Goal: Information Seeking & Learning: Learn about a topic

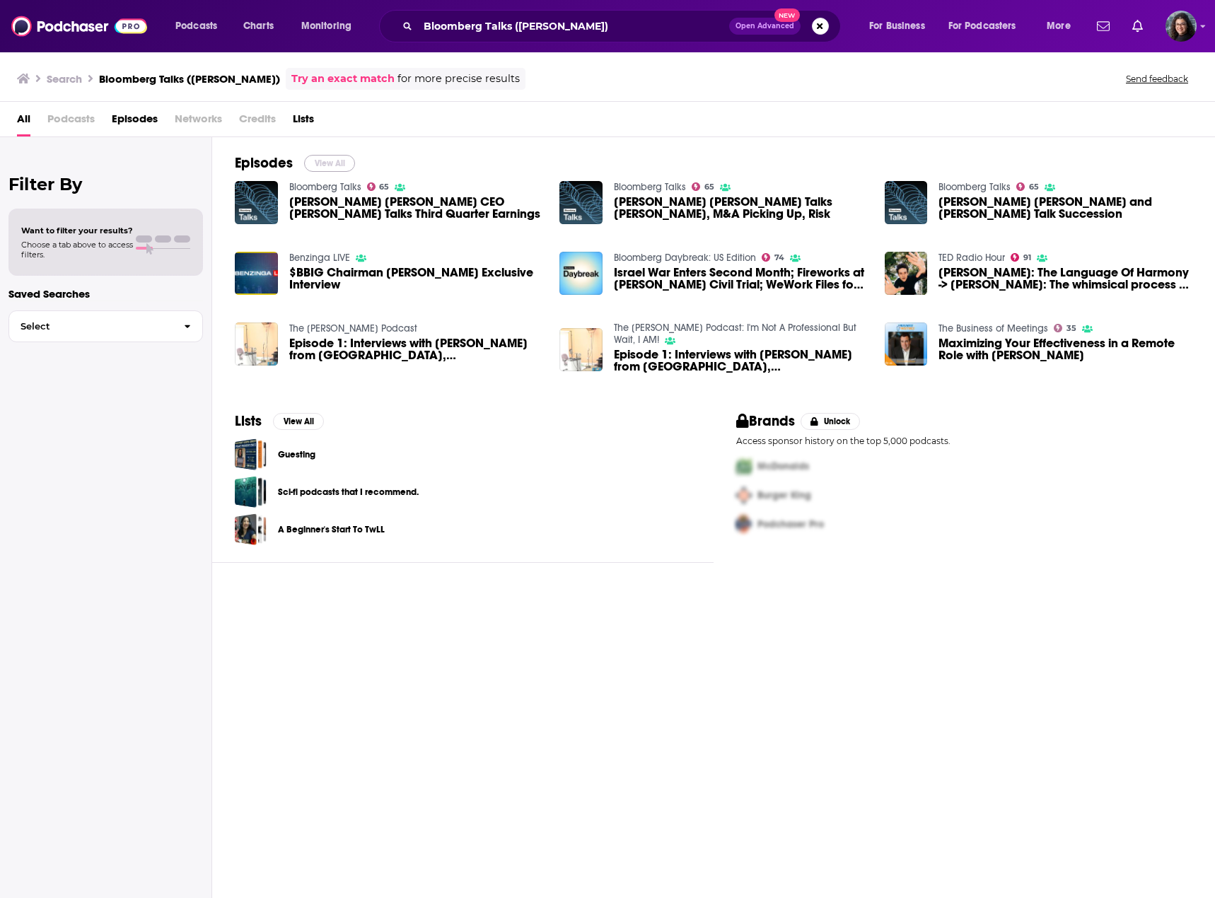
click at [315, 165] on button "View All" at bounding box center [329, 163] width 51 height 17
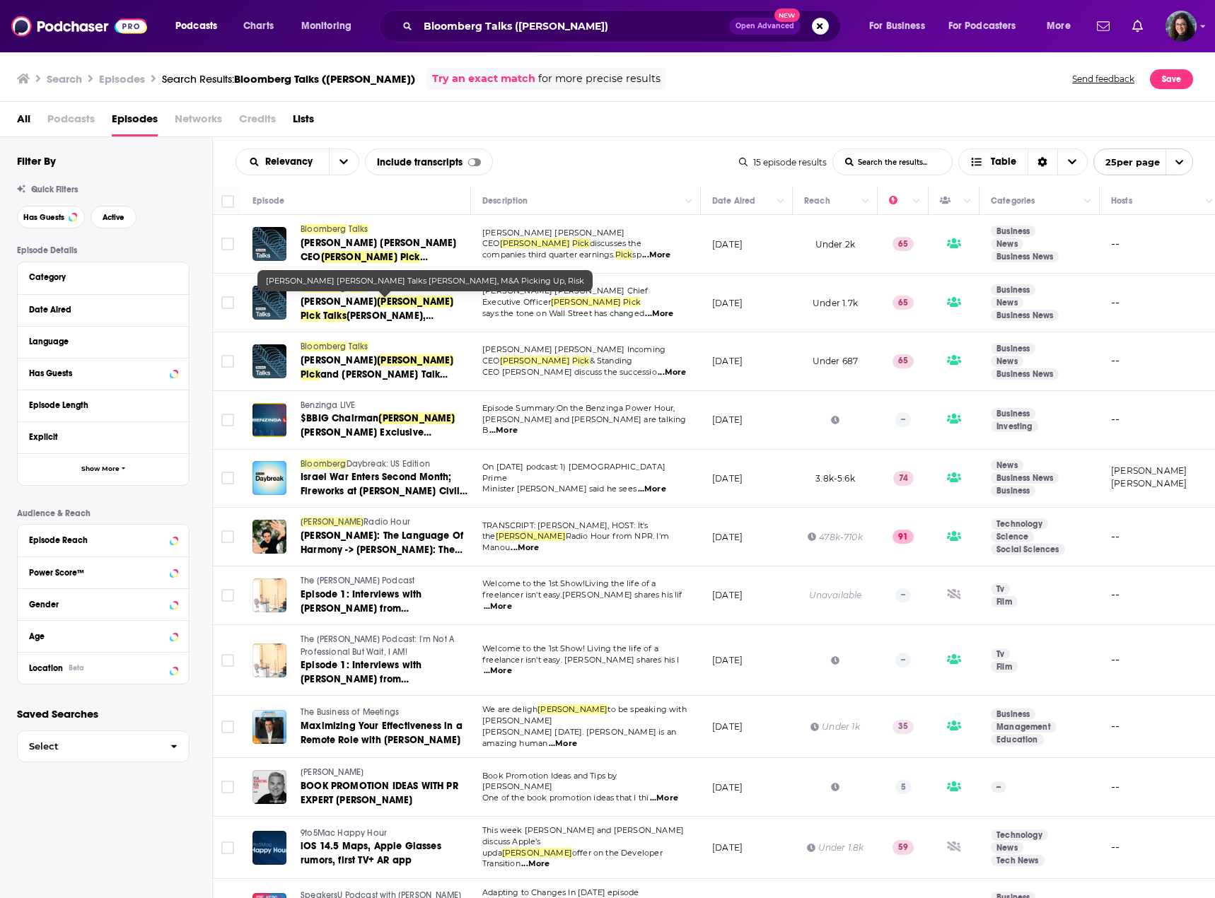
click at [368, 303] on span "[PERSON_NAME]" at bounding box center [338, 302] width 76 height 12
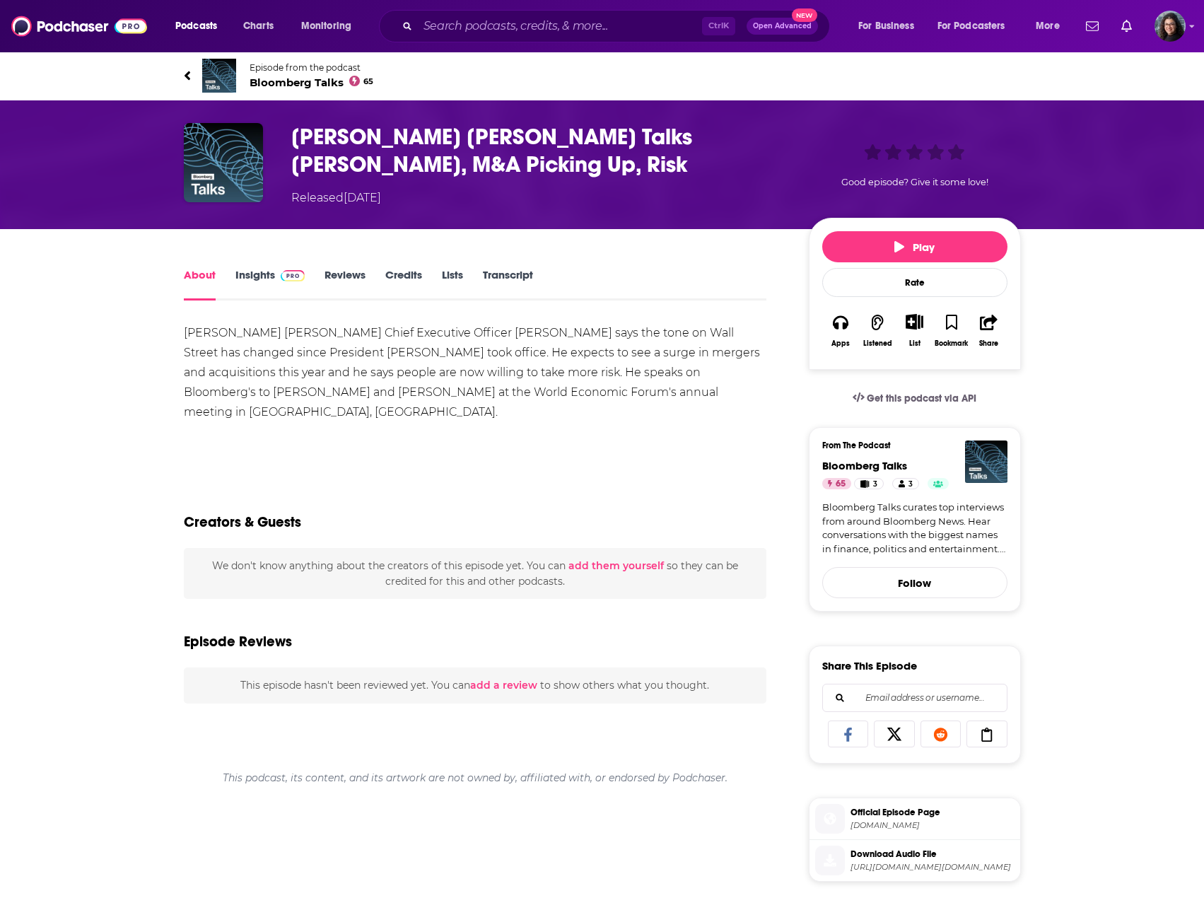
click at [257, 271] on link "Insights" at bounding box center [270, 284] width 70 height 33
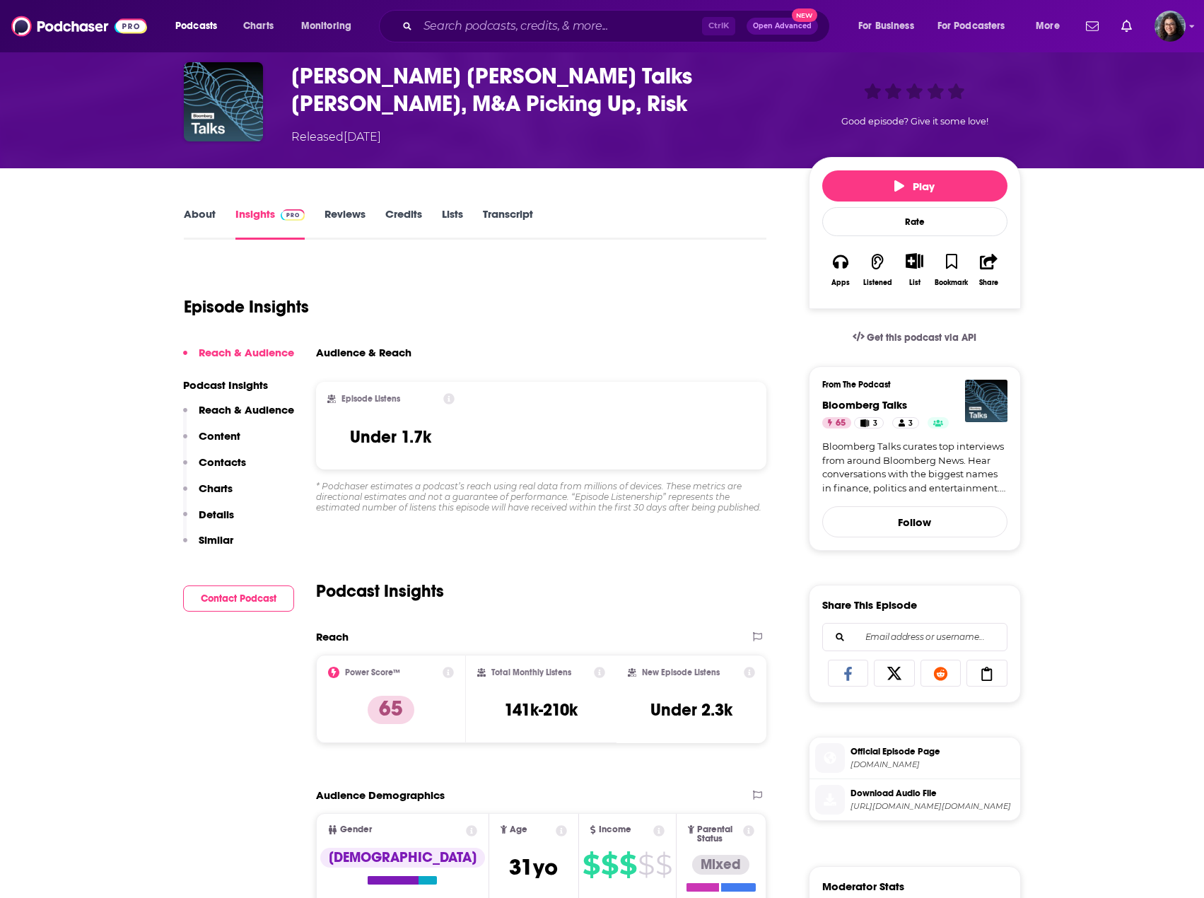
scroll to position [283, 0]
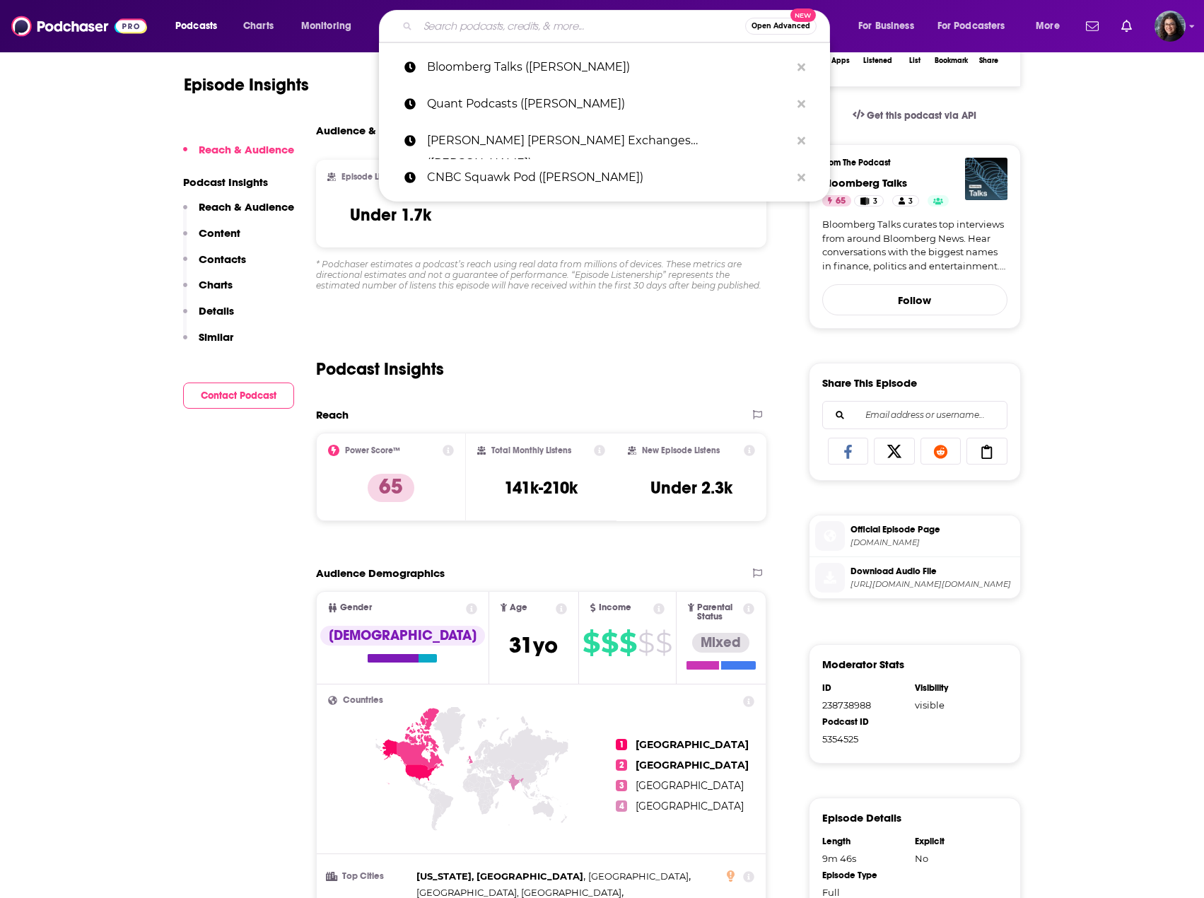
click at [554, 18] on input "Search podcasts, credits, & more..." at bounding box center [581, 26] width 327 height 23
paste input "Bloomberg Talks (Morgan Stanley CEO Ted Pick"
type input "Bloomberg Talks (Morgan Stanley CEO Ted Pick"
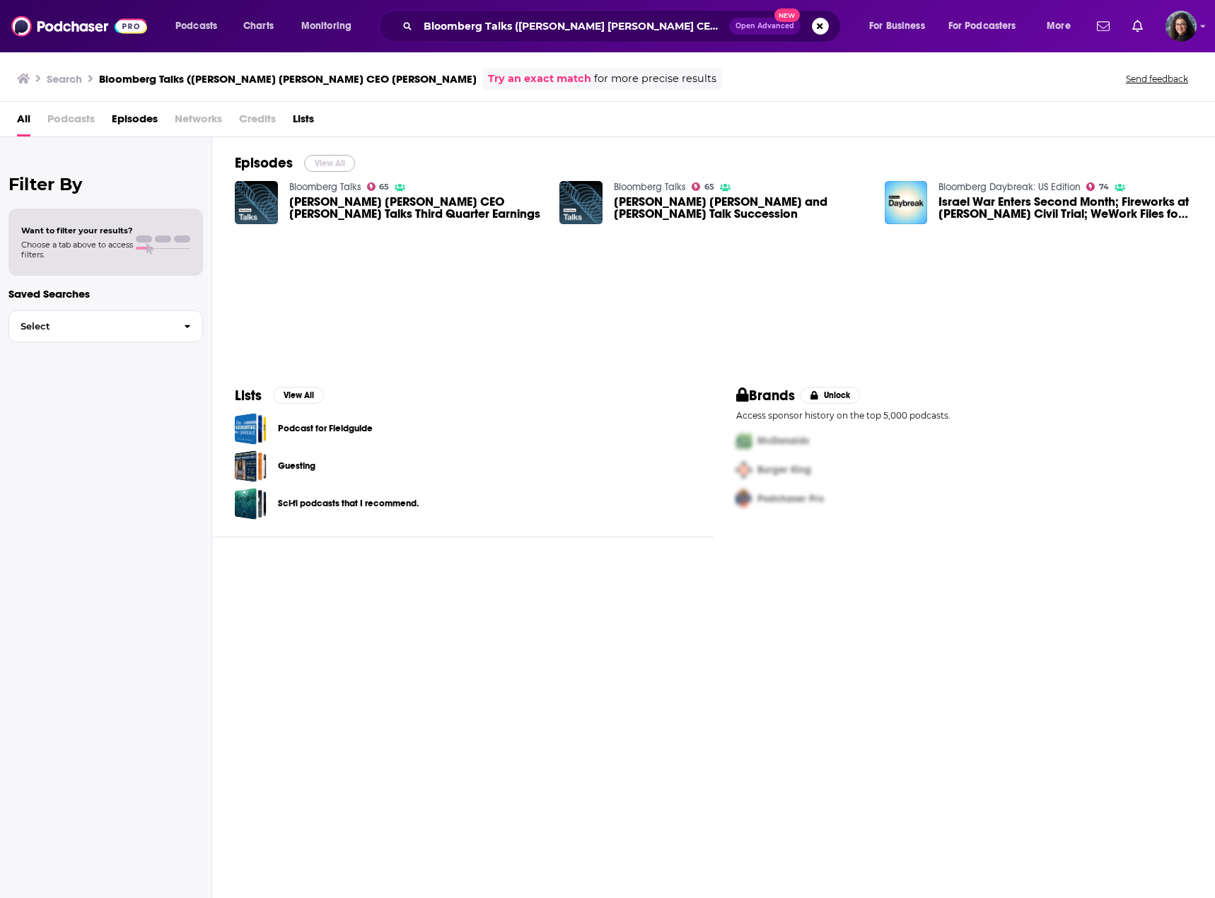
drag, startPoint x: 329, startPoint y: 163, endPoint x: 469, endPoint y: 17, distance: 202.0
click at [329, 163] on button "View All" at bounding box center [329, 163] width 51 height 17
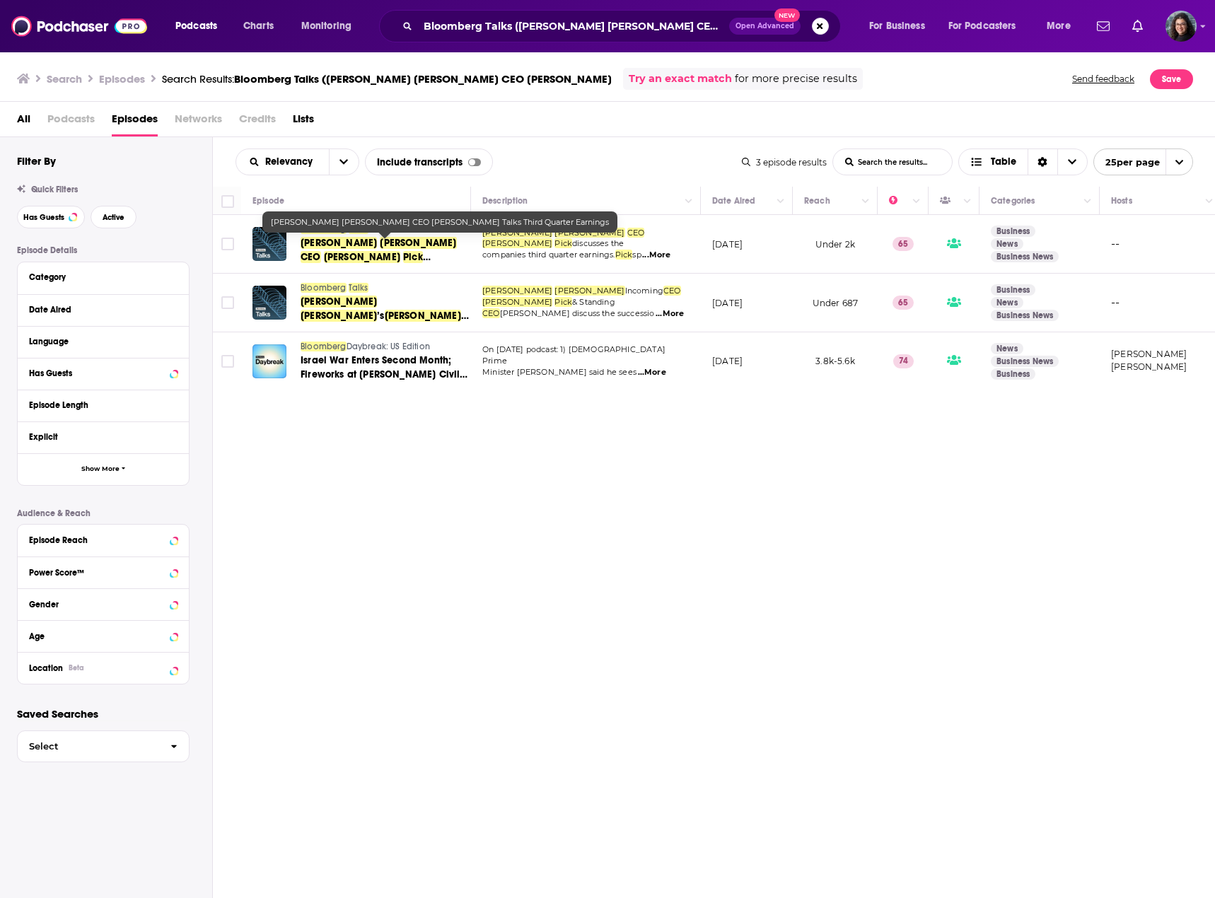
click at [380, 245] on span "Stanley" at bounding box center [418, 243] width 76 height 12
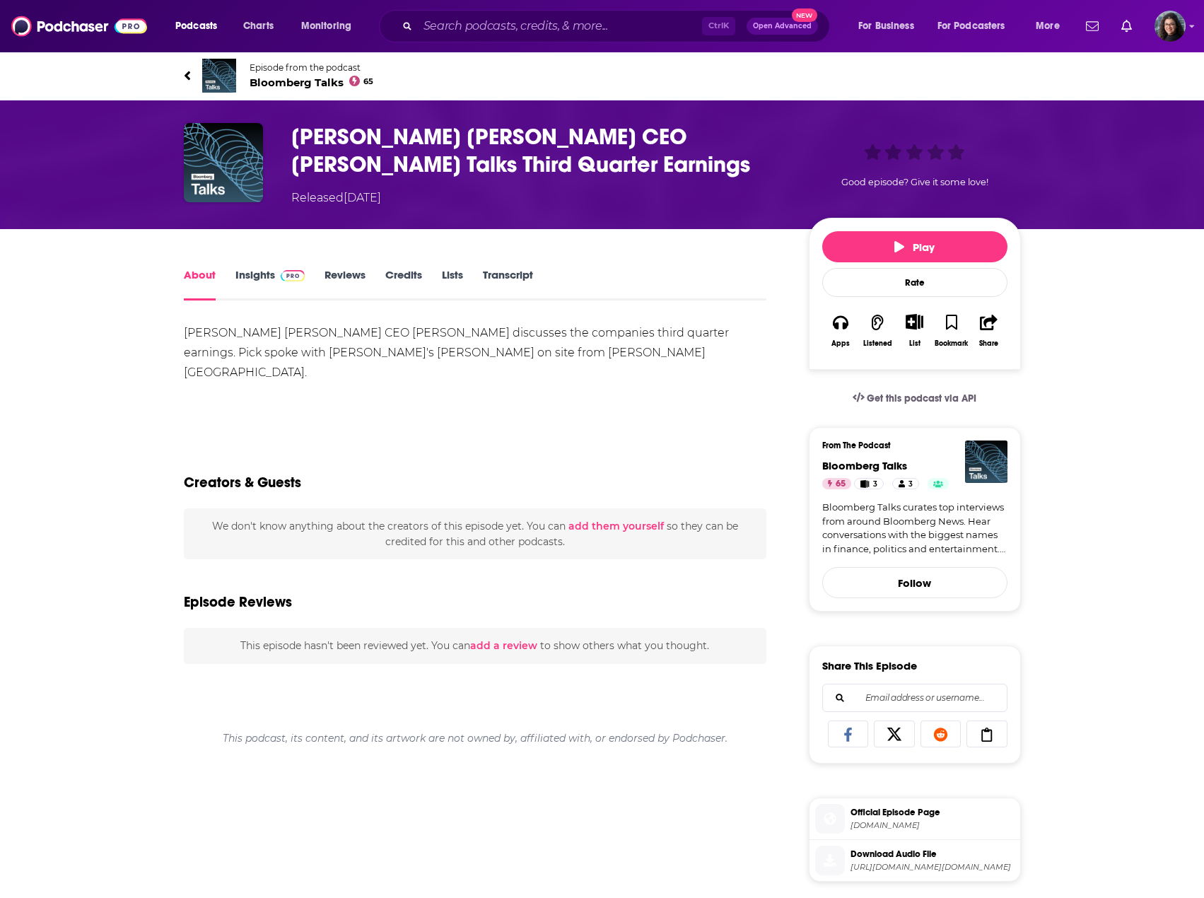
click at [252, 276] on link "Insights" at bounding box center [270, 284] width 70 height 33
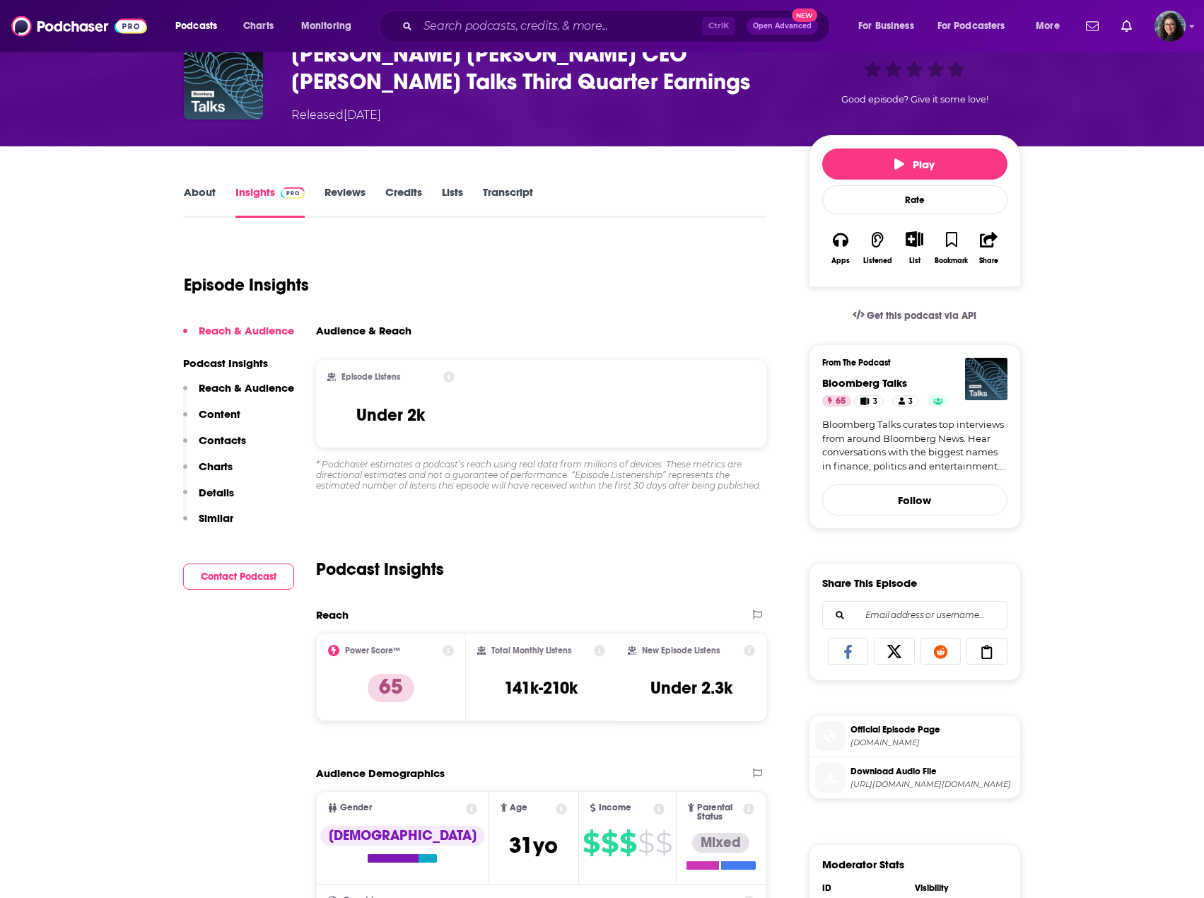
scroll to position [212, 0]
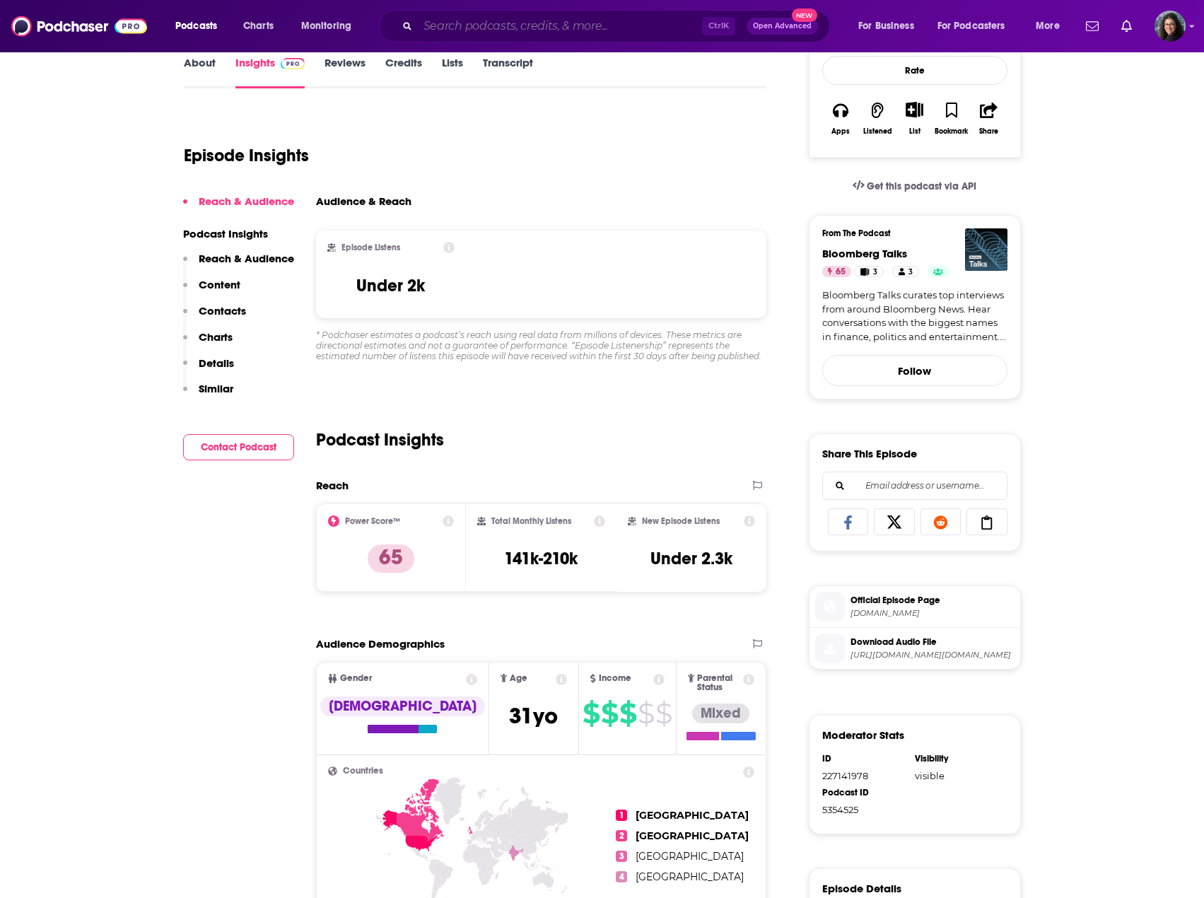
click at [473, 22] on input "Search podcasts, credits, & more..." at bounding box center [560, 26] width 284 height 23
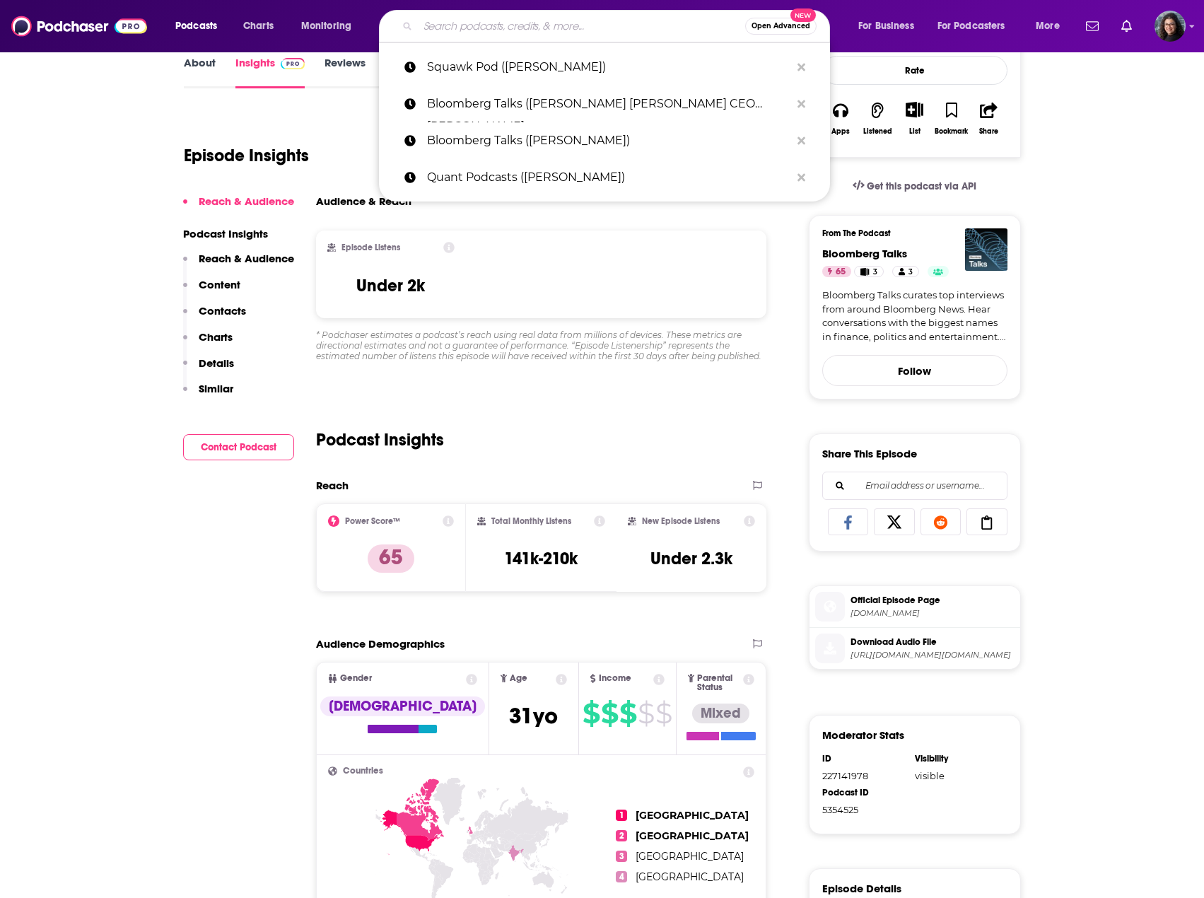
paste input "2nd Chance Cinema Club (James Gorman)"
type input "2nd Chance Cinema Club (James Gorman)"
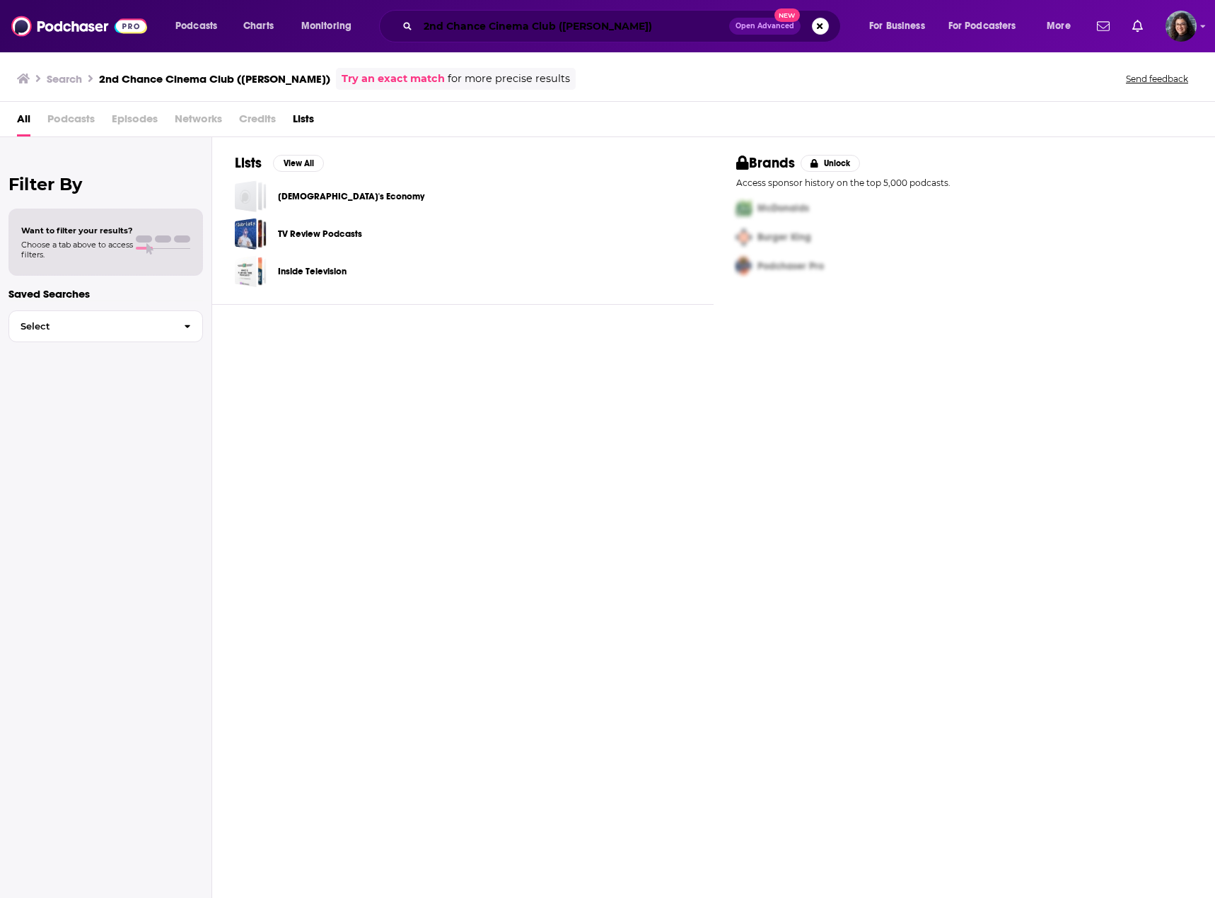
click at [548, 27] on input "2nd Chance Cinema Club (James Gorman)" at bounding box center [573, 26] width 311 height 23
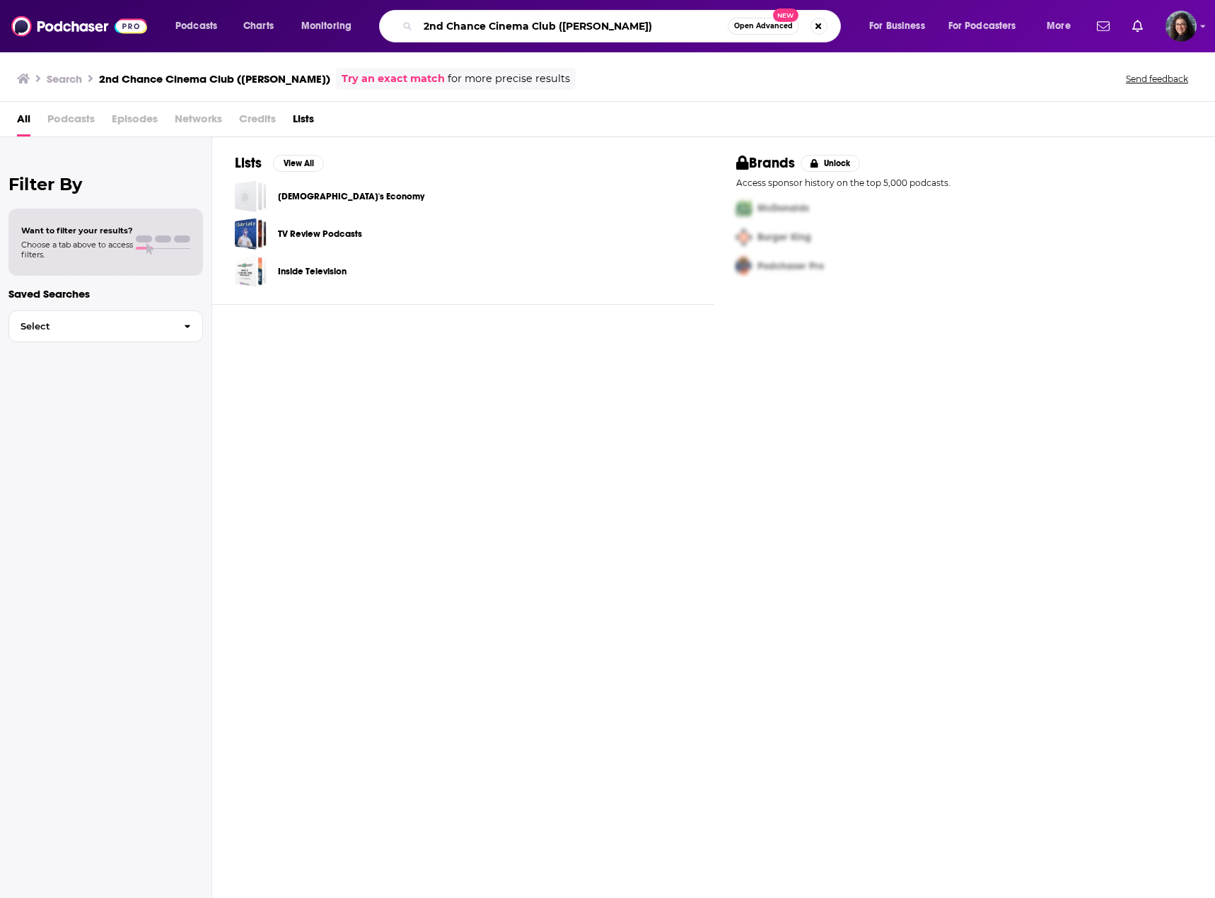
paste input "a16z Podcast (Arthur Mensch"
type input "a16z Podcast (Arthur Mensch)"
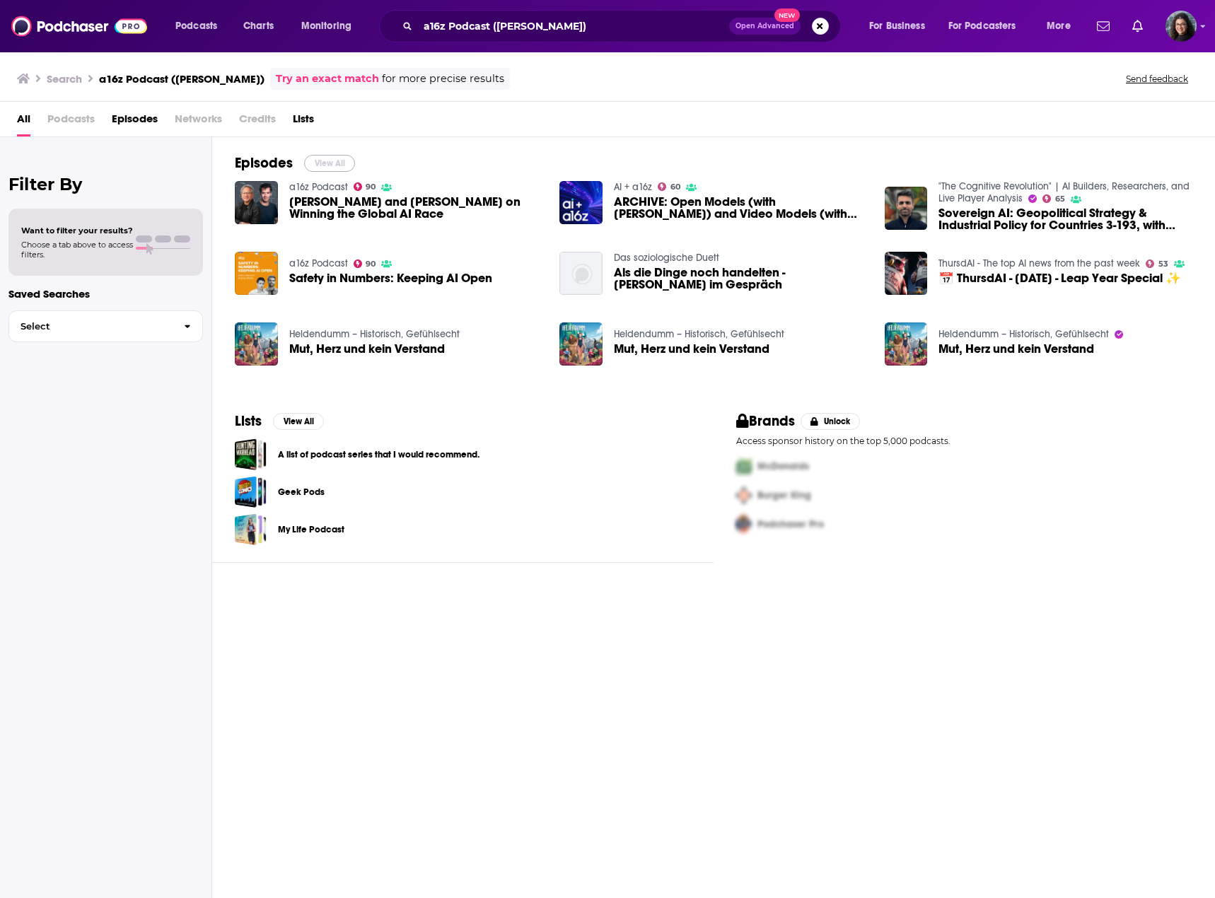
click at [327, 165] on button "View All" at bounding box center [329, 163] width 51 height 17
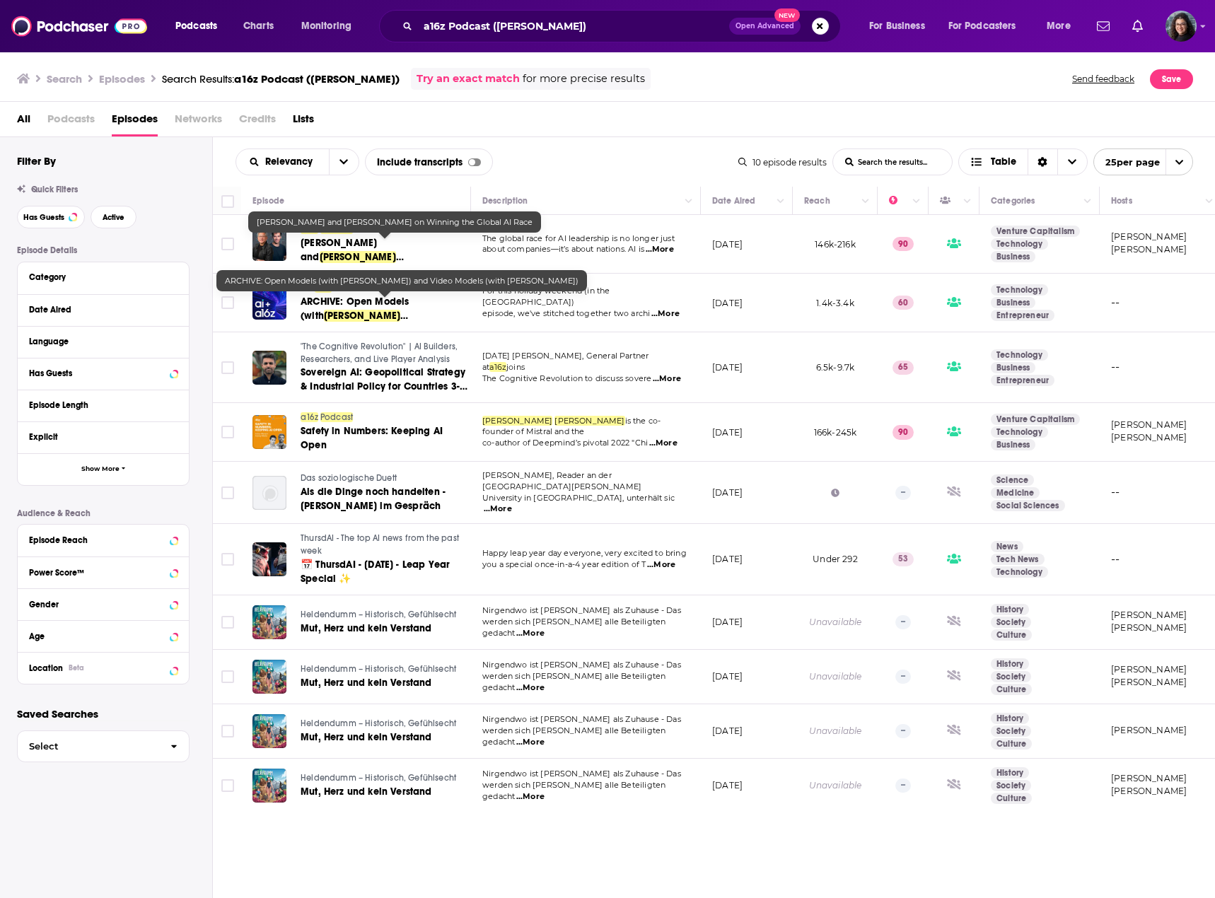
click at [358, 243] on span "Jensen Huang and" at bounding box center [338, 250] width 76 height 26
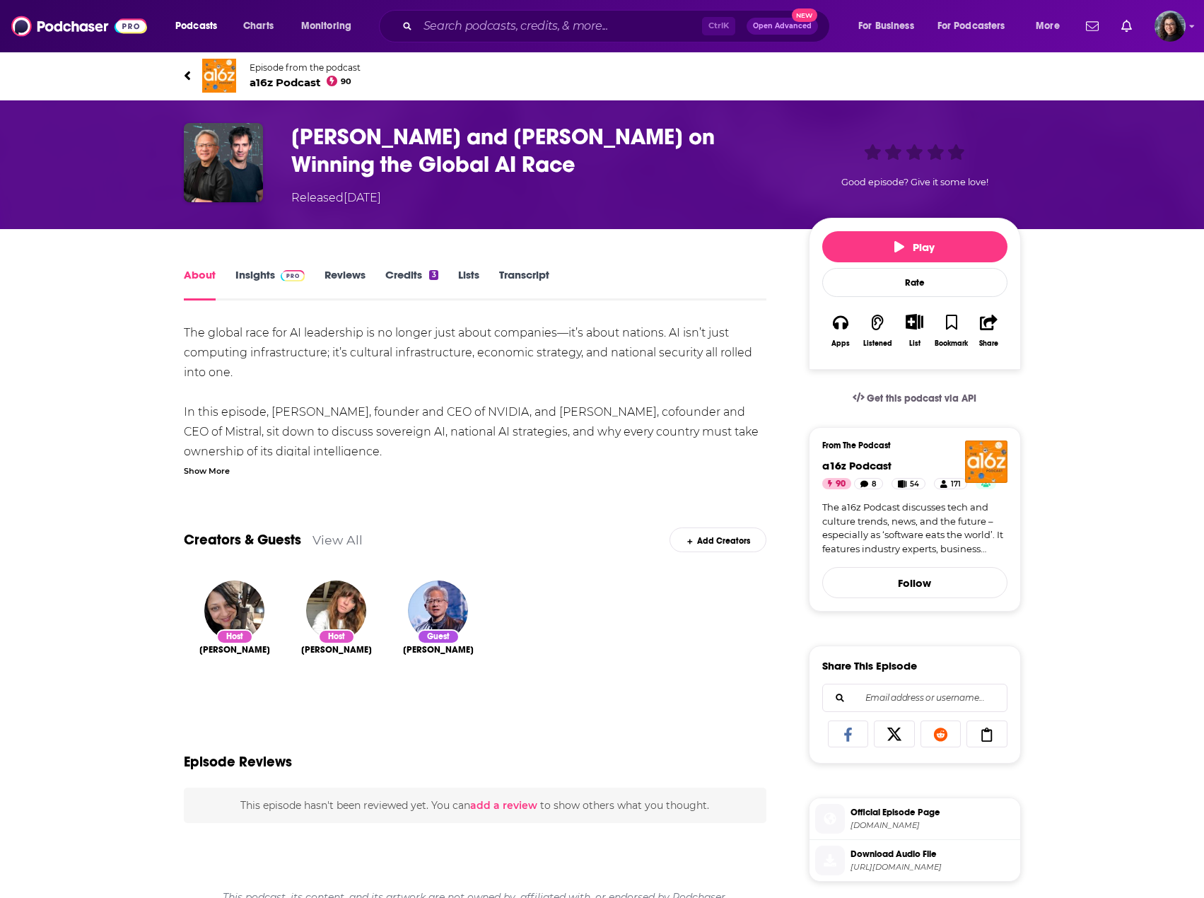
click at [218, 471] on div "Show More" at bounding box center [207, 469] width 46 height 13
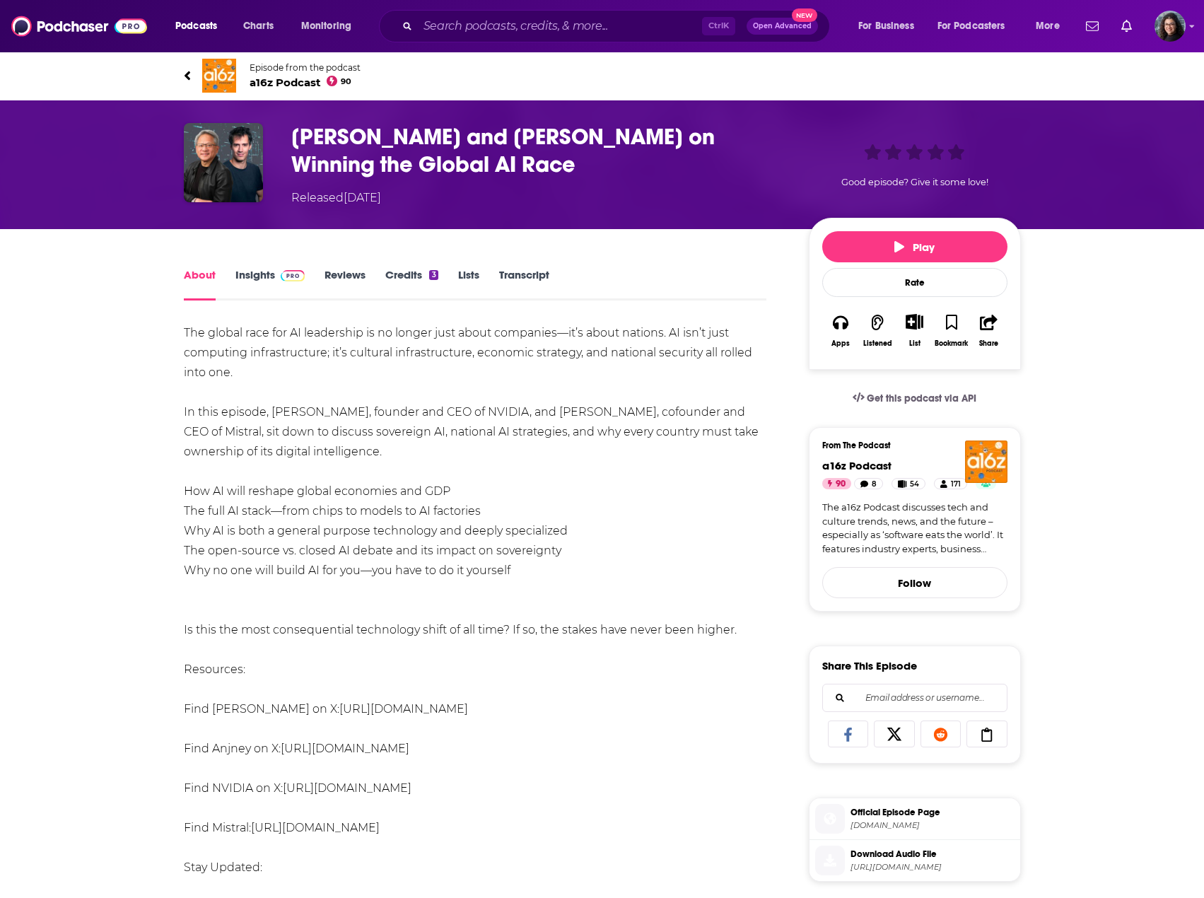
click at [252, 274] on link "Insights" at bounding box center [270, 284] width 70 height 33
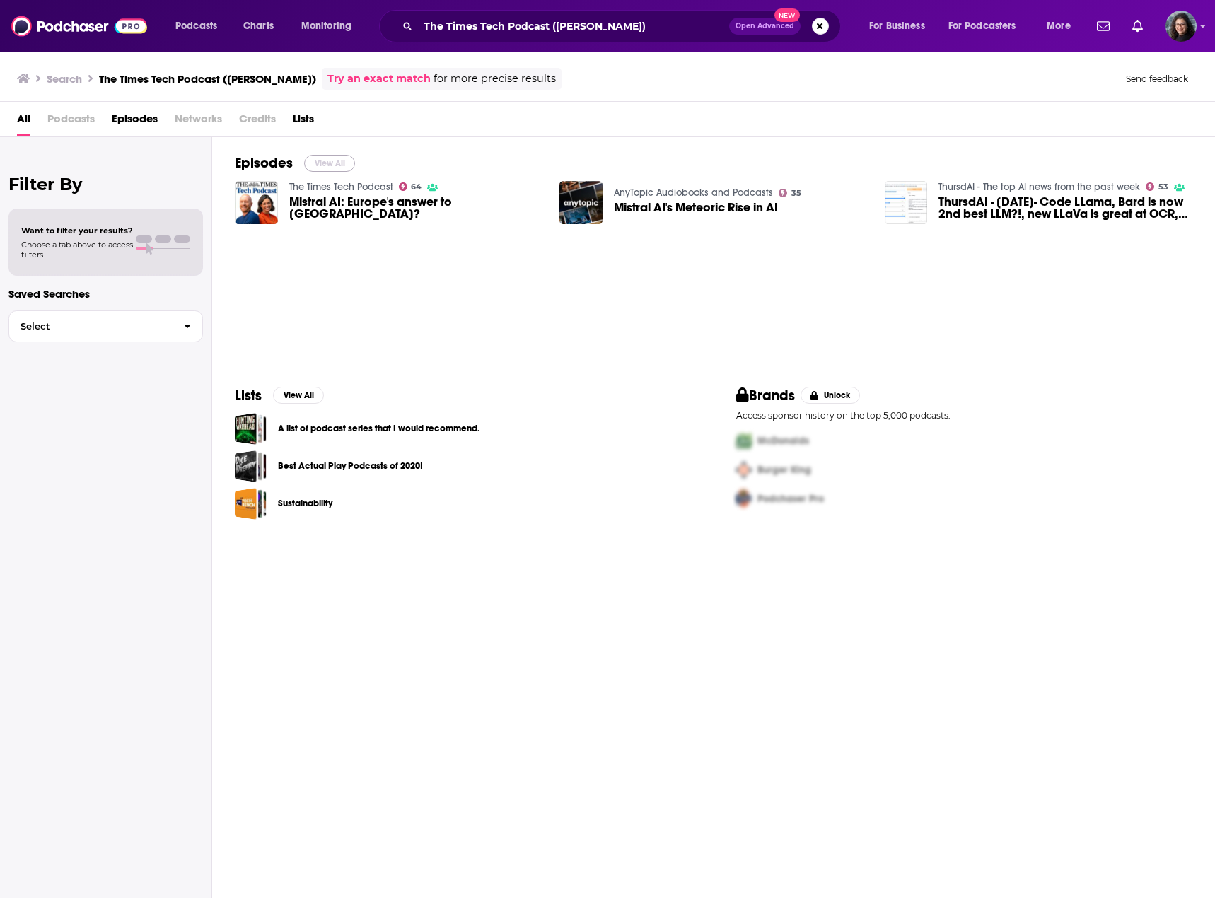
click at [325, 167] on button "View All" at bounding box center [329, 163] width 51 height 17
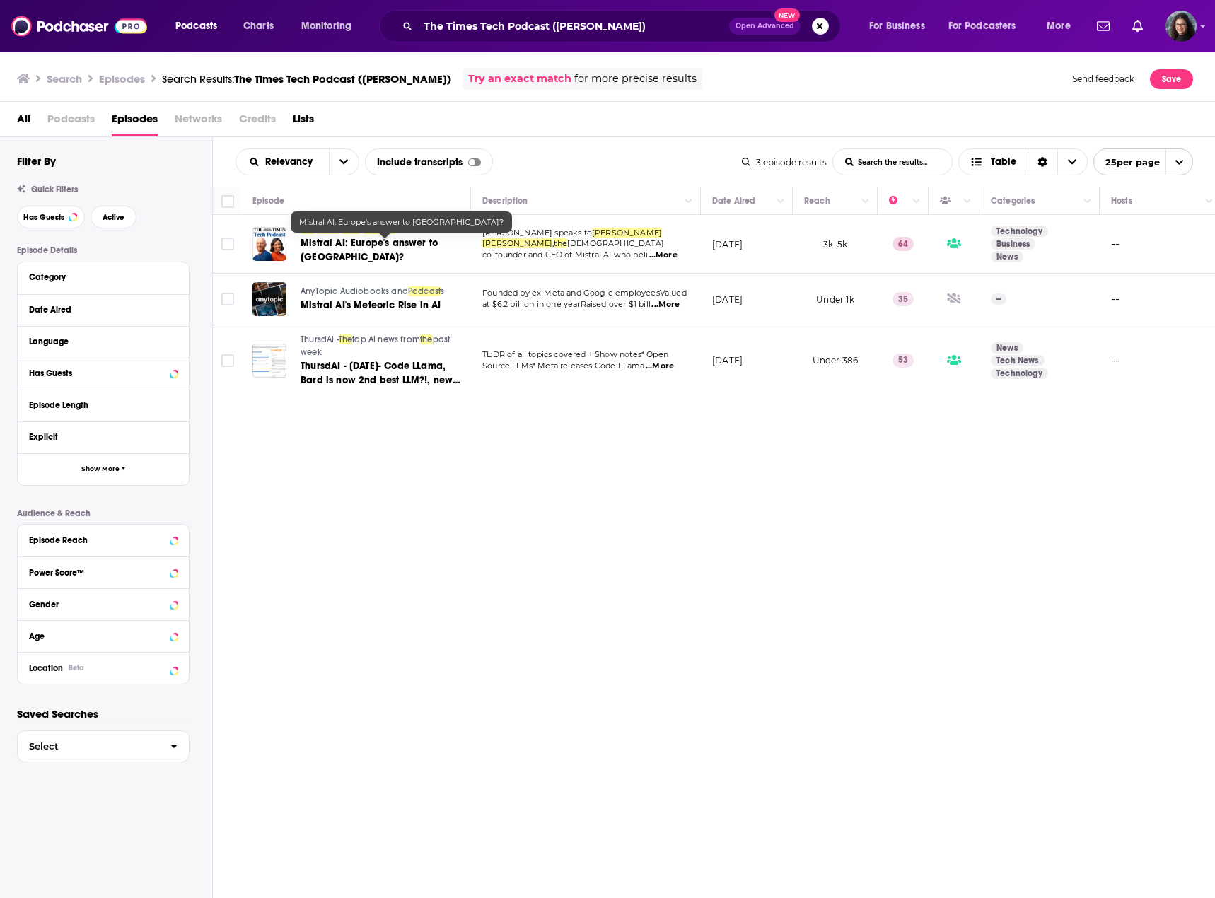
click at [322, 245] on span "Mistral AI: Europe's answer to Silicon Valley?" at bounding box center [368, 250] width 137 height 26
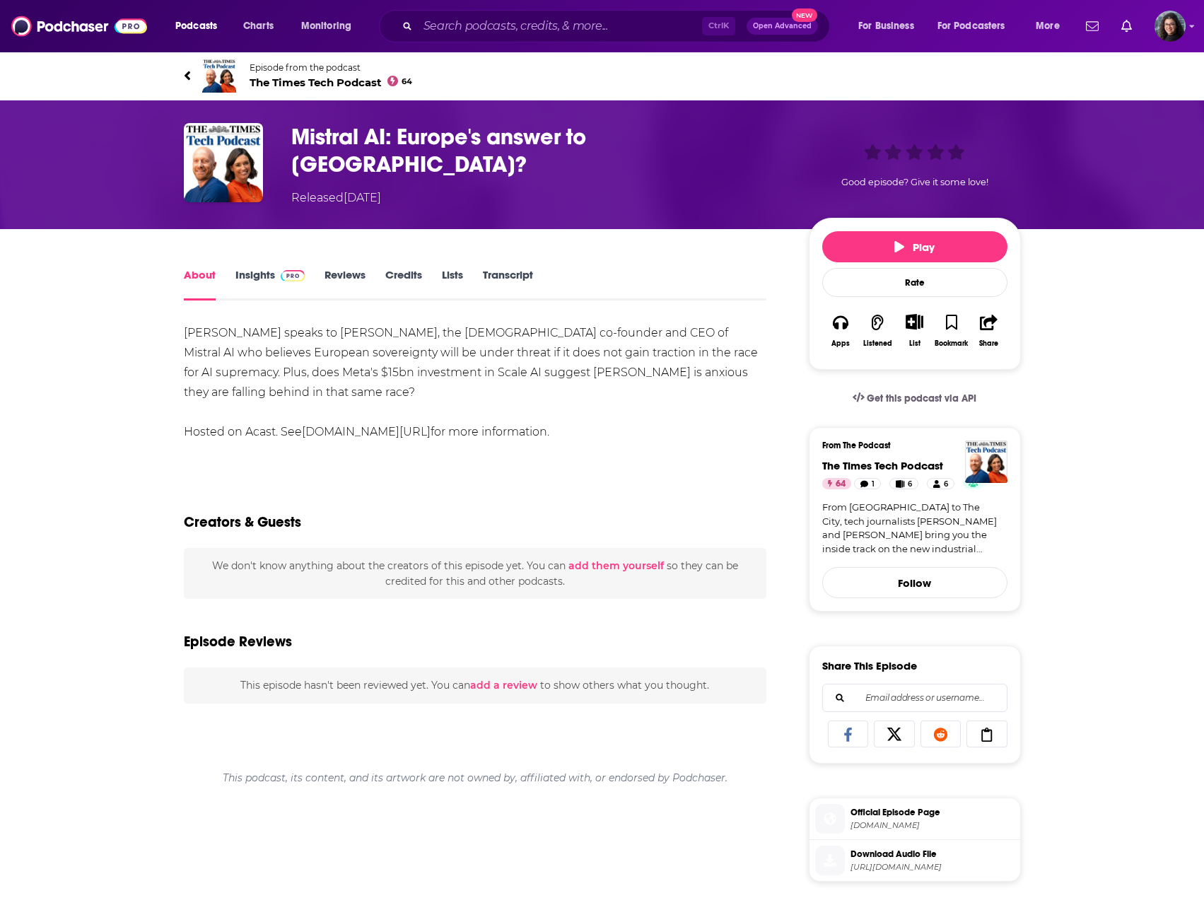
click at [237, 274] on link "Insights" at bounding box center [270, 284] width 70 height 33
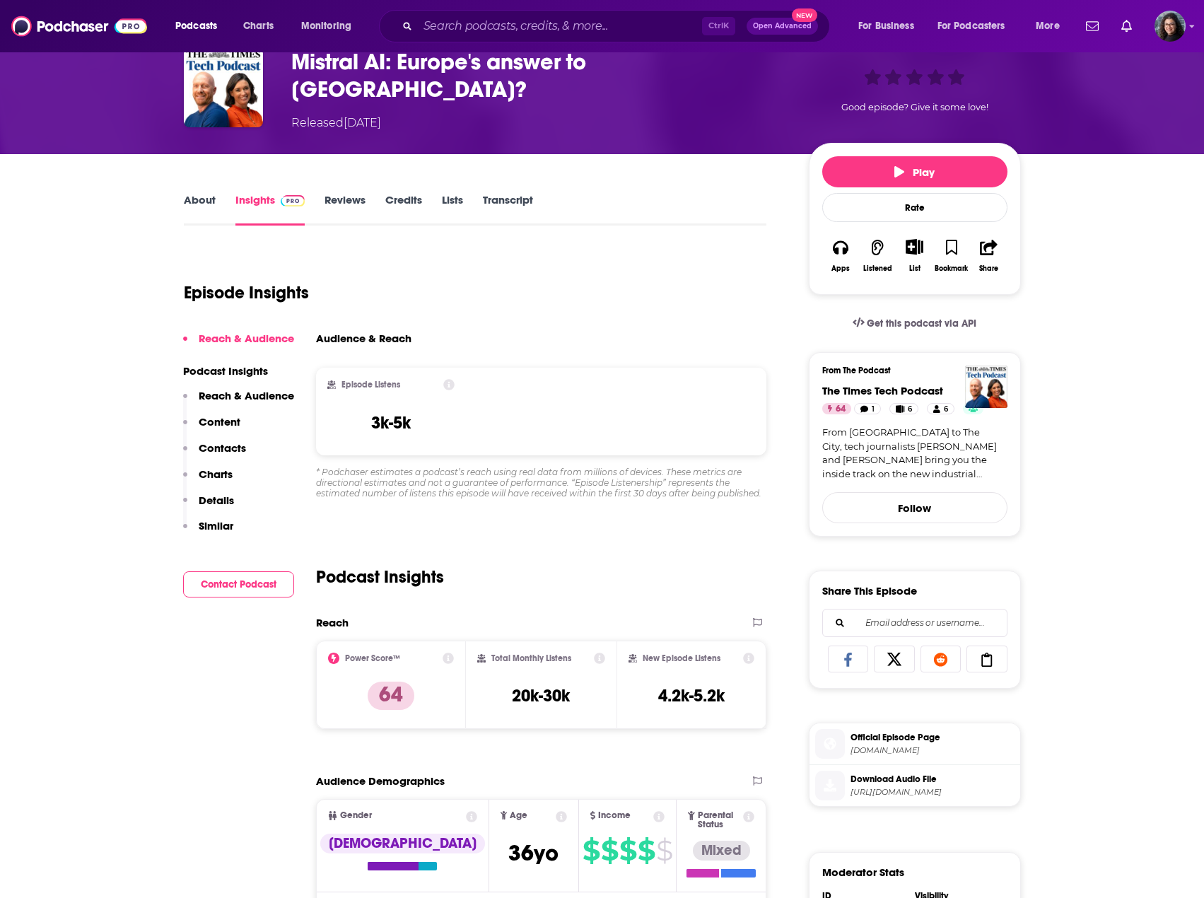
scroll to position [141, 0]
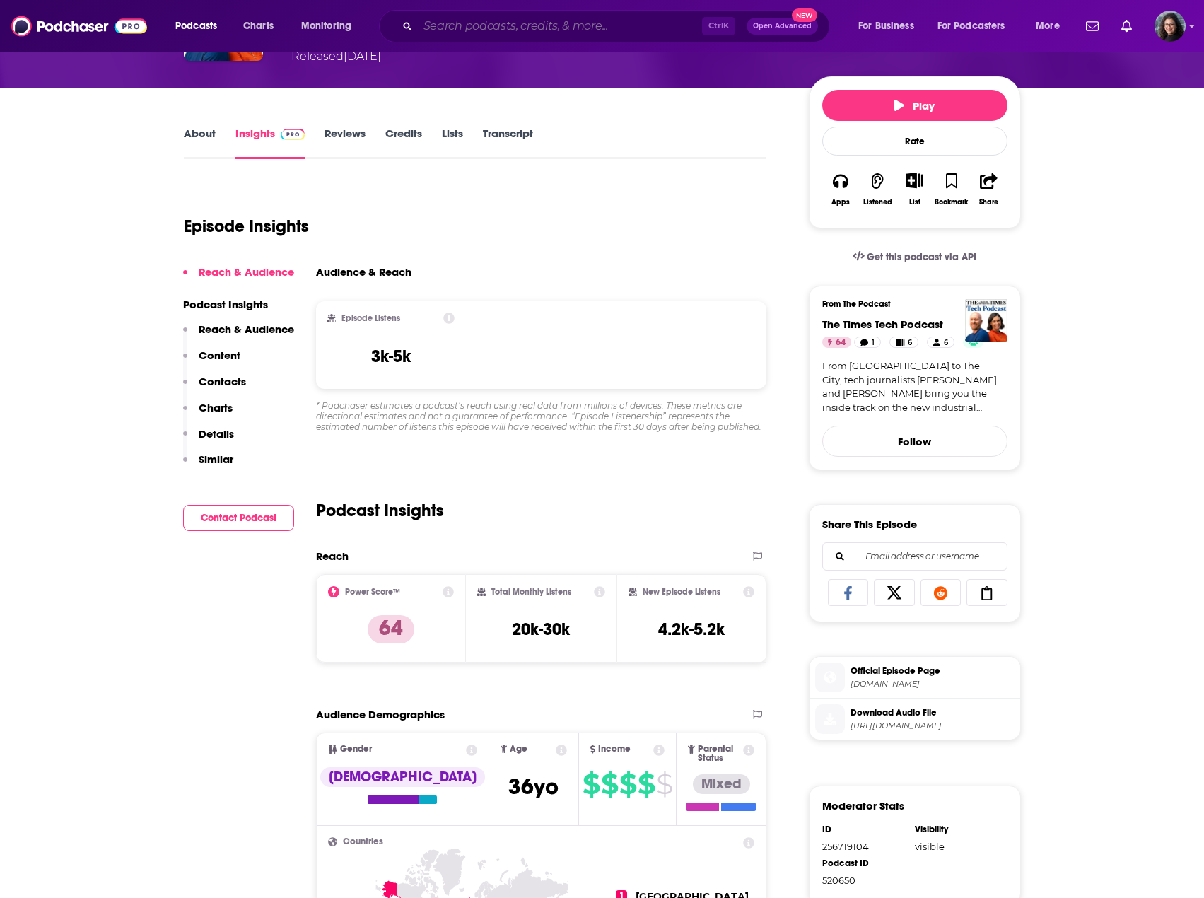
click at [484, 25] on input "Search podcasts, credits, & more..." at bounding box center [560, 26] width 284 height 23
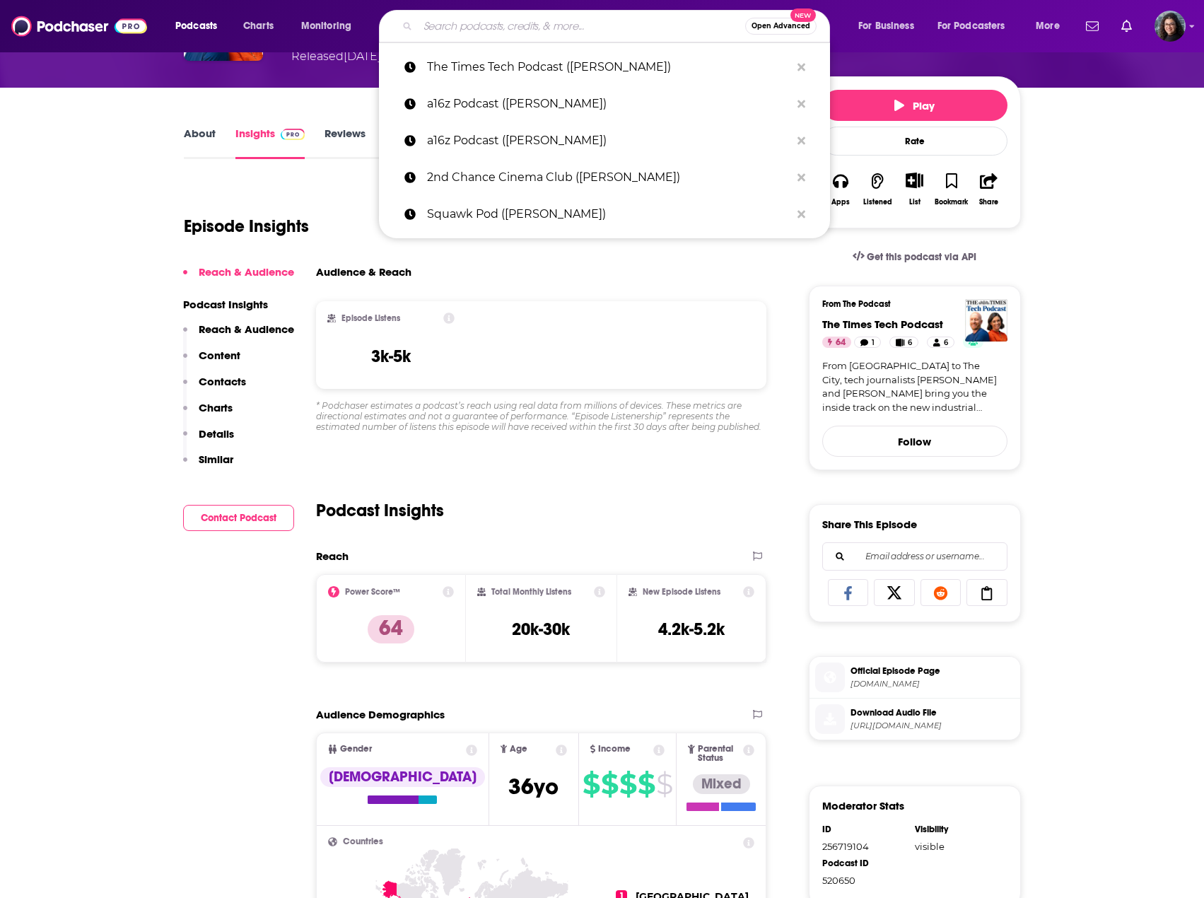
paste input "Y Combinator Startup Podcast ([PERSON_NAME])"
type input "Y Combinator Startup Podcast ([PERSON_NAME])"
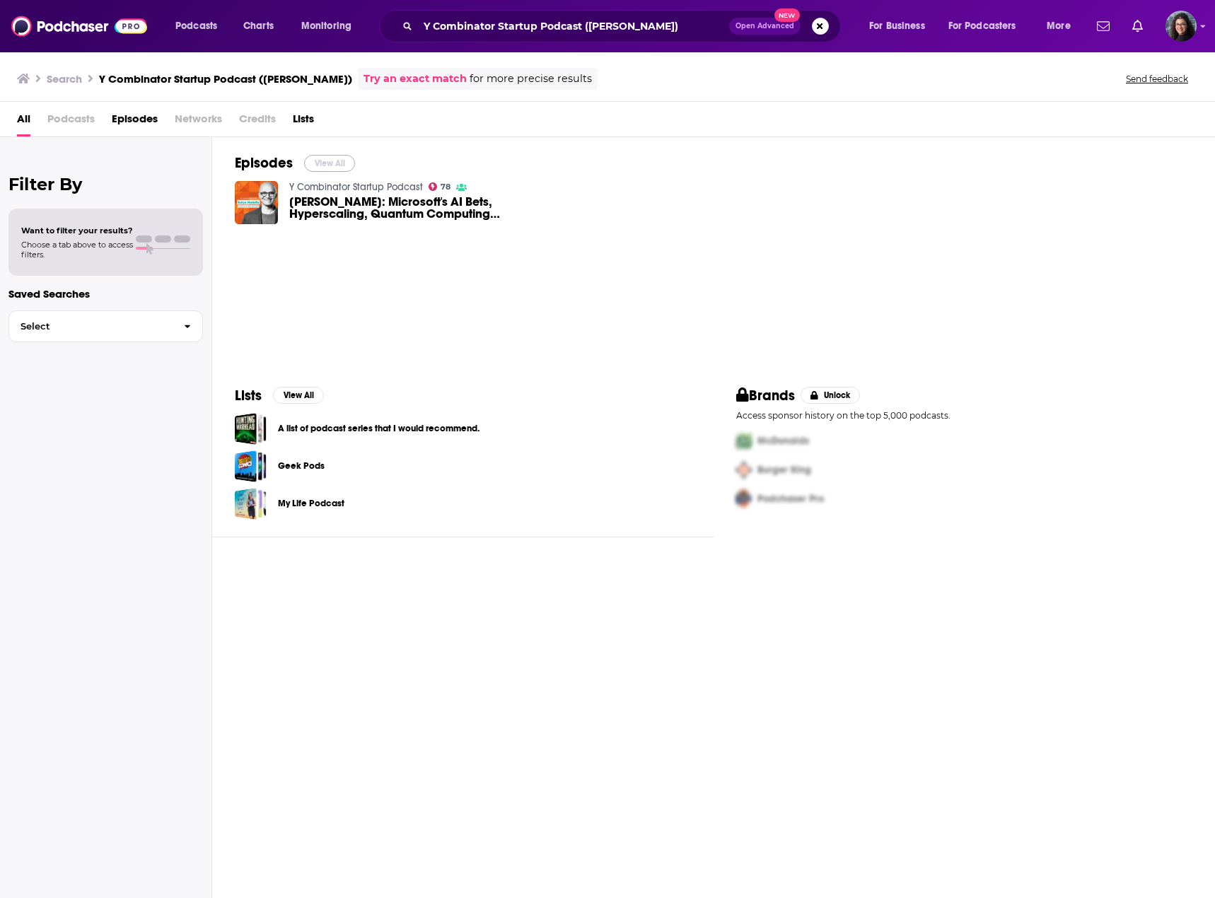
drag, startPoint x: 329, startPoint y: 167, endPoint x: 465, endPoint y: 1, distance: 215.0
click at [329, 167] on button "View All" at bounding box center [329, 163] width 51 height 17
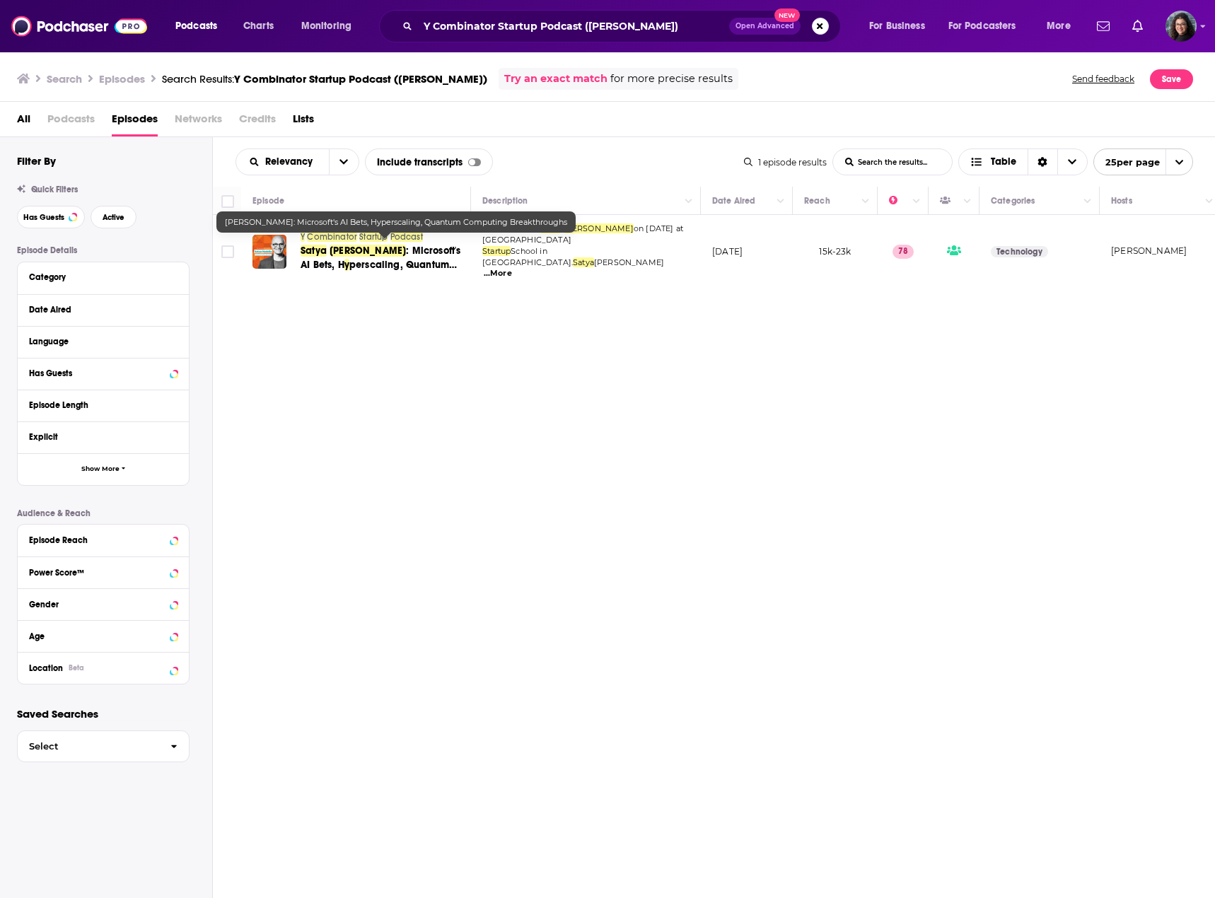
click at [378, 245] on span ": Microsoft's AI Bets, H" at bounding box center [380, 258] width 160 height 26
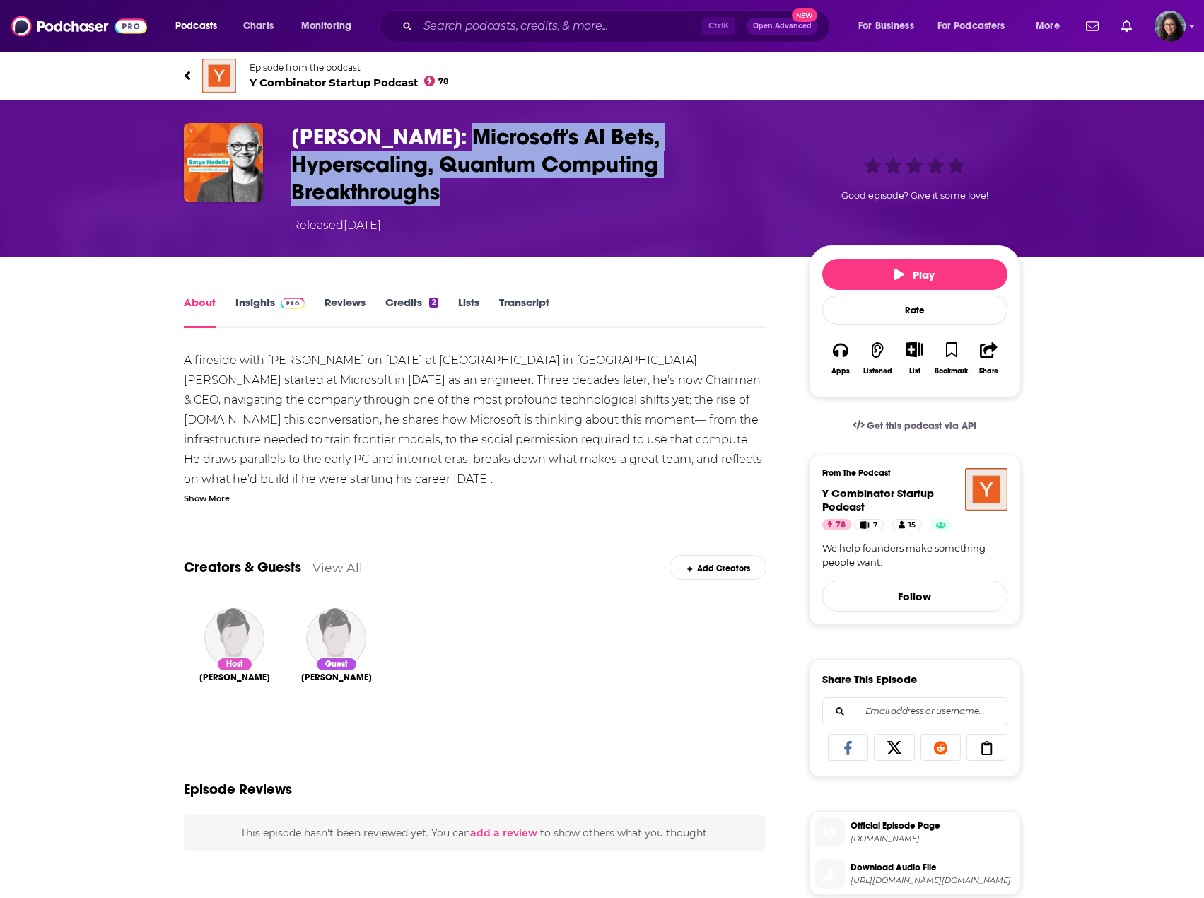
drag, startPoint x: 448, startPoint y: 192, endPoint x: 455, endPoint y: 139, distance: 54.1
click at [455, 139] on h1 "[PERSON_NAME]: Microsoft's AI Bets, Hyperscaling, Quantum Computing Breakthroug…" at bounding box center [538, 164] width 495 height 83
copy h1 "Microsoft's AI Bets, Hyperscaling, Quantum Computing Breakthroughs"
click at [256, 303] on link "Insights" at bounding box center [270, 312] width 70 height 33
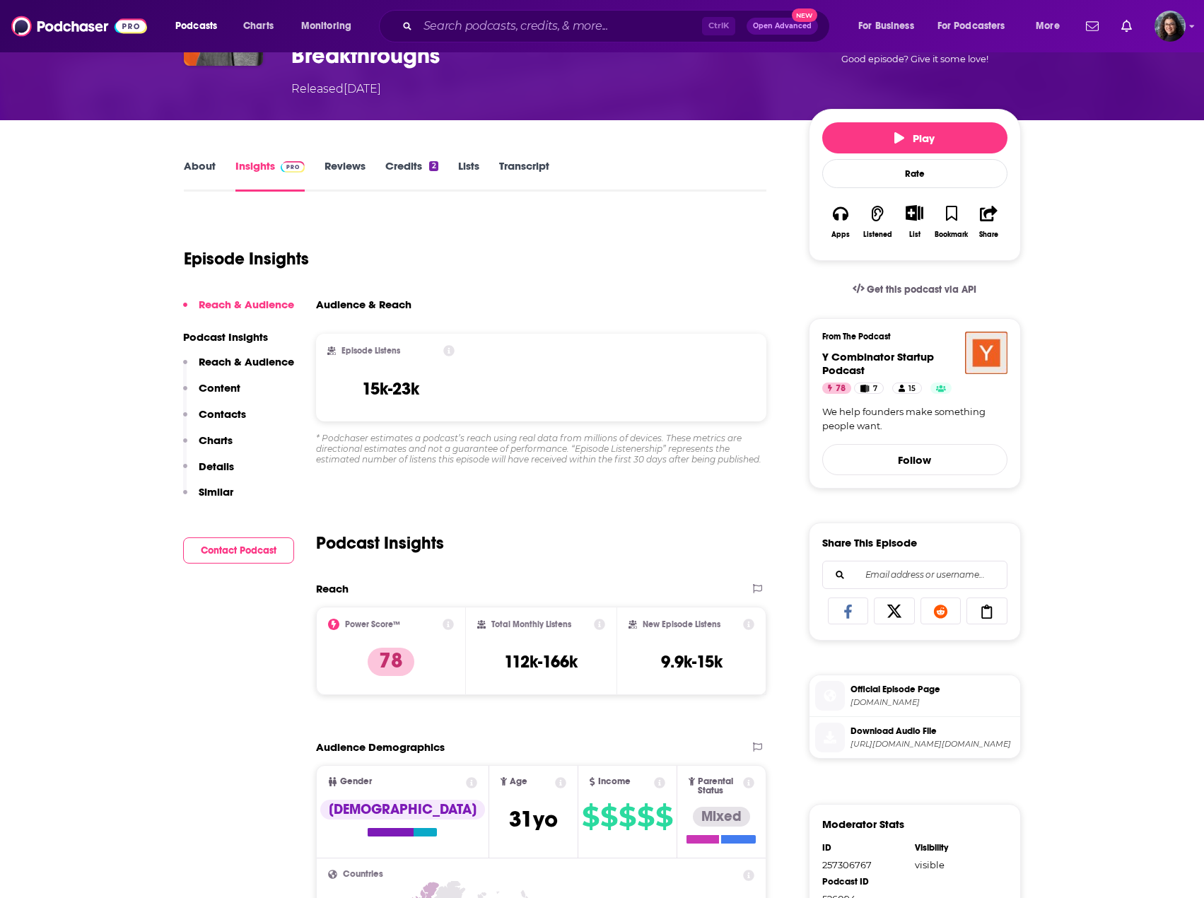
scroll to position [283, 0]
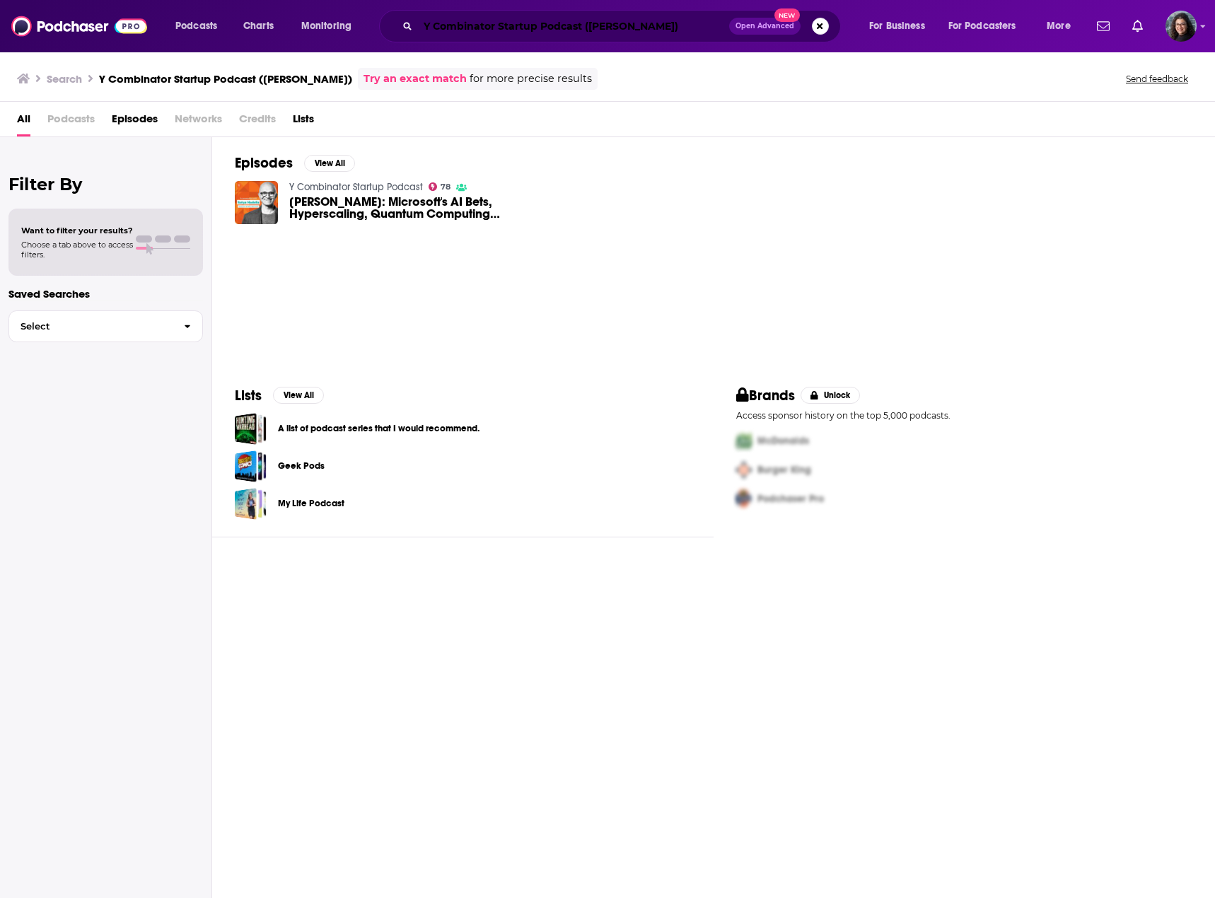
click at [469, 25] on input "Y Combinator Startup Podcast (Satya Nadella)" at bounding box center [573, 26] width 311 height 23
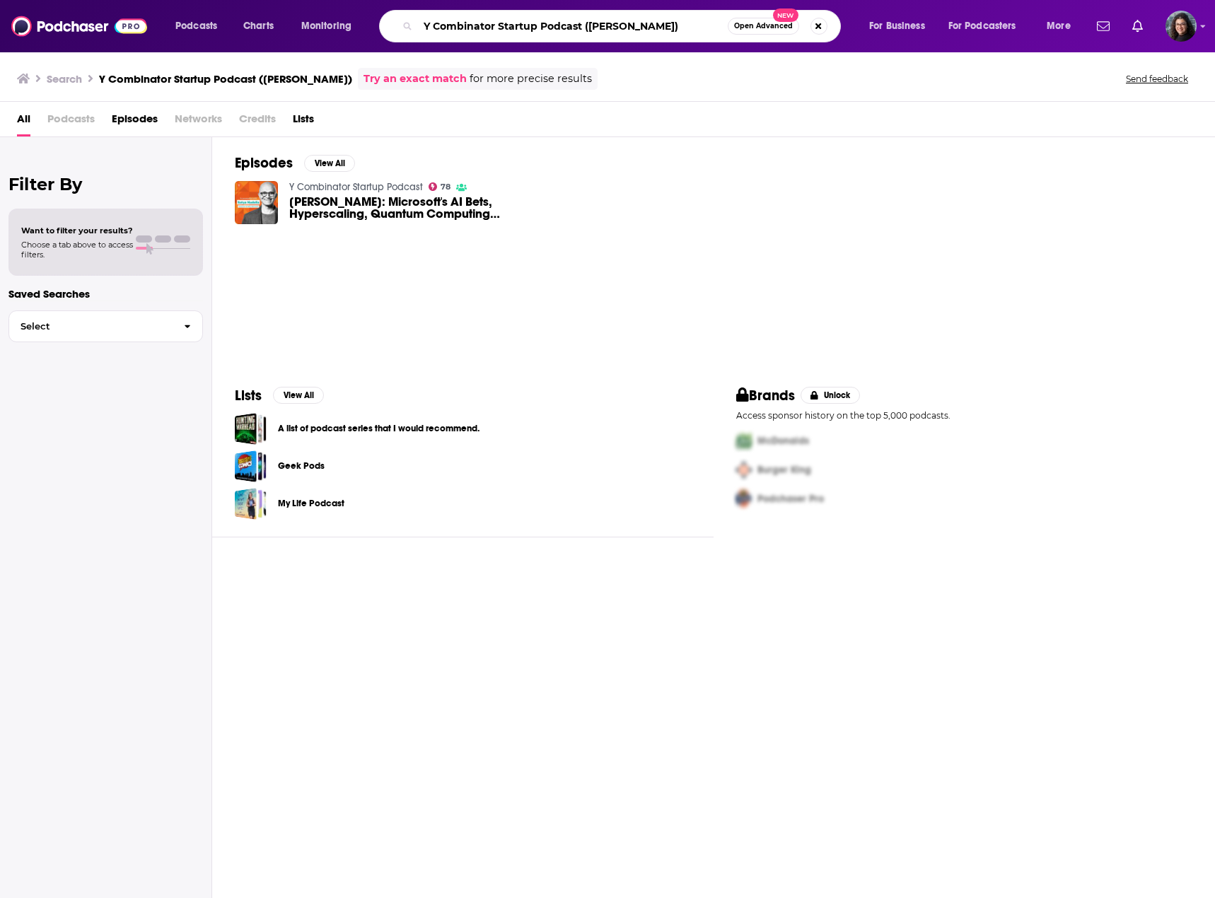
paste input "The Next Wave - AI and The Future of Technology"
type input "The Next Wave - AI and The Future of Technology (Satya Nadella)"
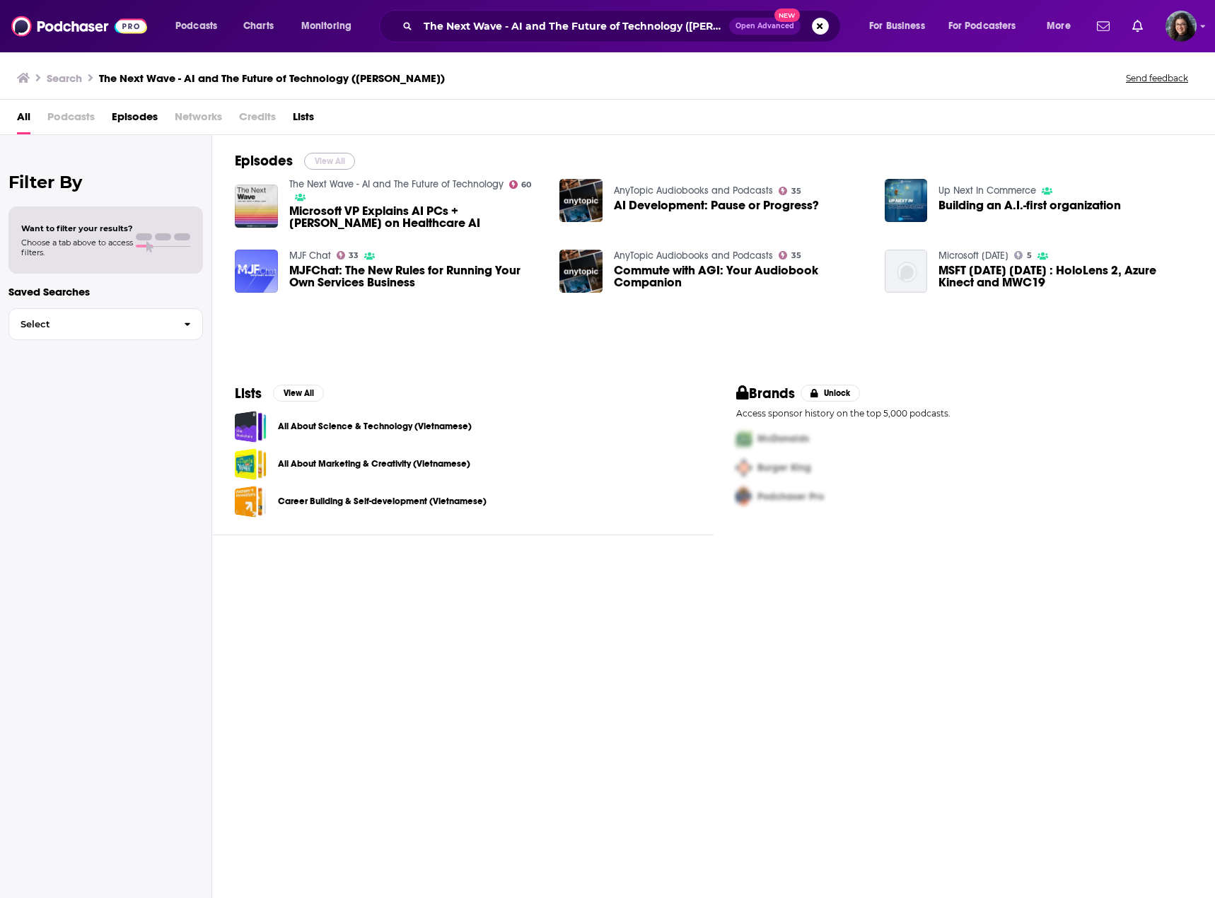
click at [327, 163] on button "View All" at bounding box center [329, 161] width 51 height 17
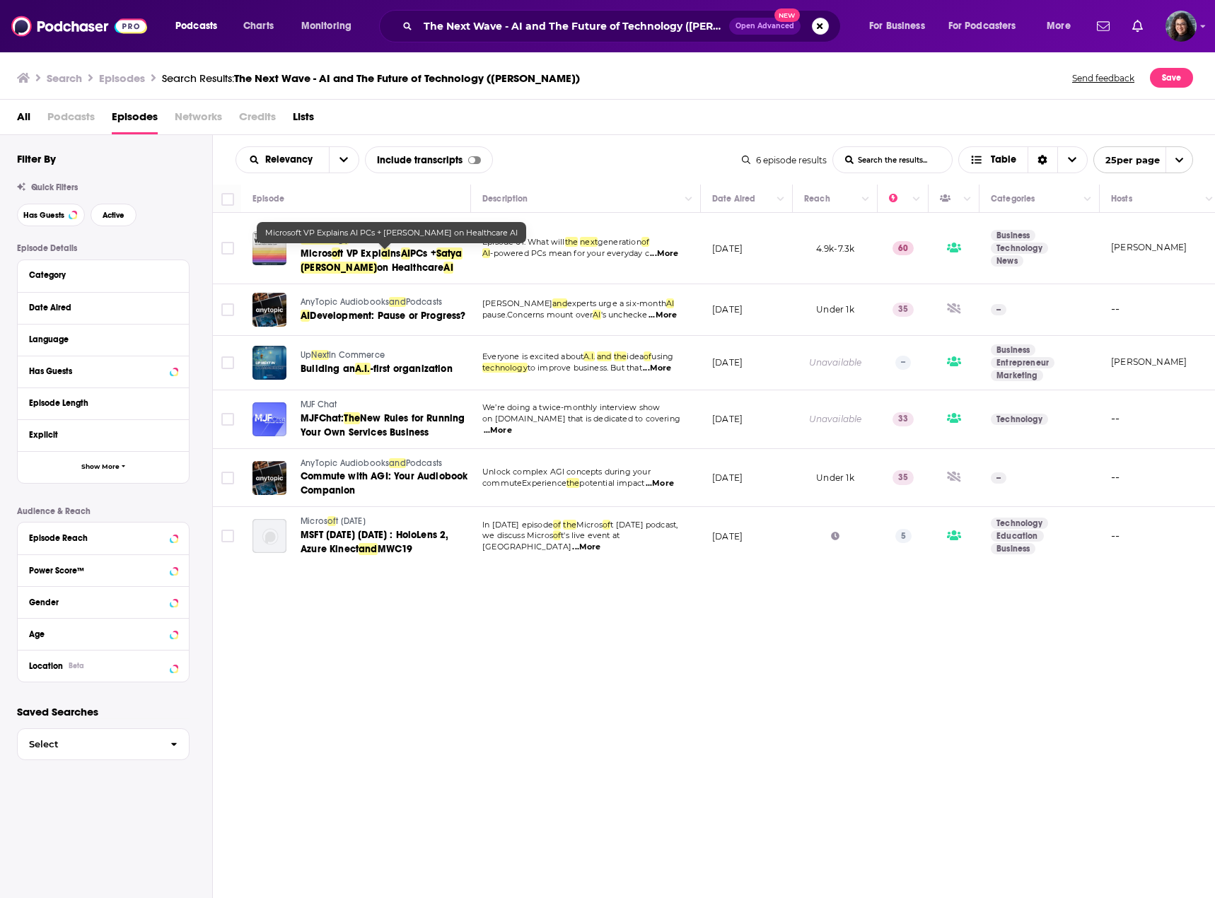
click at [370, 257] on span "t VP Expl" at bounding box center [360, 253] width 41 height 12
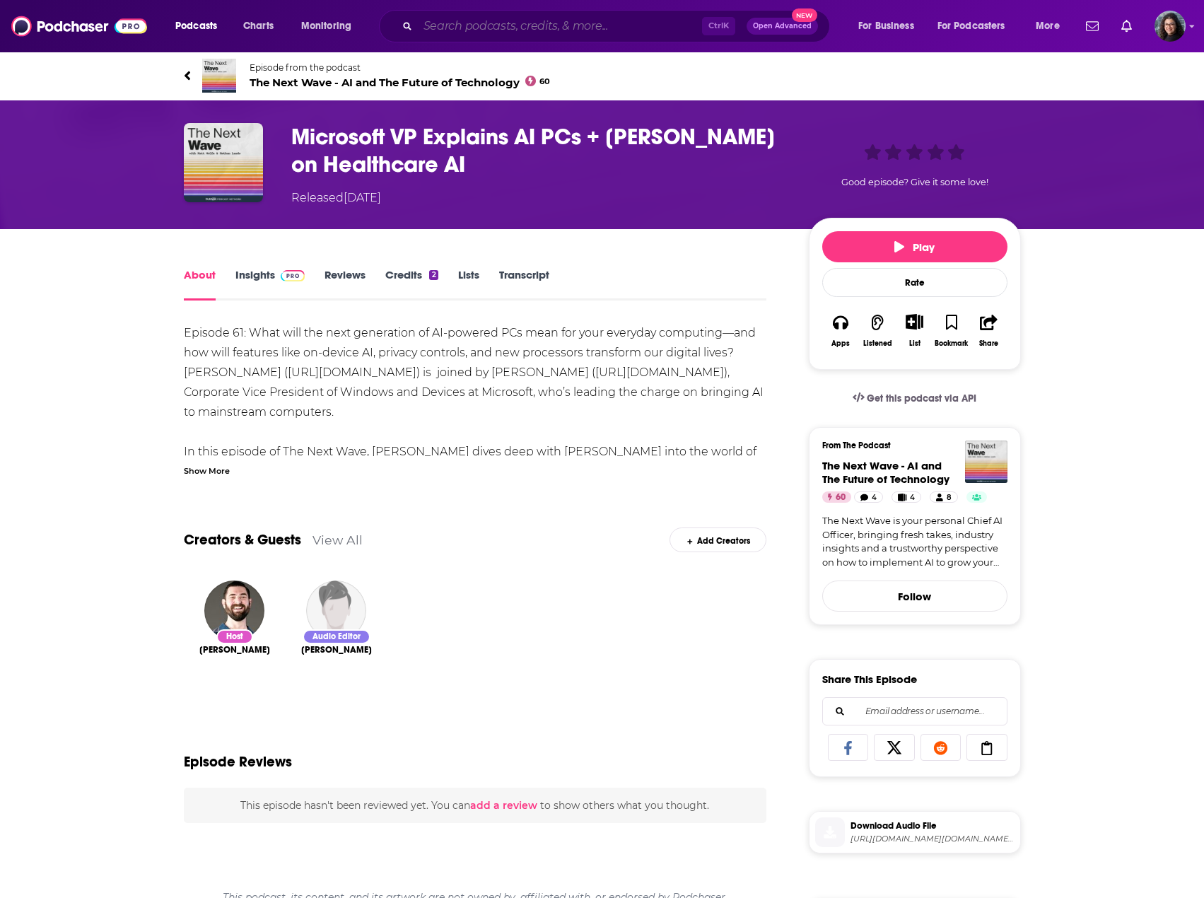
click at [461, 22] on input "Search podcasts, credits, & more..." at bounding box center [560, 26] width 284 height 23
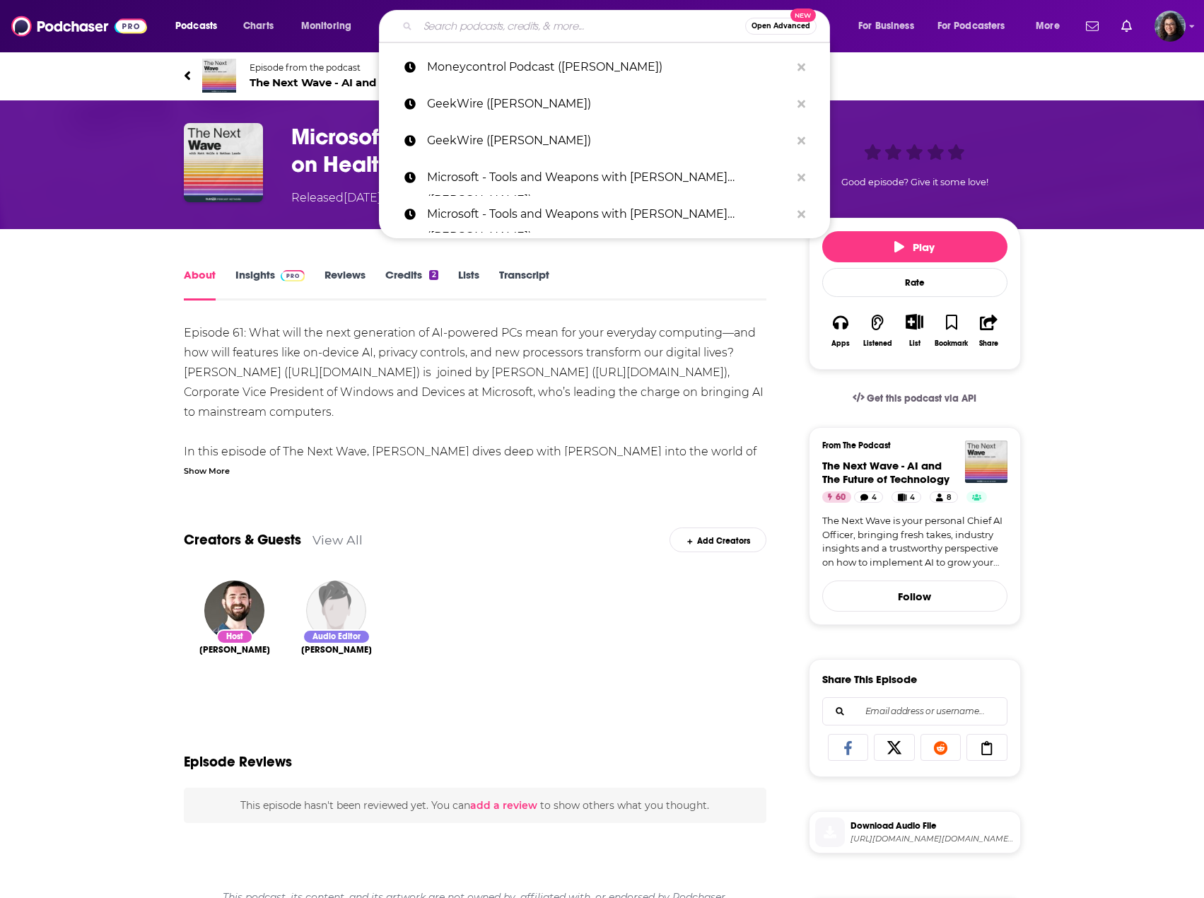
paste input "Y Combinator Startup Podcast ([PERSON_NAME])"
type input "Y Combinator Startup Podcast ([PERSON_NAME])"
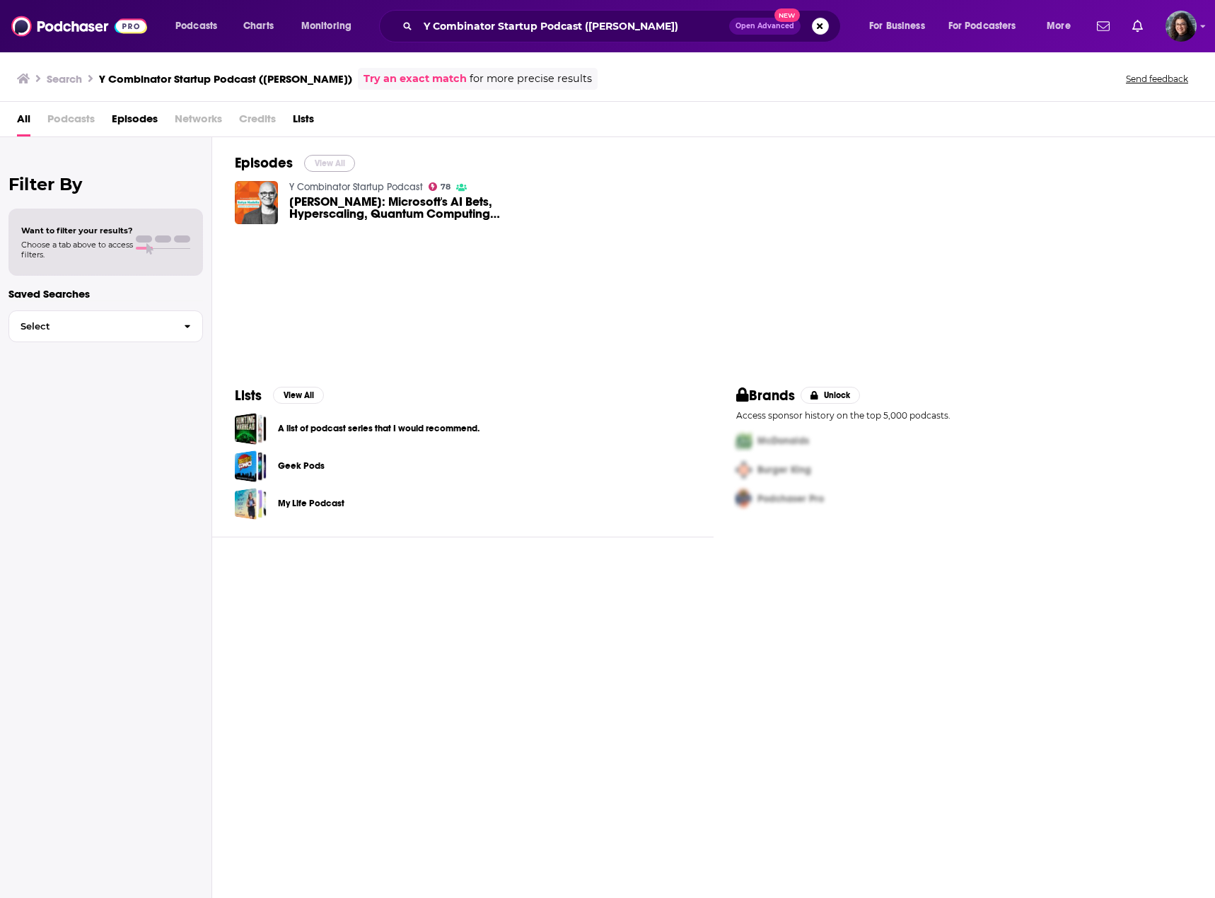
click at [325, 163] on button "View All" at bounding box center [329, 163] width 51 height 17
click at [572, 26] on input "Y Combinator Startup Podcast ([PERSON_NAME])" at bounding box center [573, 26] width 311 height 23
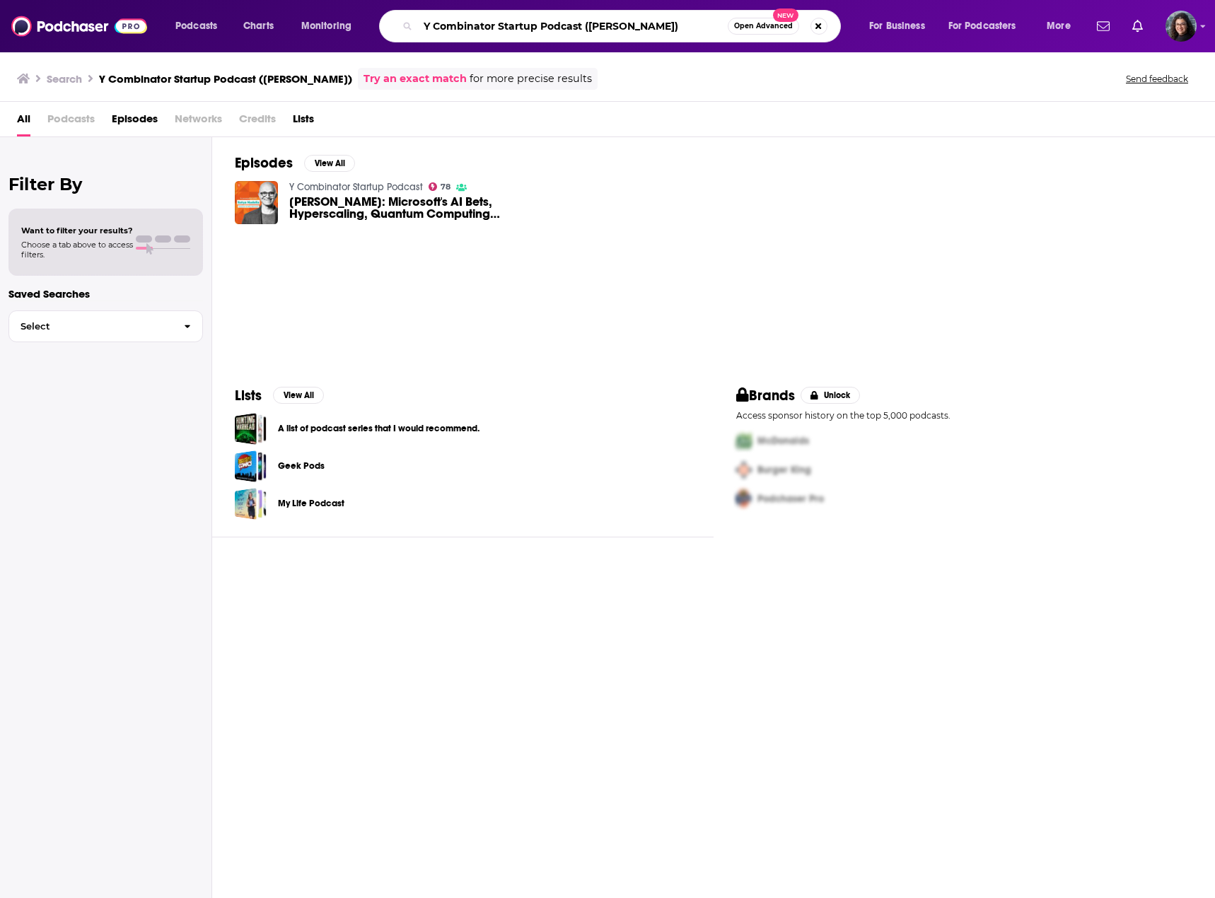
paste input "Microsoft - Tools and Weapons with Brad Smith"
type input "Microsoft - Tools and Weapons with Brad Smith (Satya Nadella)"
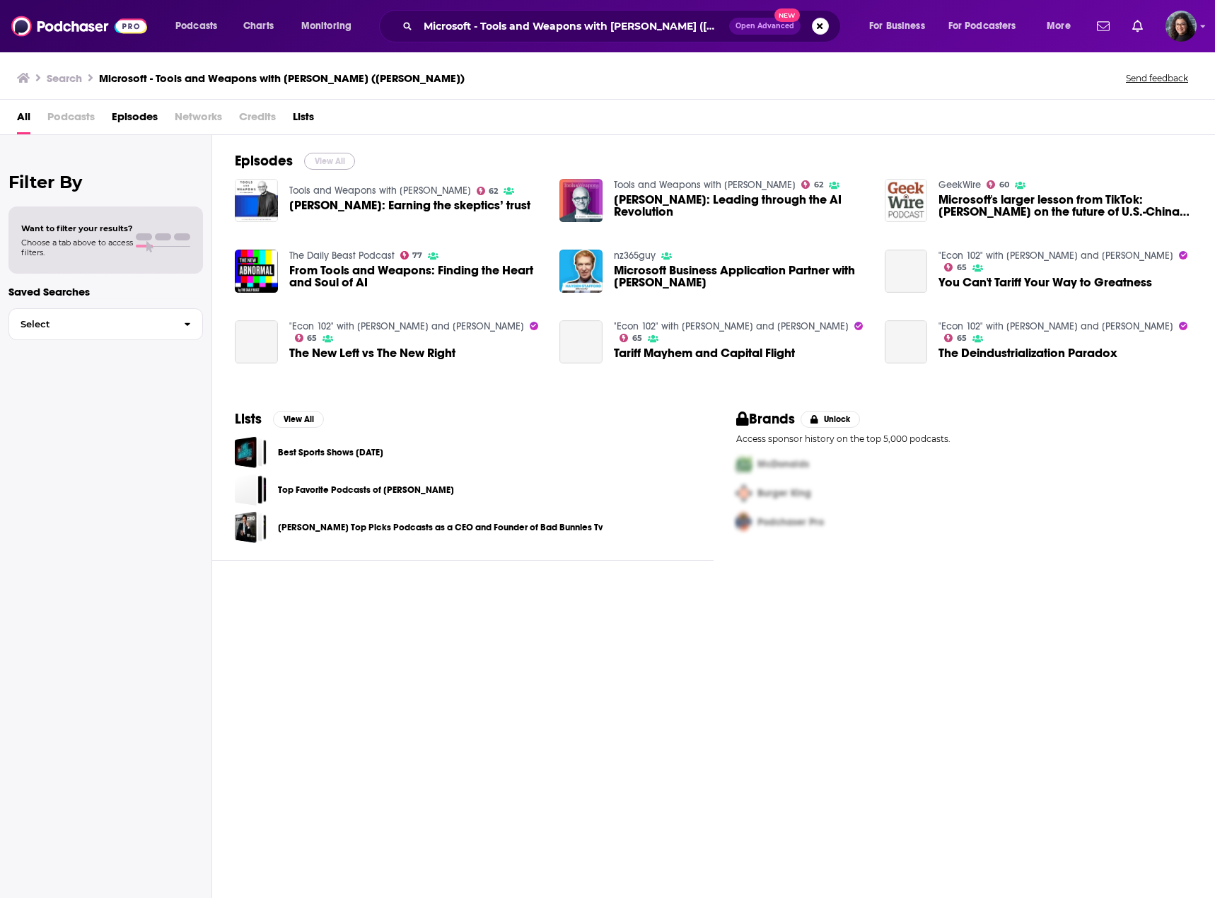
click at [327, 161] on button "View All" at bounding box center [329, 161] width 51 height 17
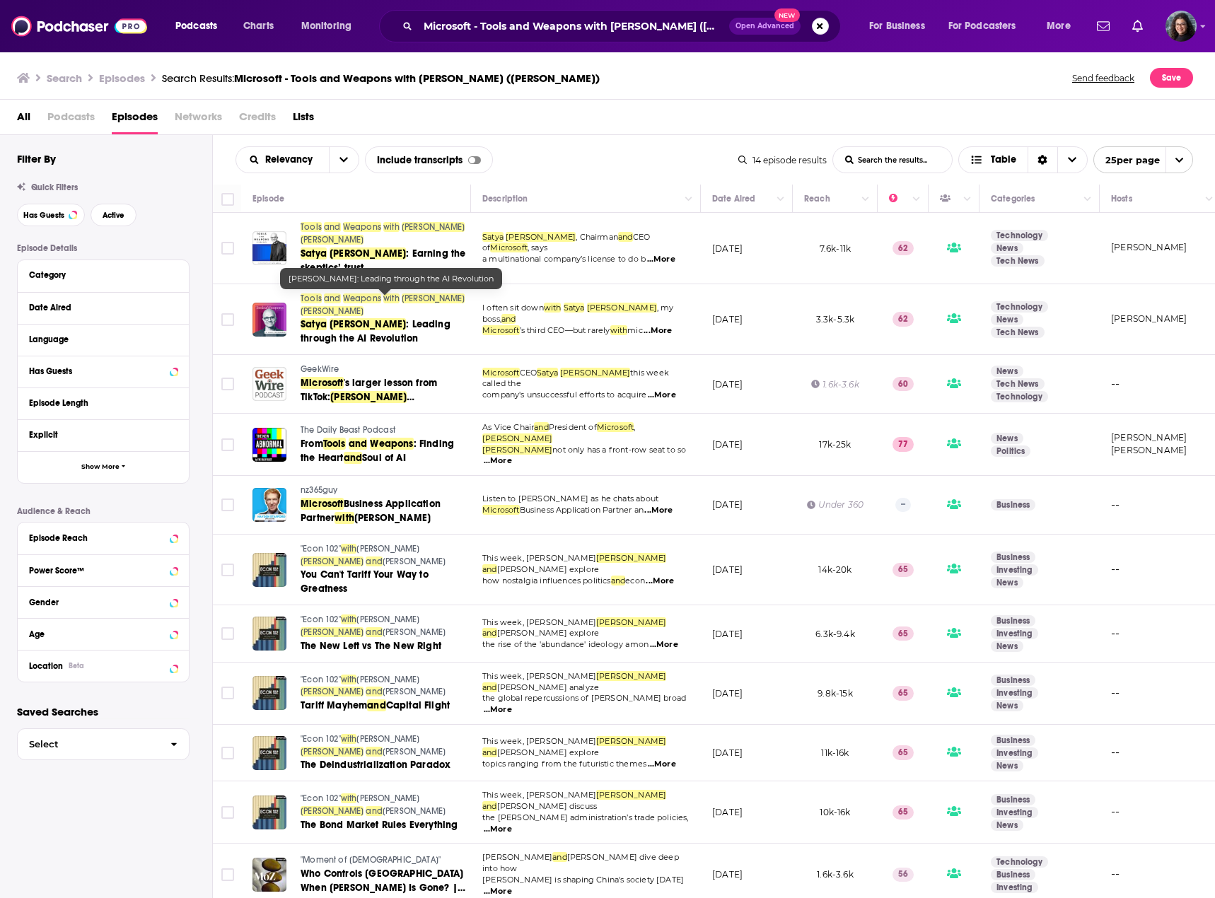
click at [336, 318] on span "[PERSON_NAME]" at bounding box center [367, 324] width 76 height 12
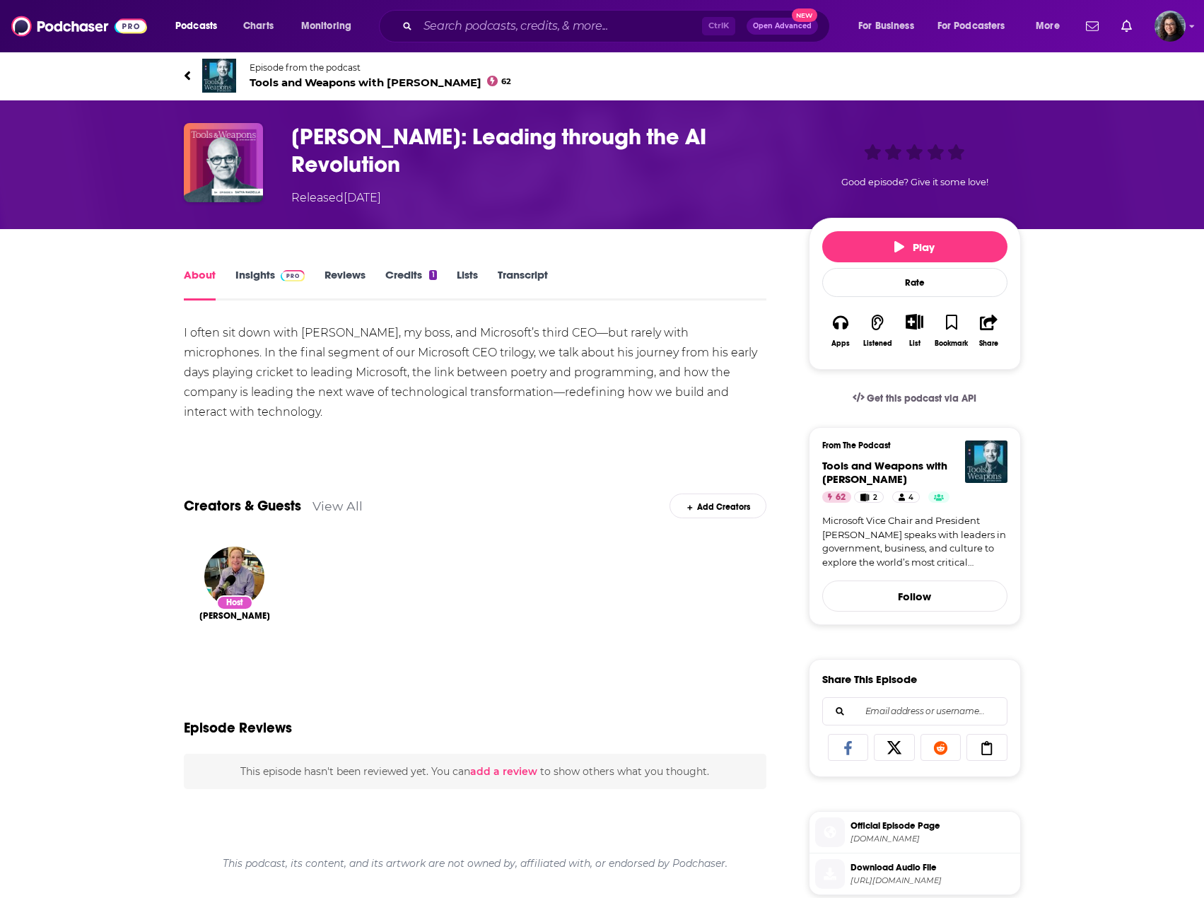
click at [247, 276] on link "Insights" at bounding box center [270, 284] width 70 height 33
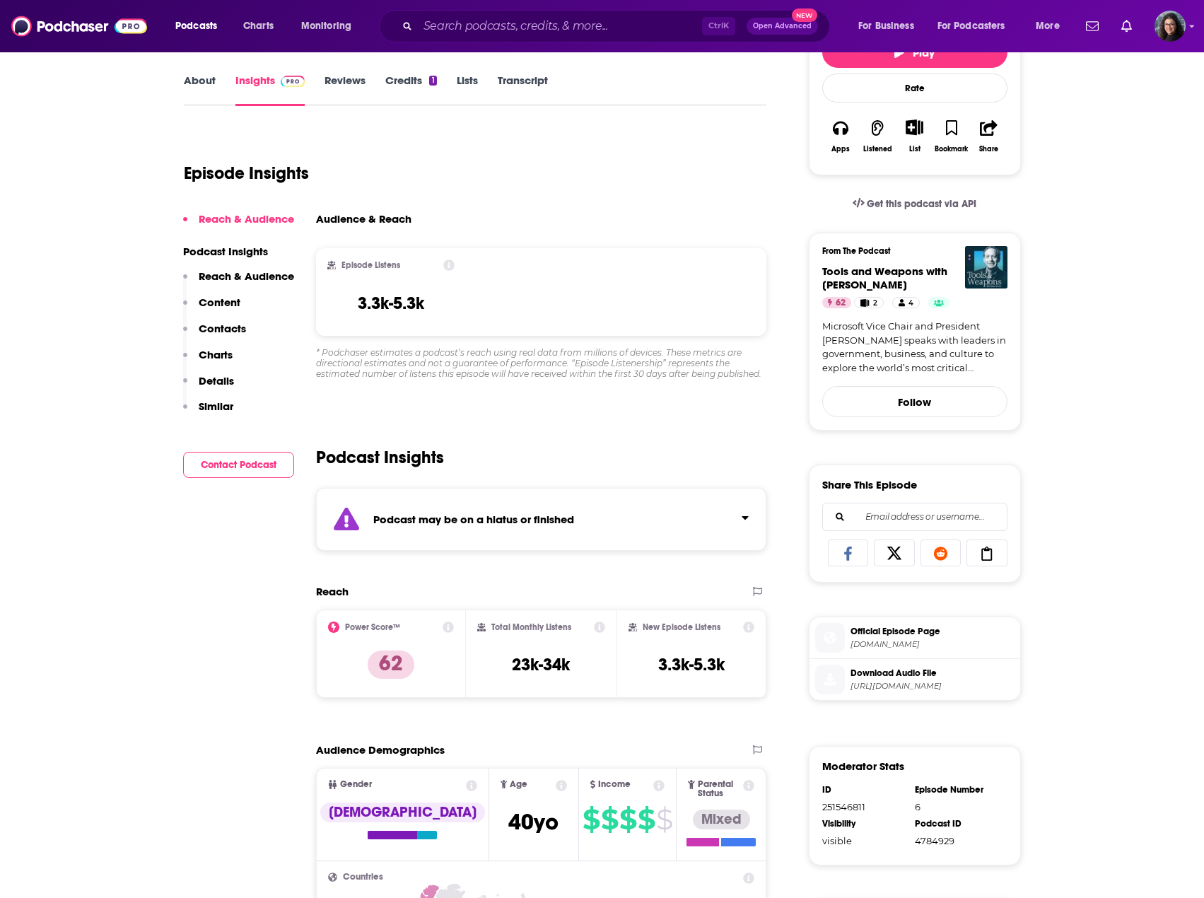
scroll to position [212, 0]
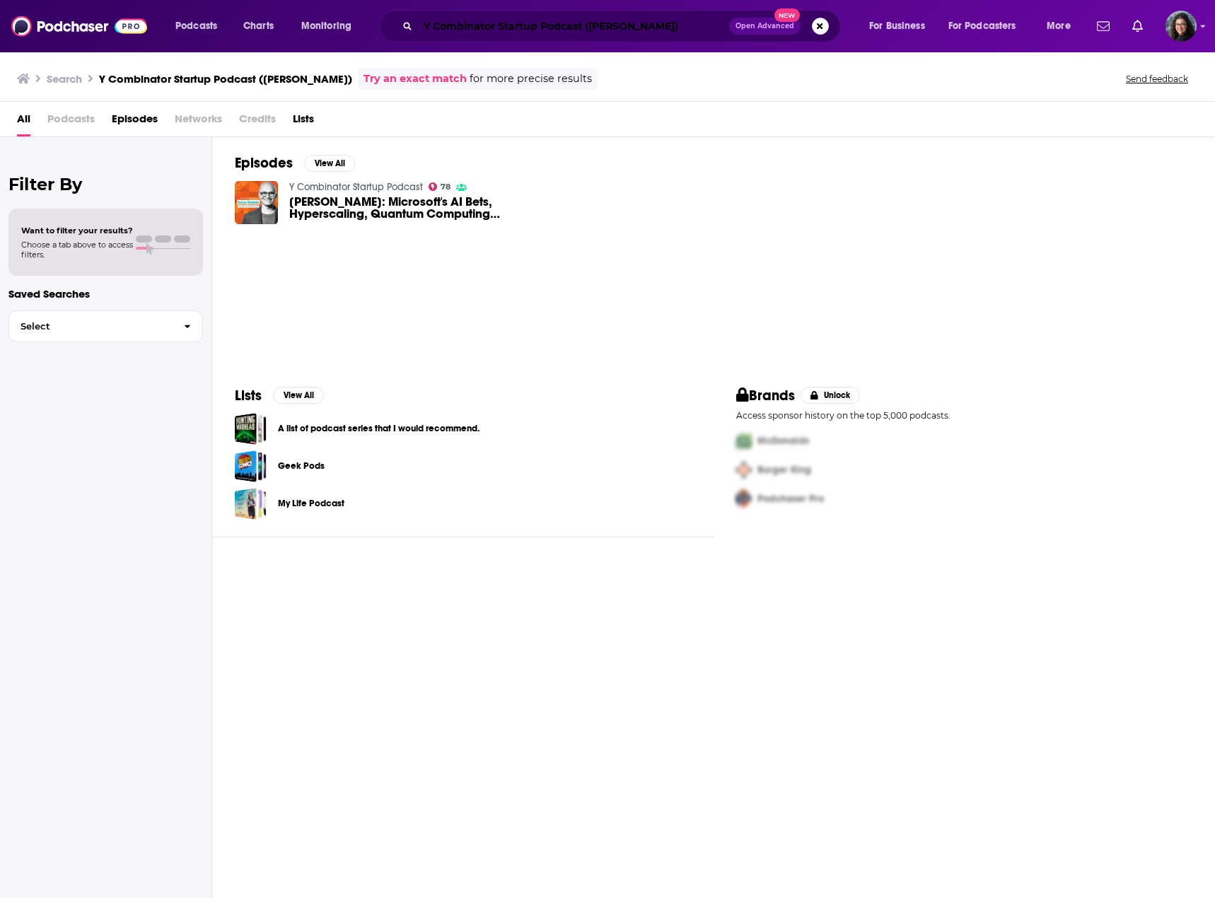
click at [580, 26] on input "Y Combinator Startup Podcast ([PERSON_NAME])" at bounding box center [573, 26] width 311 height 23
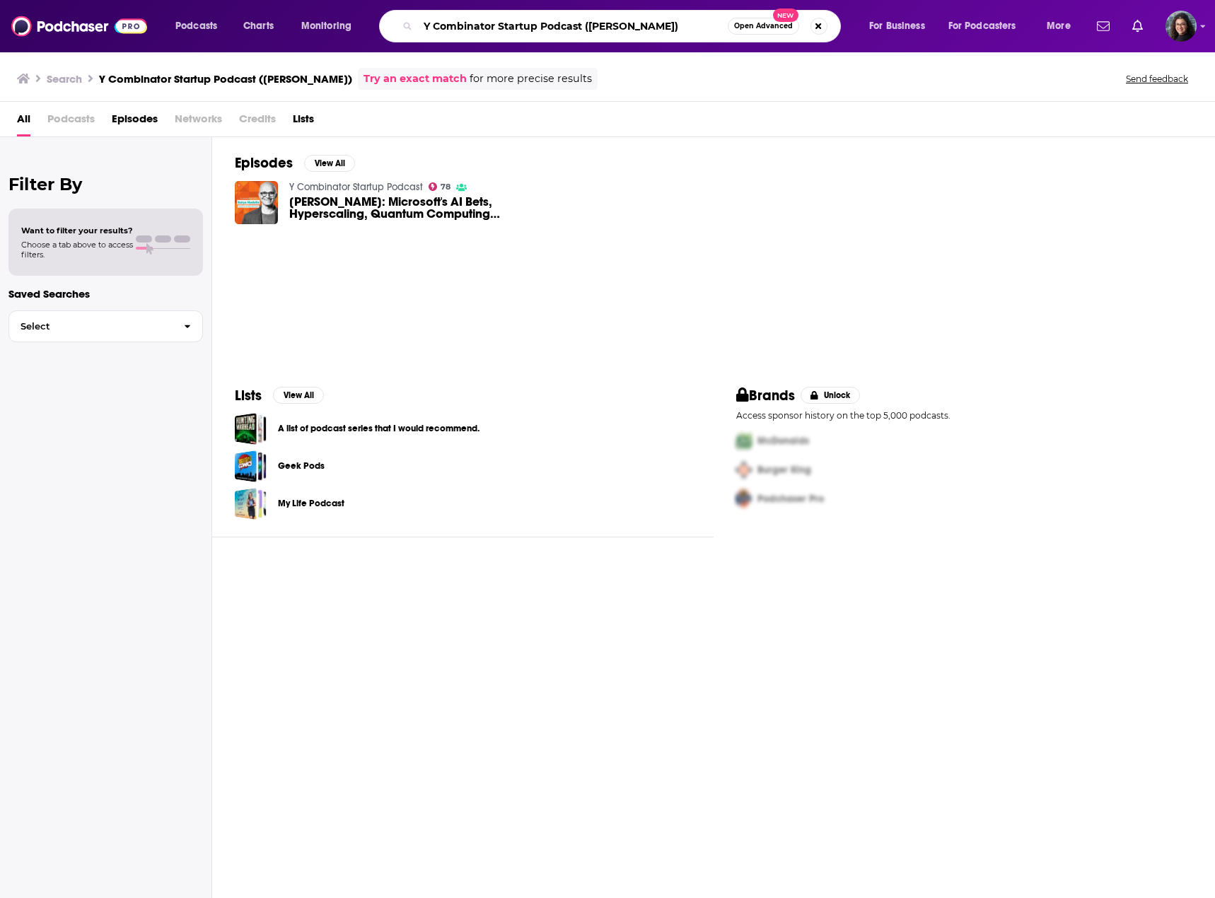
paste input "GeekWire"
type input "GeekWire ([PERSON_NAME])"
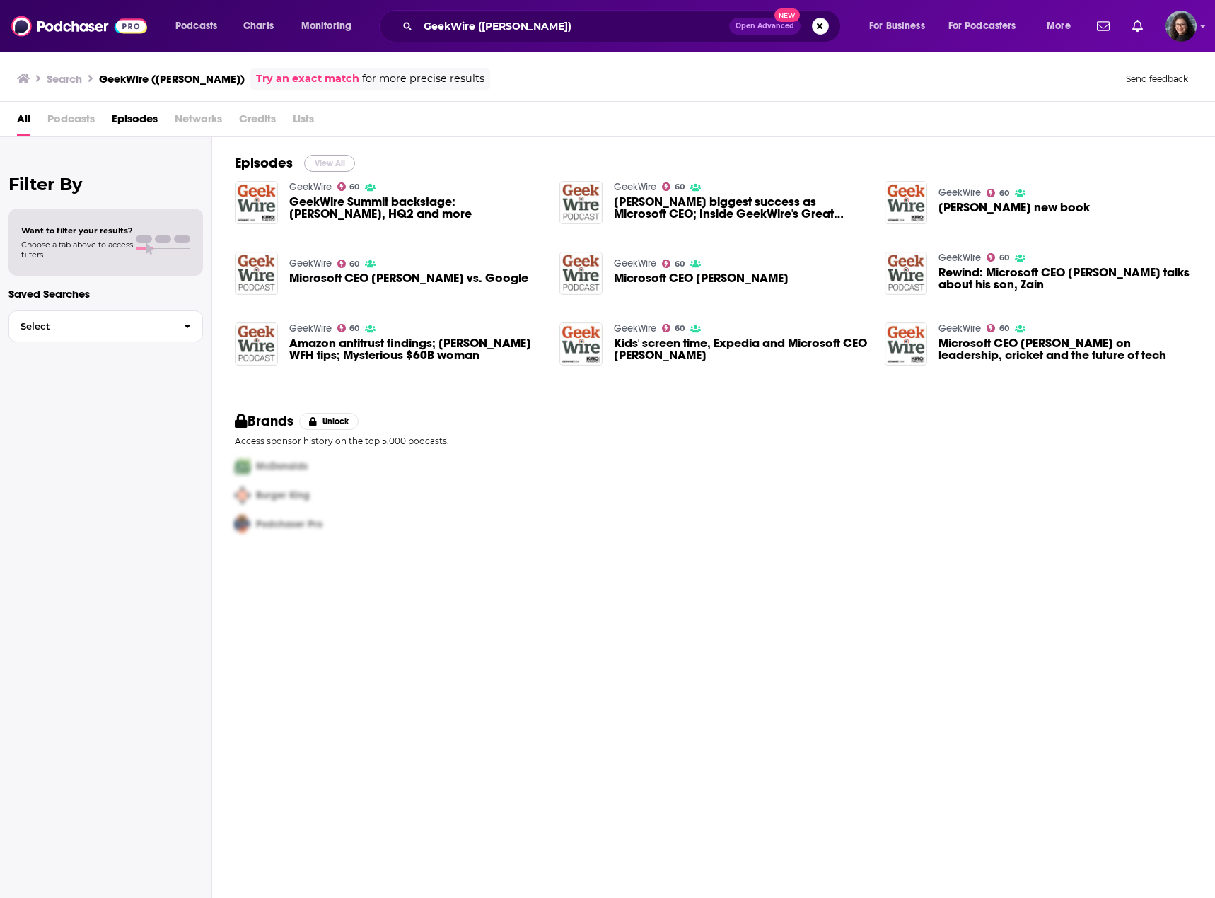
click at [329, 161] on button "View All" at bounding box center [329, 163] width 51 height 17
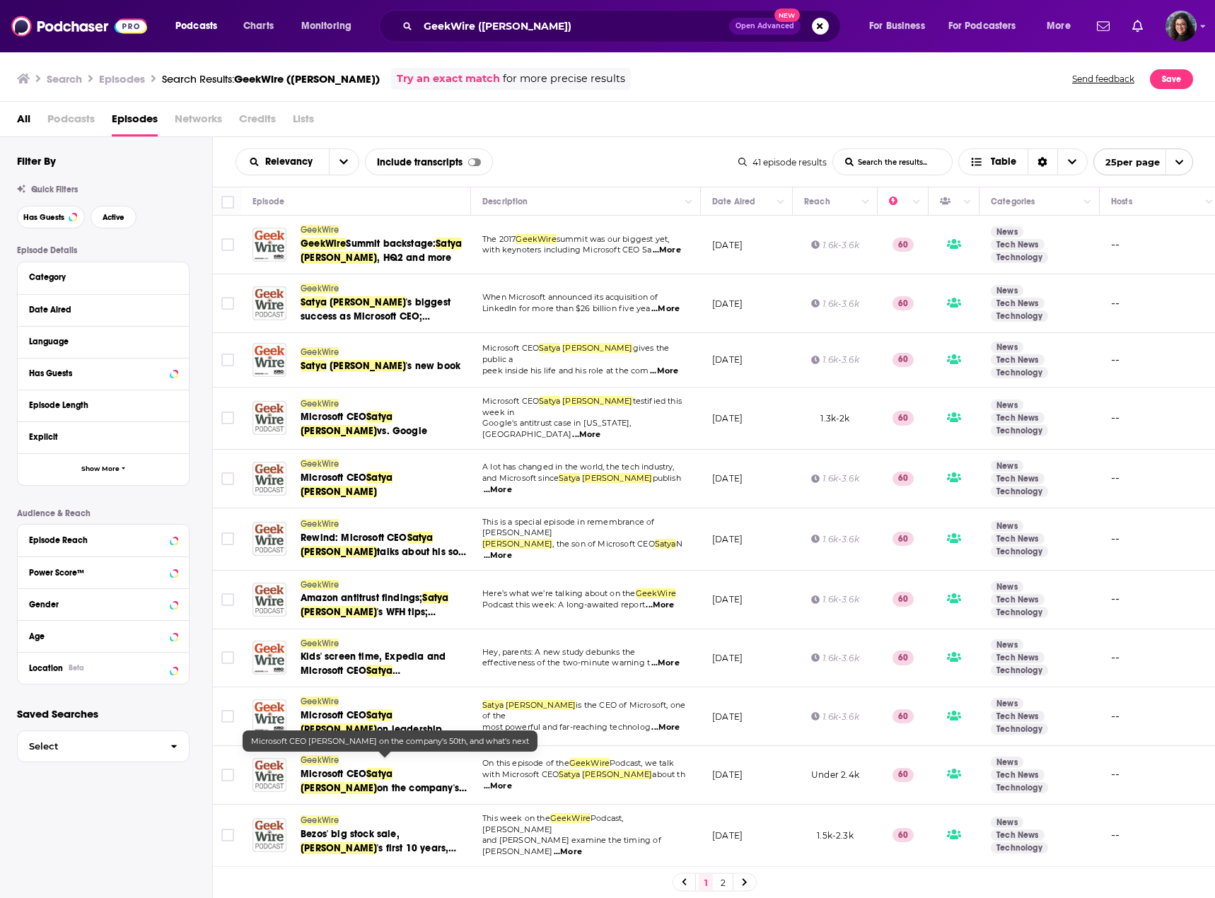
click at [363, 768] on span "Microsoft CEO" at bounding box center [333, 774] width 66 height 12
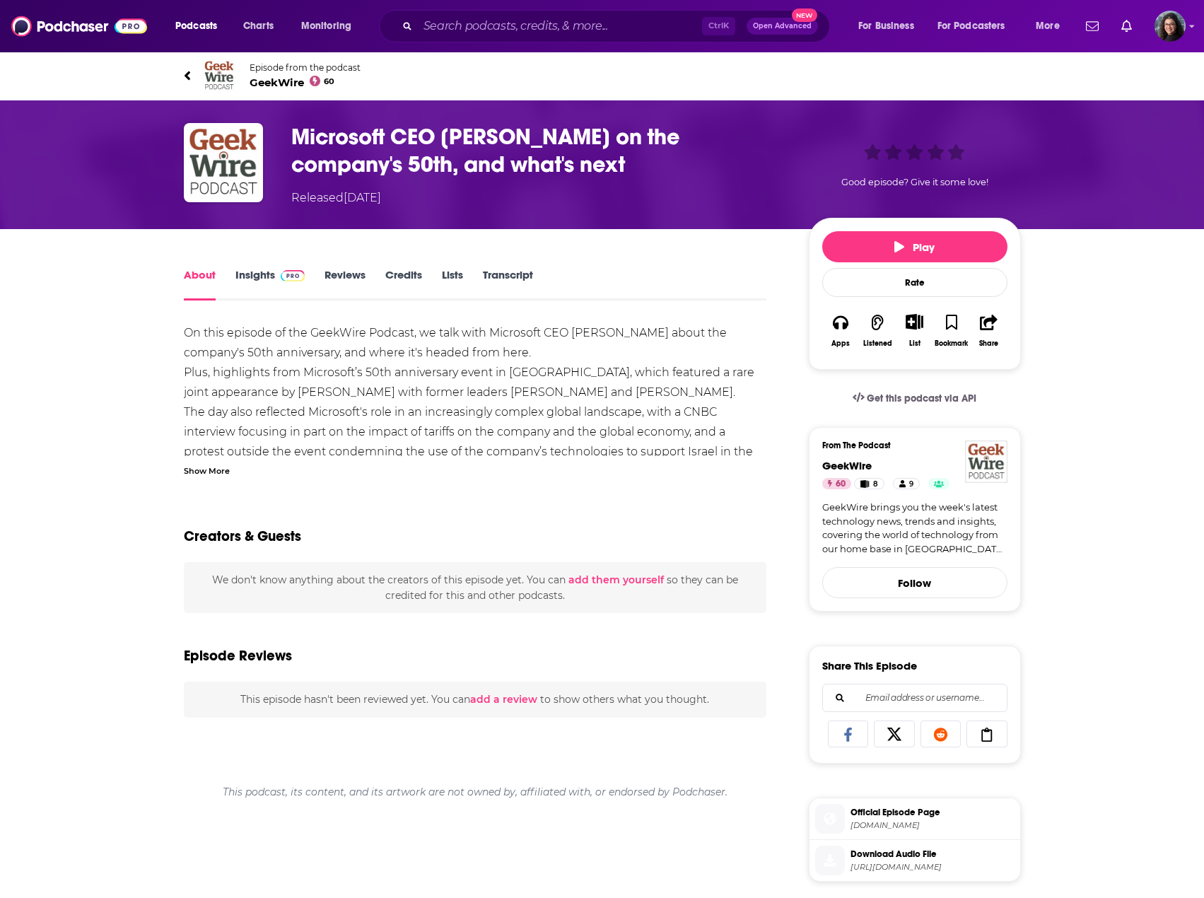
drag, startPoint x: 243, startPoint y: 279, endPoint x: 257, endPoint y: 281, distance: 13.7
click at [243, 279] on link "Insights" at bounding box center [270, 284] width 70 height 33
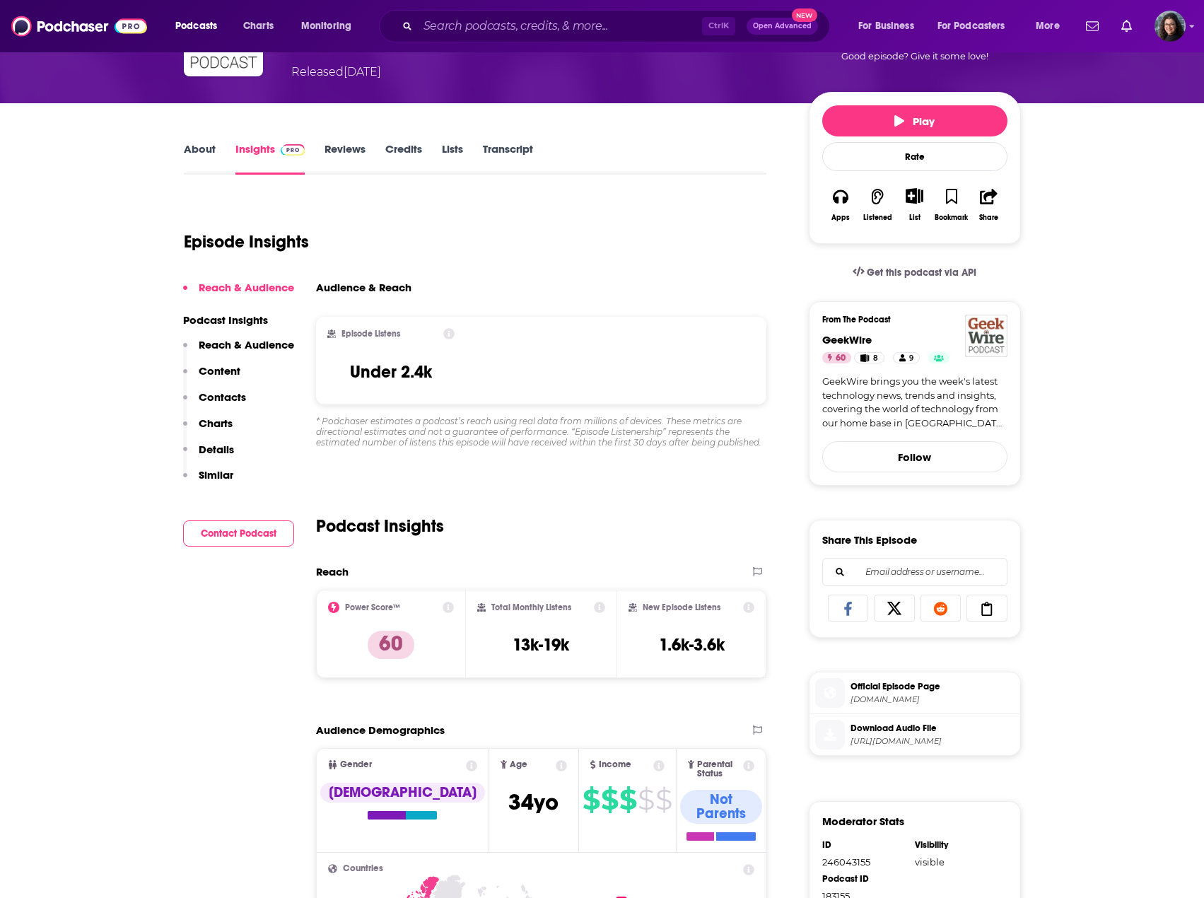
scroll to position [141, 0]
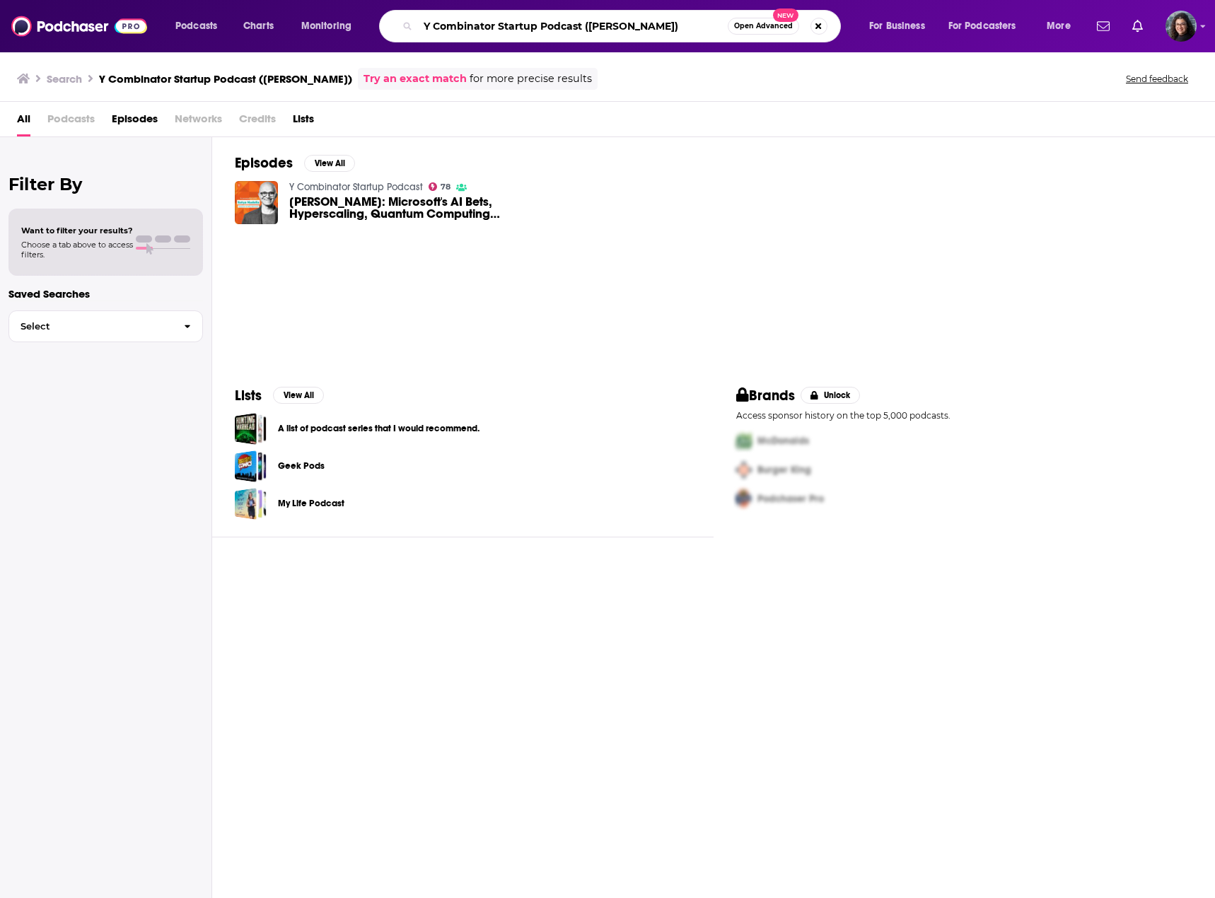
click at [628, 28] on input "Y Combinator Startup Podcast ([PERSON_NAME])" at bounding box center [573, 26] width 310 height 23
paste input "Moneycontrol"
type input "Moneycontrol Podcast ([PERSON_NAME])"
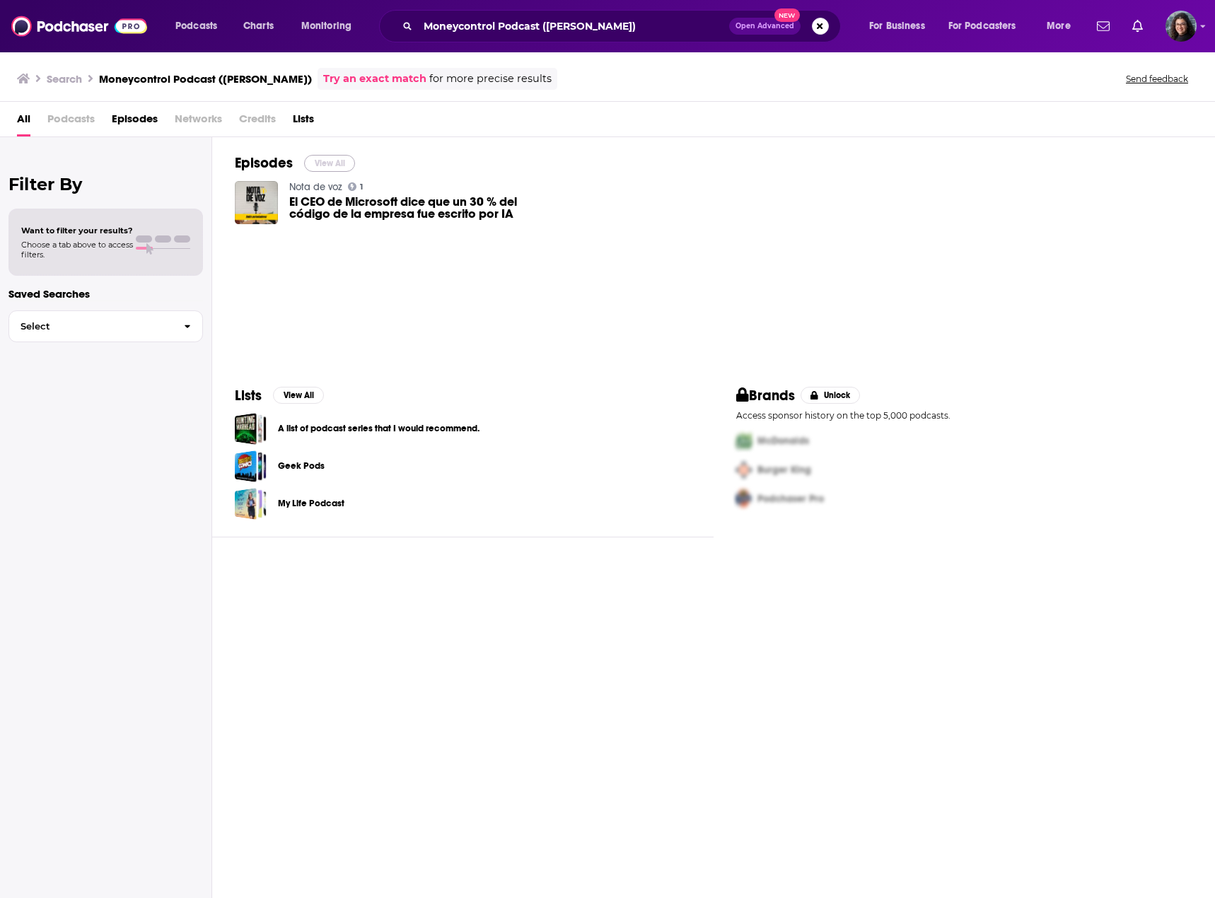
click at [330, 163] on button "View All" at bounding box center [329, 163] width 51 height 17
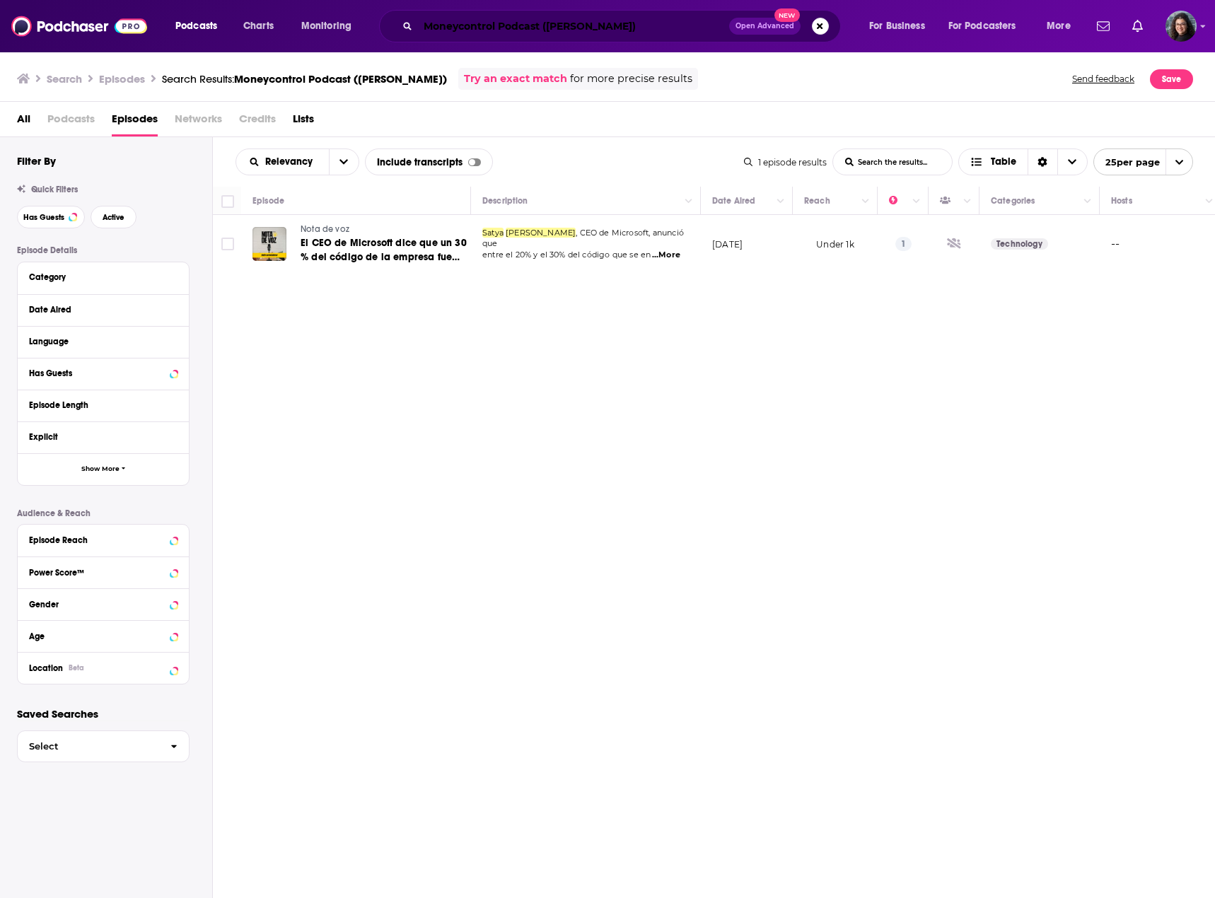
click at [533, 29] on input "Moneycontrol Podcast (Satya Nadella)" at bounding box center [573, 26] width 311 height 23
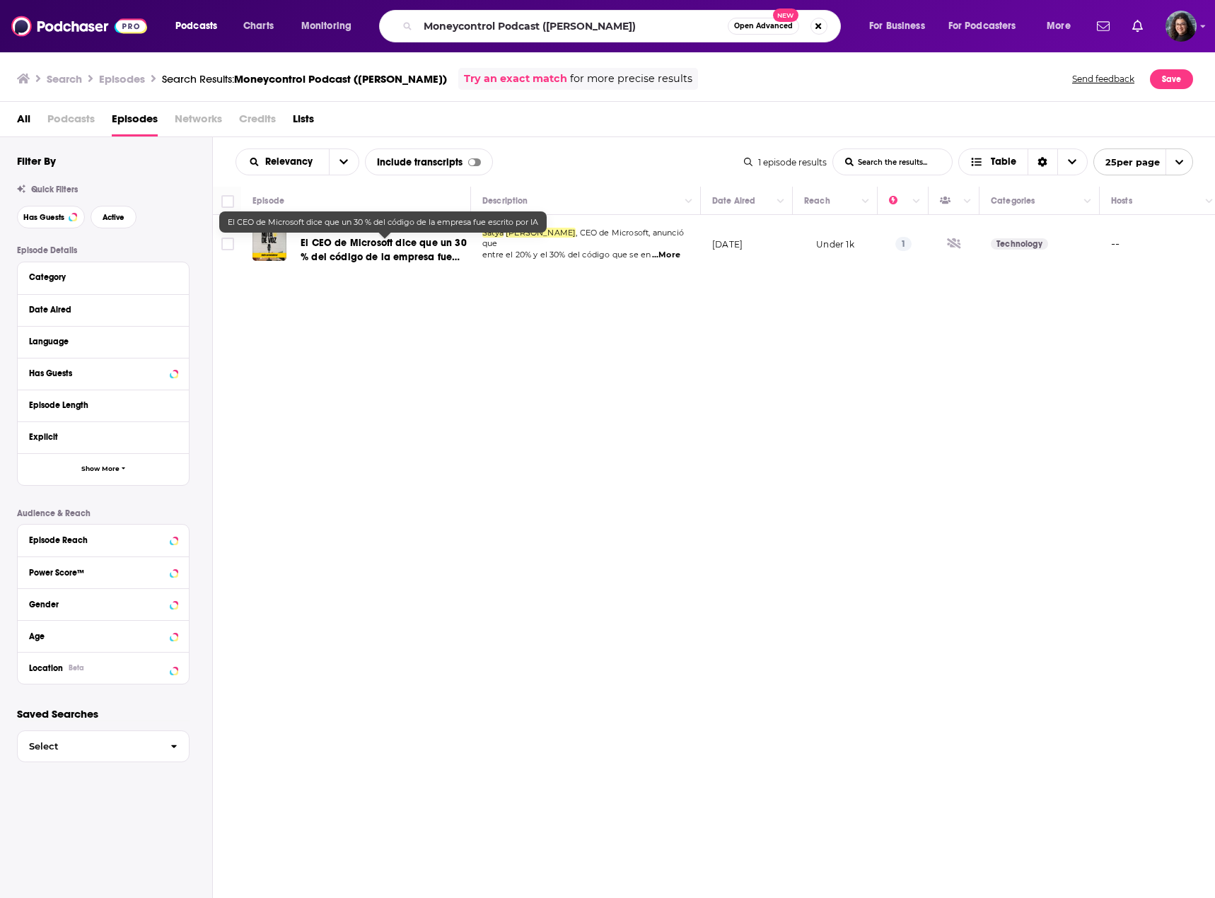
click at [398, 238] on span "El CEO de Microsoft dice que un 30 % del código de la empresa fue escrito por IA" at bounding box center [383, 257] width 166 height 40
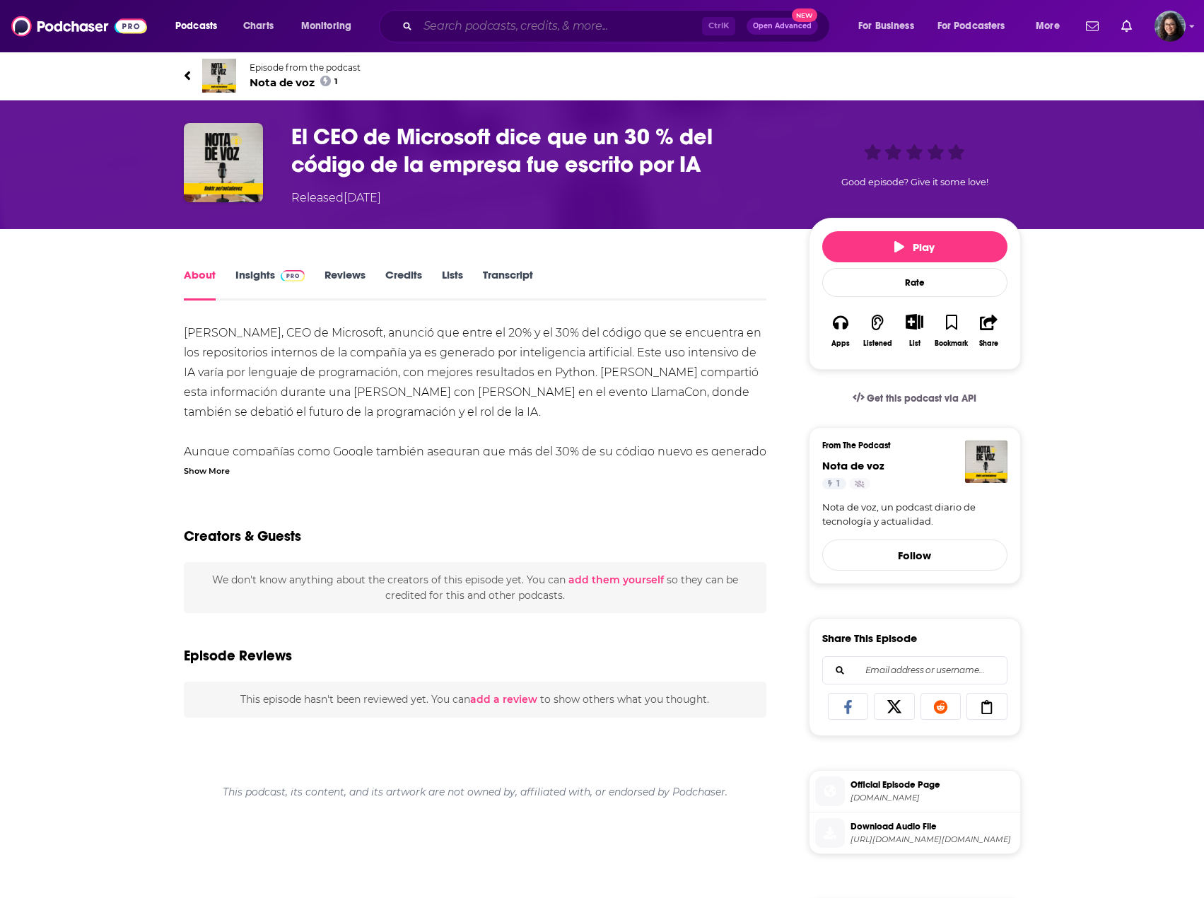
click at [551, 27] on input "Search podcasts, credits, & more..." at bounding box center [560, 26] width 284 height 23
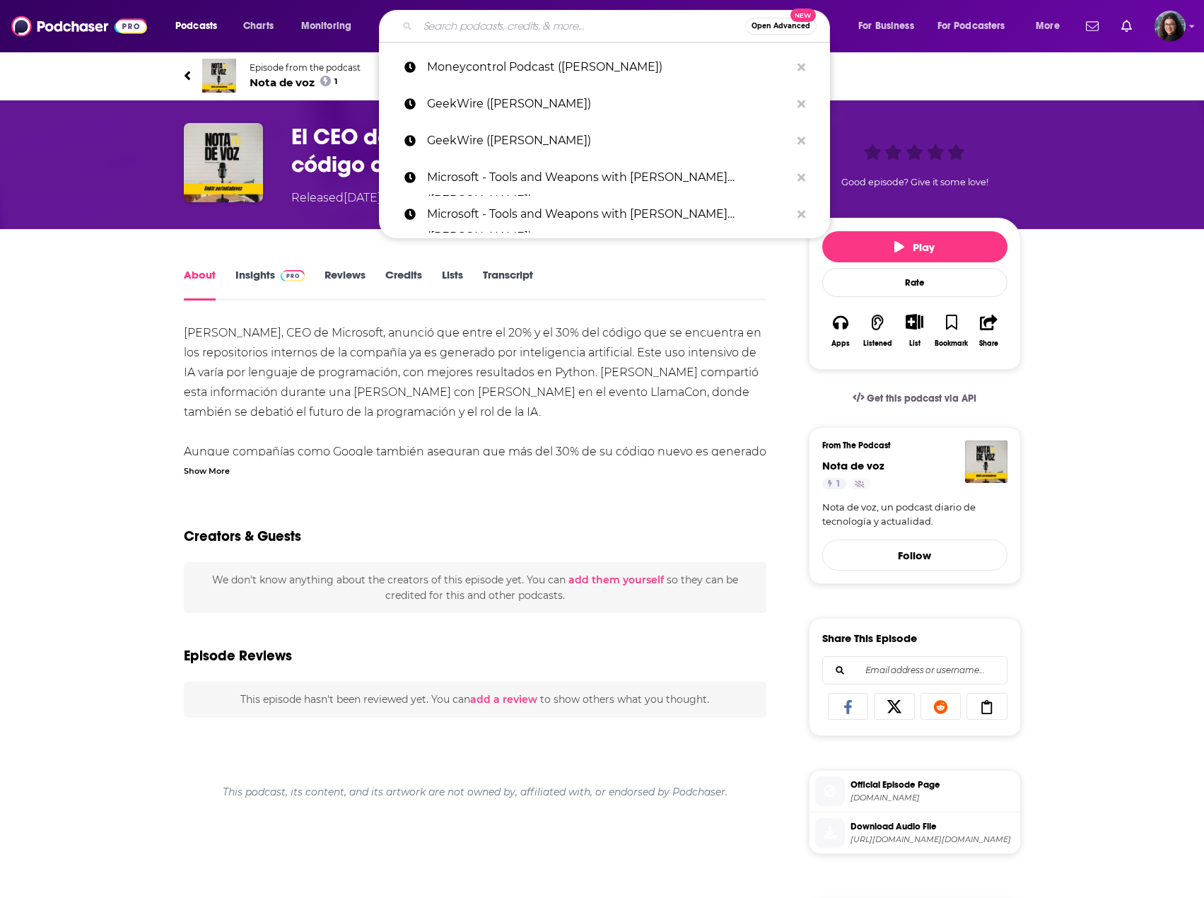
paste input "Dwarkesh Podcast (Satya Nadella)"
type input "Dwarkesh Podcast (Satya Nadella)"
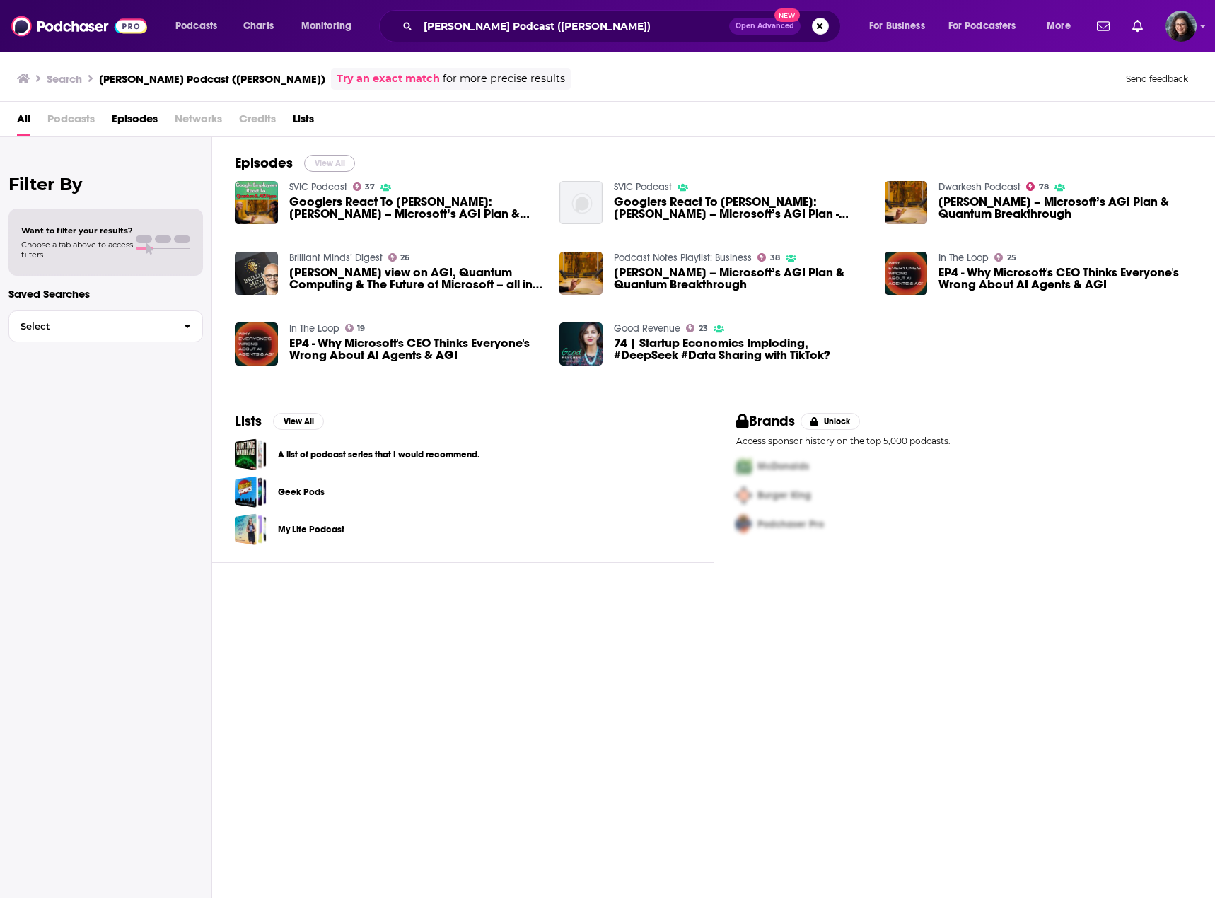
click at [318, 163] on button "View All" at bounding box center [329, 163] width 51 height 17
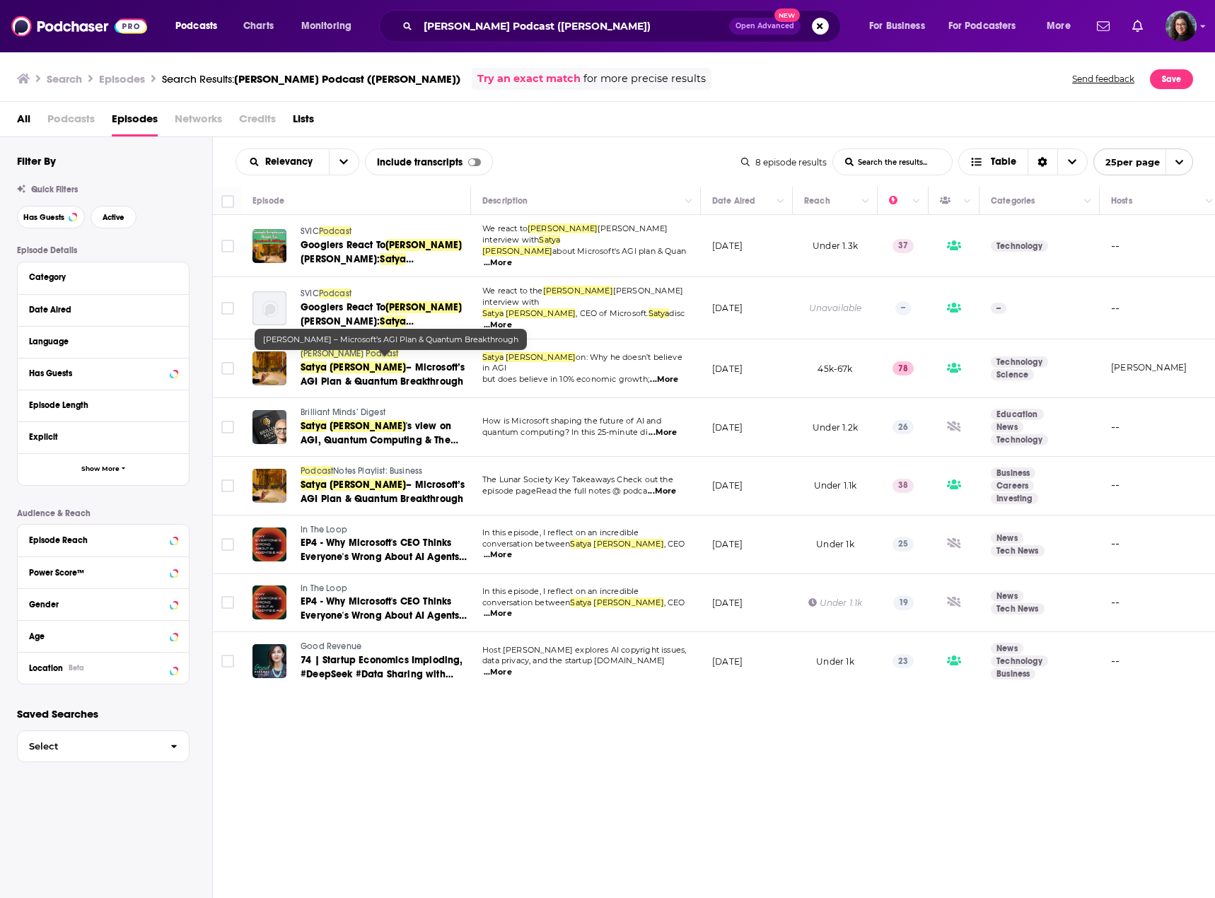
click at [388, 361] on span "– Microsoft’s AGI Plan & Quantum Breakthrough" at bounding box center [382, 374] width 165 height 26
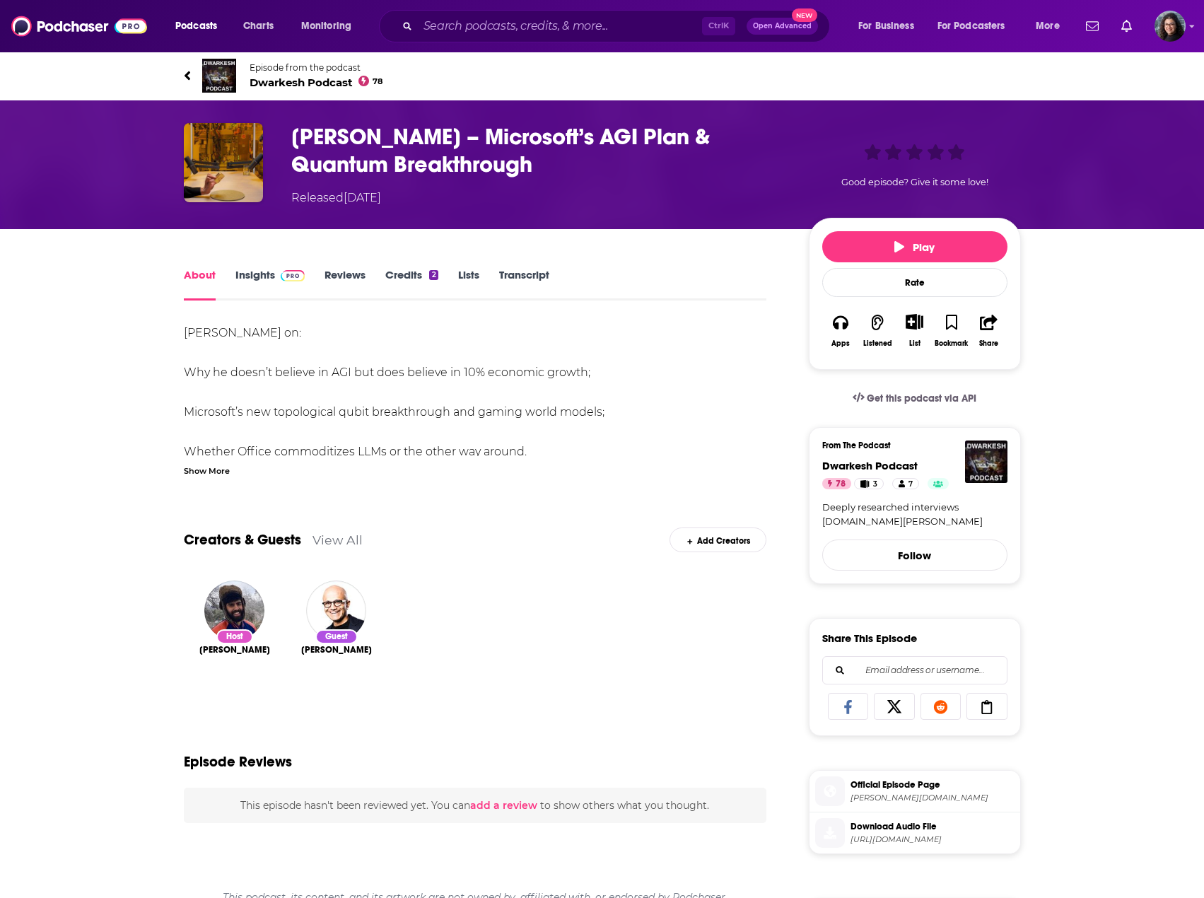
click at [245, 277] on link "Insights" at bounding box center [270, 284] width 70 height 33
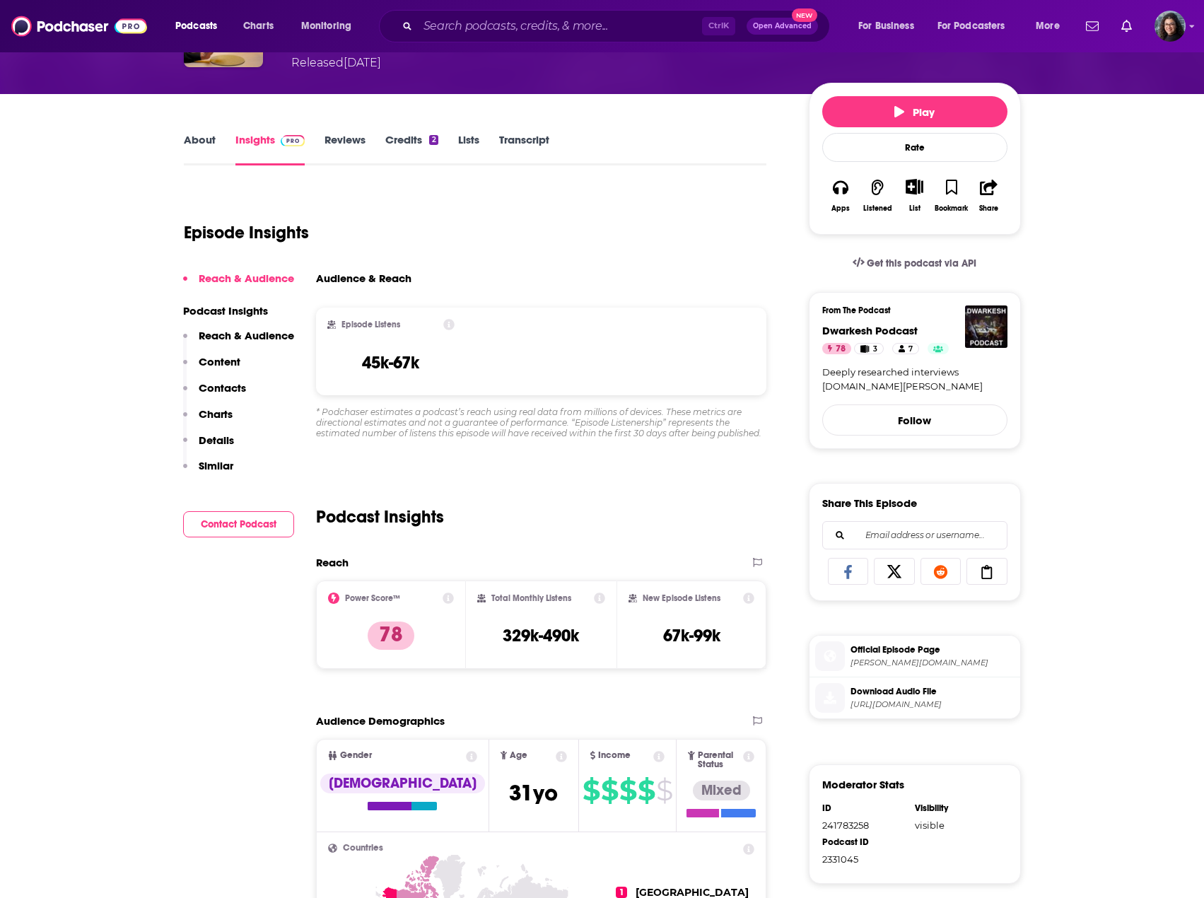
scroll to position [141, 0]
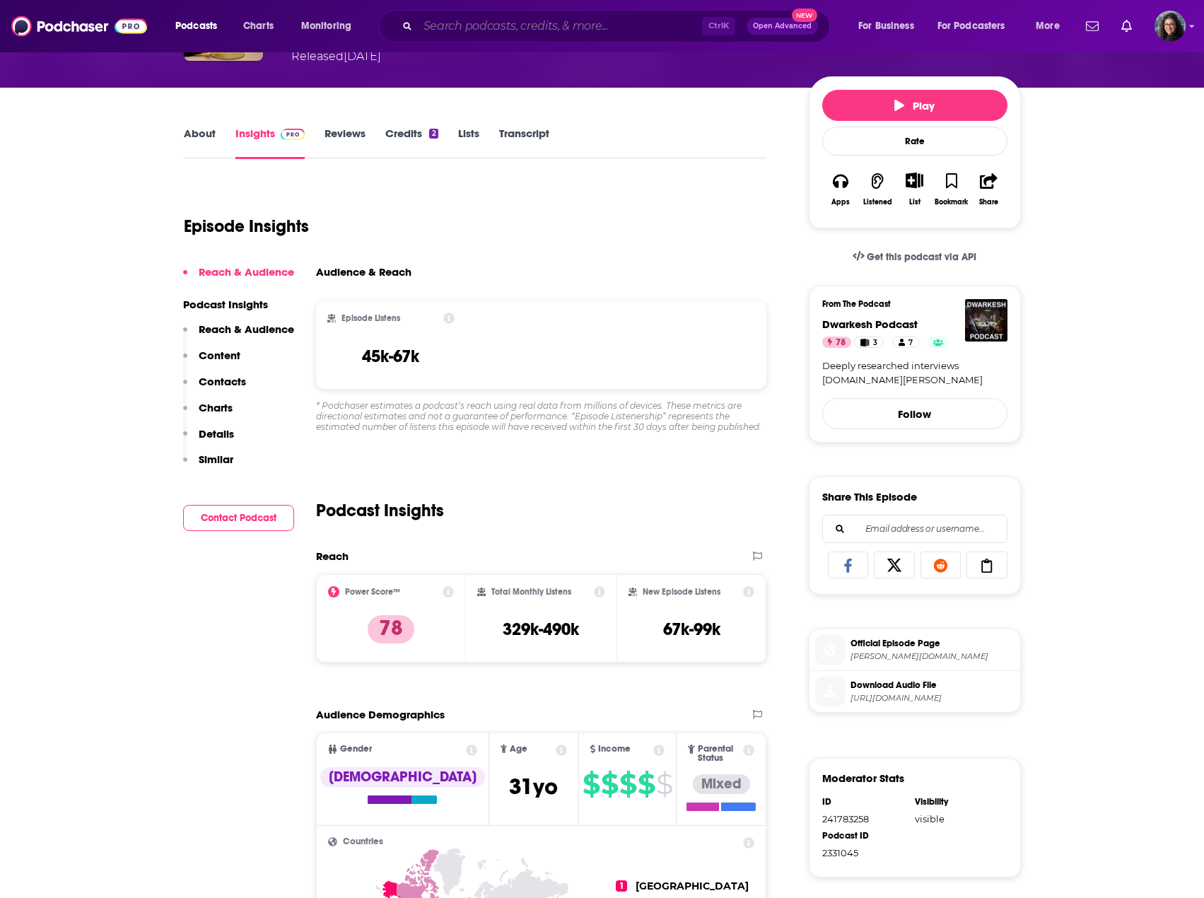
click at [532, 30] on input "Search podcasts, credits, & more..." at bounding box center [560, 26] width 284 height 23
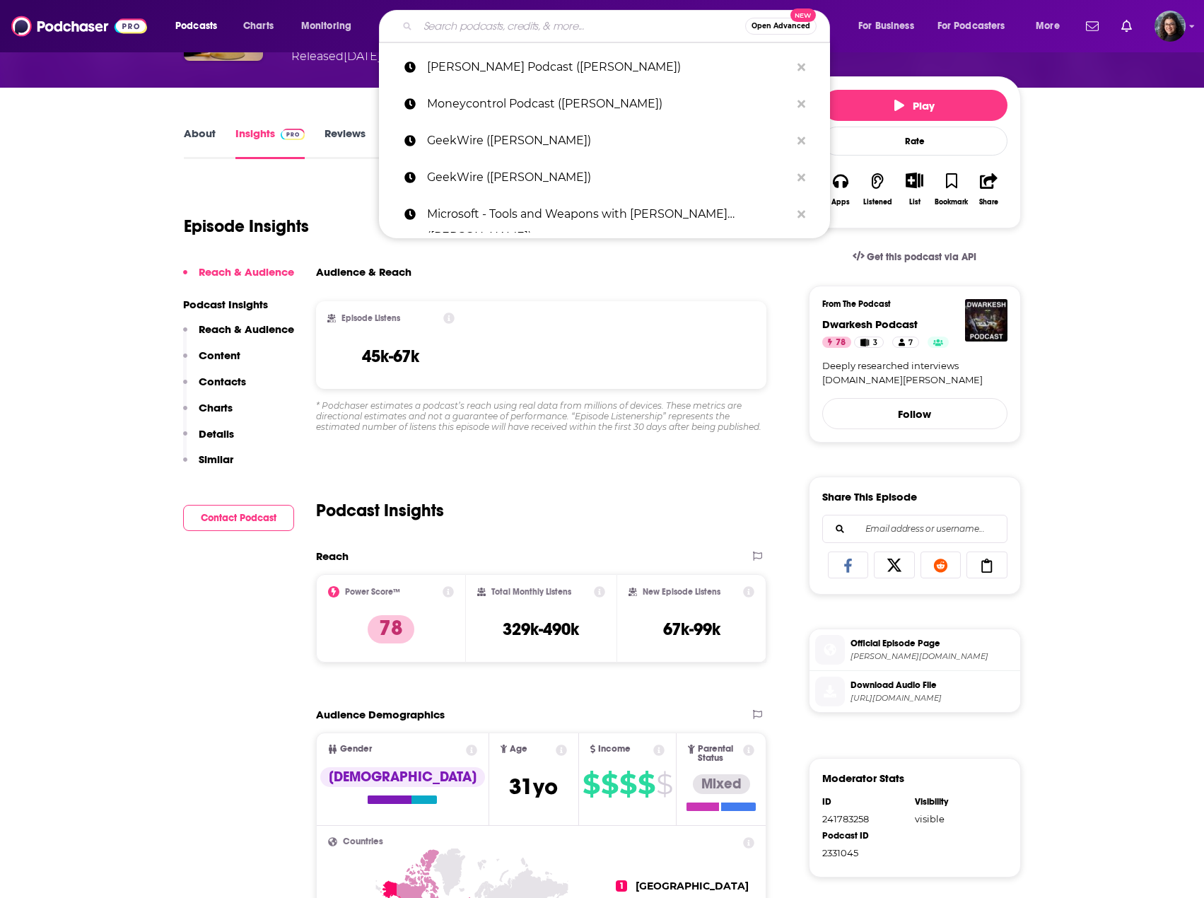
paste input "CNBC Squawk Pod ([PERSON_NAME])"
type input "CNBC Squawk Pod ([PERSON_NAME])"
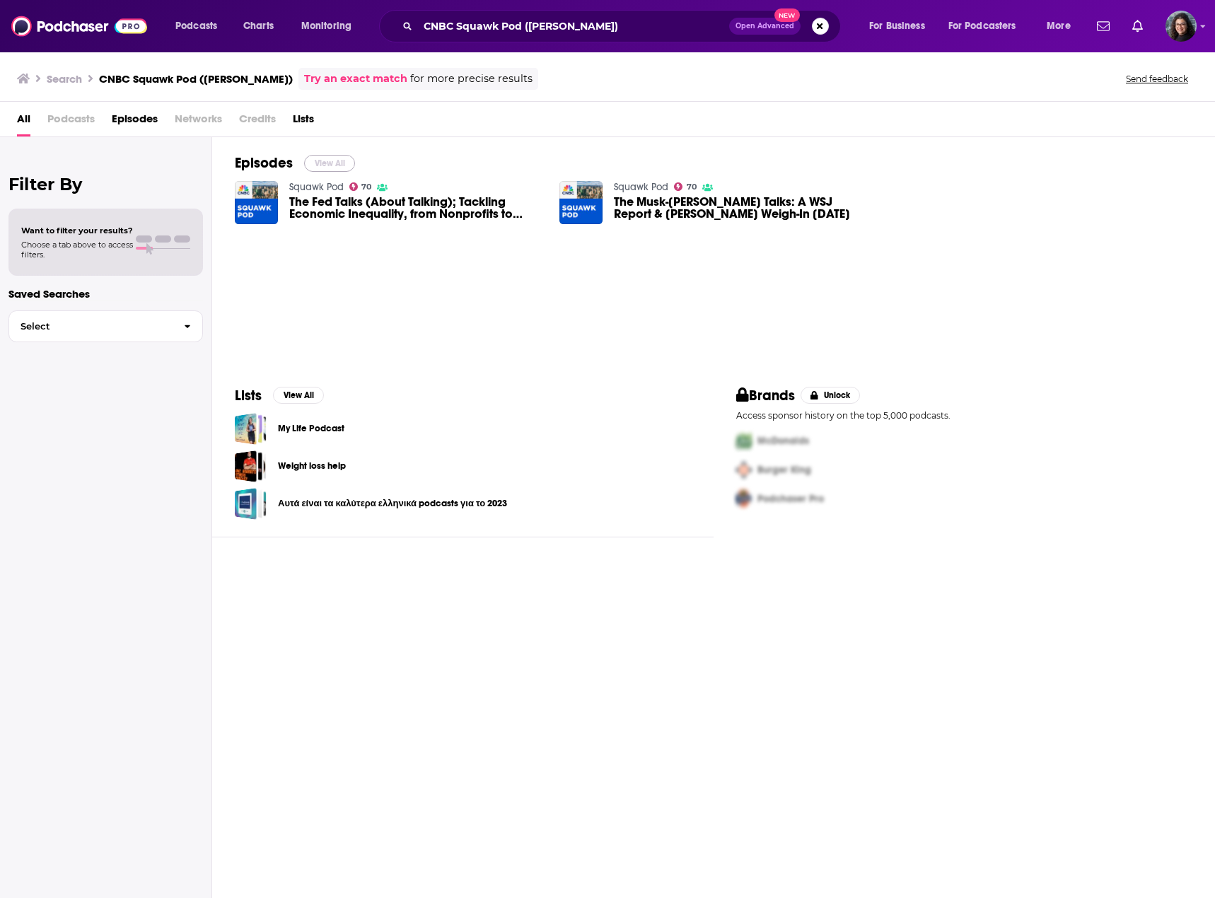
drag, startPoint x: 312, startPoint y: 164, endPoint x: 464, endPoint y: 2, distance: 222.1
click at [312, 164] on button "View All" at bounding box center [329, 163] width 51 height 17
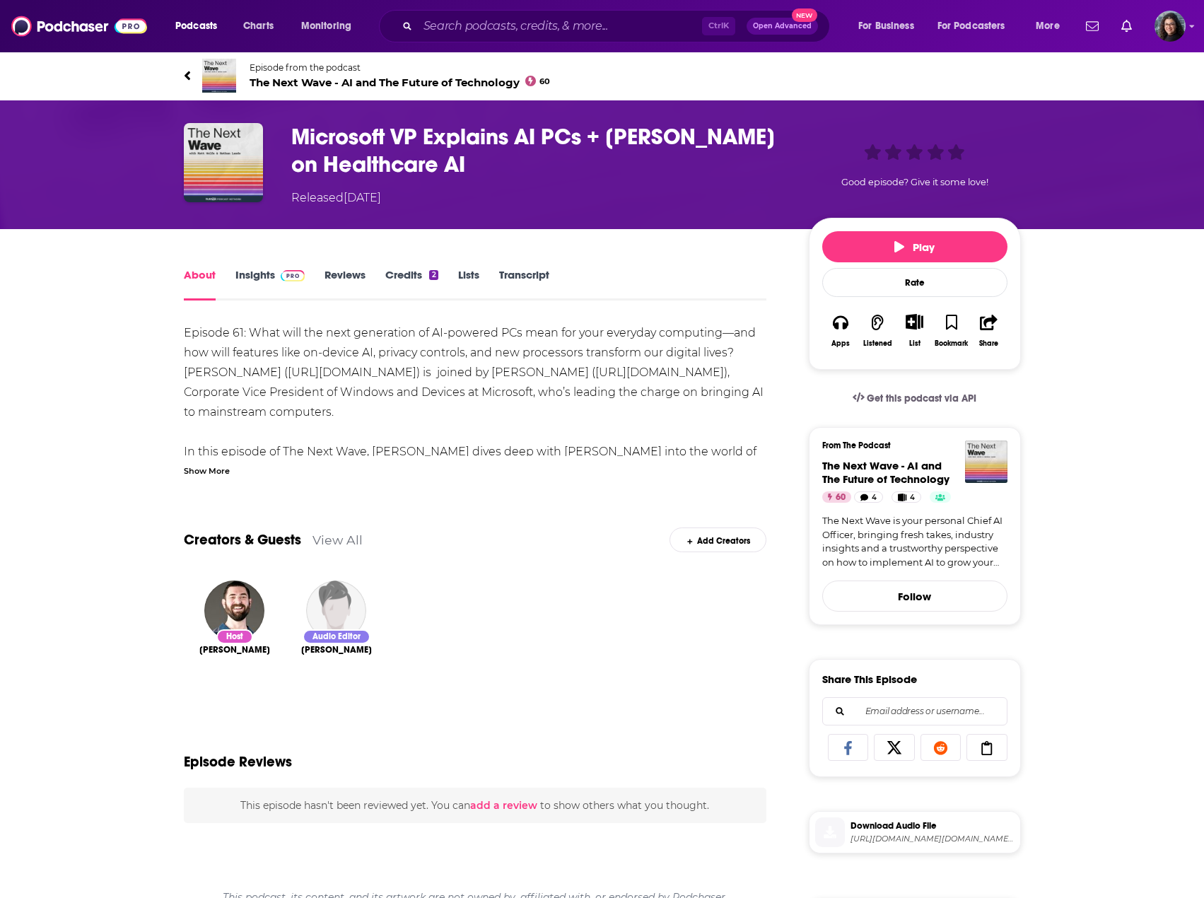
click at [217, 470] on div "Show More" at bounding box center [207, 469] width 46 height 13
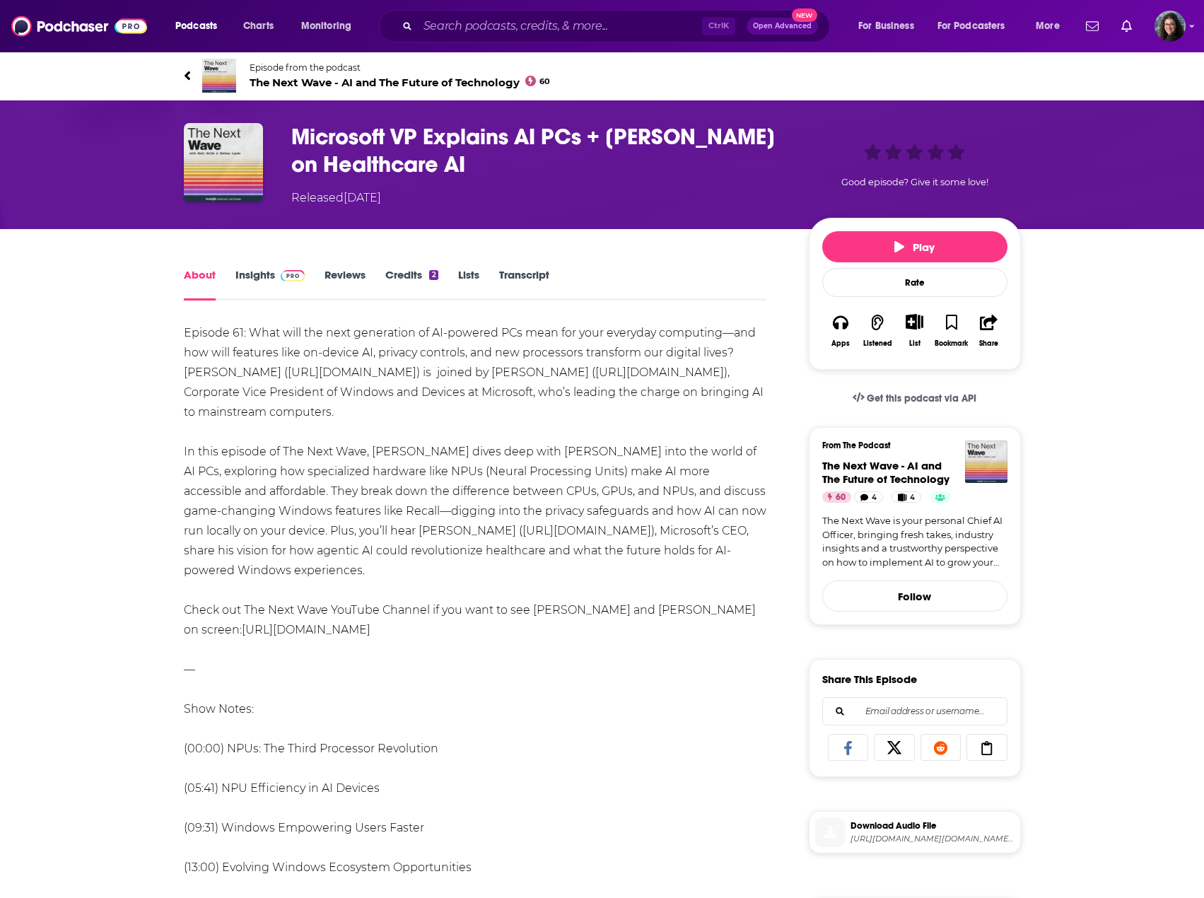
click at [256, 274] on link "Insights" at bounding box center [270, 284] width 70 height 33
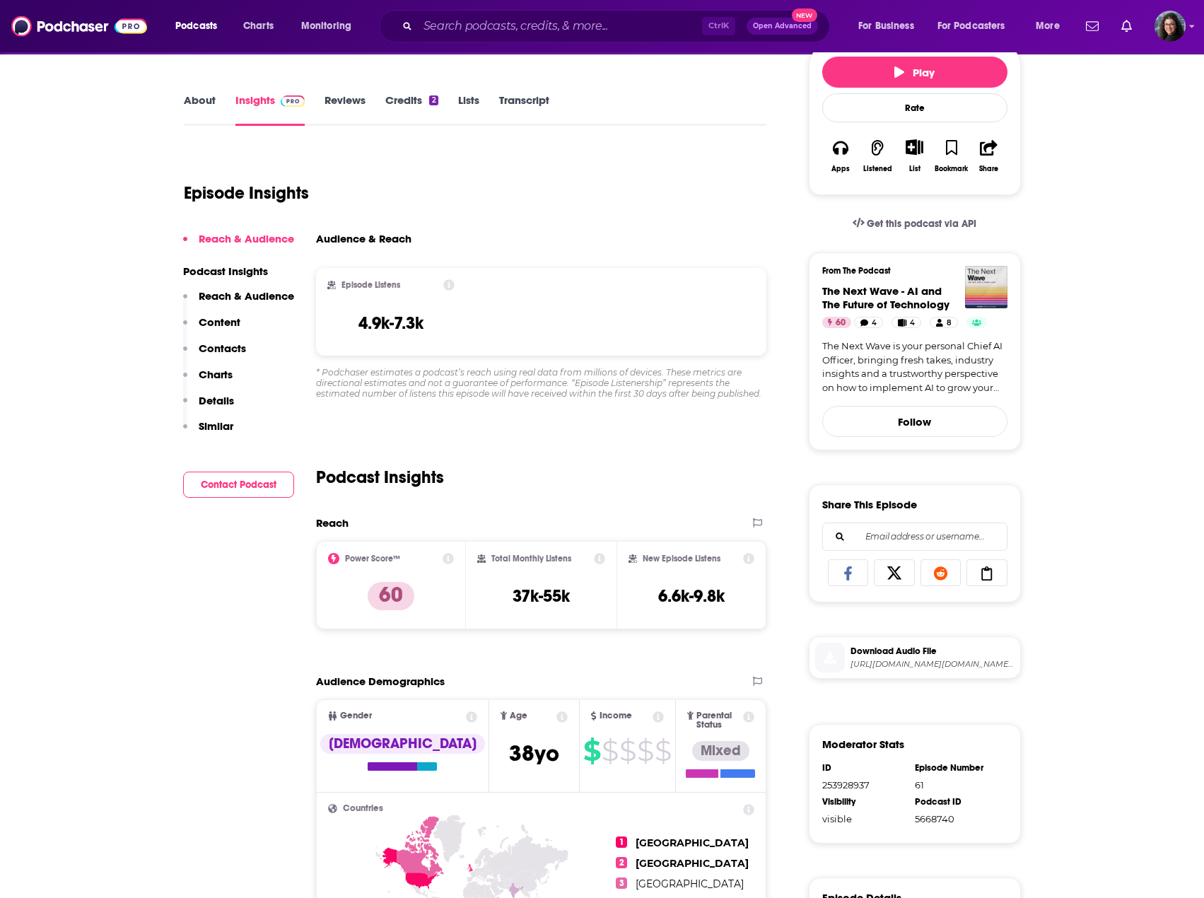
scroll to position [212, 0]
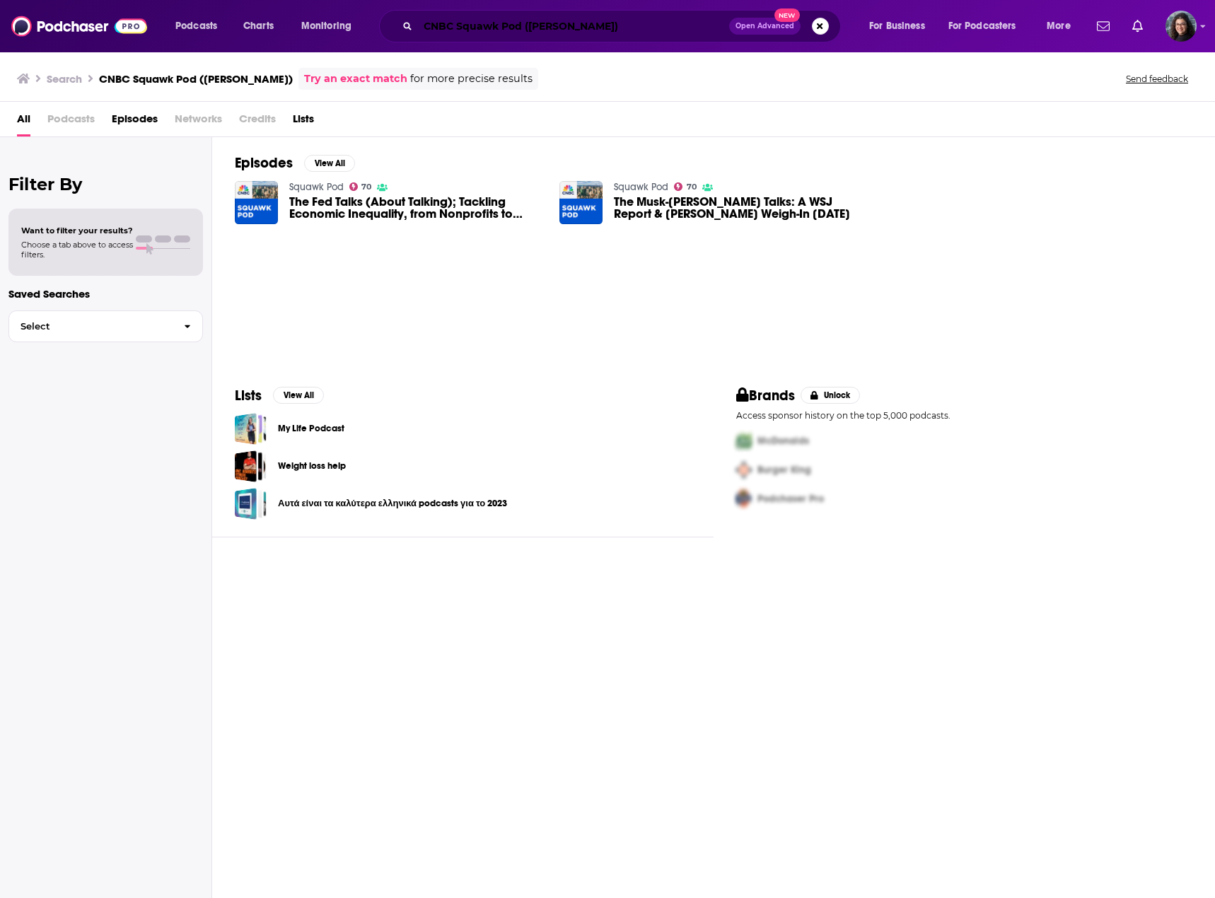
click at [554, 23] on input "CNBC Squawk Pod ([PERSON_NAME])" at bounding box center [573, 26] width 311 height 23
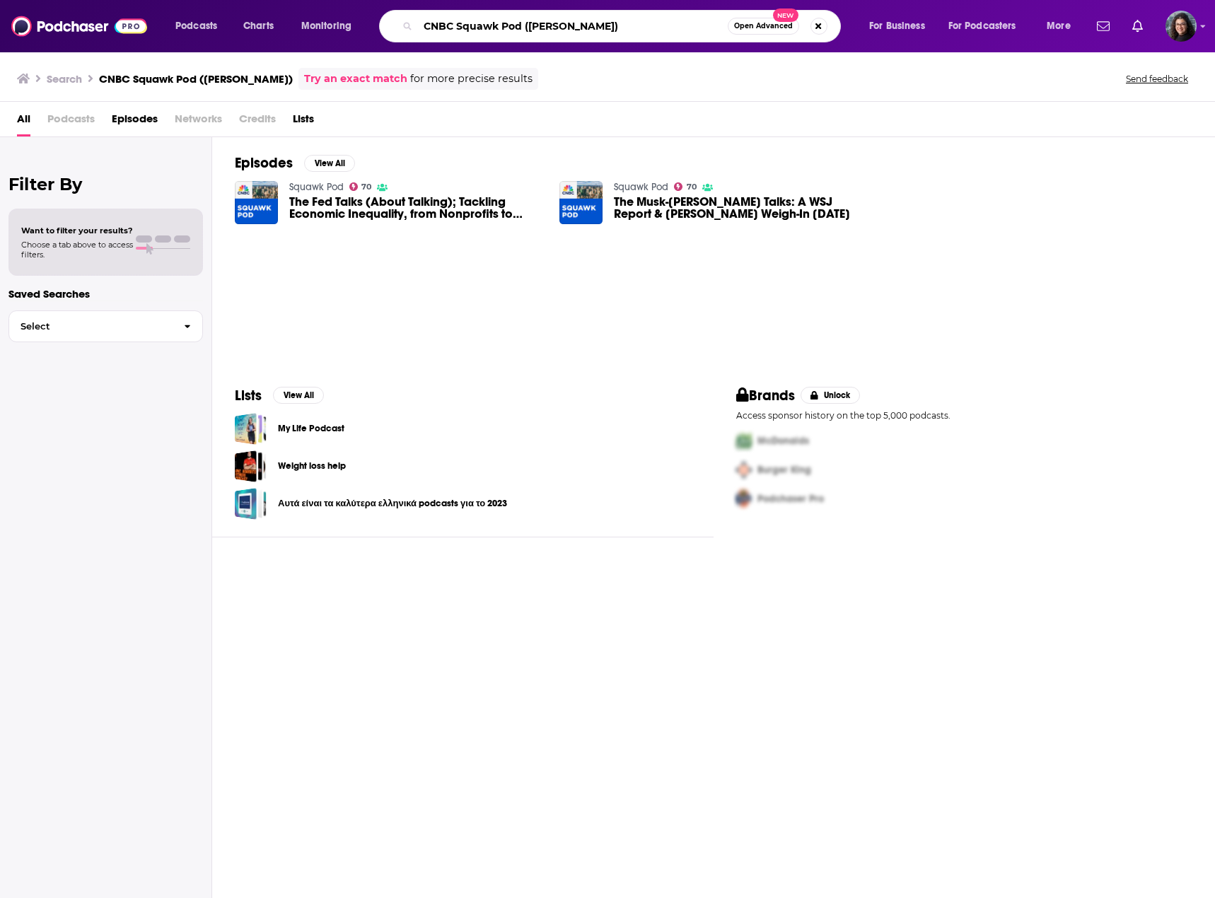
paste input "BG2Pod with [PERSON_NAME] and [PERSON_NAME]"
type input "BG2Pod with [PERSON_NAME] and [PERSON_NAME] ([PERSON_NAME])"
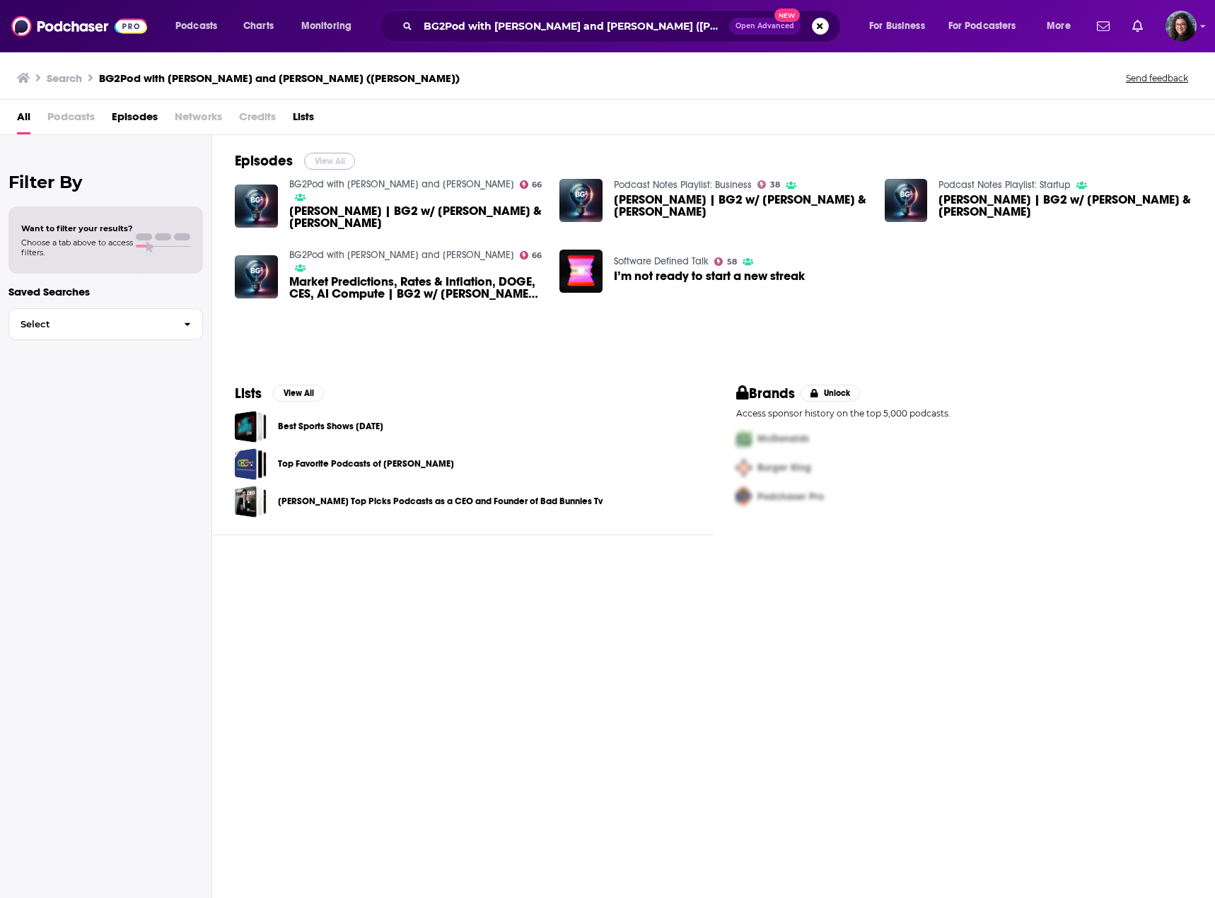
click at [330, 160] on button "View All" at bounding box center [329, 161] width 51 height 17
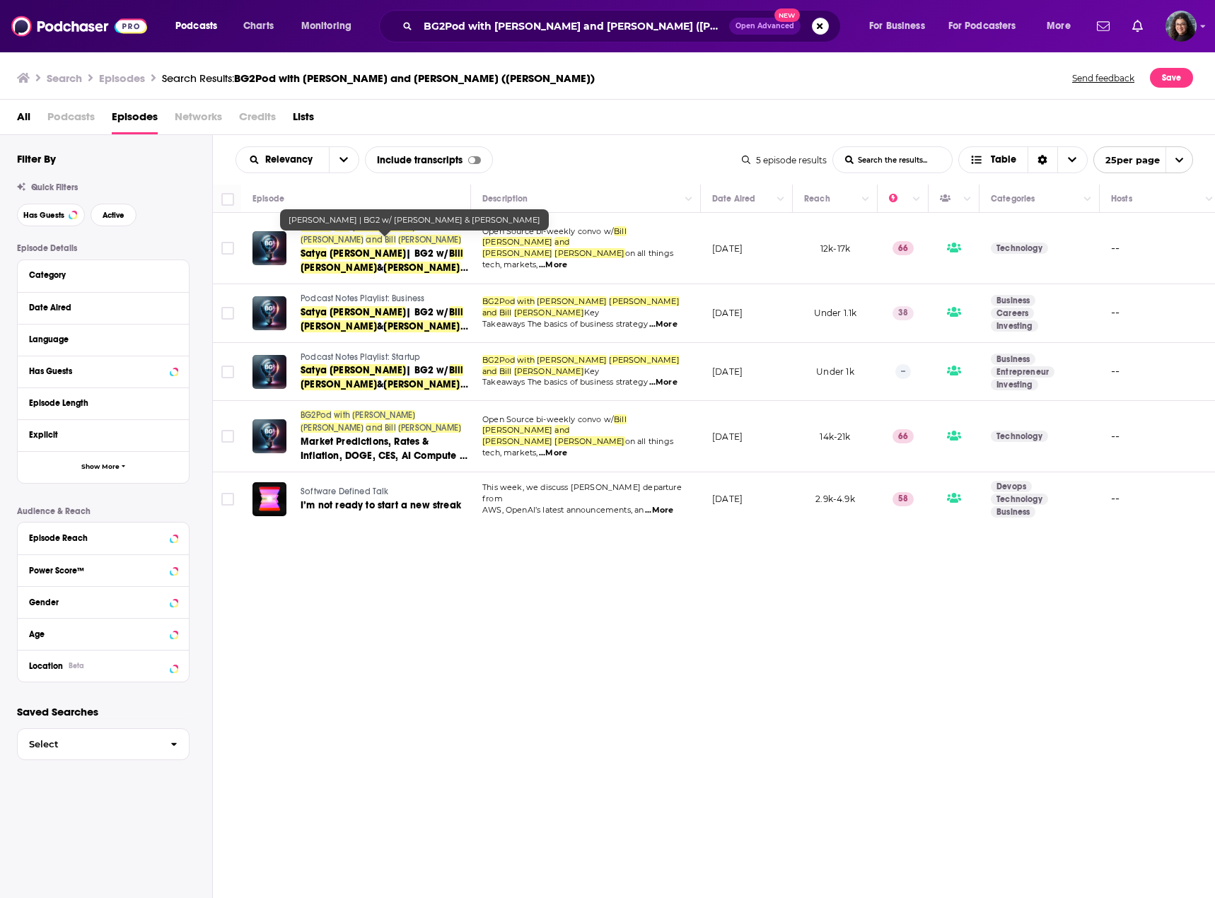
click at [347, 247] on span "[PERSON_NAME]" at bounding box center [367, 253] width 76 height 12
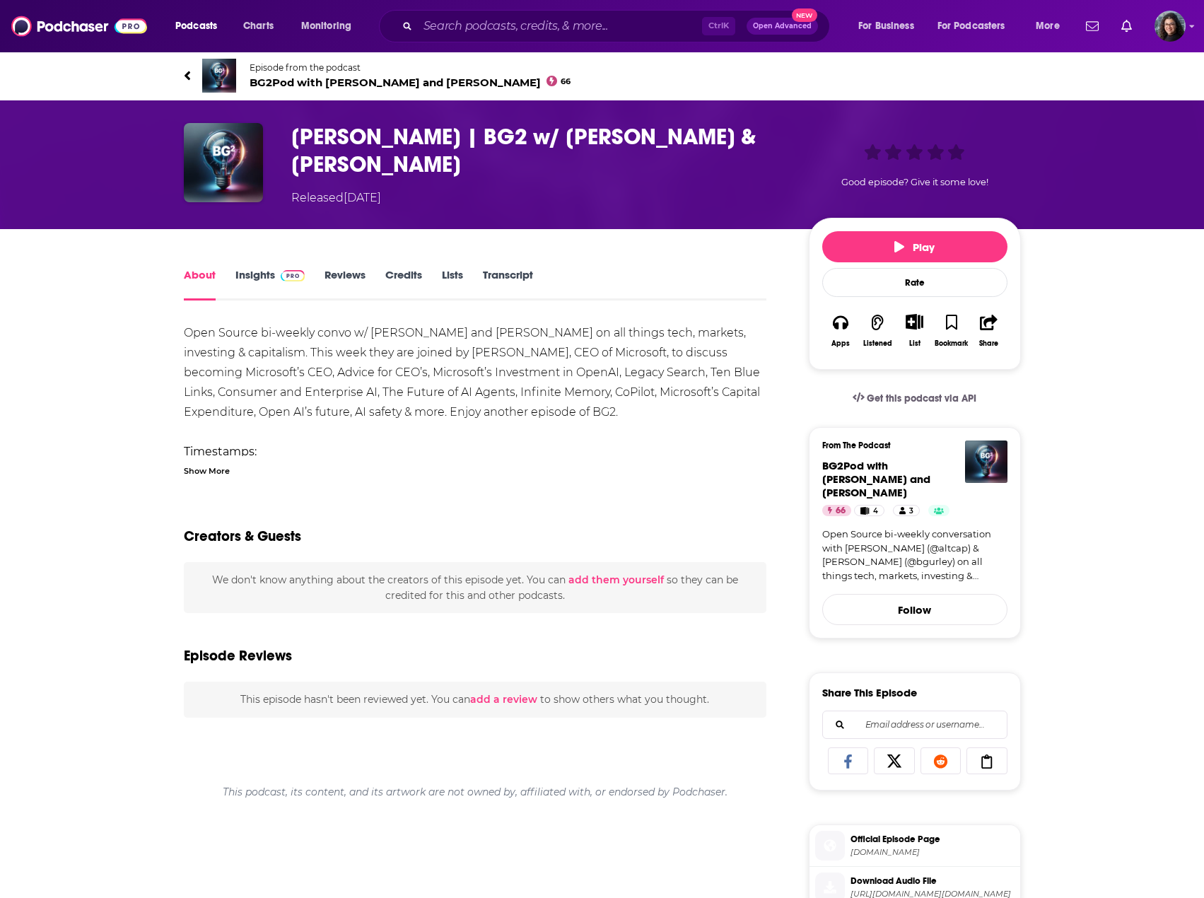
click at [219, 469] on div "Show More" at bounding box center [207, 469] width 46 height 13
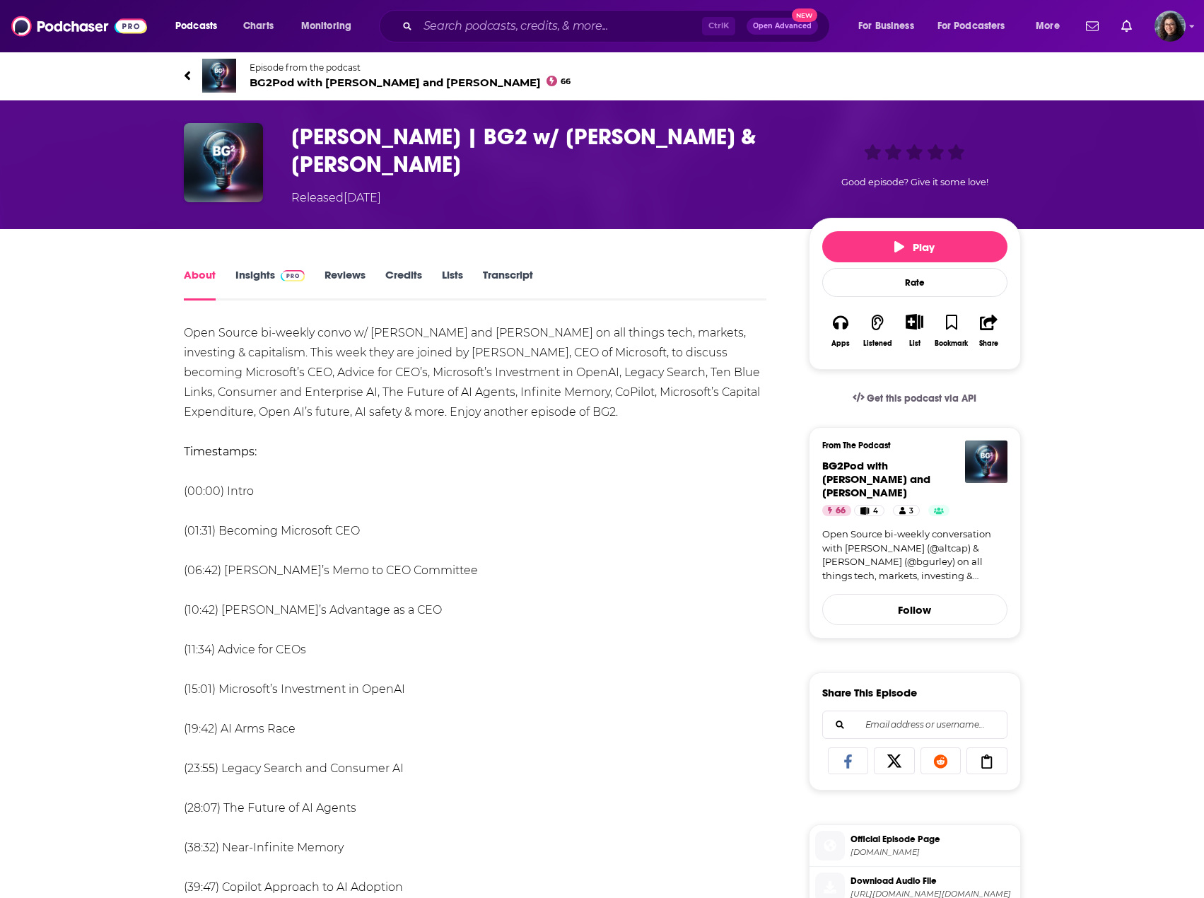
click at [242, 276] on link "Insights" at bounding box center [270, 284] width 70 height 33
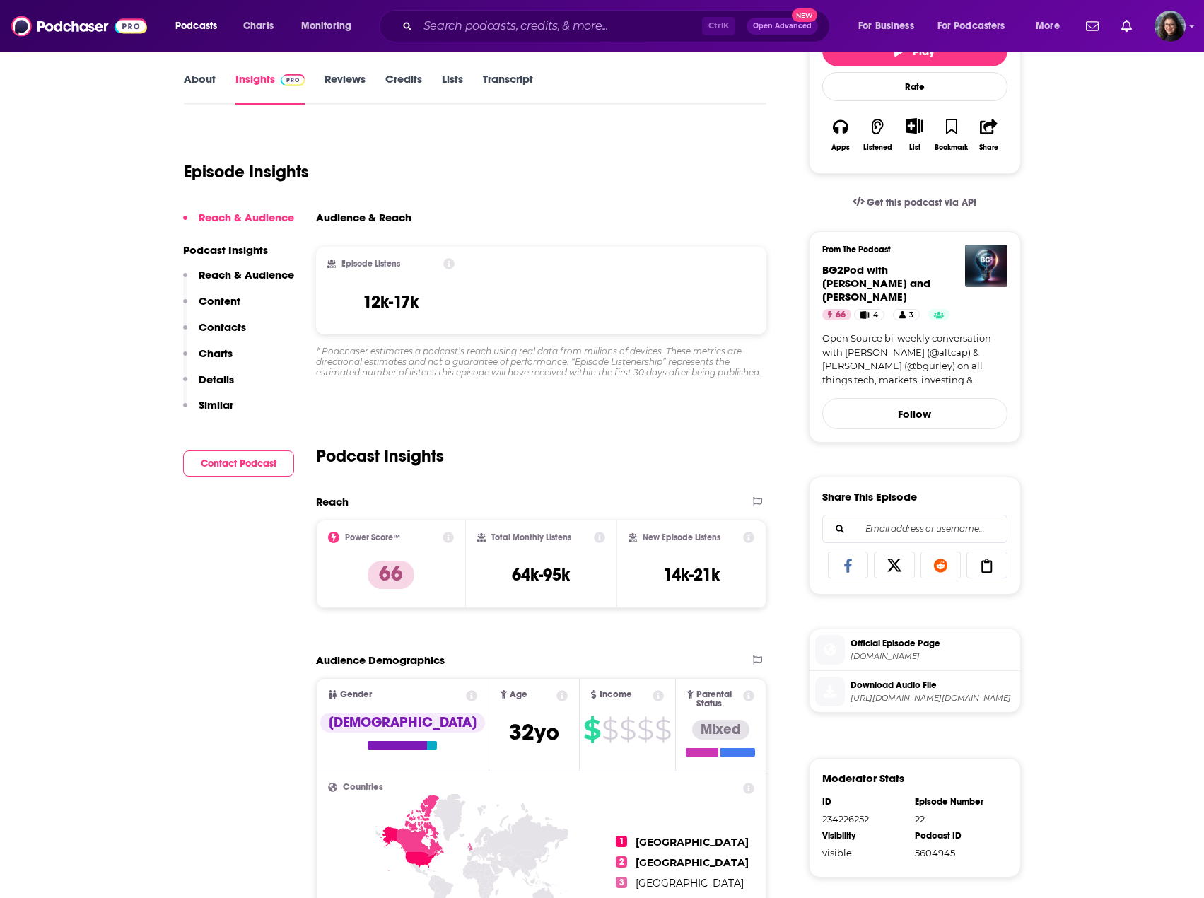
scroll to position [212, 0]
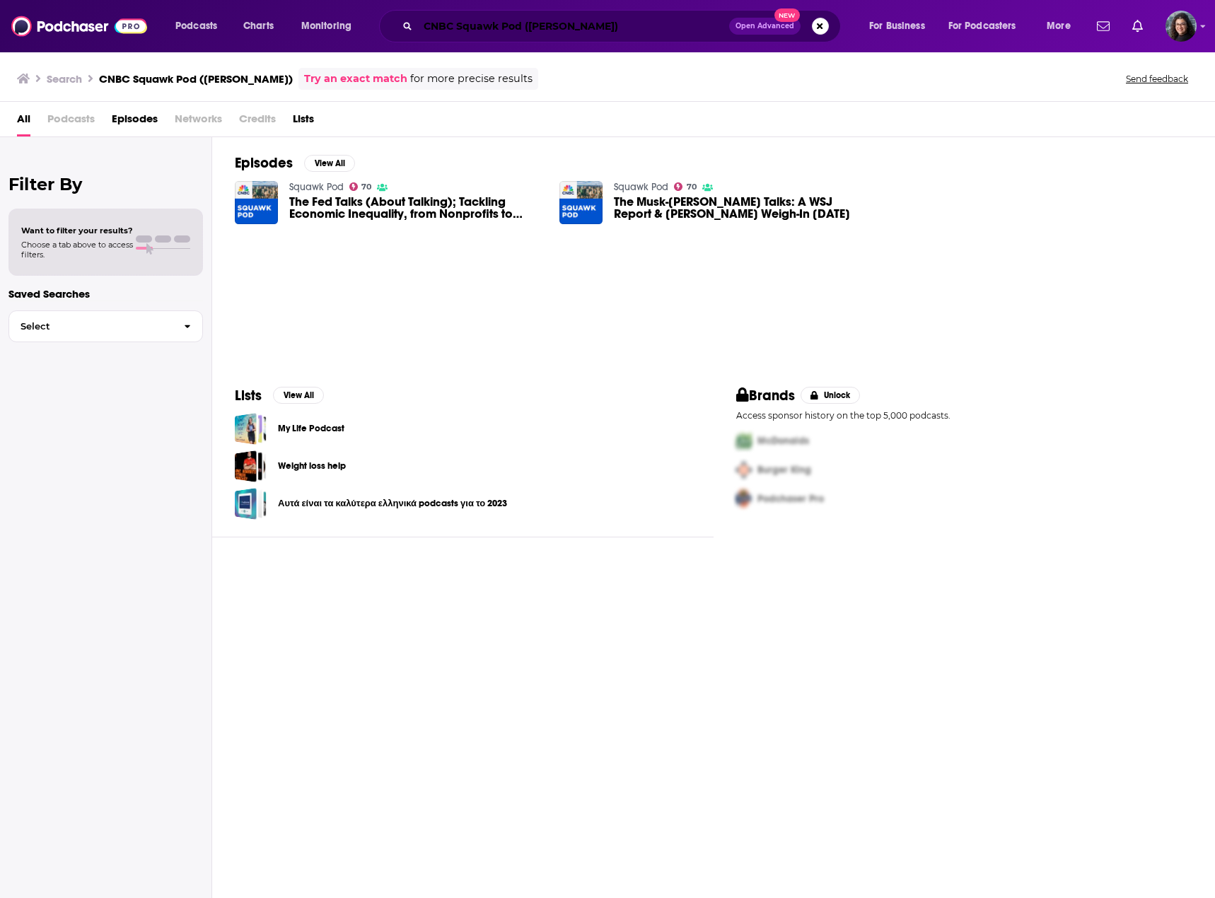
click at [600, 26] on input "CNBC Squawk Pod ([PERSON_NAME])" at bounding box center [573, 26] width 311 height 23
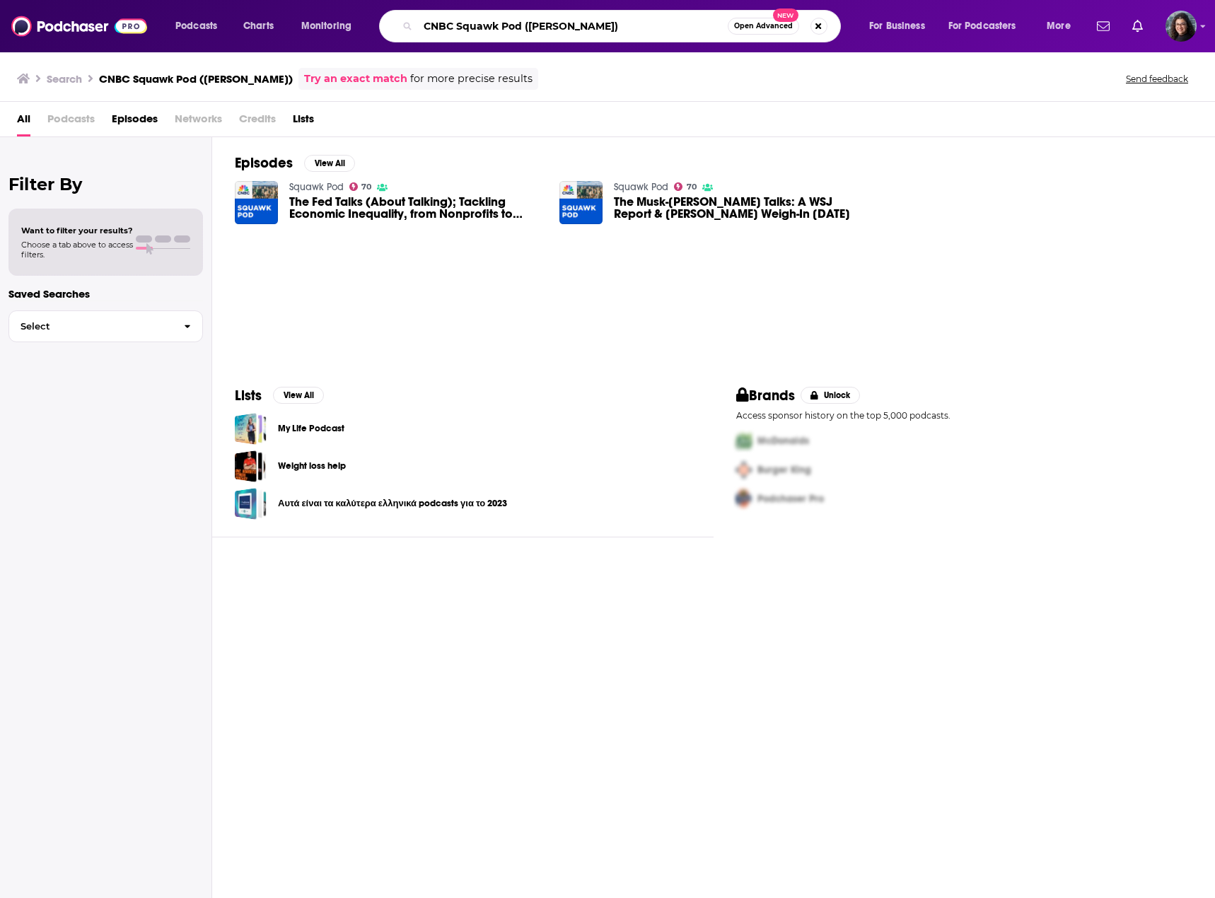
paste input "The Times - The Story"
type input "The Times - The Story ([PERSON_NAME])"
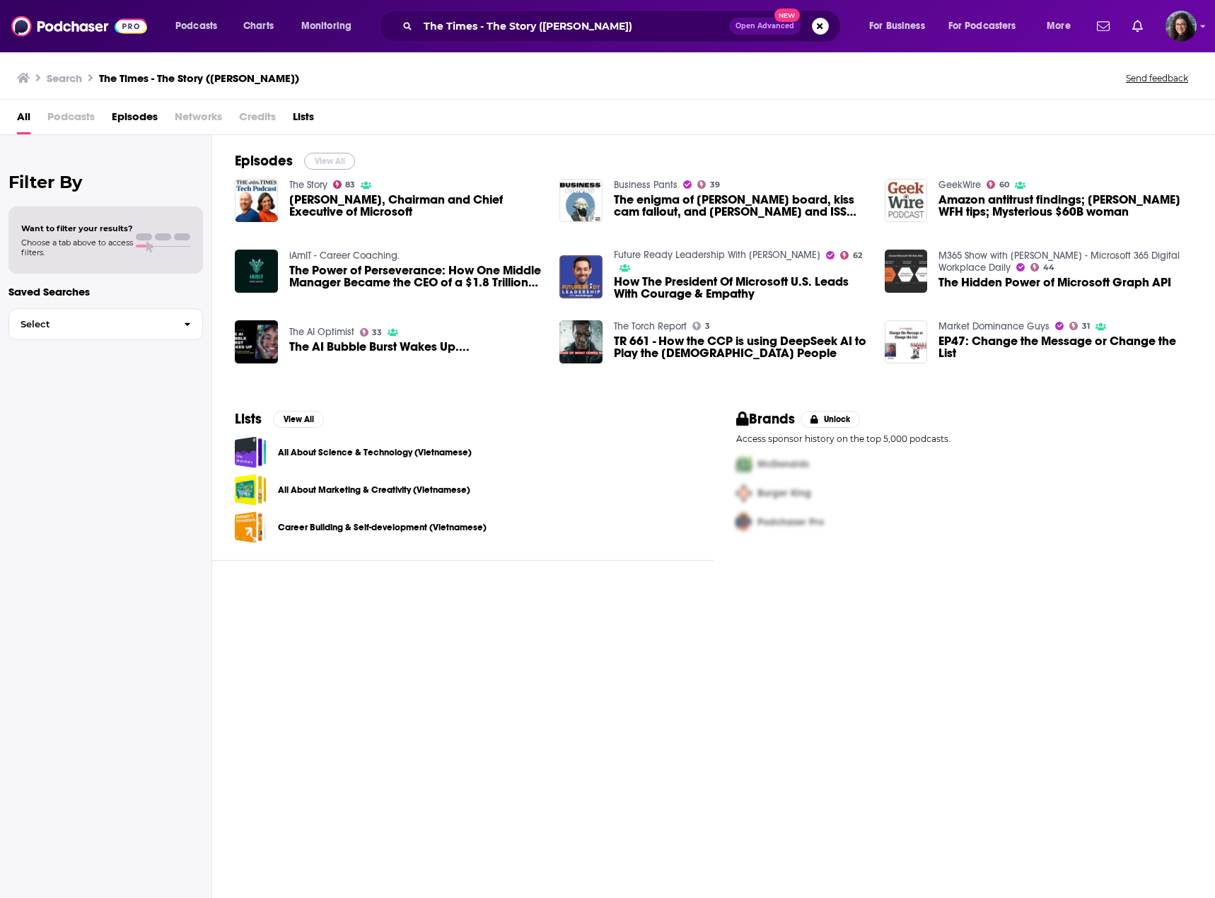
drag, startPoint x: 327, startPoint y: 162, endPoint x: 690, endPoint y: 0, distance: 397.8
click at [327, 162] on button "View All" at bounding box center [329, 161] width 51 height 17
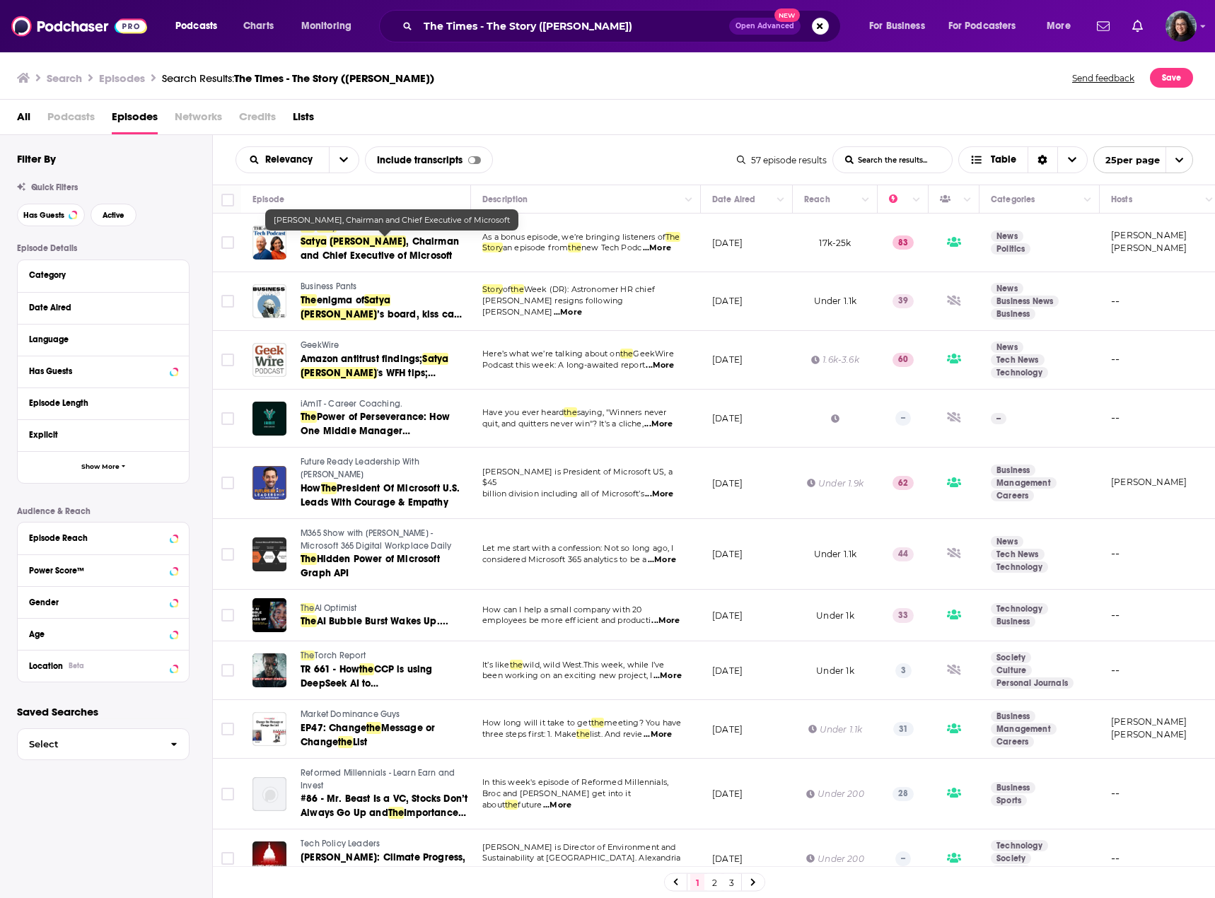
click at [356, 243] on span "[PERSON_NAME]" at bounding box center [367, 241] width 76 height 12
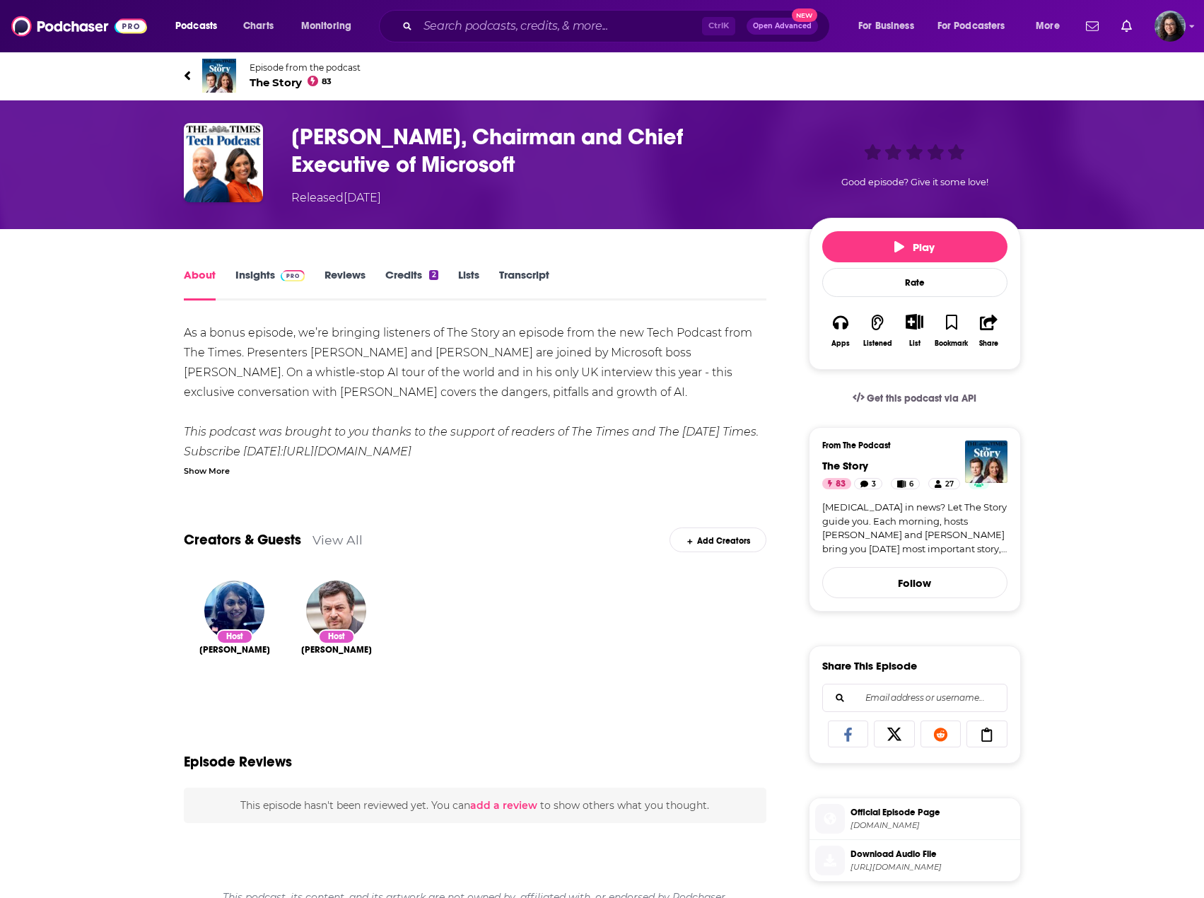
click at [252, 275] on link "Insights" at bounding box center [270, 284] width 70 height 33
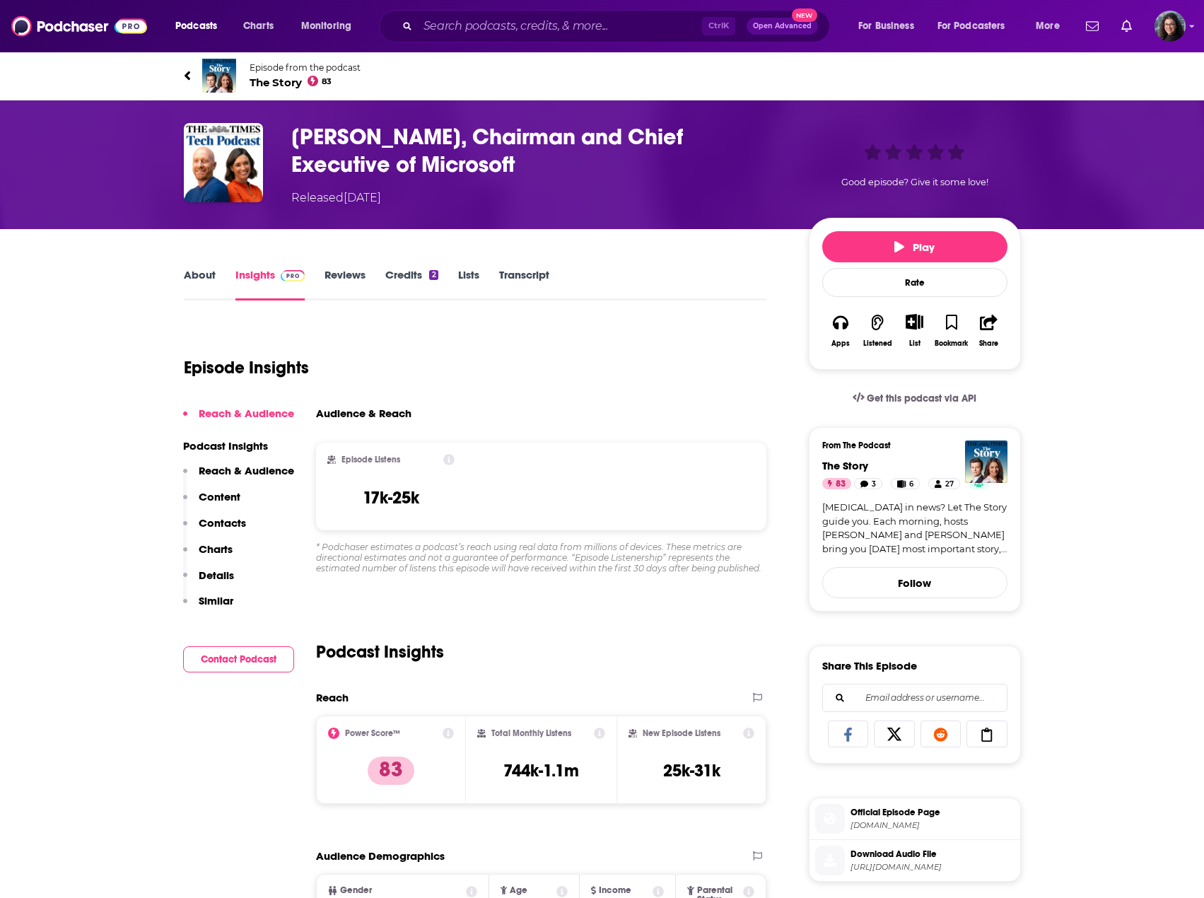
scroll to position [141, 0]
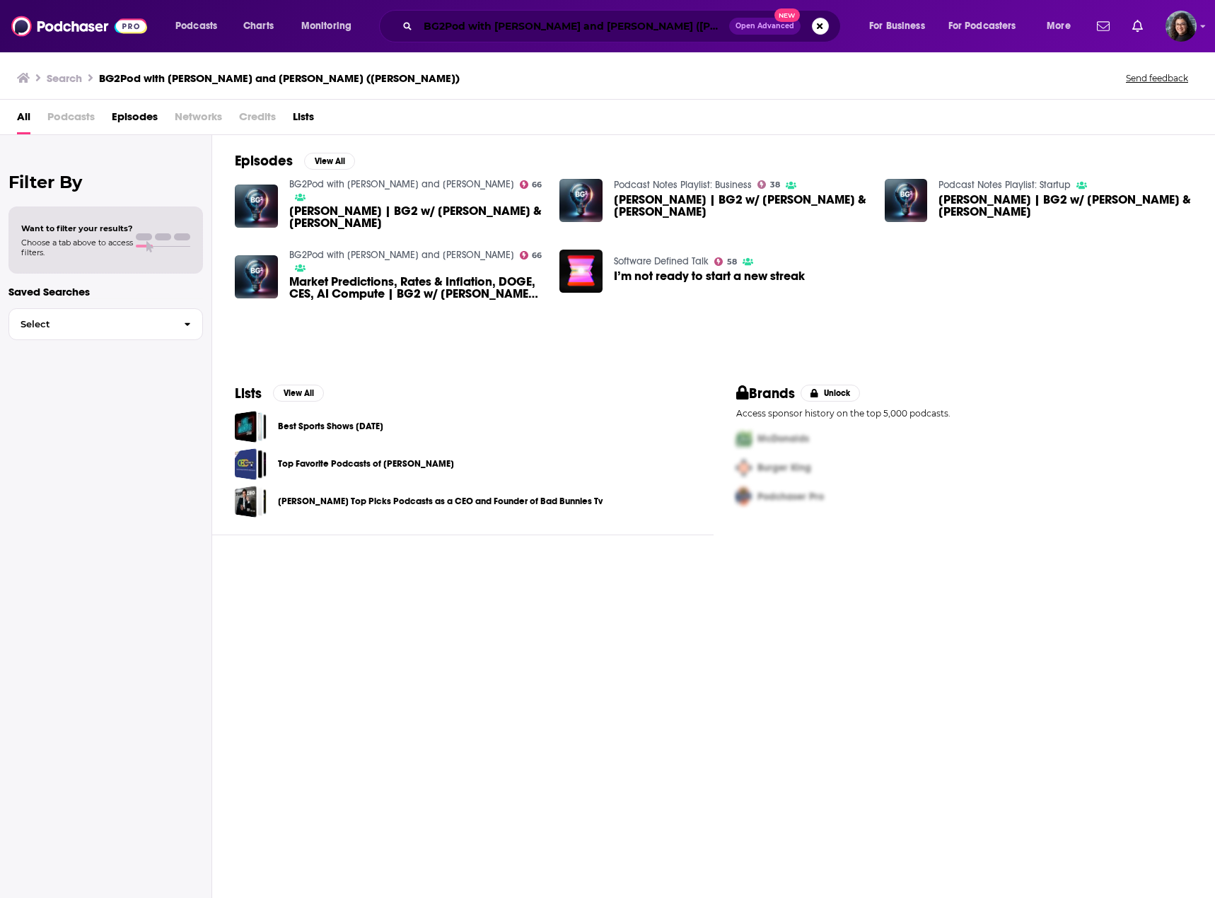
click at [595, 26] on input "BG2Pod with [PERSON_NAME] and [PERSON_NAME] ([PERSON_NAME])" at bounding box center [573, 26] width 311 height 23
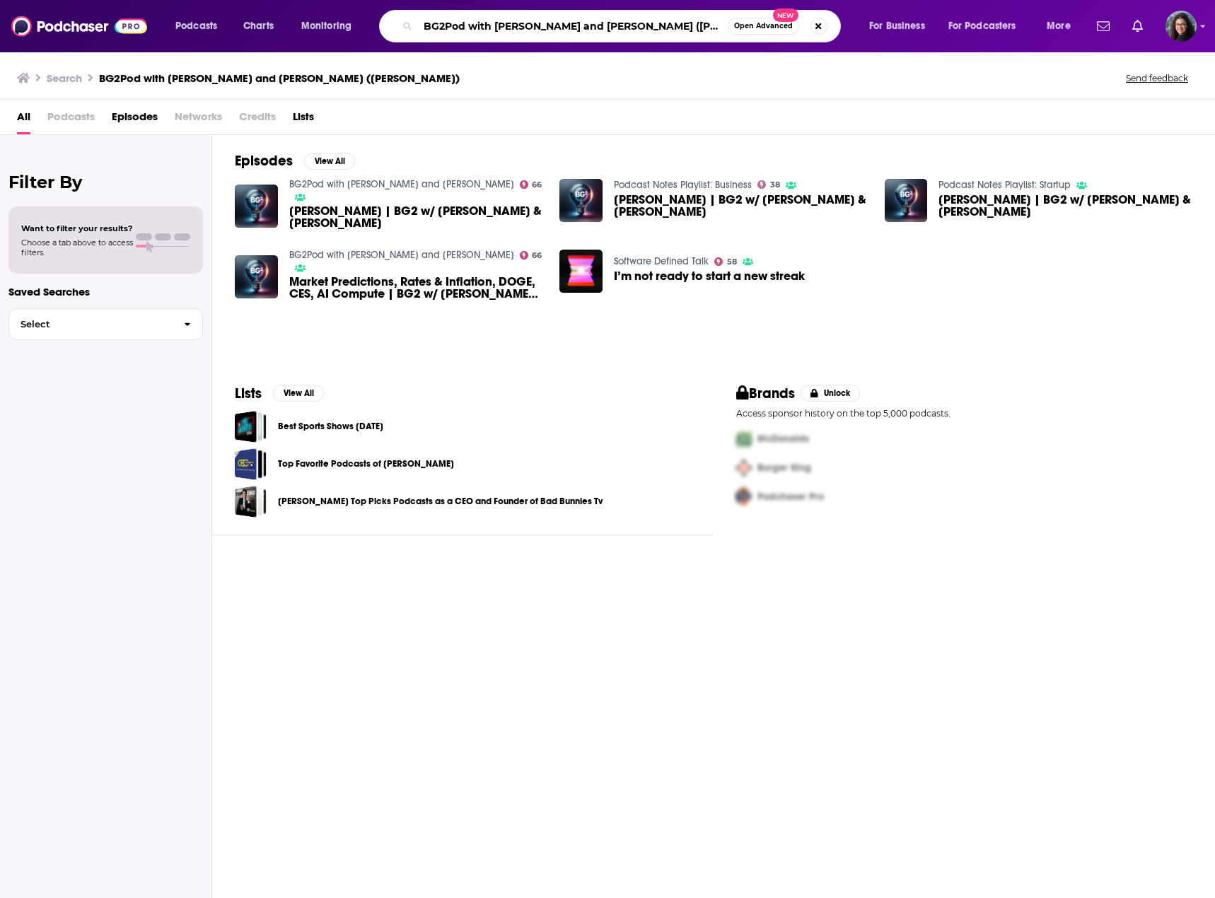
paste input "CNBC Closing Bell"
type input "CNBC Closing Bell ([PERSON_NAME])"
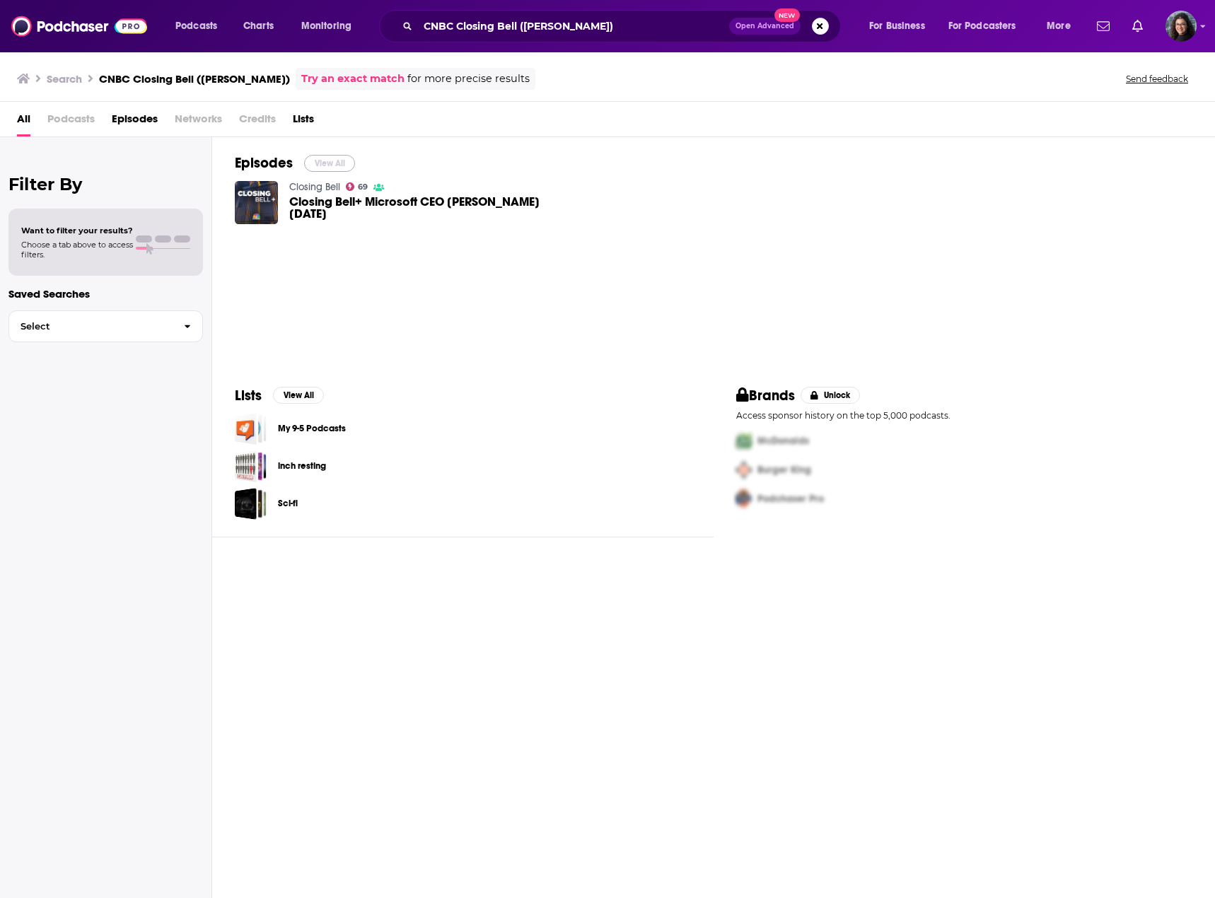
drag, startPoint x: 334, startPoint y: 163, endPoint x: 667, endPoint y: 6, distance: 368.8
click at [334, 163] on button "View All" at bounding box center [329, 163] width 51 height 17
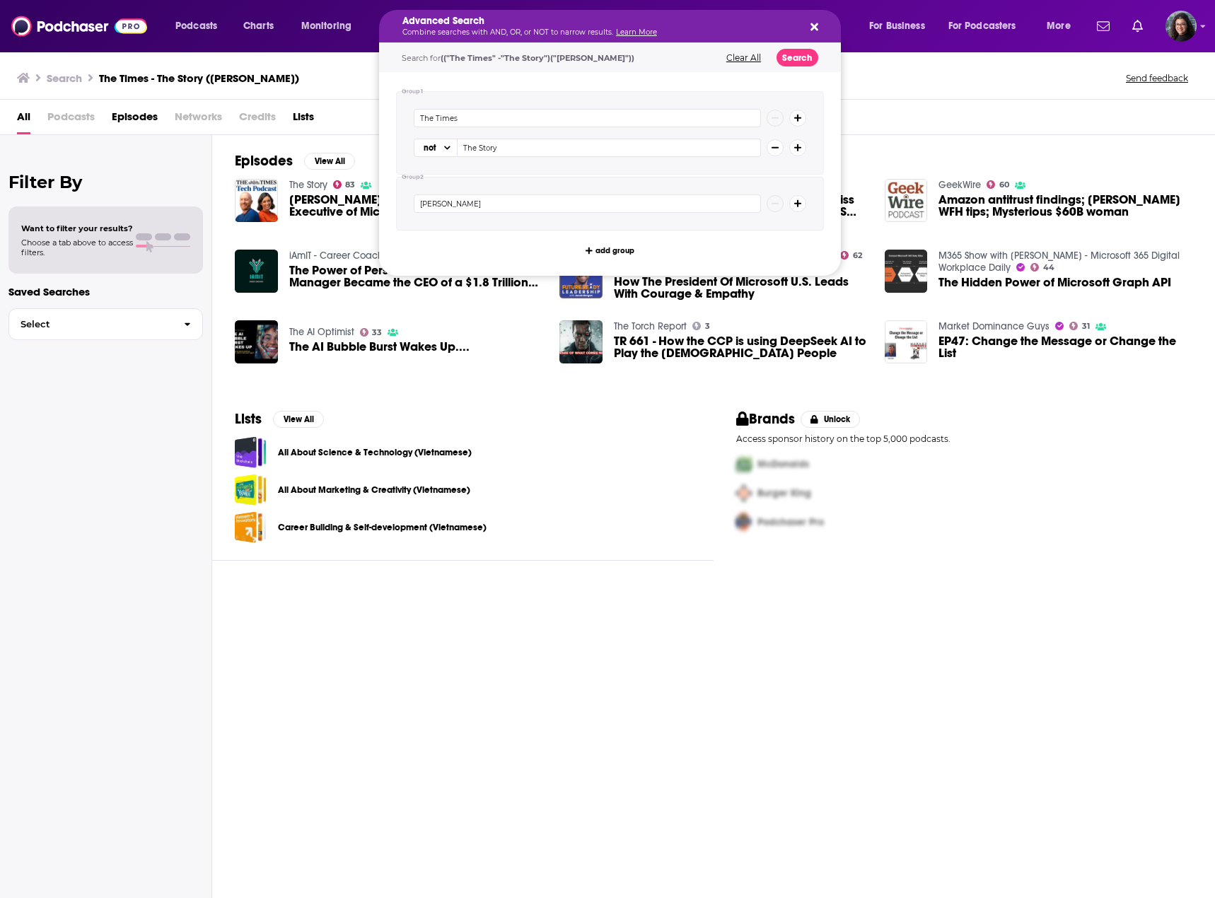
drag, startPoint x: 957, startPoint y: 82, endPoint x: 896, endPoint y: 79, distance: 61.6
click at [957, 82] on div "Search The Times - The Story ([PERSON_NAME]) Send feedback" at bounding box center [604, 78] width 1175 height 20
click at [814, 25] on icon "Search podcasts, credits, & more..." at bounding box center [814, 26] width 8 height 11
click at [742, 58] on button "Clear All" at bounding box center [743, 58] width 43 height 10
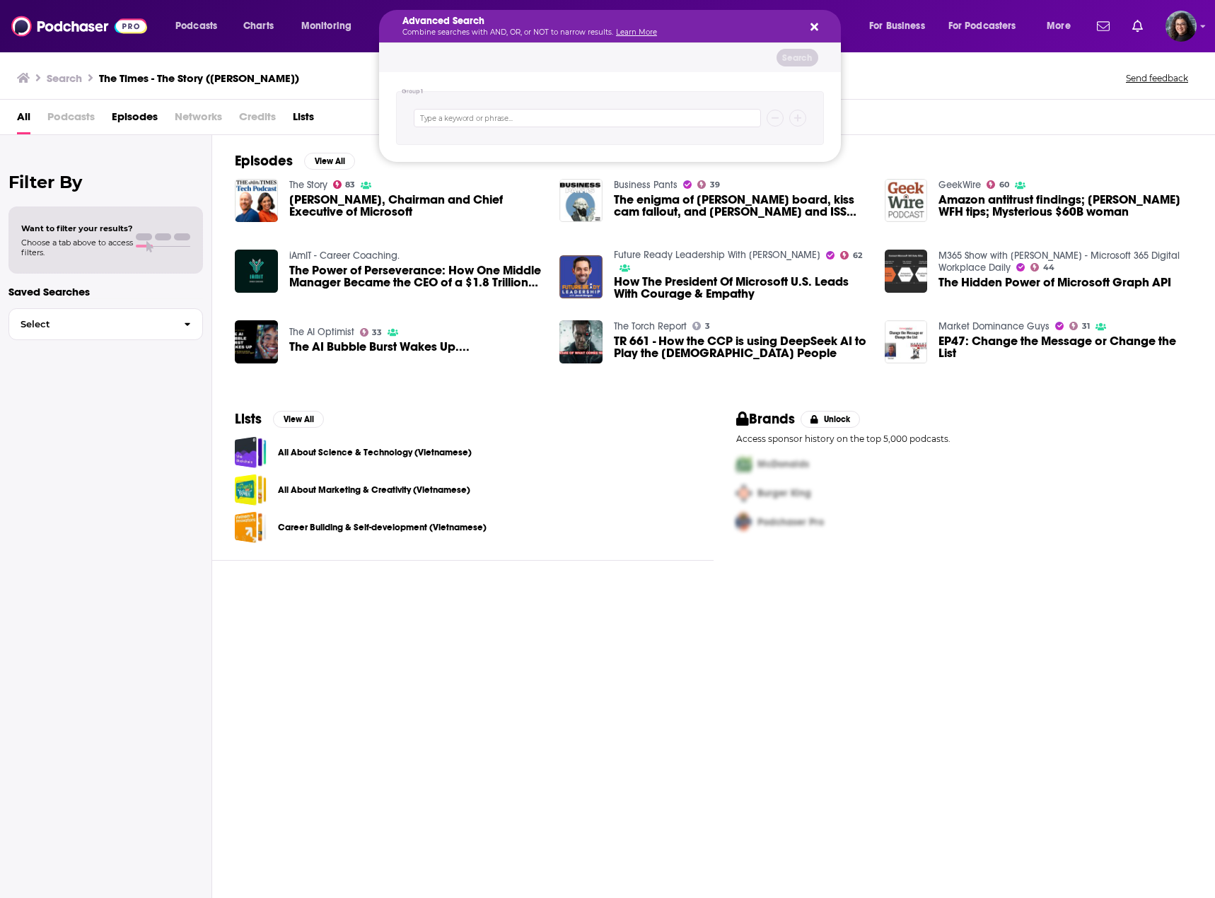
click at [814, 22] on icon "Search podcasts, credits, & more..." at bounding box center [814, 26] width 8 height 11
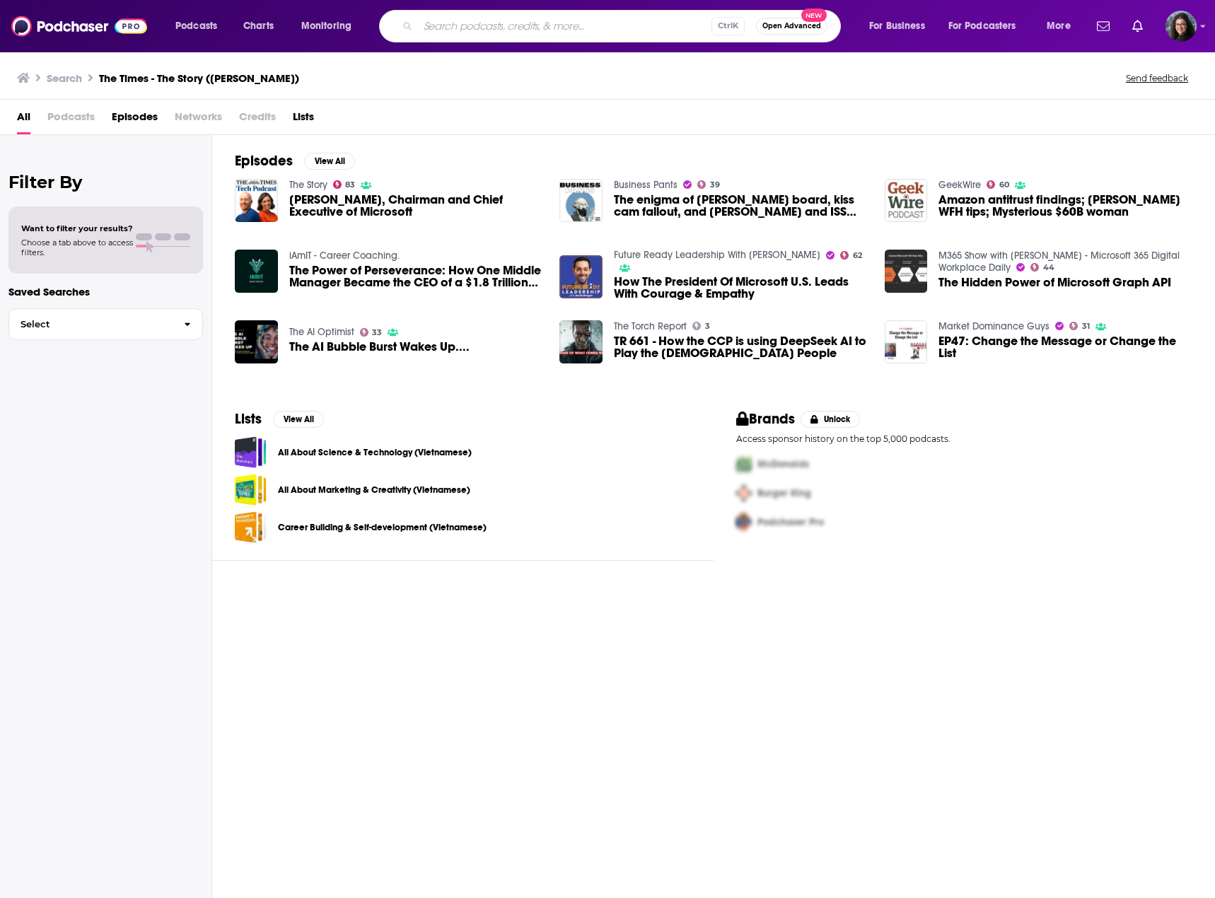
click at [547, 23] on input "Search podcasts, credits, & more..." at bounding box center [564, 26] width 293 height 23
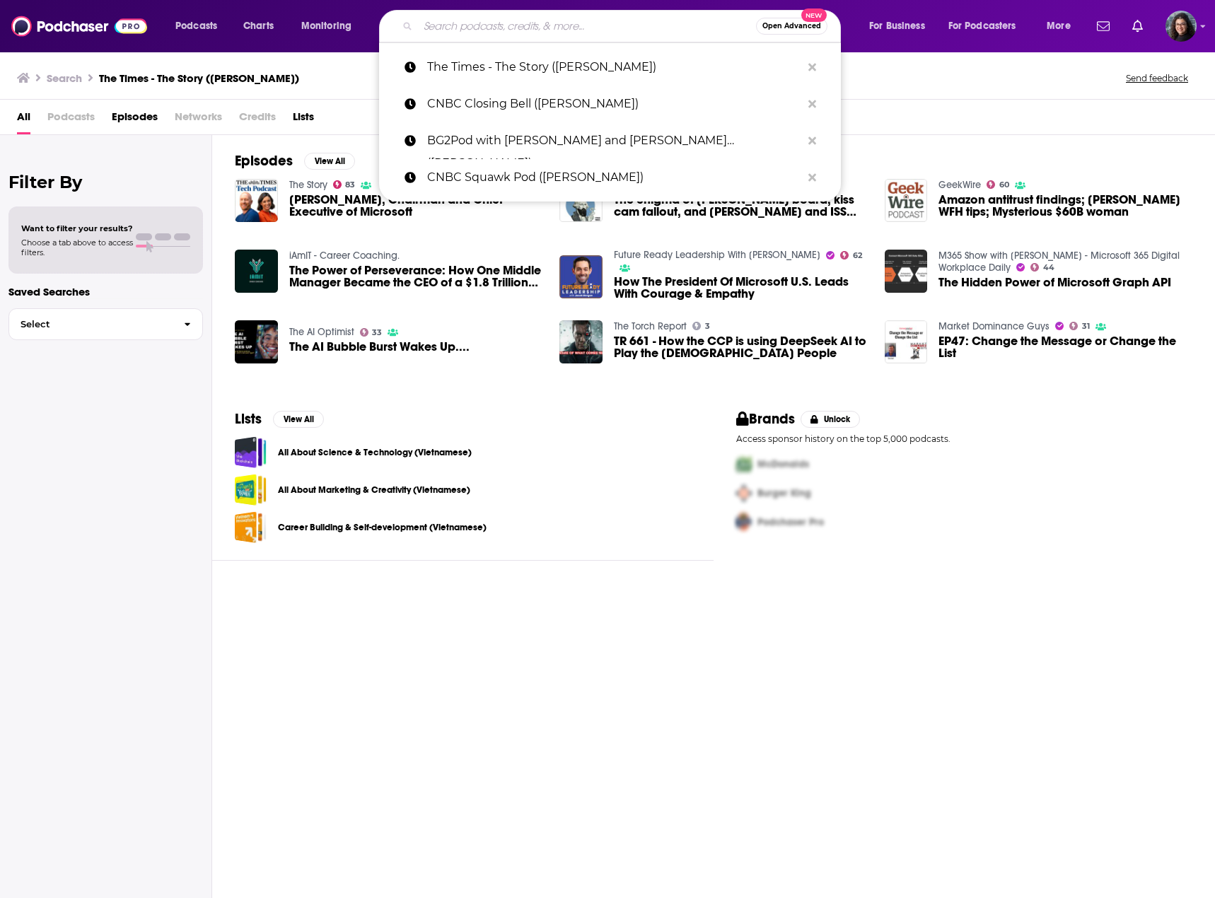
paste input "The Times Tech Podcast (Satya Nadella)"
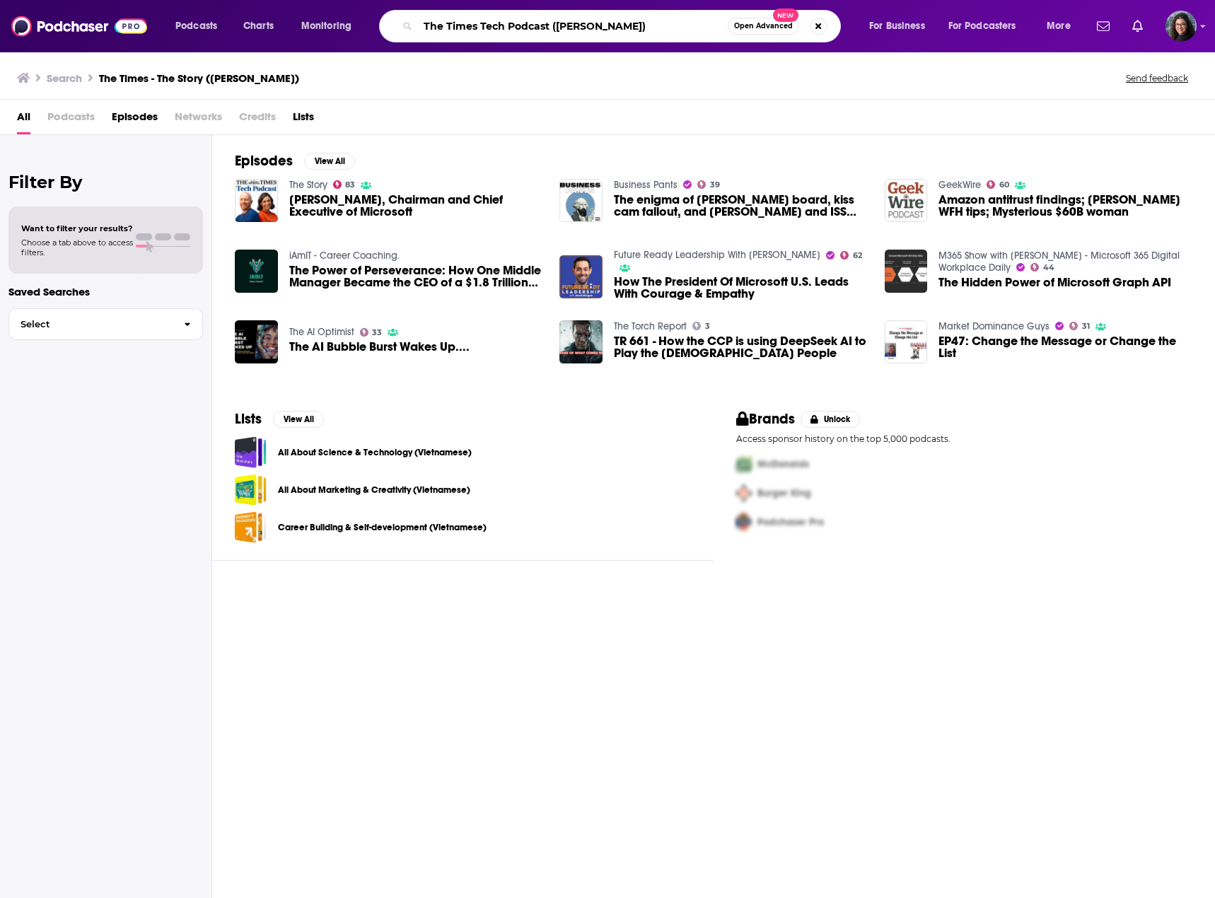
type input "The Times Tech Podcast (Satya Nadella)"
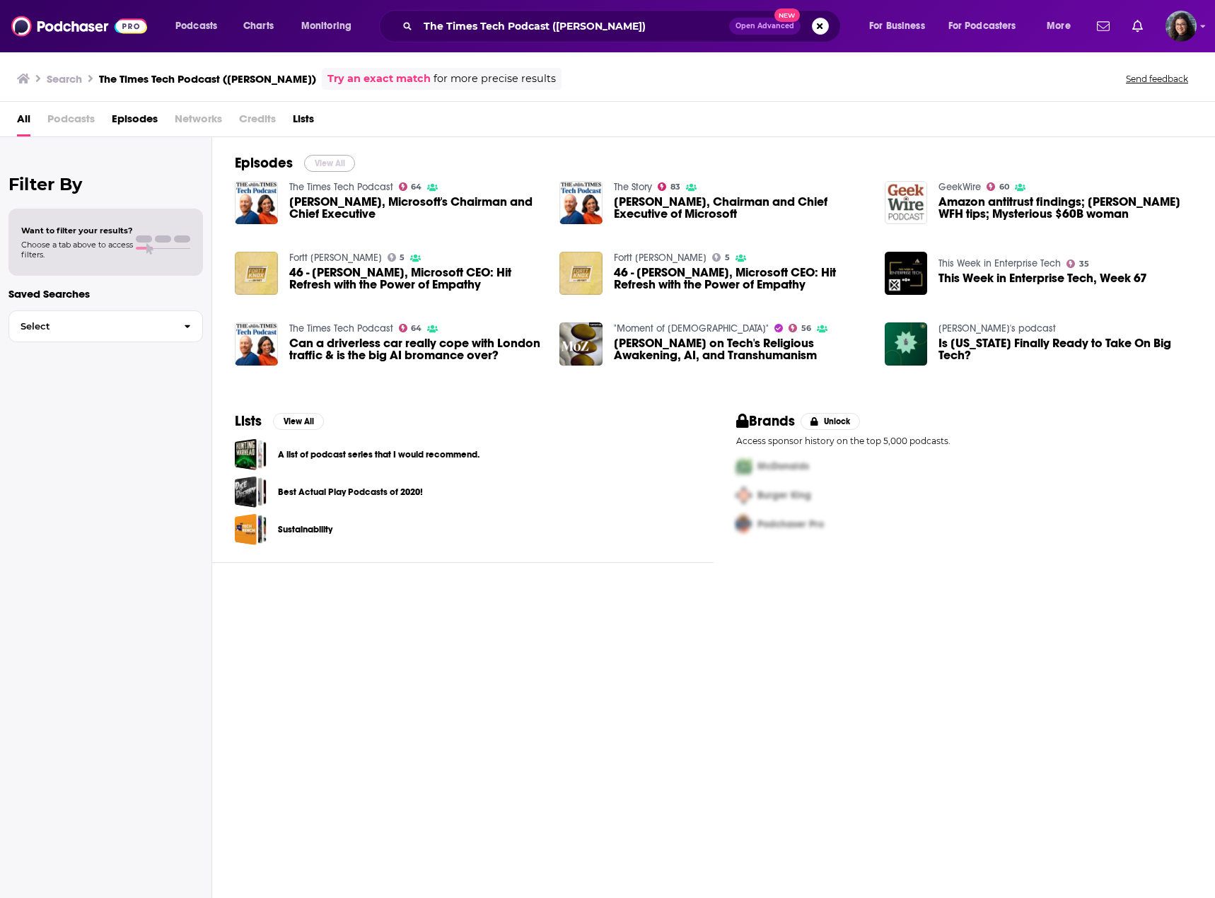
click at [338, 163] on button "View All" at bounding box center [329, 163] width 51 height 17
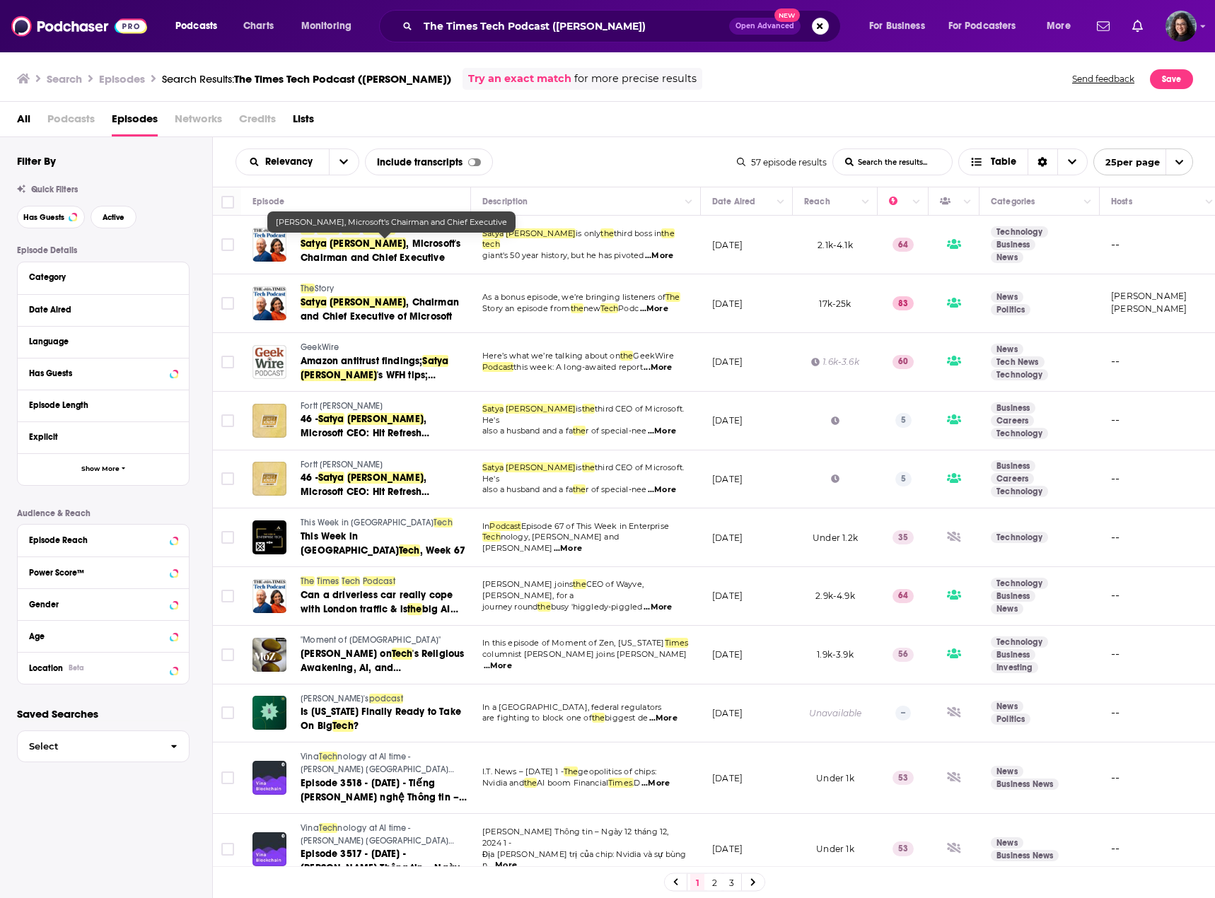
click at [378, 244] on span ", Microsoft's Chairman and Chief Executive" at bounding box center [380, 251] width 160 height 26
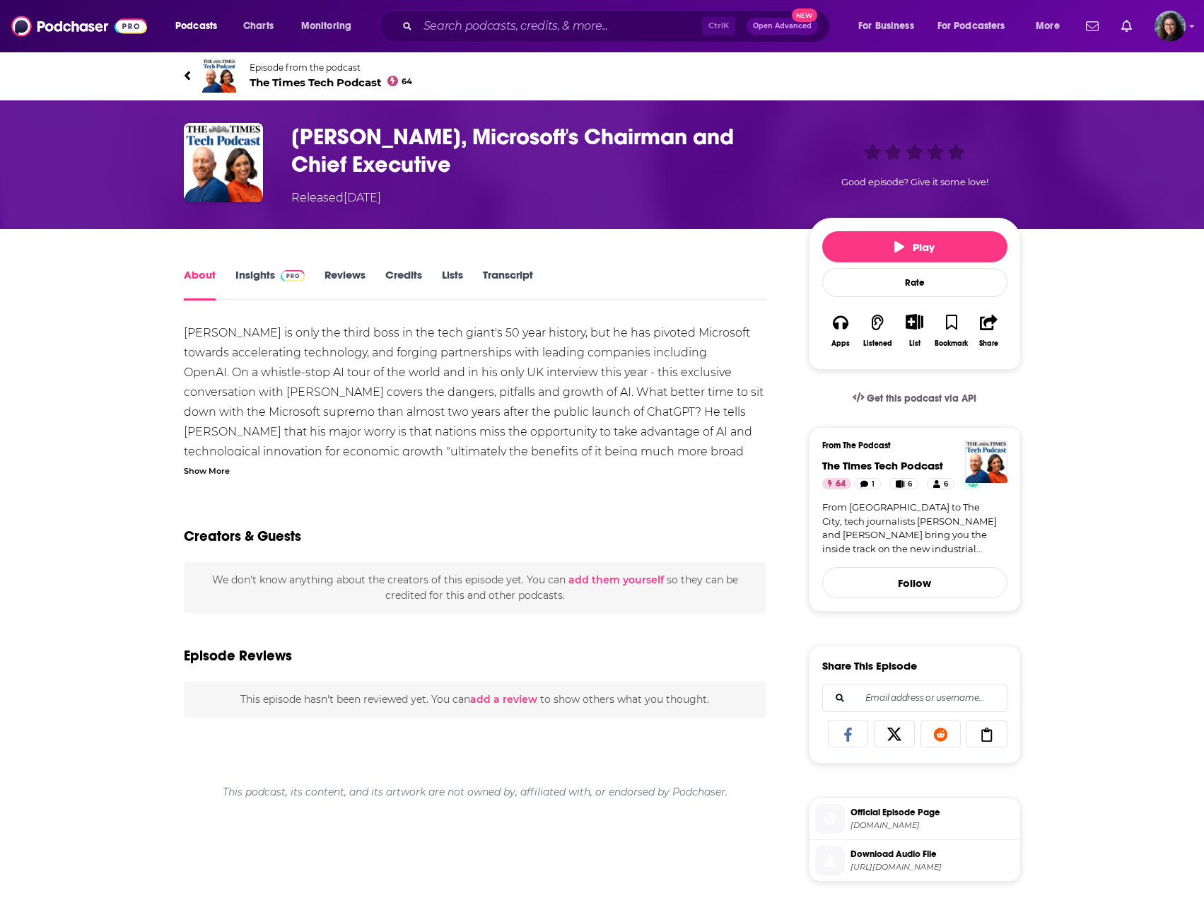
click at [214, 474] on div "Show More" at bounding box center [207, 469] width 46 height 13
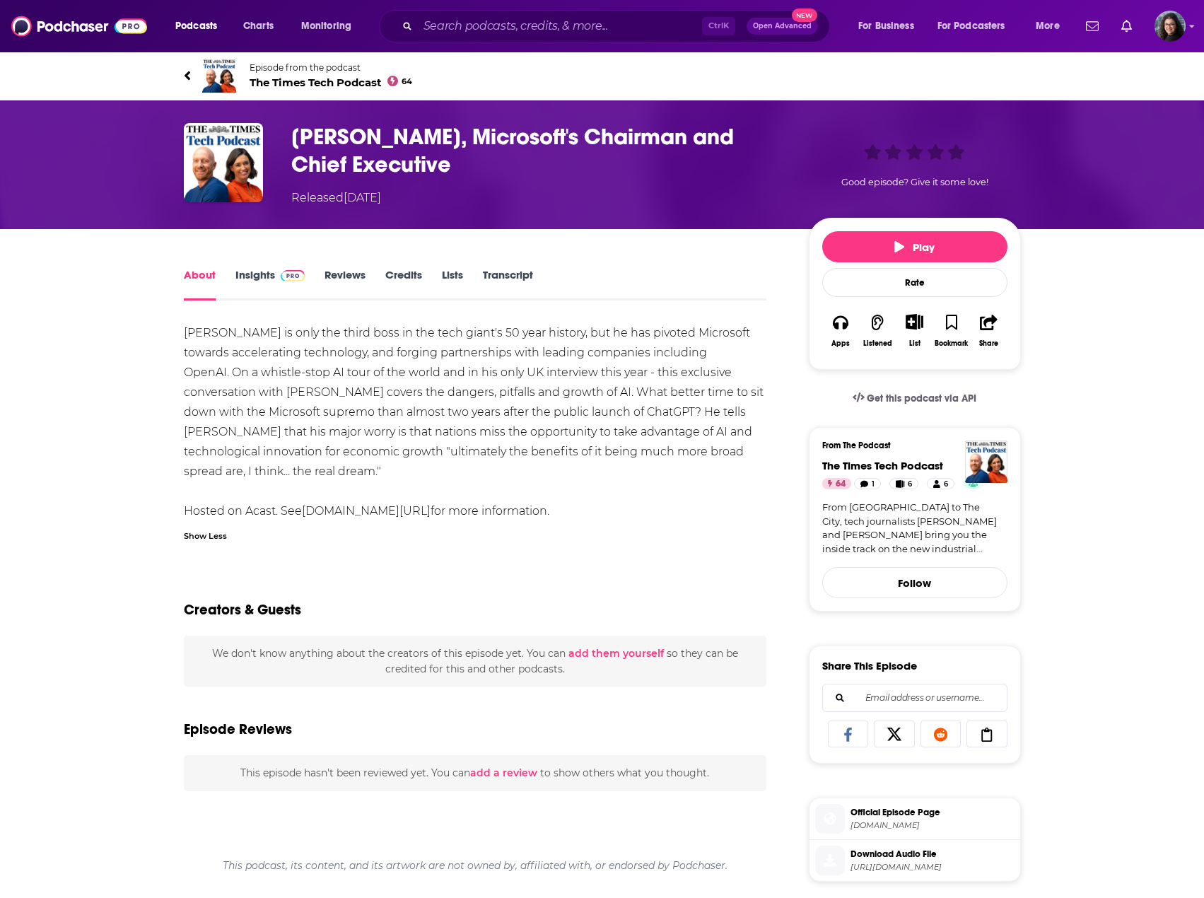
click at [241, 276] on link "Insights" at bounding box center [270, 284] width 70 height 33
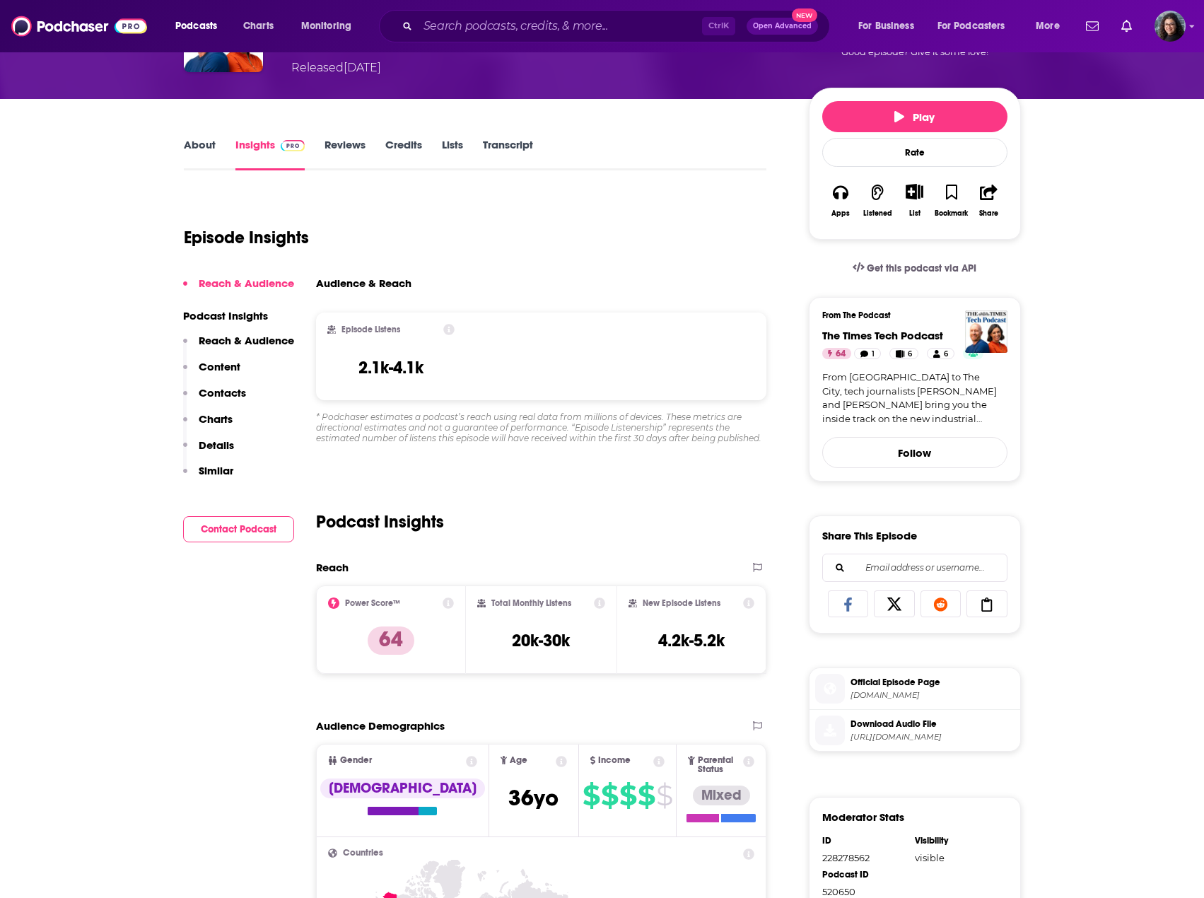
scroll to position [141, 0]
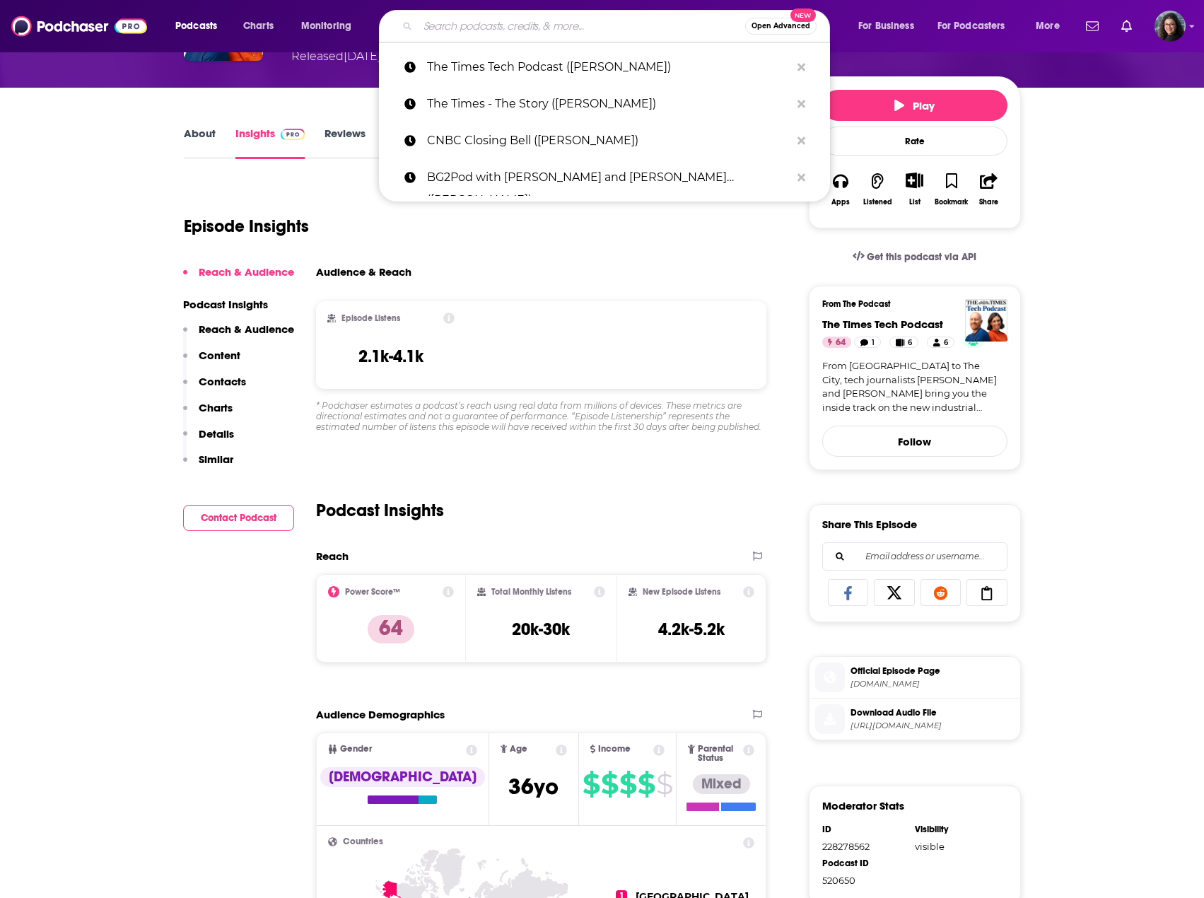
click at [546, 30] on input "Search podcasts, credits, & more..." at bounding box center [581, 26] width 327 height 23
paste input "CNBC's "Fast Money" (Jamie Dimon)"
type input "CNBC's "Fast Money" (Jamie Dimon)"
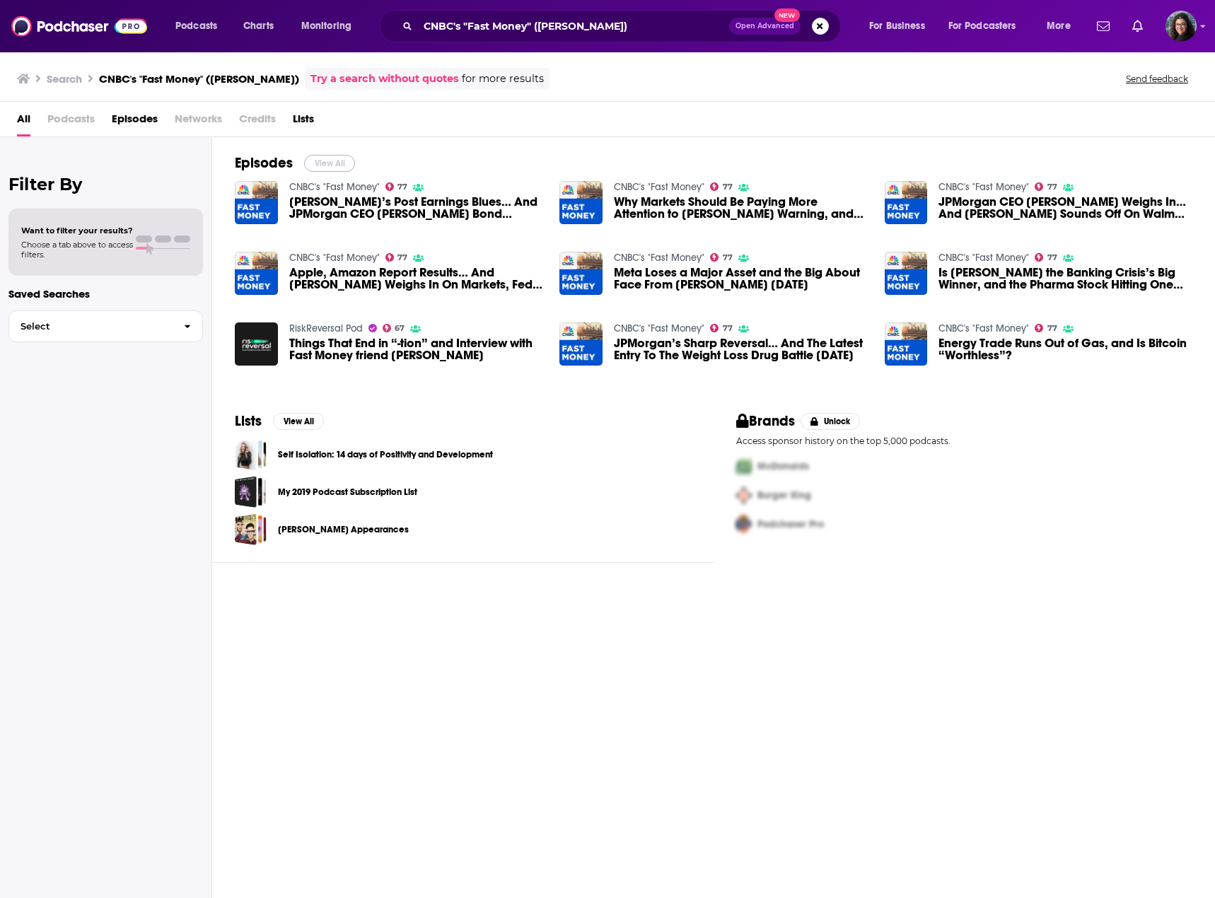
click at [323, 163] on button "View All" at bounding box center [329, 163] width 51 height 17
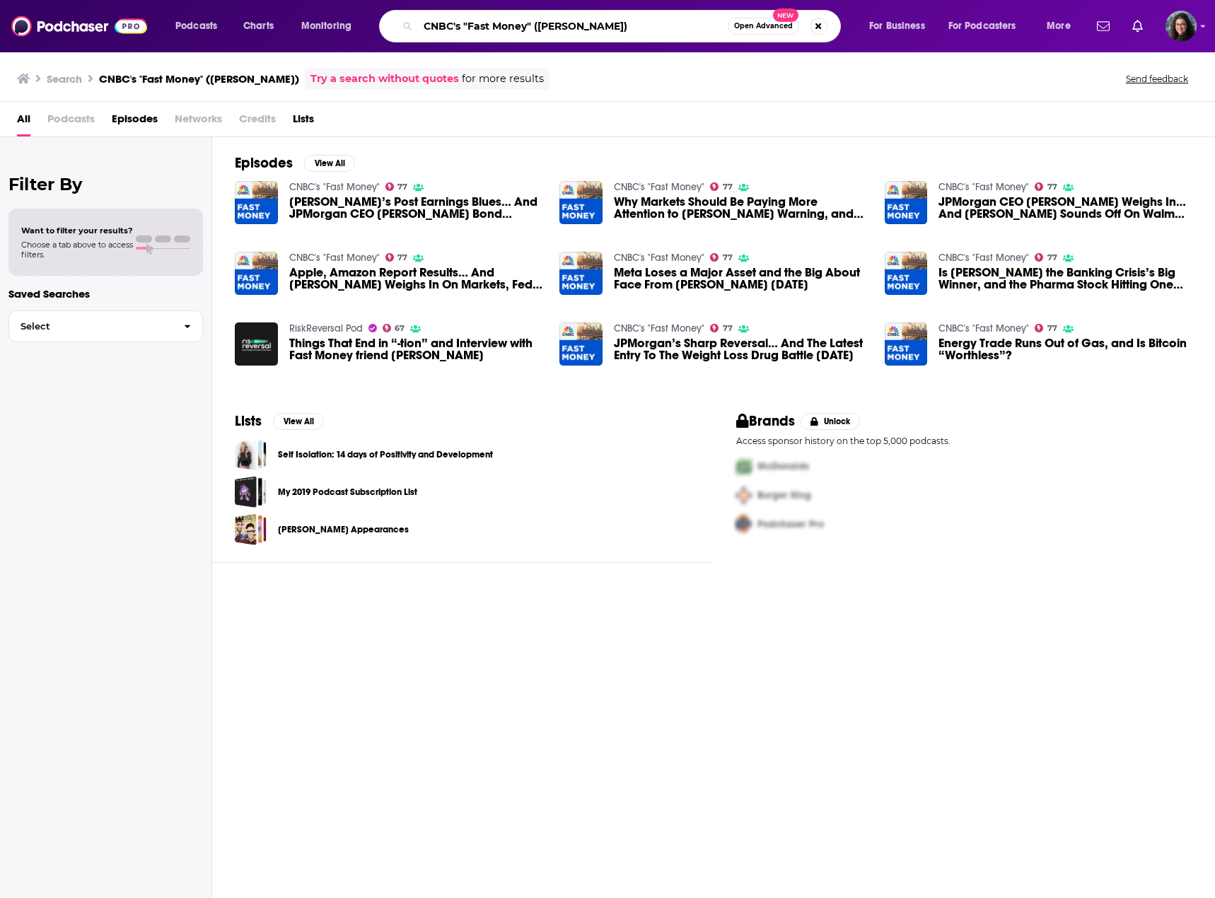
click at [532, 27] on input "CNBC's "Fast Money" (Jamie Dimon)" at bounding box center [573, 26] width 310 height 23
paste input "Acquired"
type input "Acquired ([PERSON_NAME])"
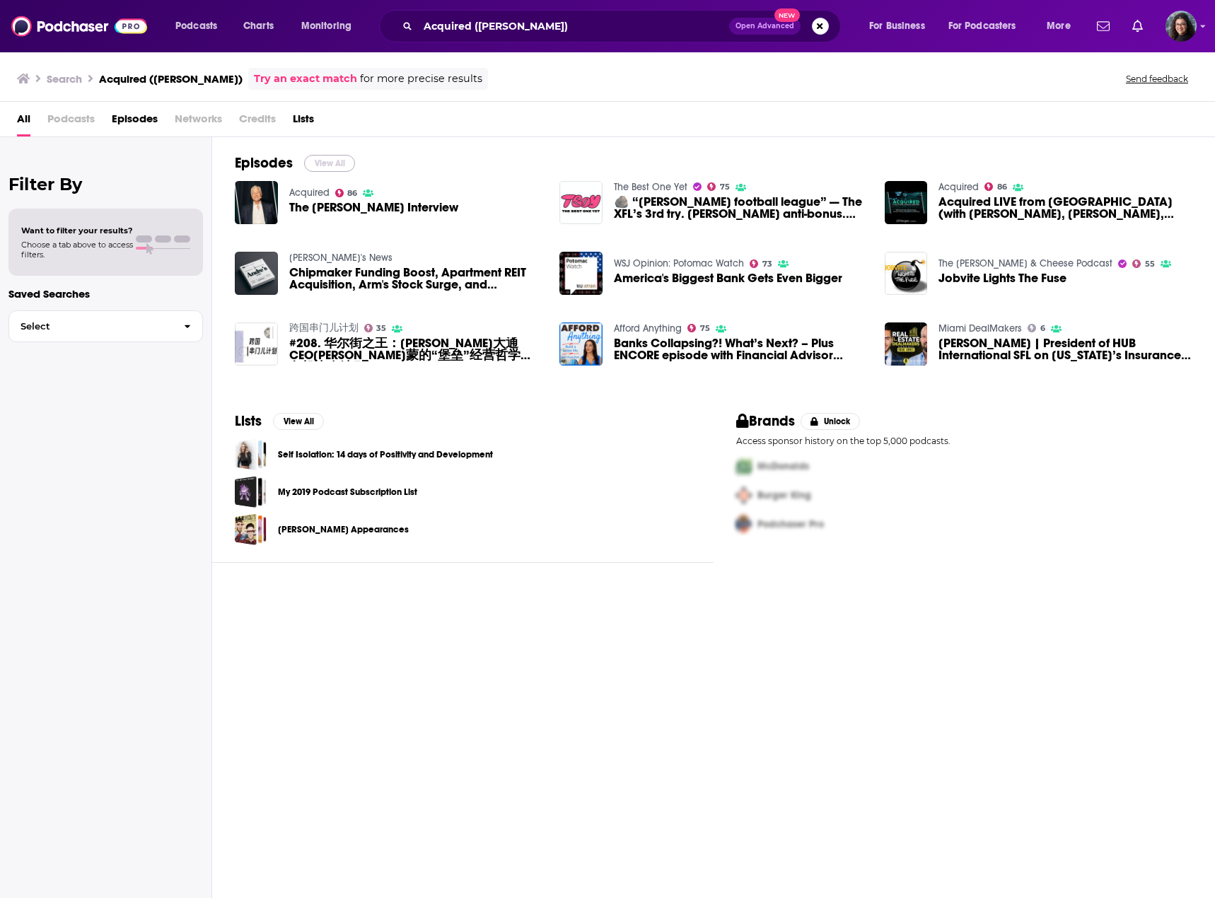
click at [322, 168] on button "View All" at bounding box center [329, 163] width 51 height 17
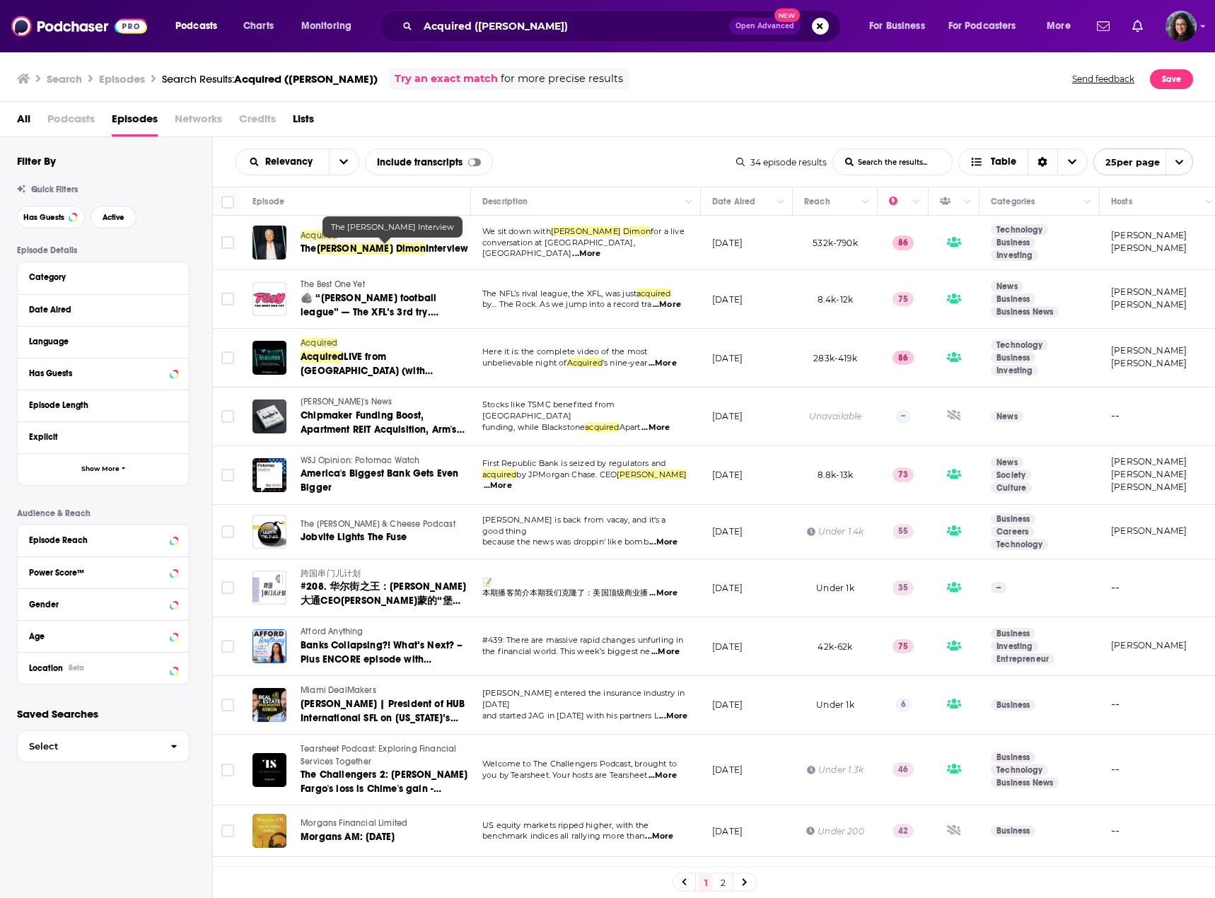
click at [317, 247] on span "The" at bounding box center [308, 248] width 16 height 12
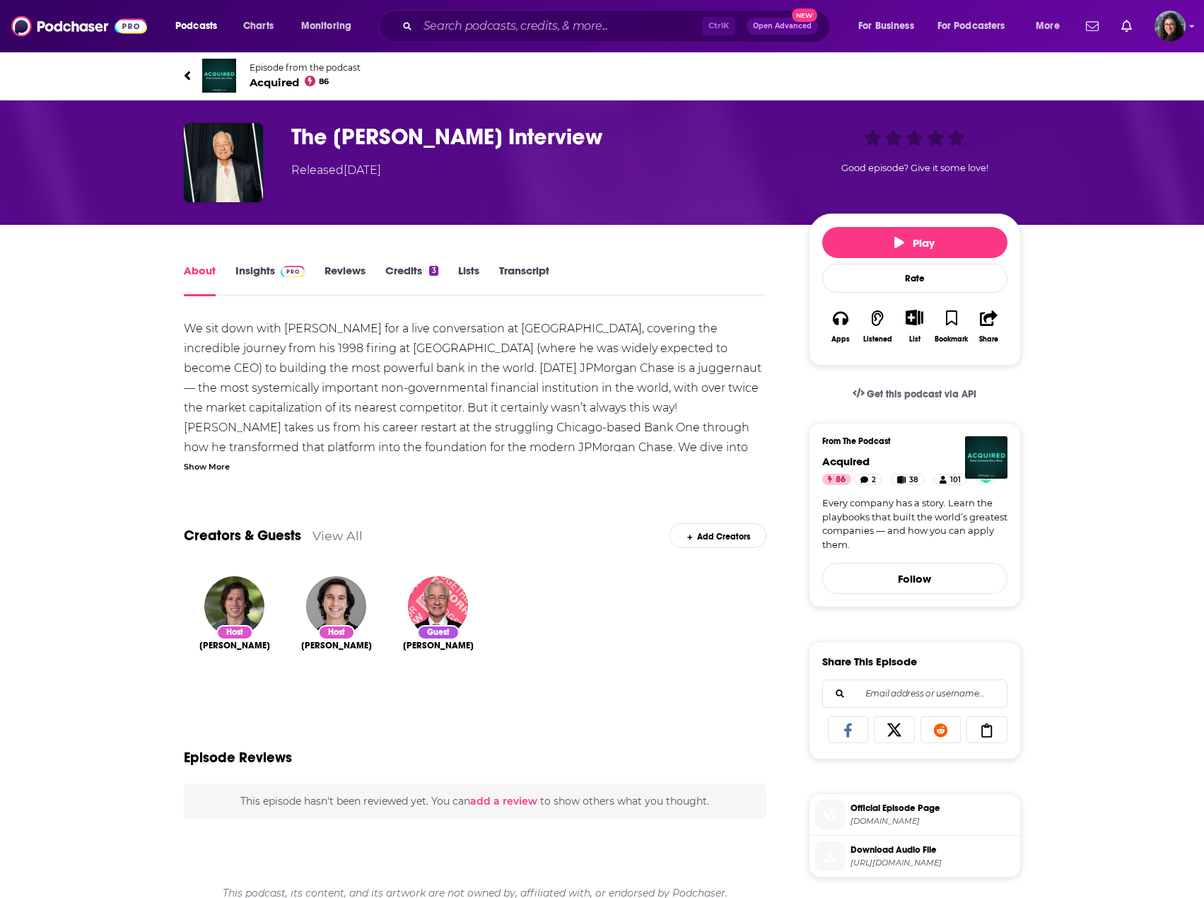
click at [257, 271] on link "Insights" at bounding box center [270, 280] width 70 height 33
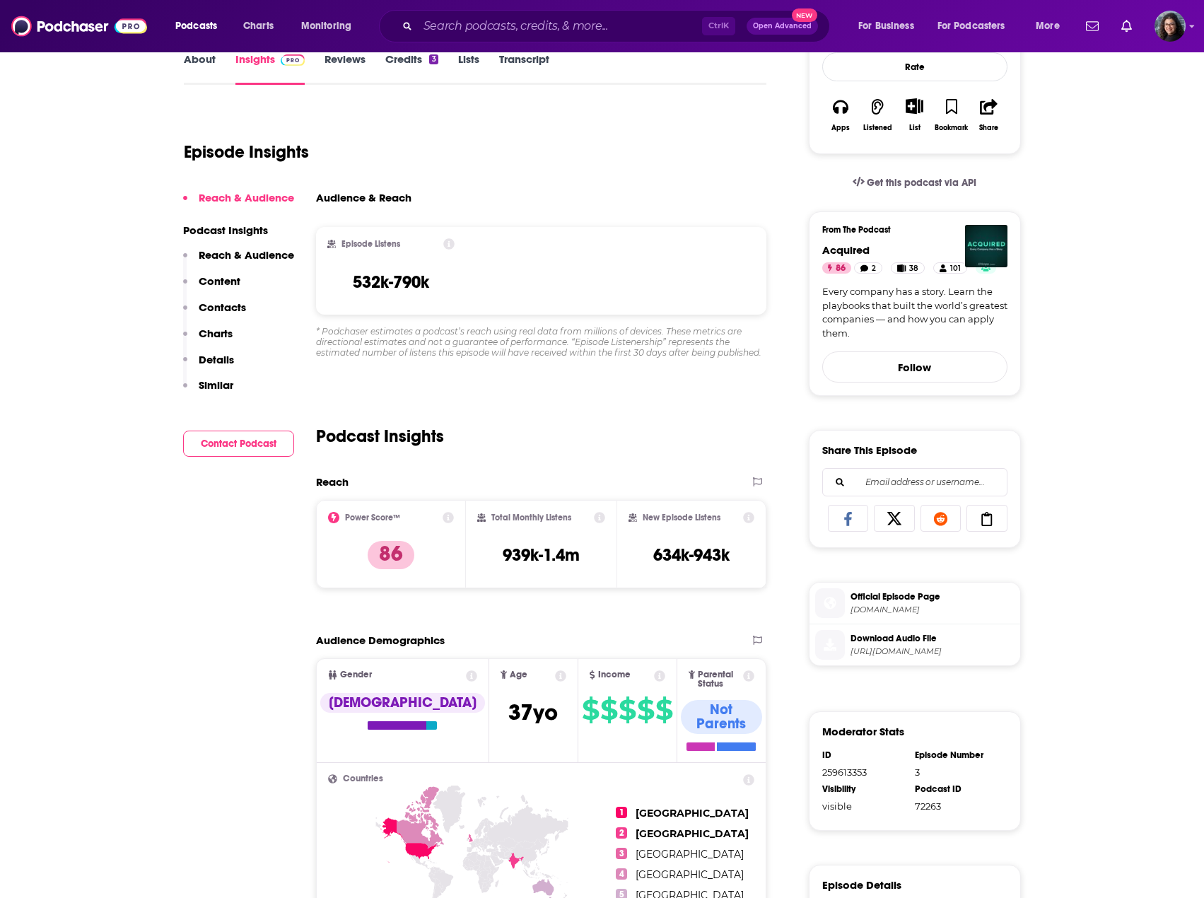
scroll to position [212, 0]
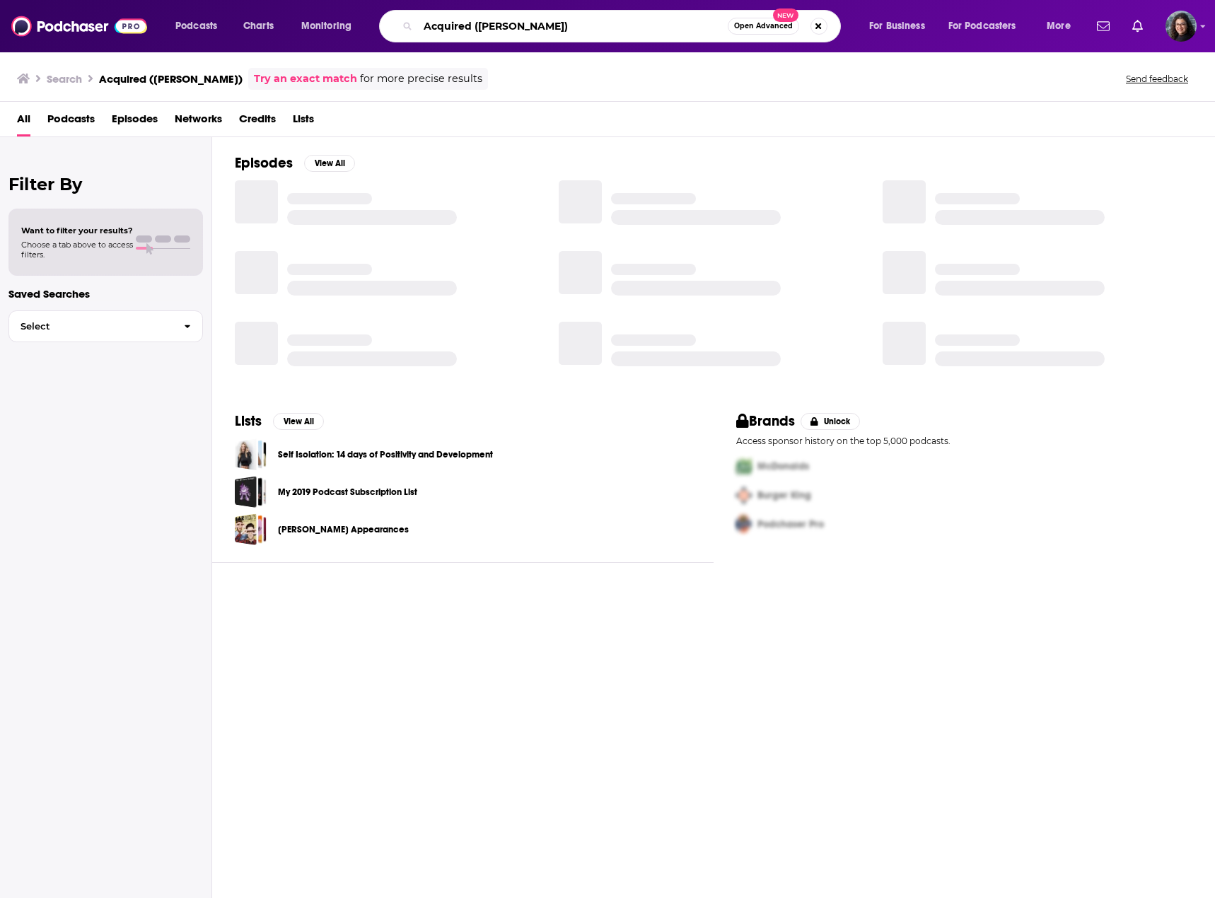
click at [561, 33] on input "Acquired ([PERSON_NAME])" at bounding box center [573, 26] width 310 height 23
paste input "The Issue Is"
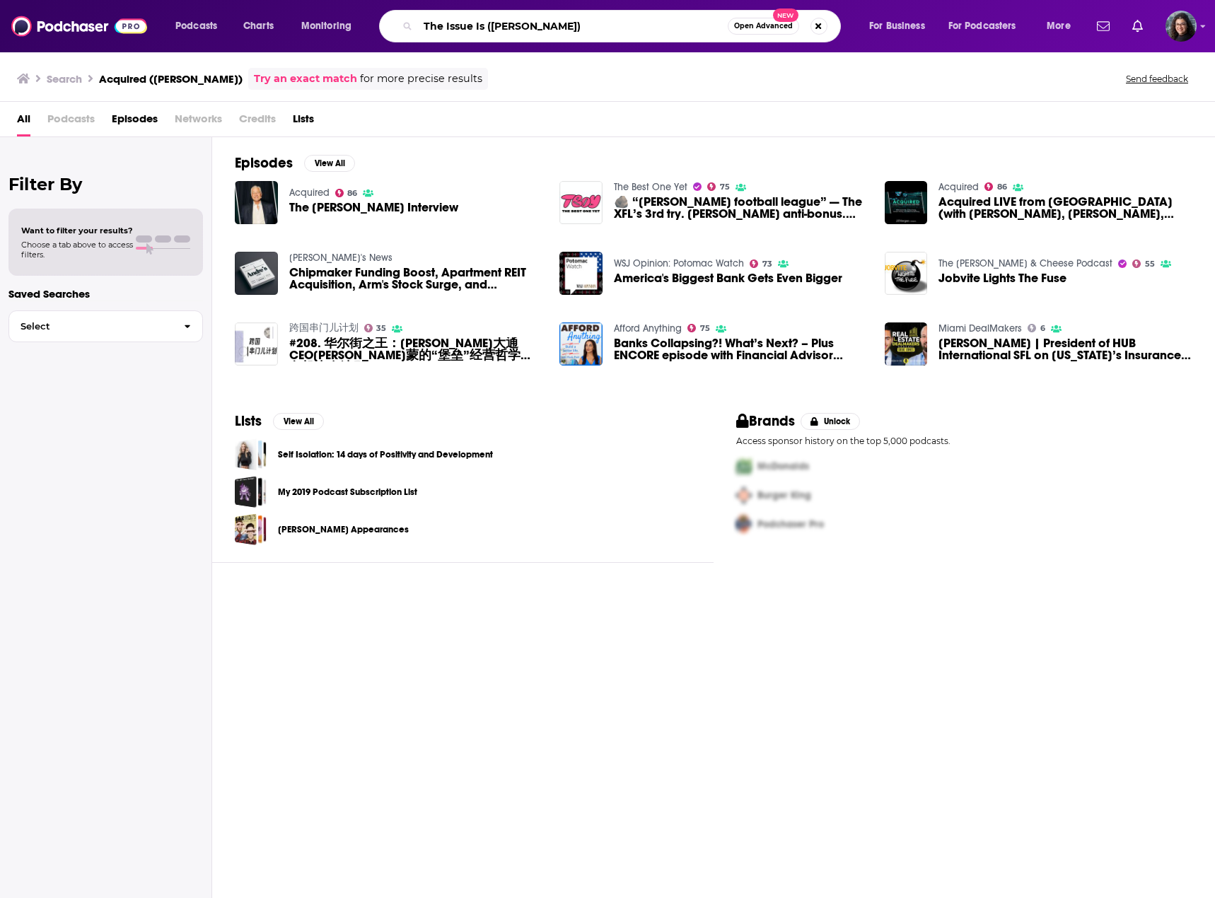
type input "The Issue Is (Jamie Dimon)"
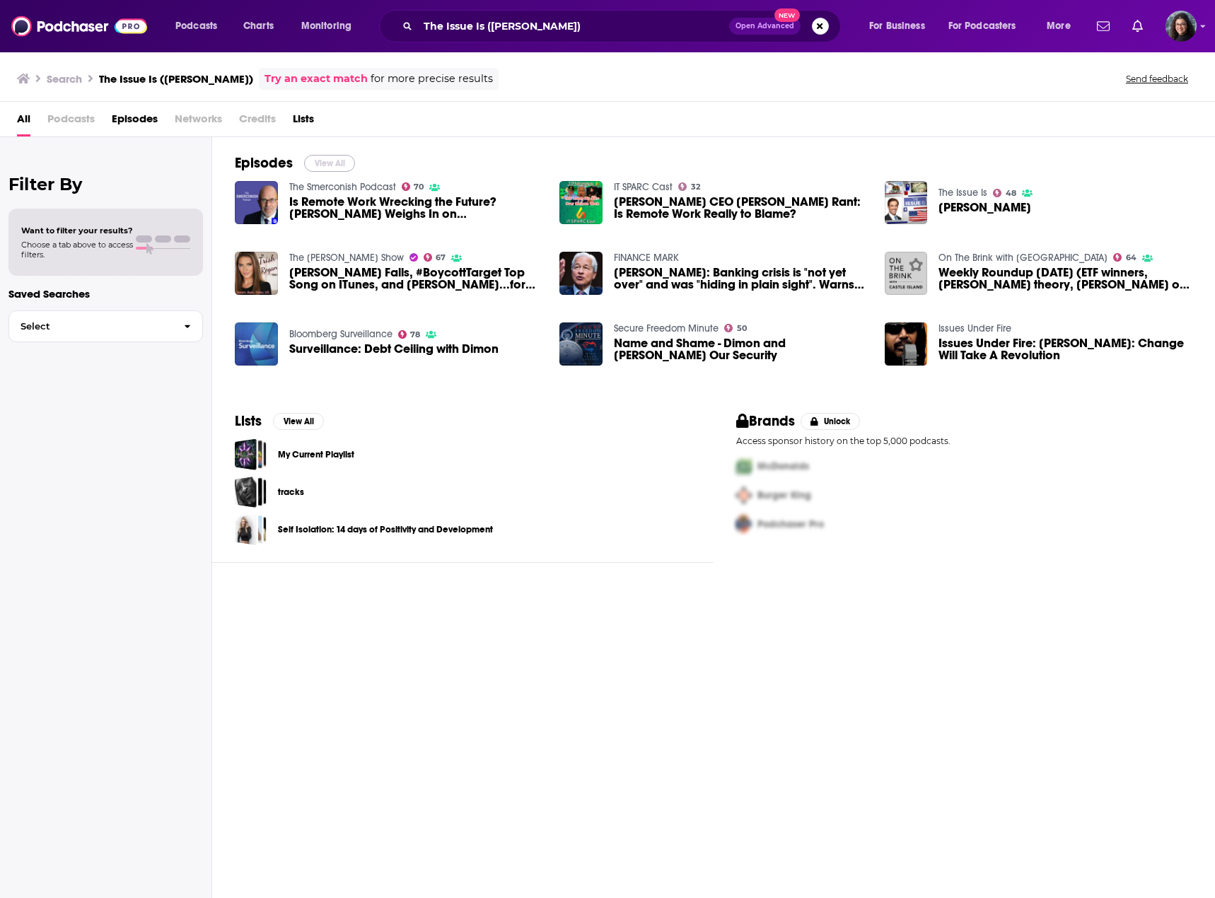
click at [327, 166] on button "View All" at bounding box center [329, 163] width 51 height 17
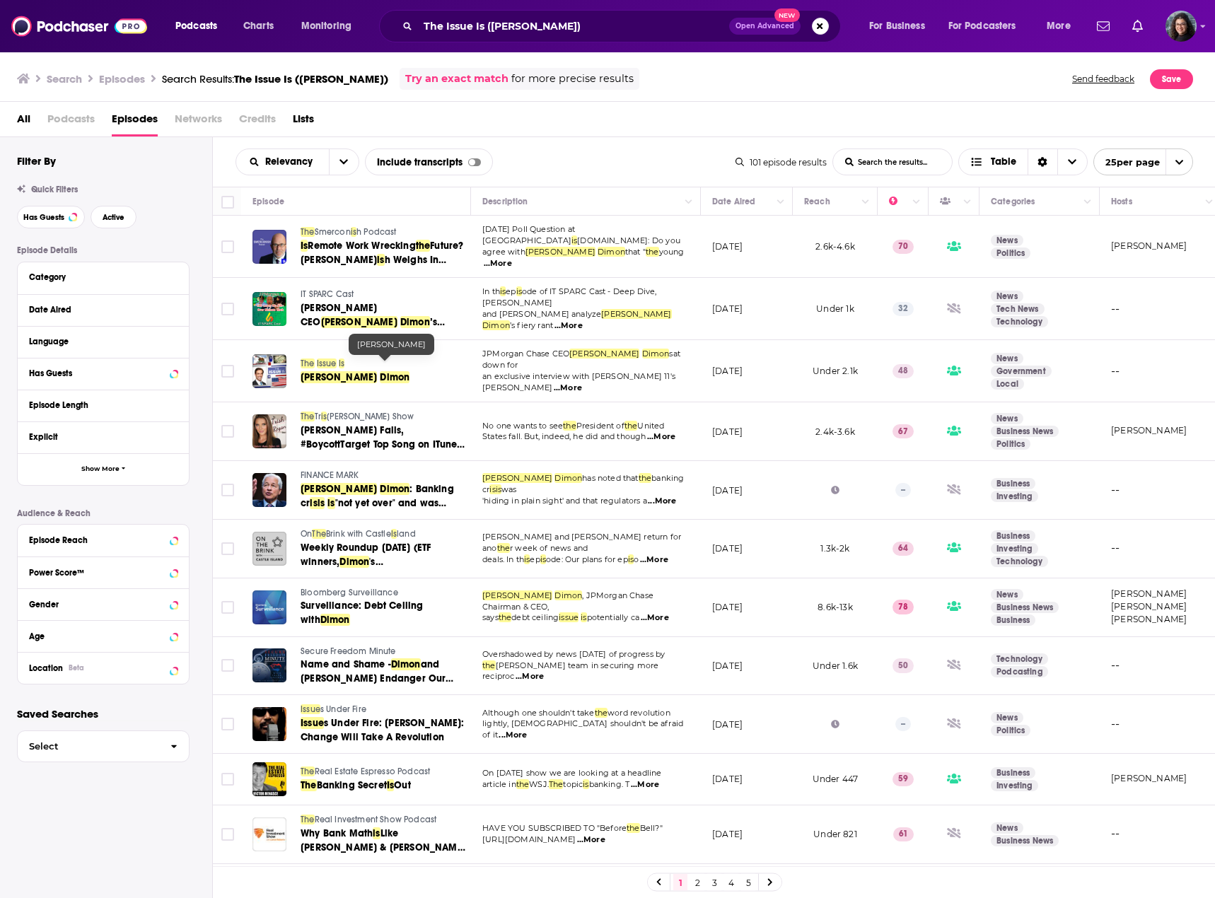
click at [380, 371] on span "Dimon" at bounding box center [395, 377] width 30 height 12
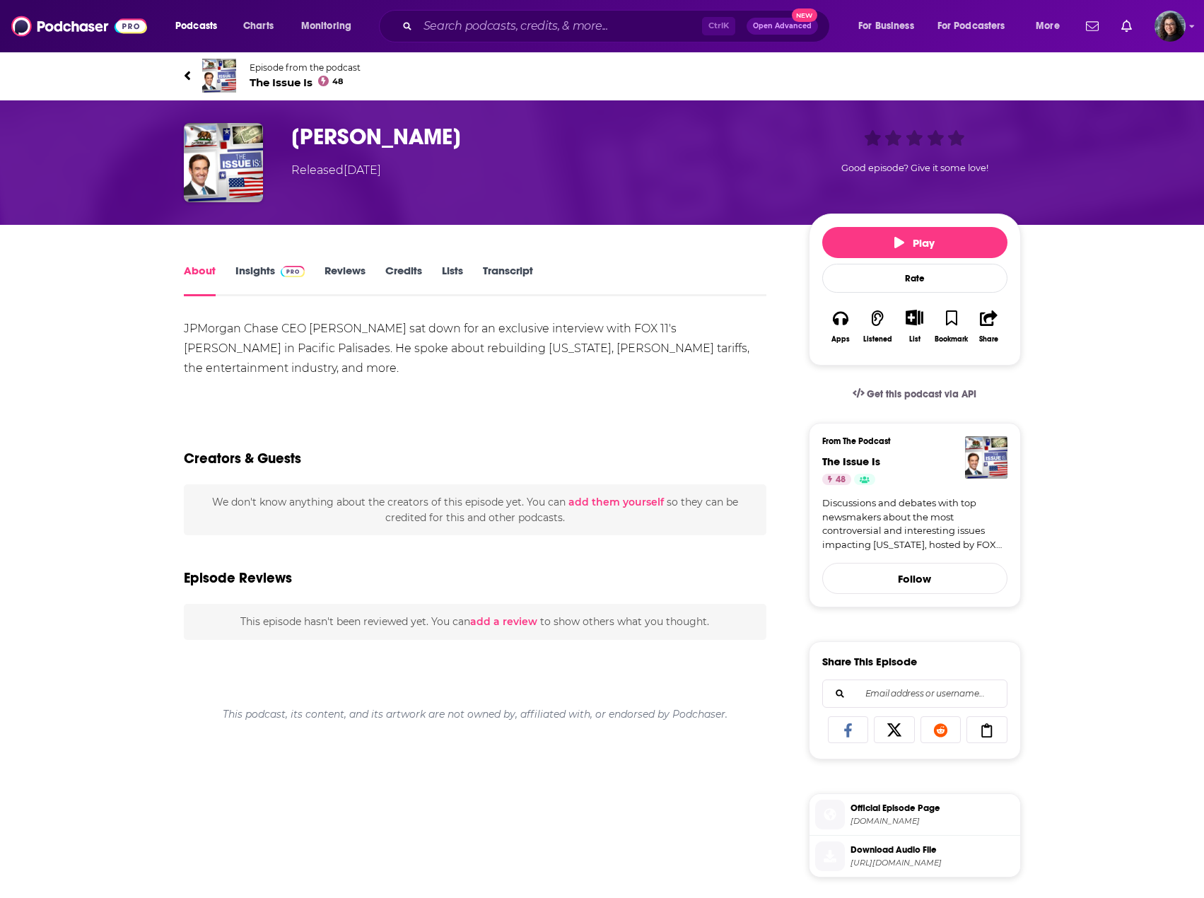
click at [254, 269] on link "Insights" at bounding box center [270, 280] width 70 height 33
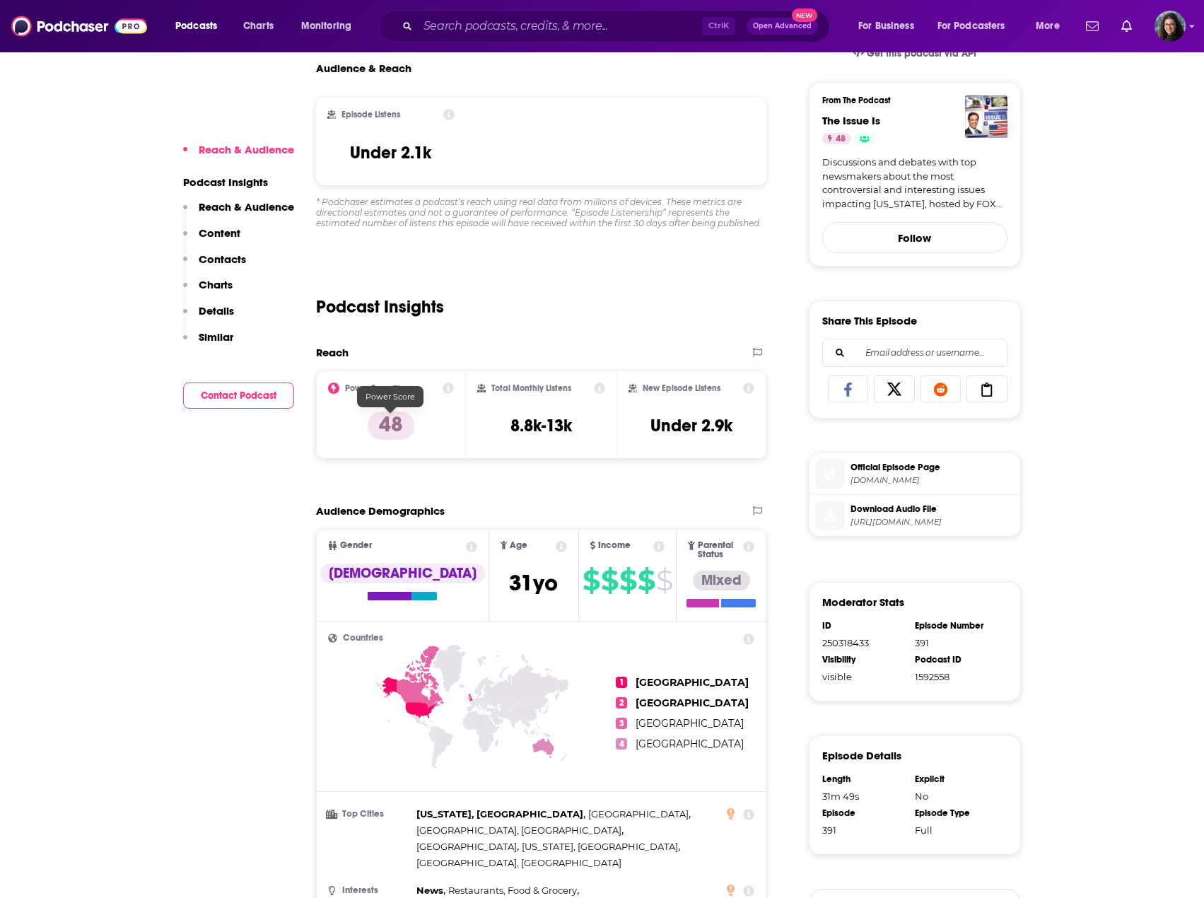
scroll to position [353, 0]
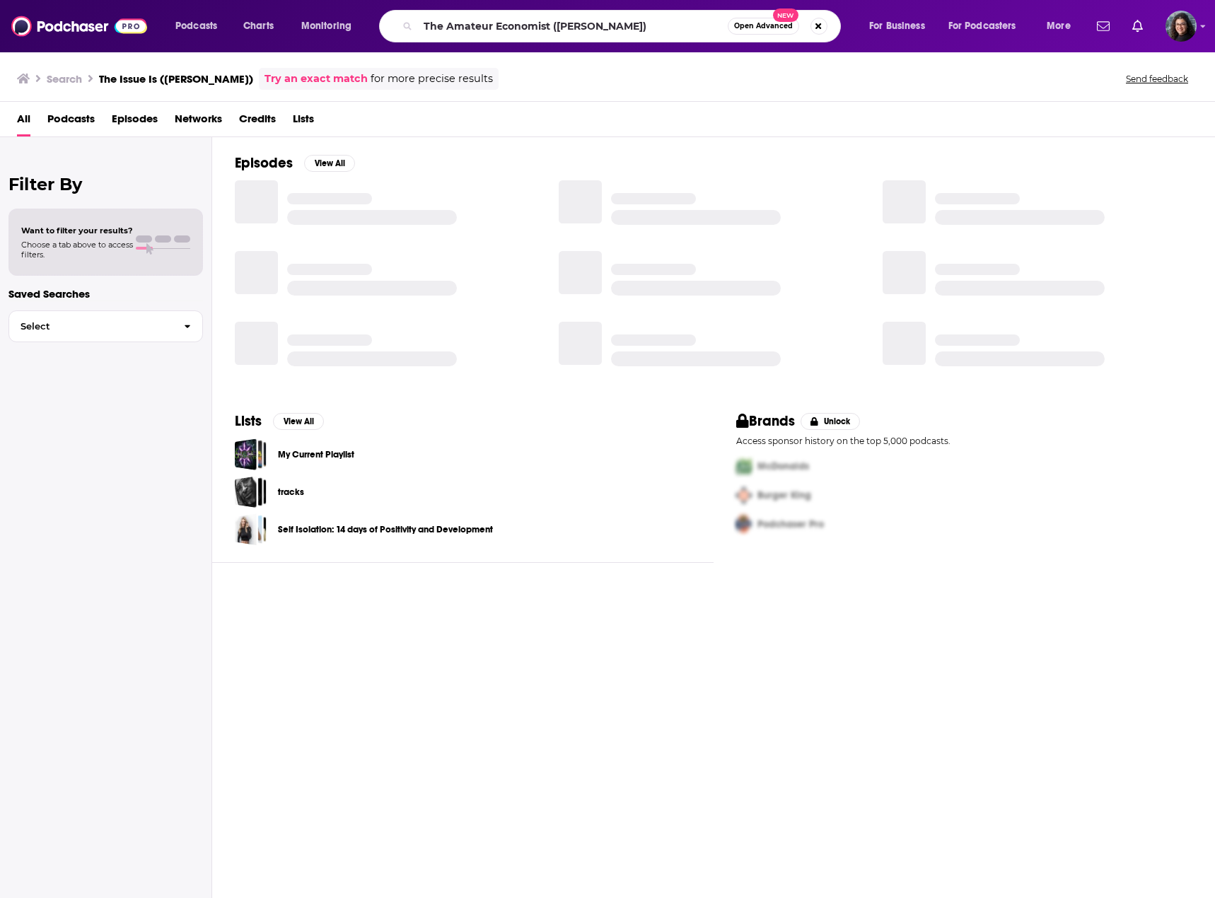
type input "The Amateur Economist (Jamie Dimon)"
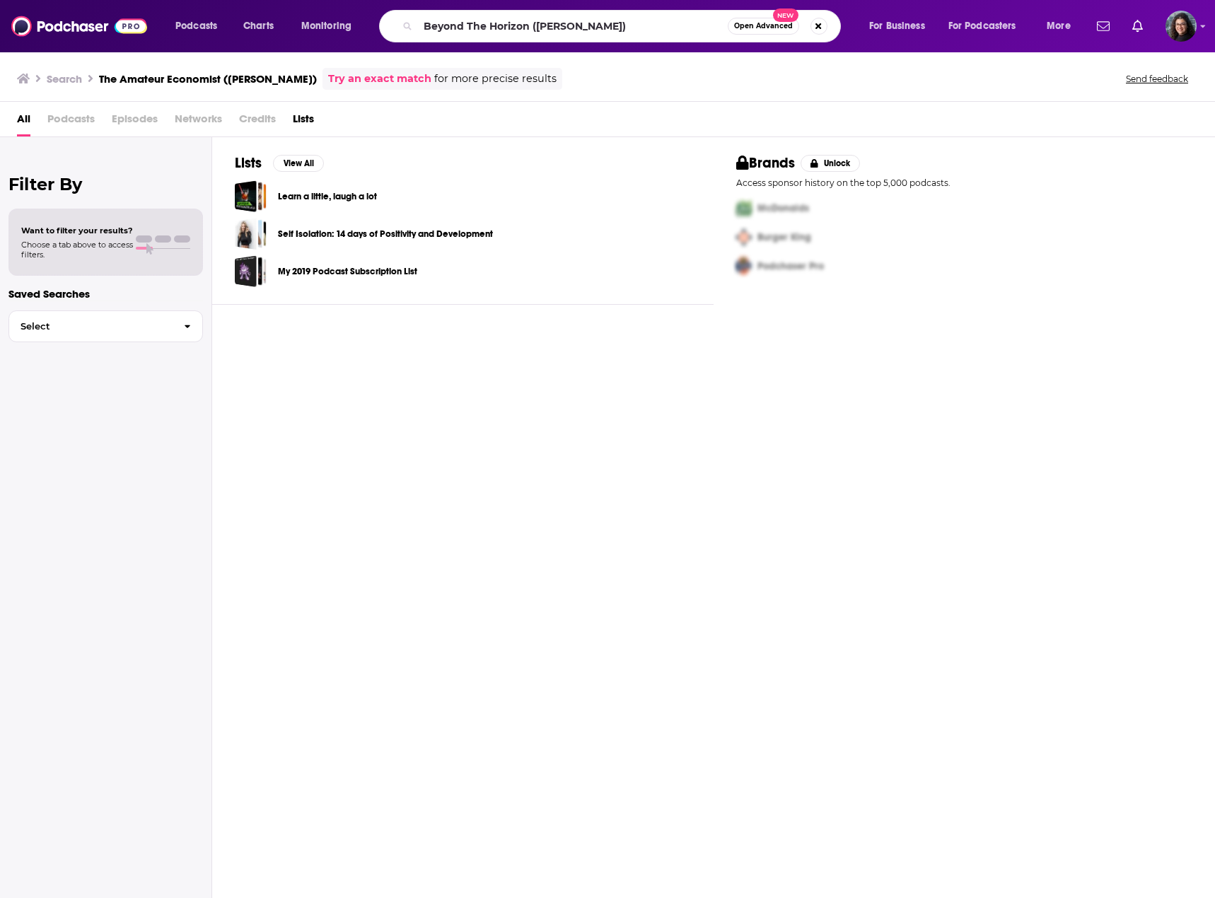
type input "Beyond The Horizon ([PERSON_NAME])"
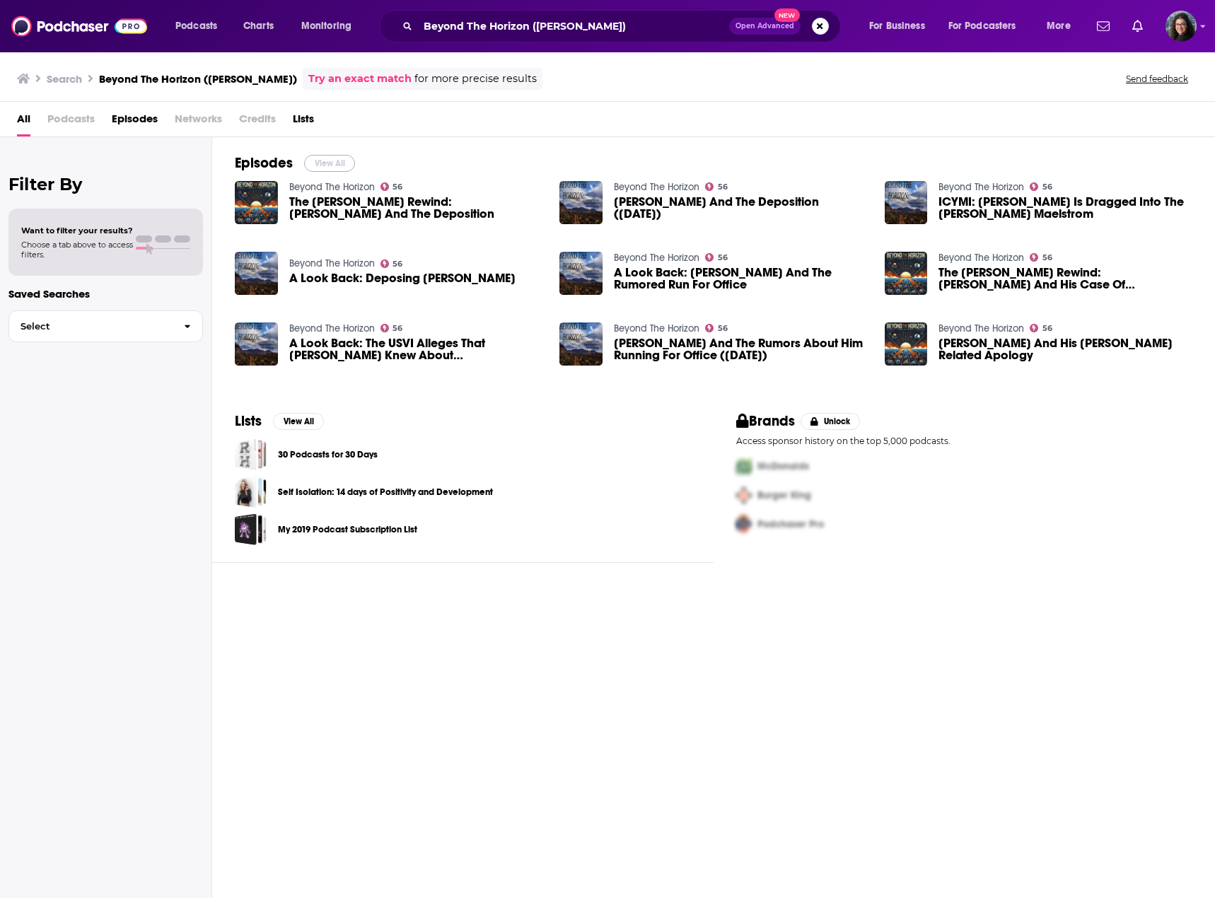
drag, startPoint x: 325, startPoint y: 161, endPoint x: 649, endPoint y: 0, distance: 361.7
click at [325, 161] on button "View All" at bounding box center [329, 163] width 51 height 17
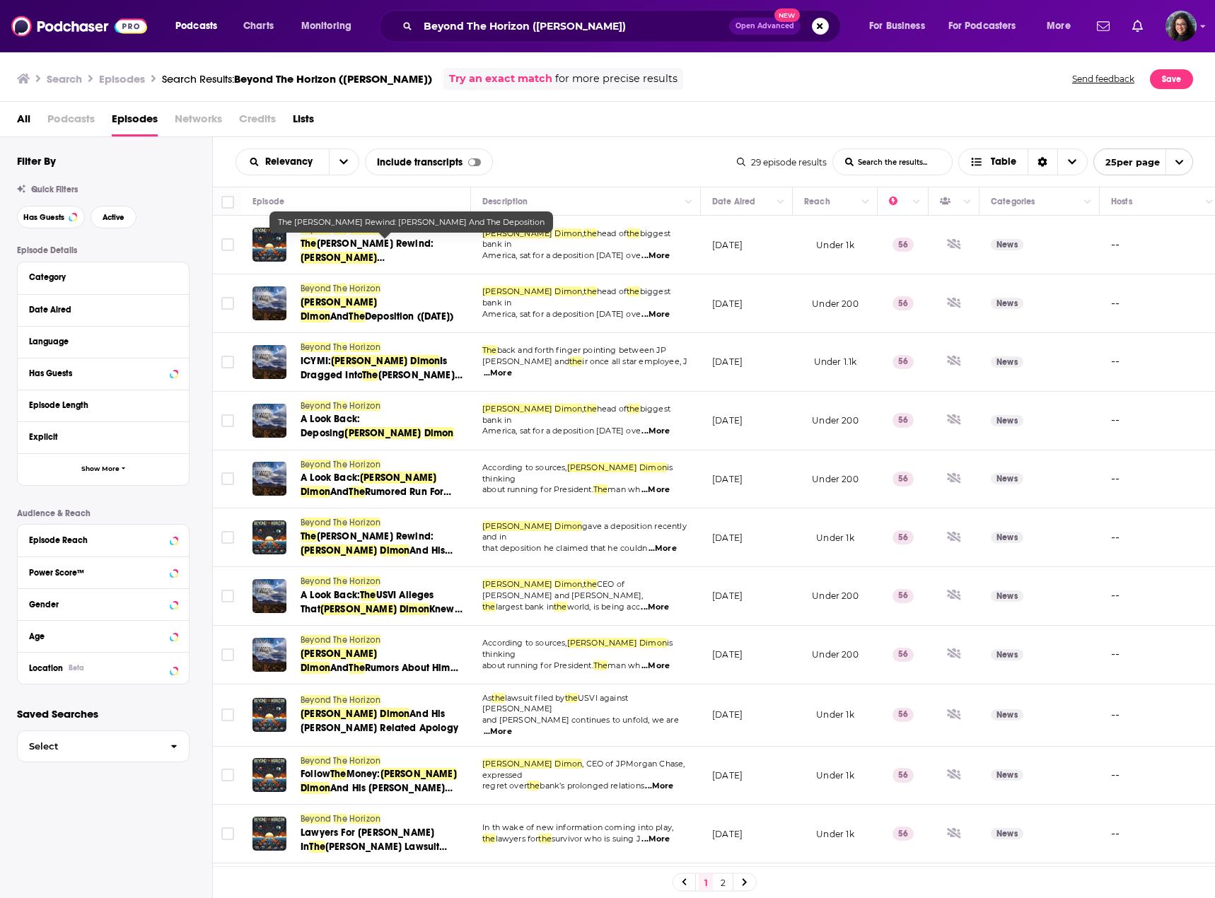
click at [378, 242] on span "[PERSON_NAME] Rewind:" at bounding box center [375, 244] width 117 height 12
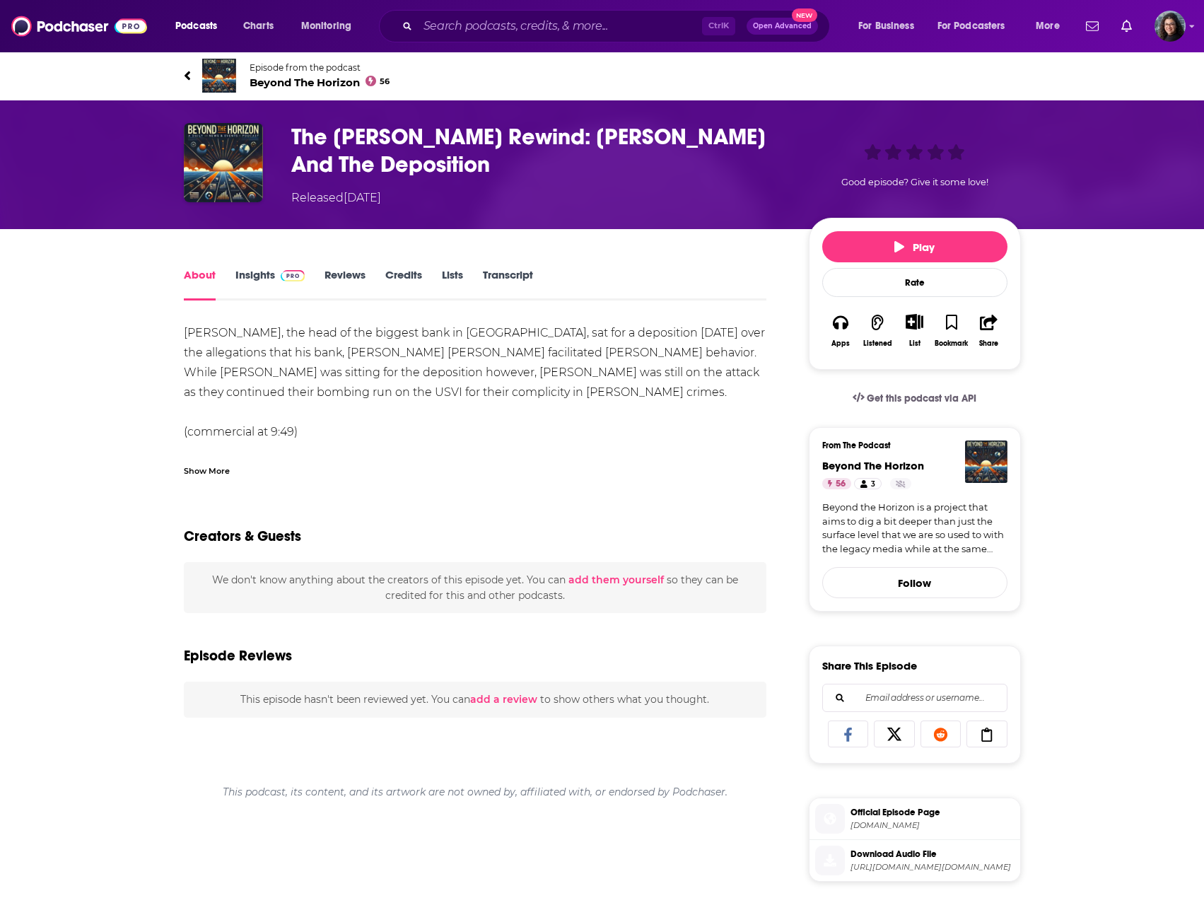
click at [262, 277] on link "Insights" at bounding box center [270, 284] width 70 height 33
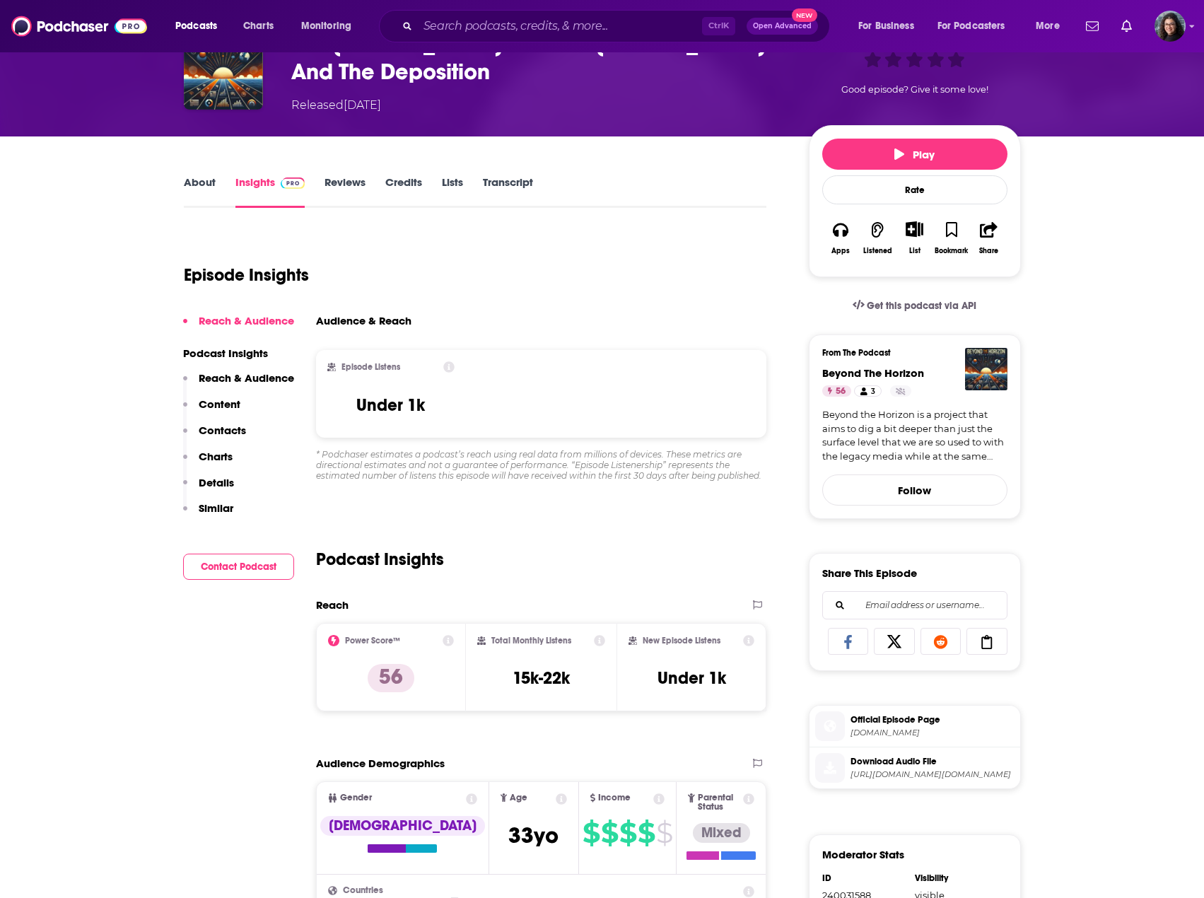
scroll to position [212, 0]
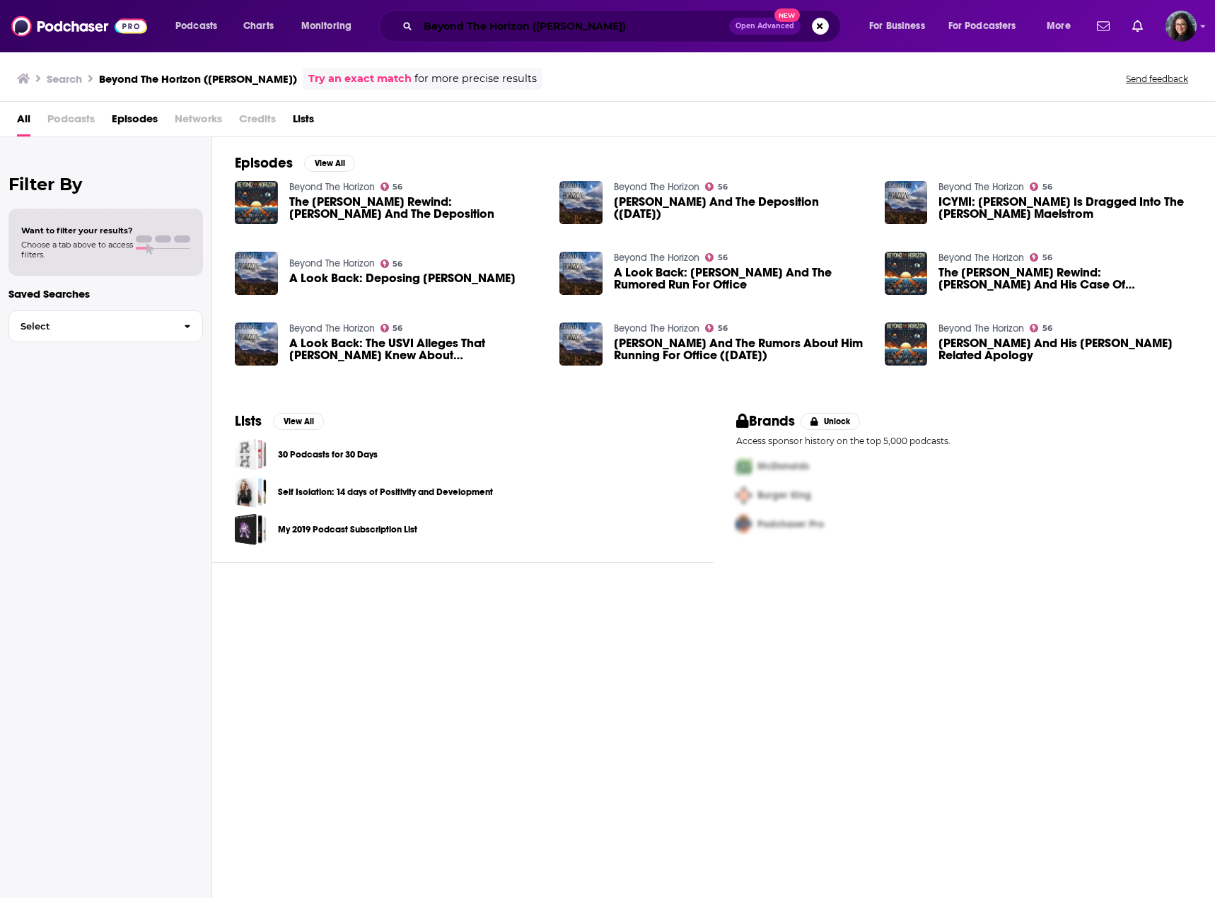
click at [492, 16] on input "Beyond The Horizon ([PERSON_NAME])" at bounding box center [573, 26] width 311 height 23
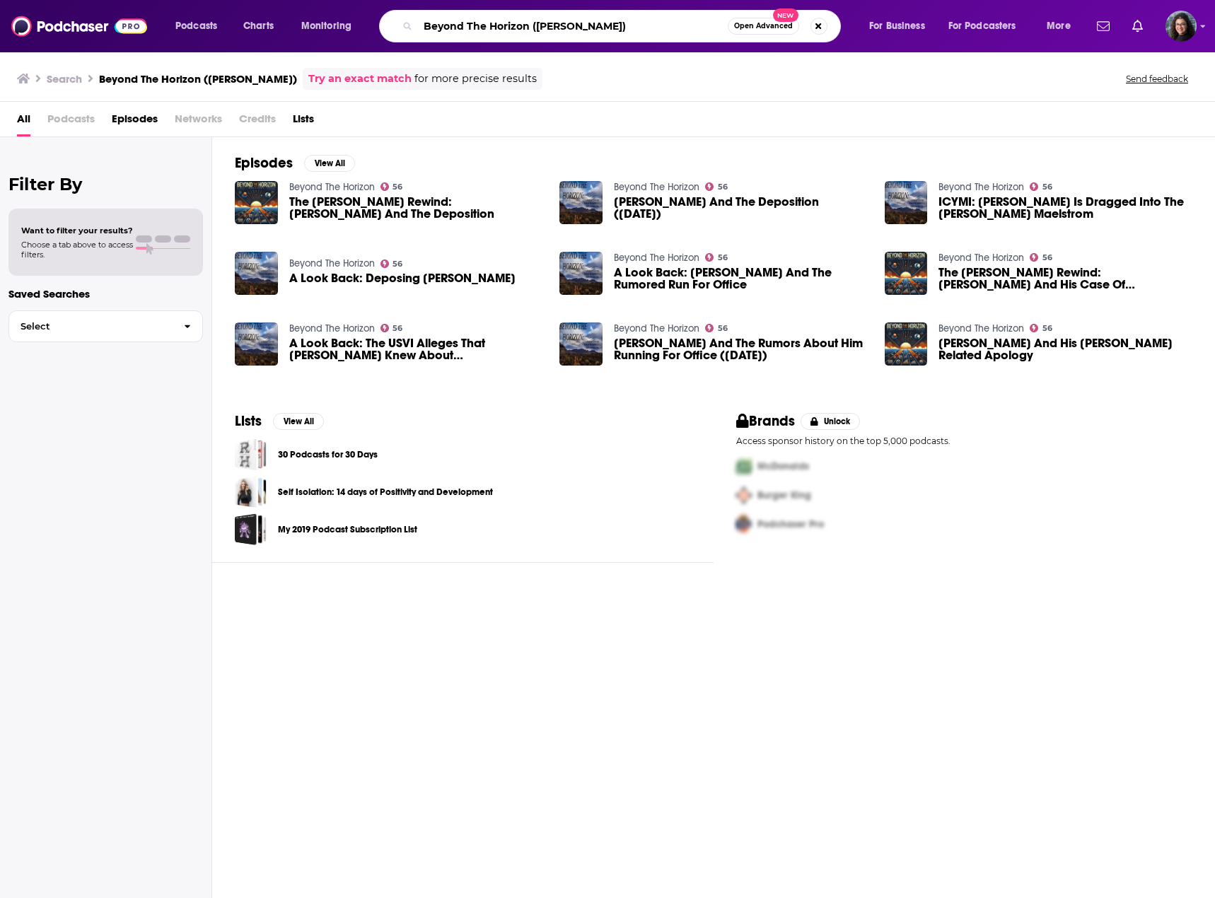
paste input "CNBC Squawk Pod"
type input "CNBC Squawk Pod ([PERSON_NAME])"
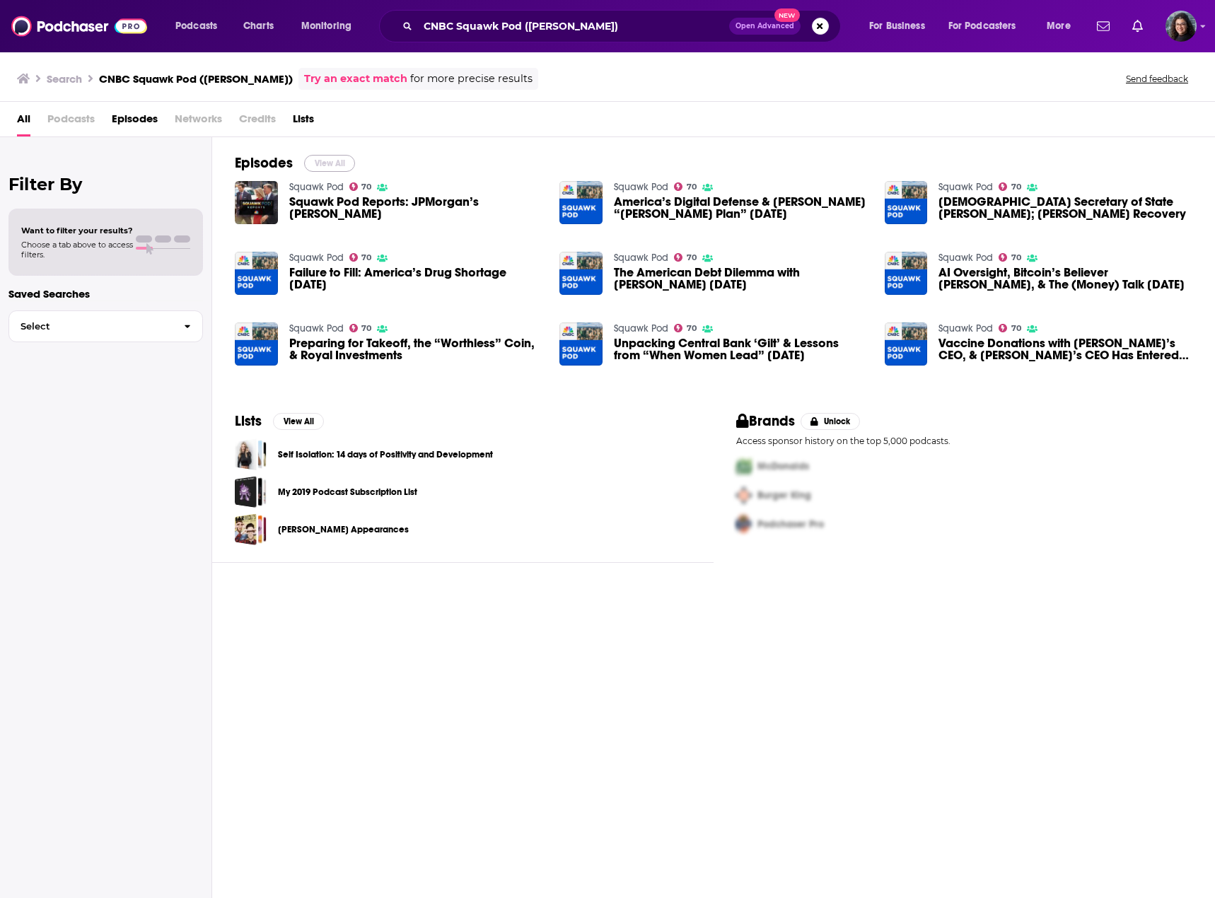
click at [325, 168] on button "View All" at bounding box center [329, 163] width 51 height 17
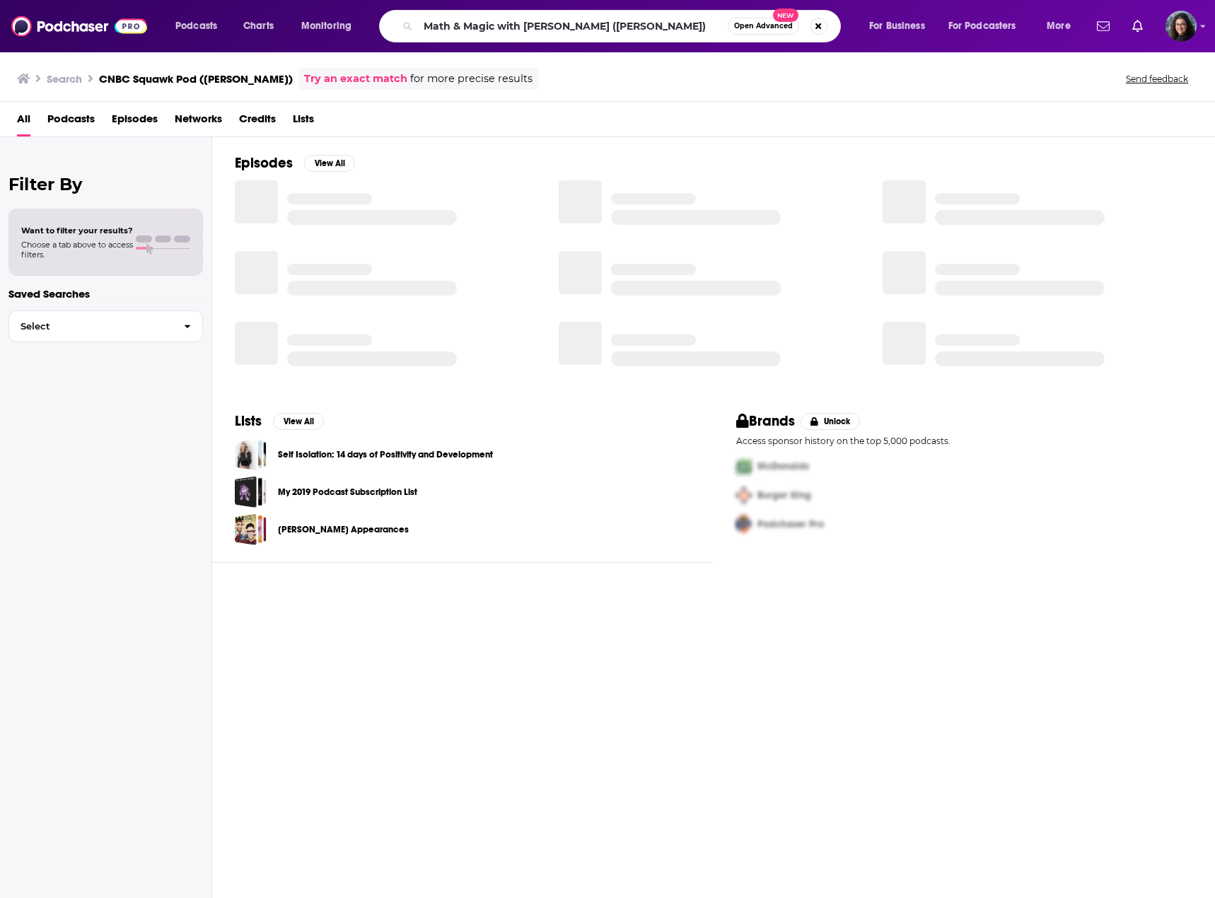
type input "Math & Magic with [PERSON_NAME] ([PERSON_NAME])"
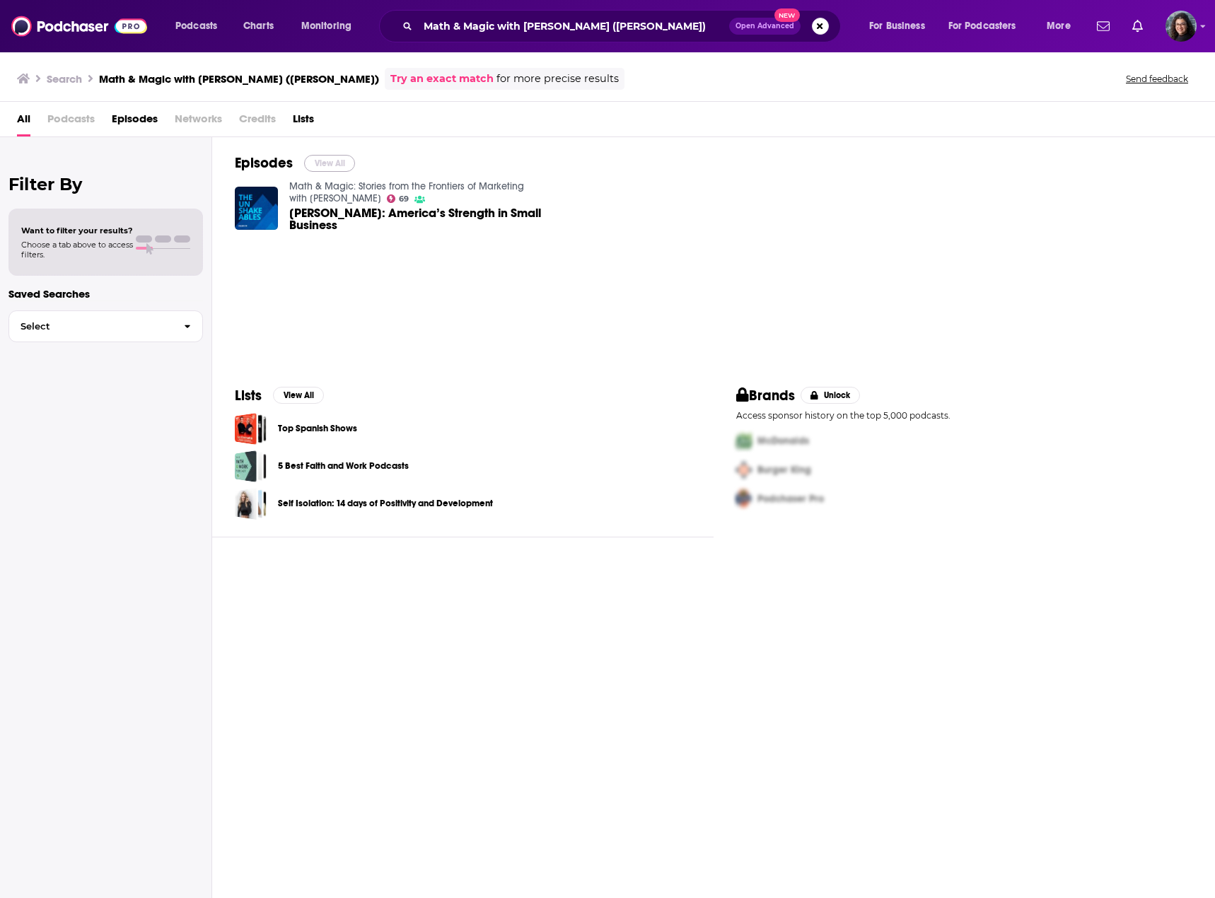
click at [329, 170] on button "View All" at bounding box center [329, 163] width 51 height 17
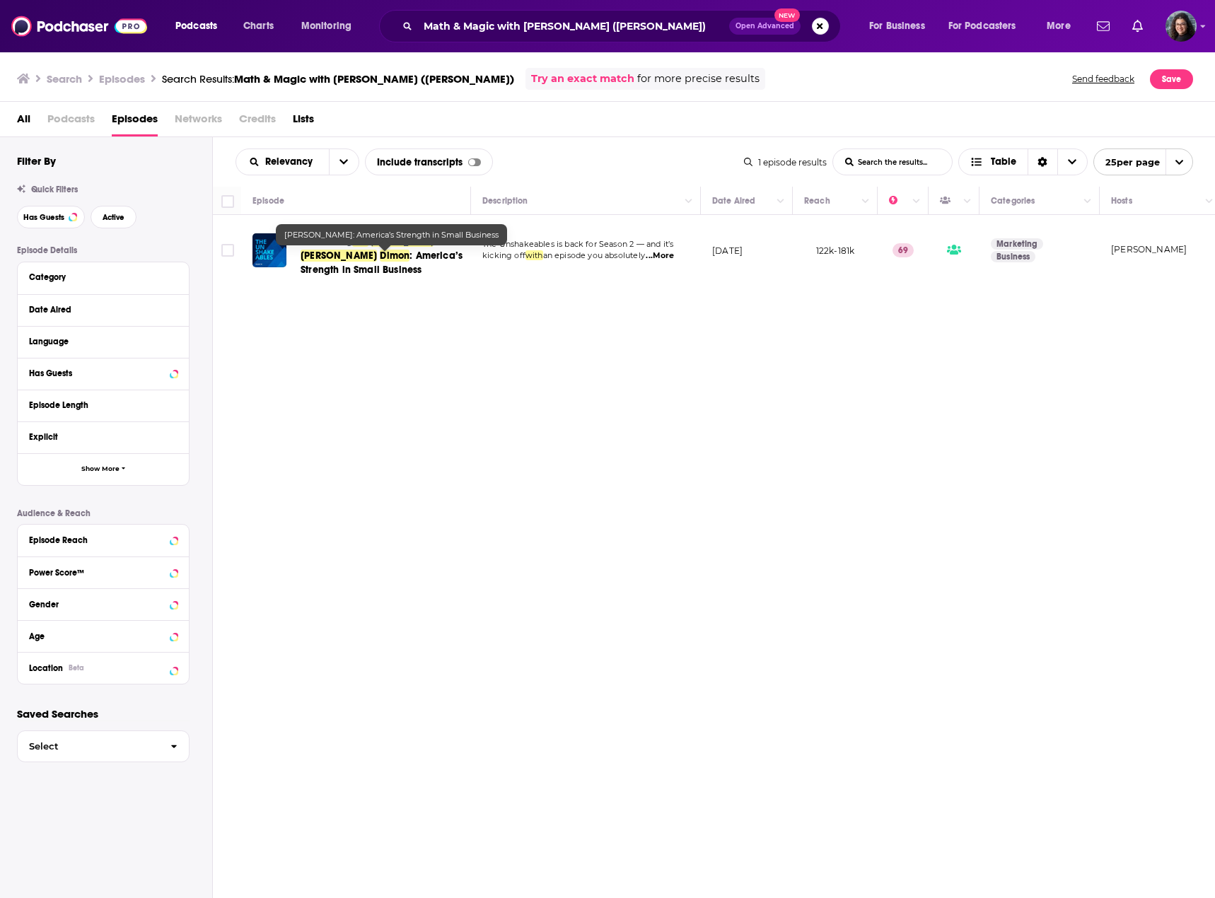
click at [366, 259] on span ": America’s Strength in Small Business" at bounding box center [381, 263] width 162 height 26
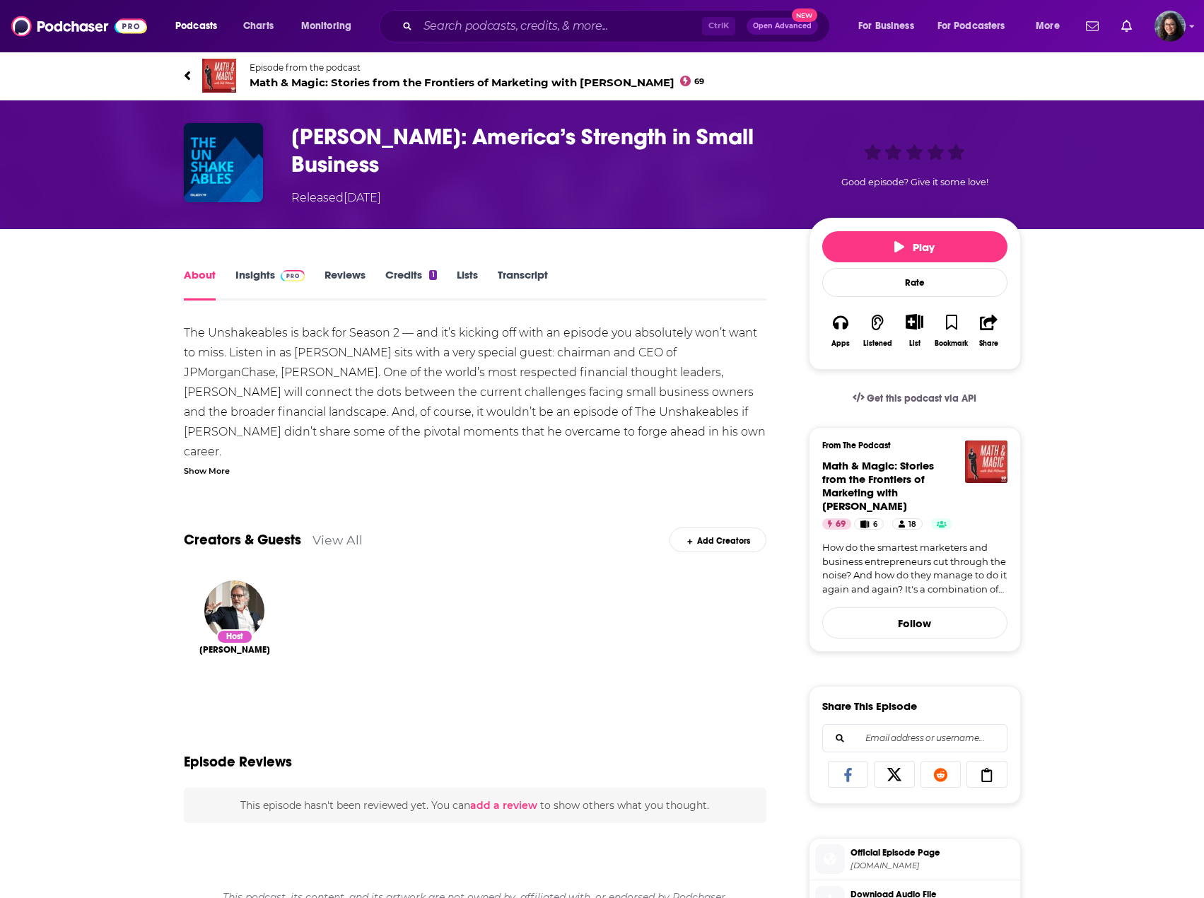
click at [238, 273] on link "Insights" at bounding box center [270, 284] width 70 height 33
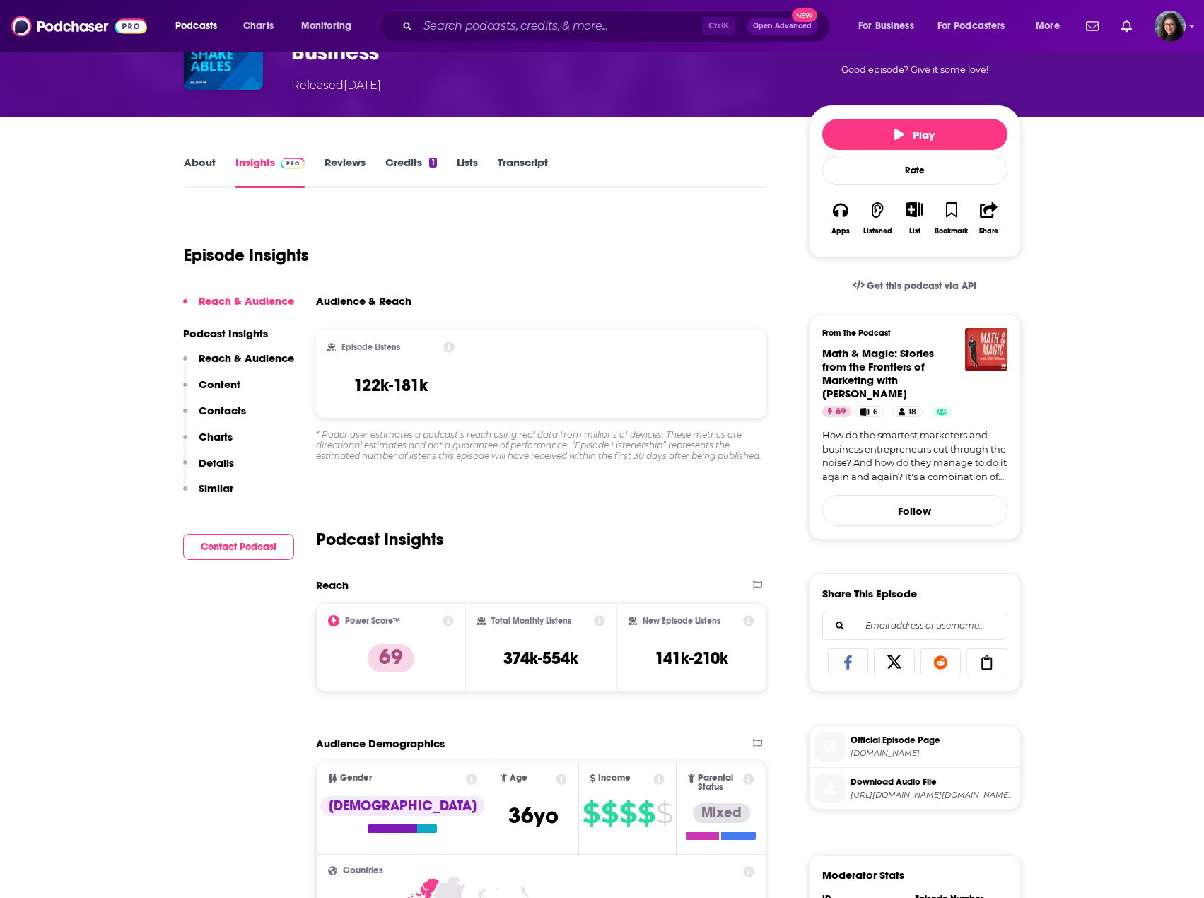
scroll to position [141, 0]
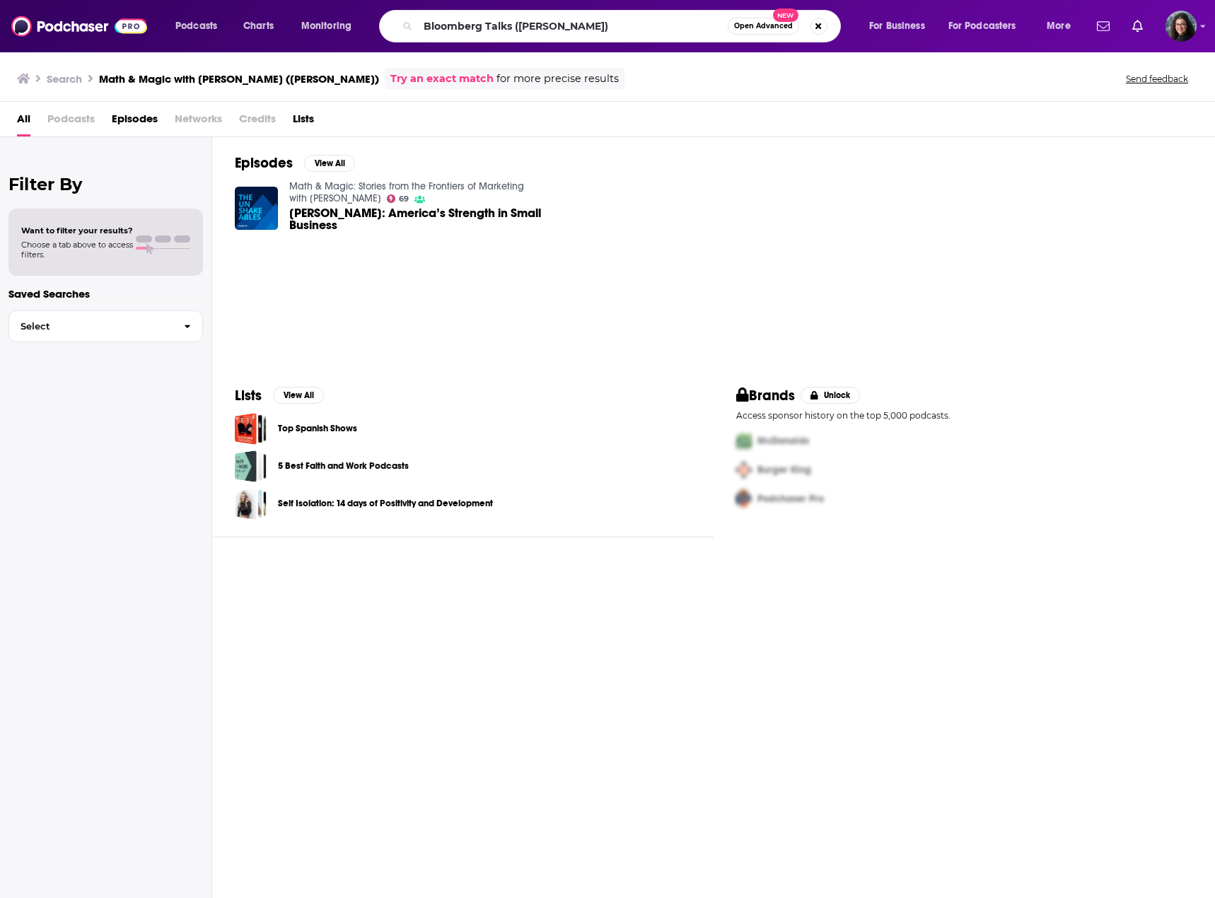
type input "Bloomberg Talks ([PERSON_NAME])"
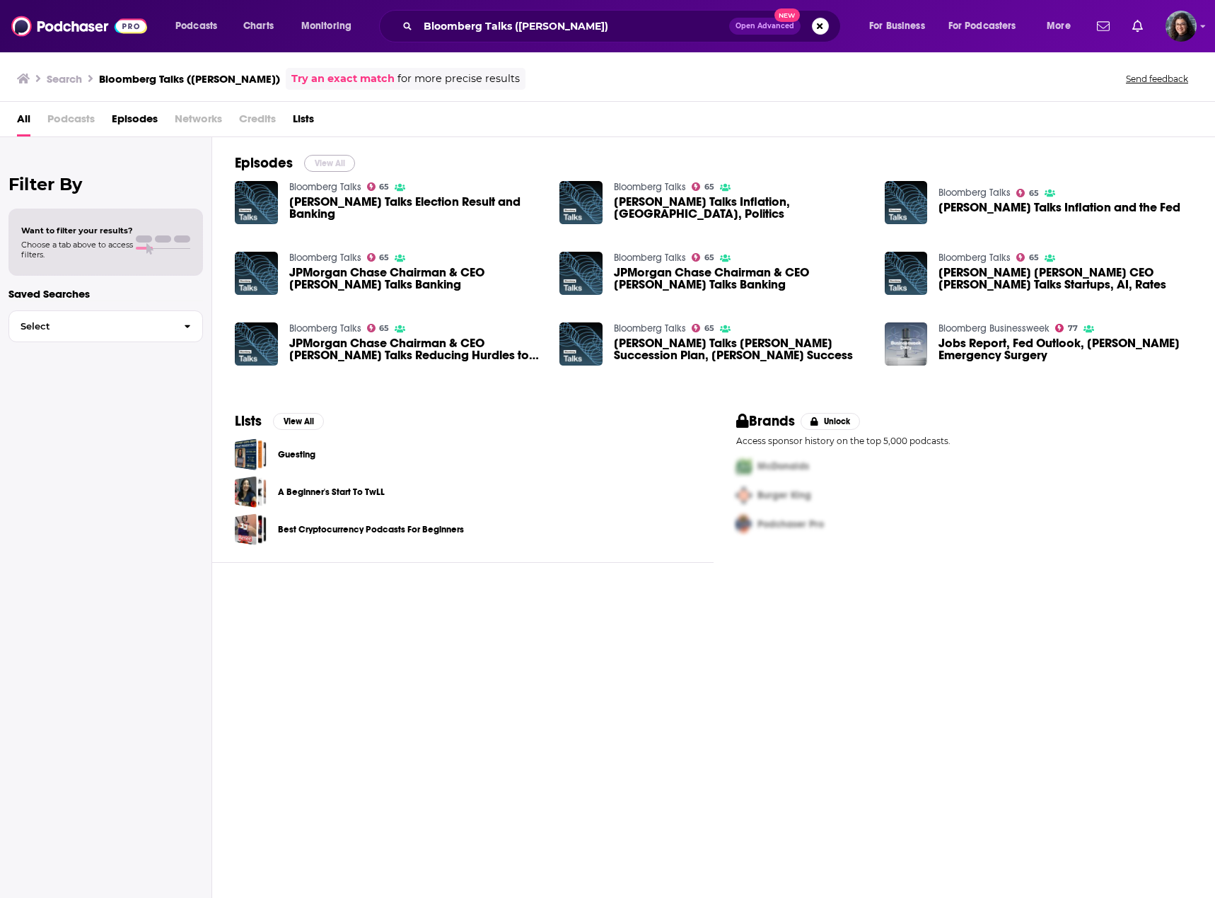
click at [327, 164] on button "View All" at bounding box center [329, 163] width 51 height 17
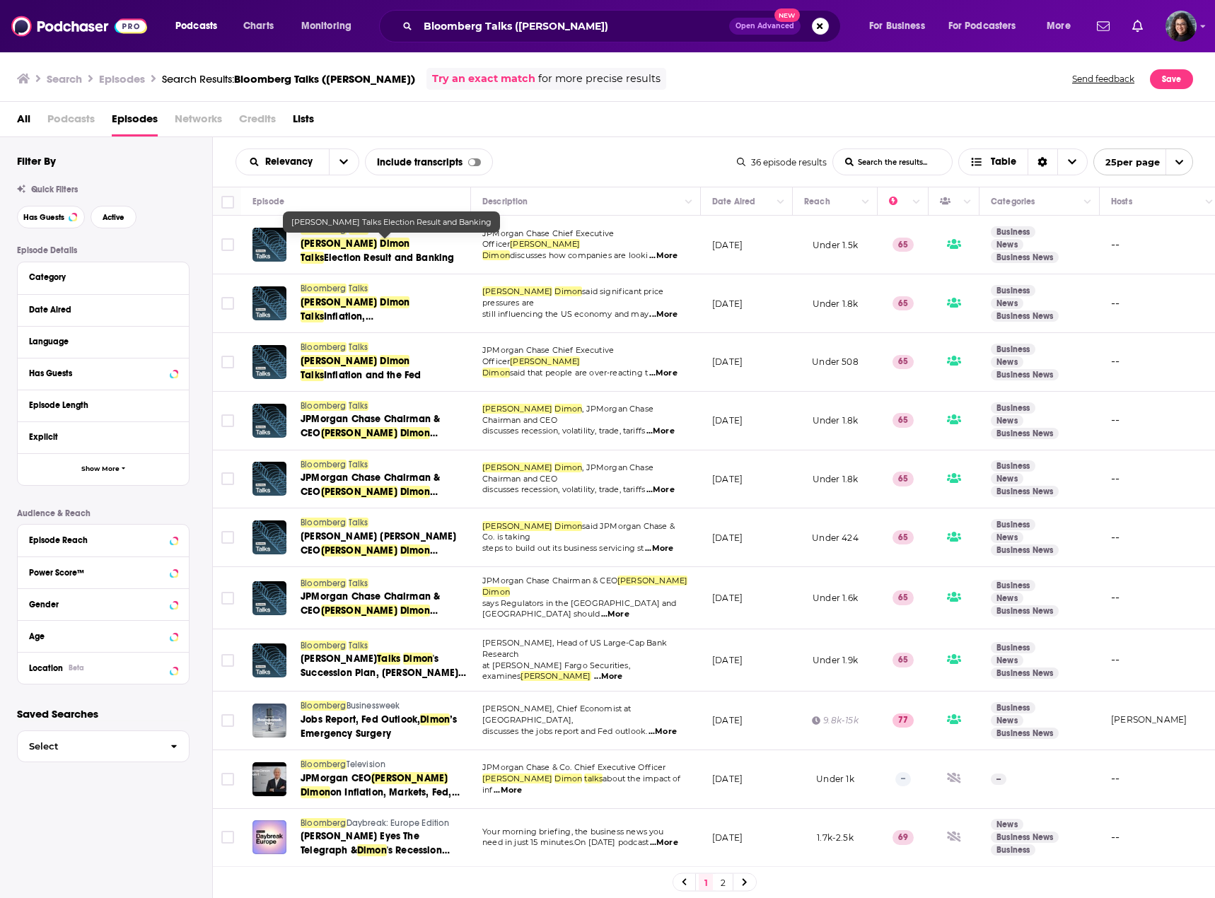
click at [324, 252] on span "Talks" at bounding box center [311, 258] width 23 height 12
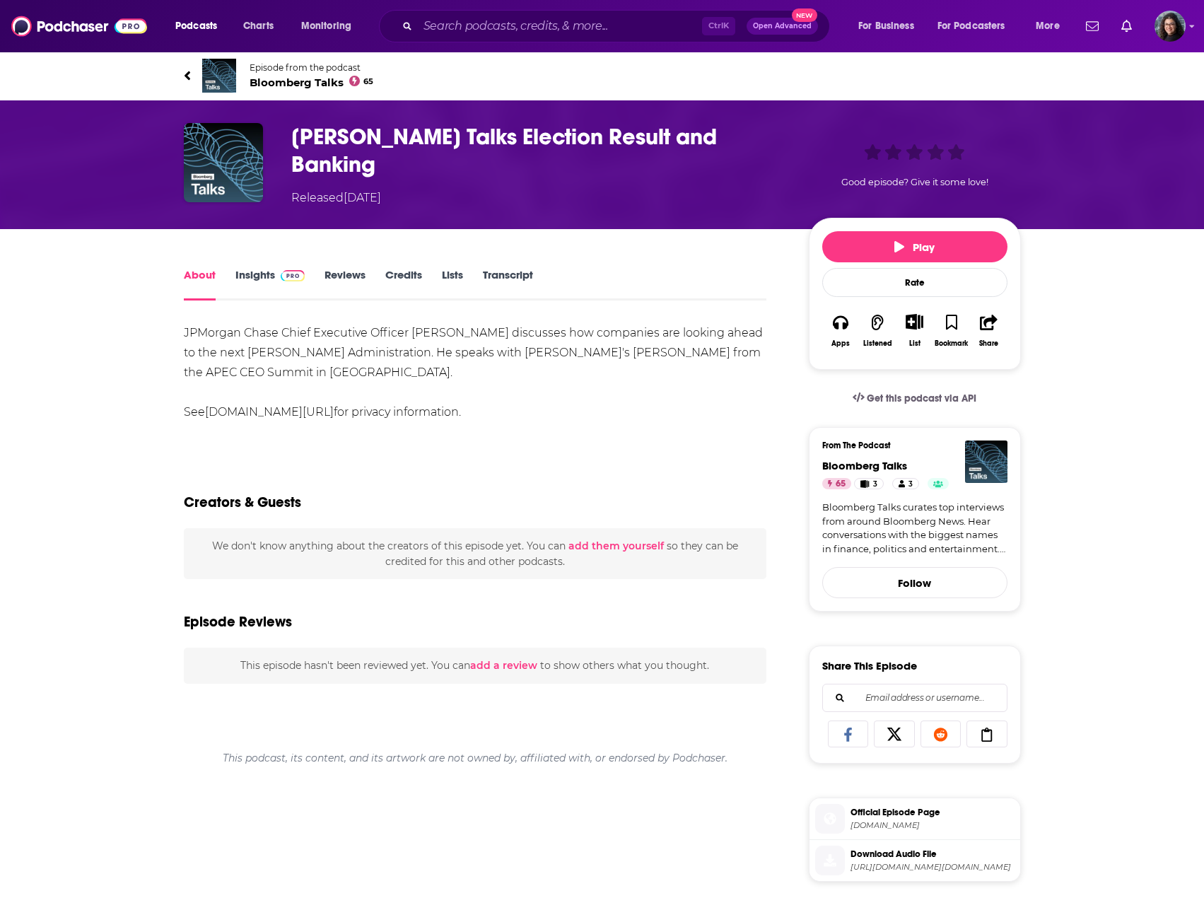
drag, startPoint x: 242, startPoint y: 269, endPoint x: 253, endPoint y: 271, distance: 11.4
click at [242, 269] on link "Insights" at bounding box center [270, 284] width 70 height 33
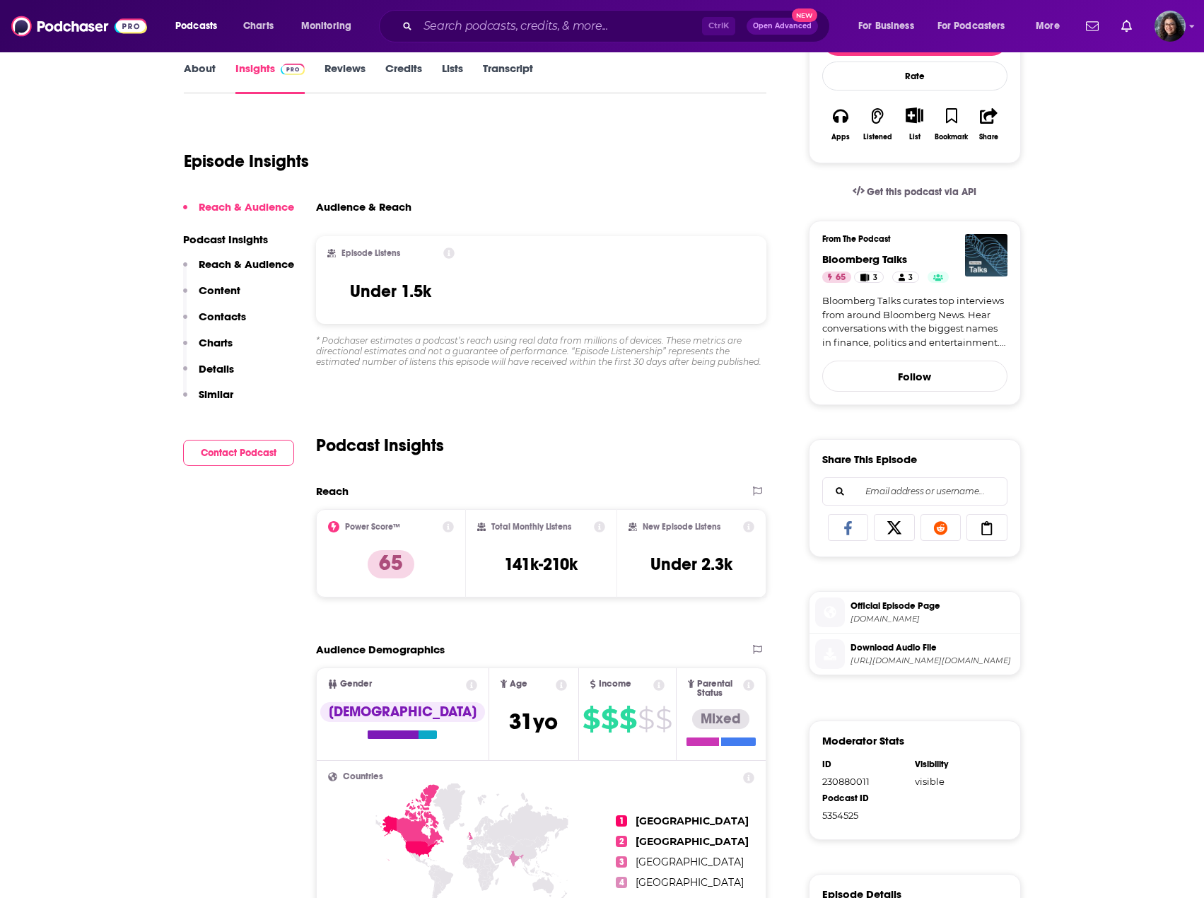
scroll to position [212, 0]
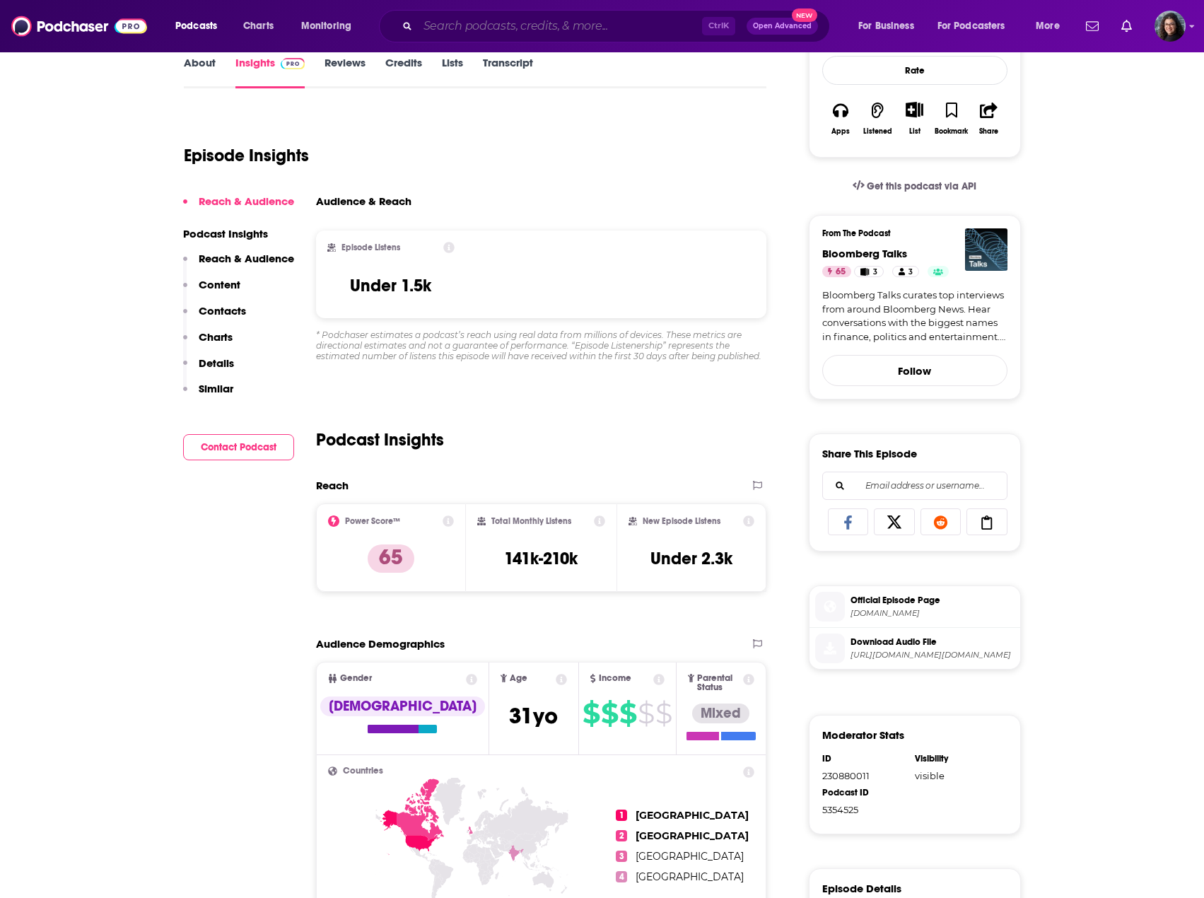
click at [457, 24] on input "Search podcasts, credits, & more..." at bounding box center [560, 26] width 284 height 23
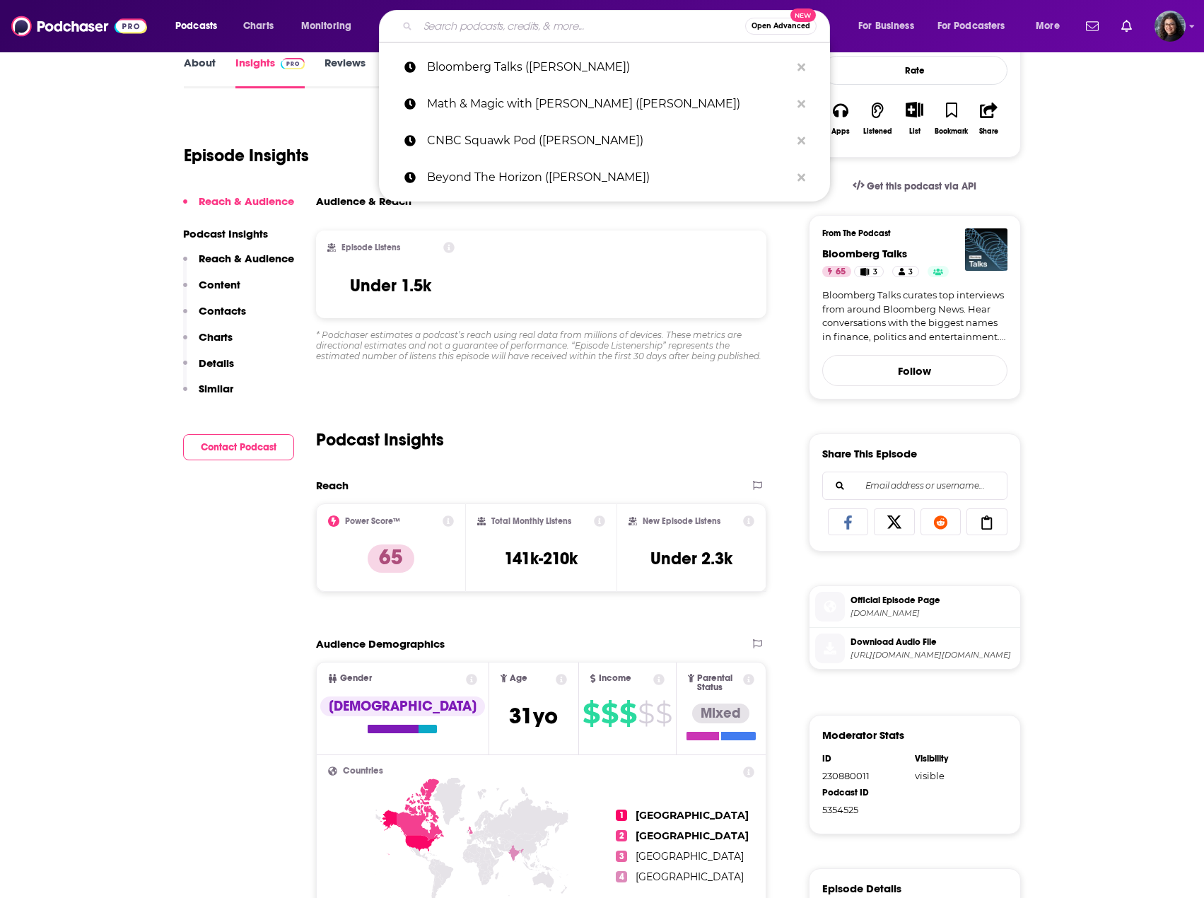
paste input "Brave New World -- hosted by Vasant Dhar (Nandan Nilekani)"
type input "Brave New World -- hosted by Vasant Dhar (Nandan Nilekani)"
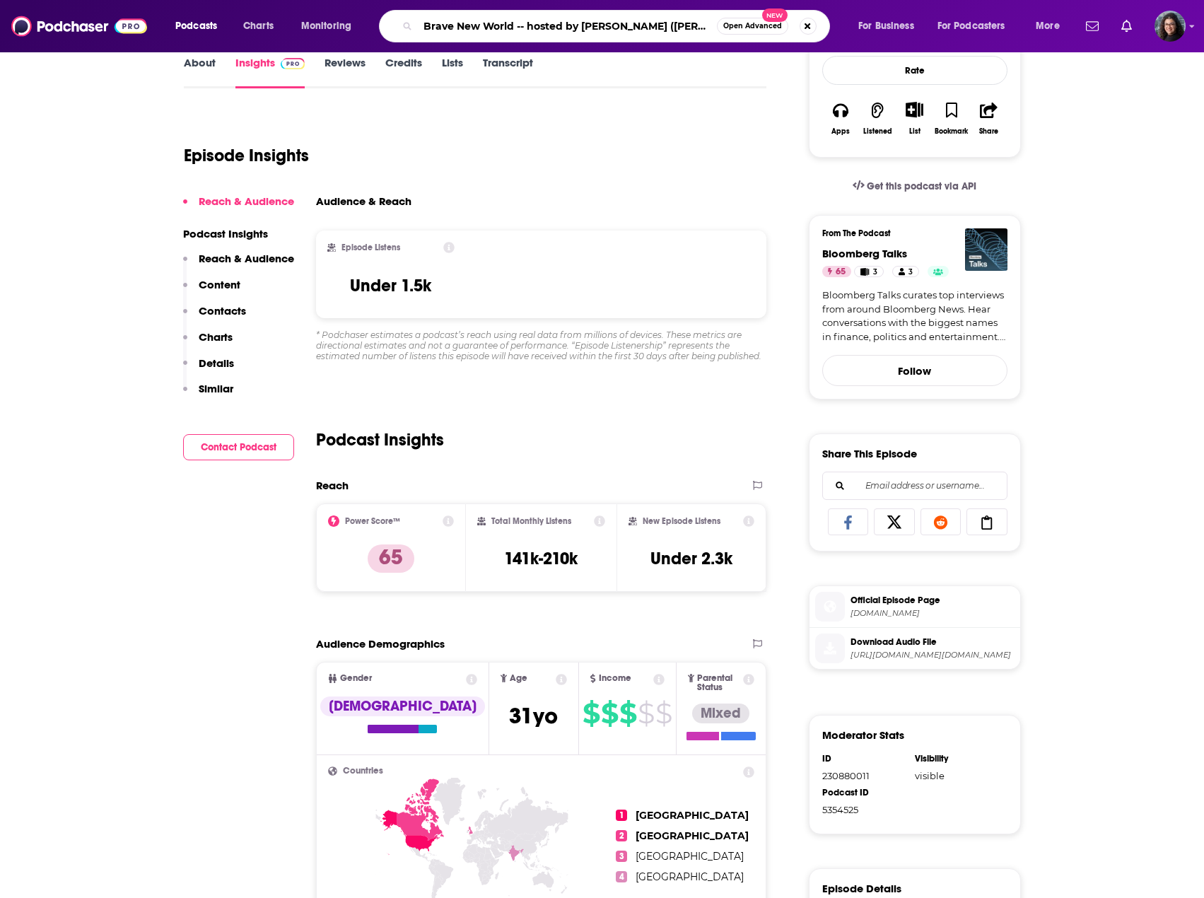
scroll to position [0, 31]
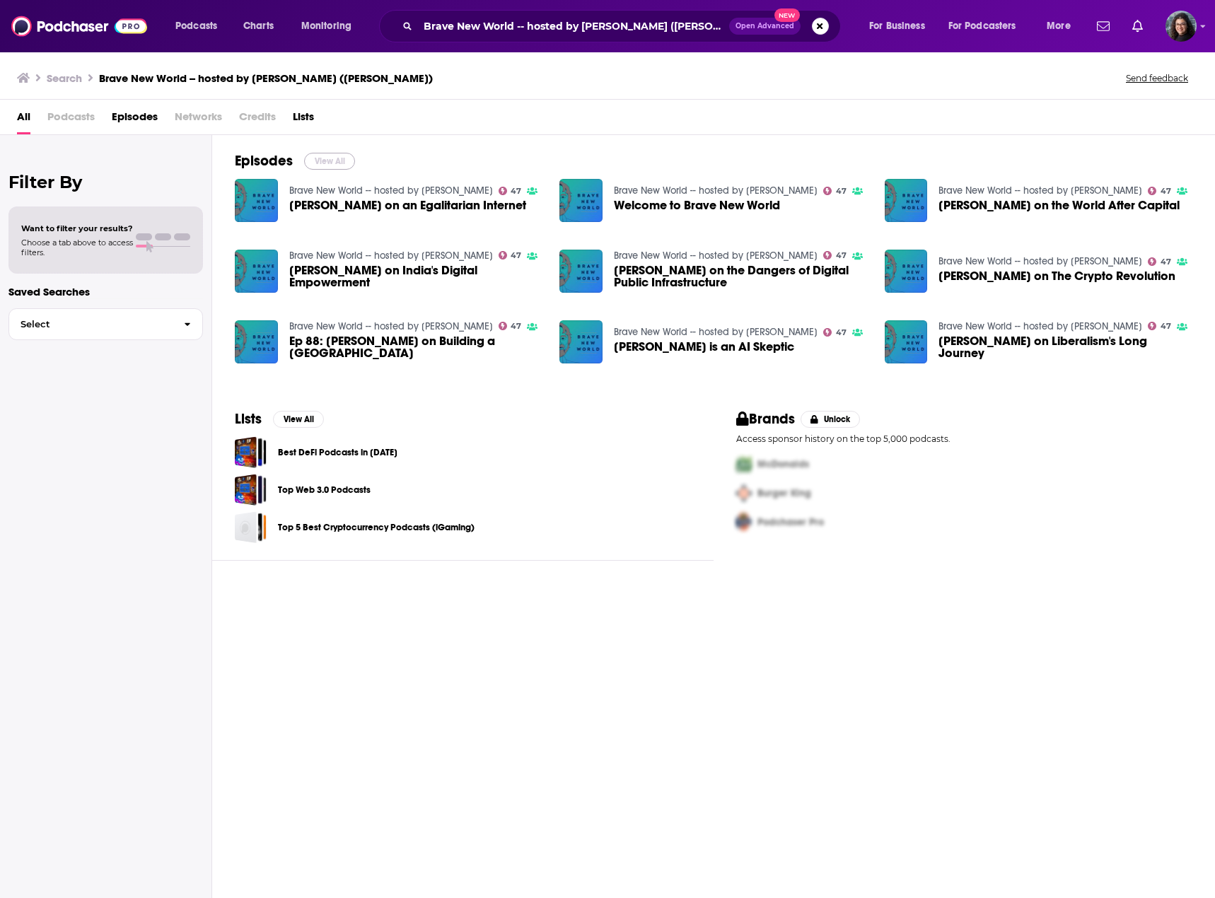
drag, startPoint x: 335, startPoint y: 161, endPoint x: 492, endPoint y: 1, distance: 224.0
click at [335, 161] on button "View All" at bounding box center [329, 161] width 51 height 17
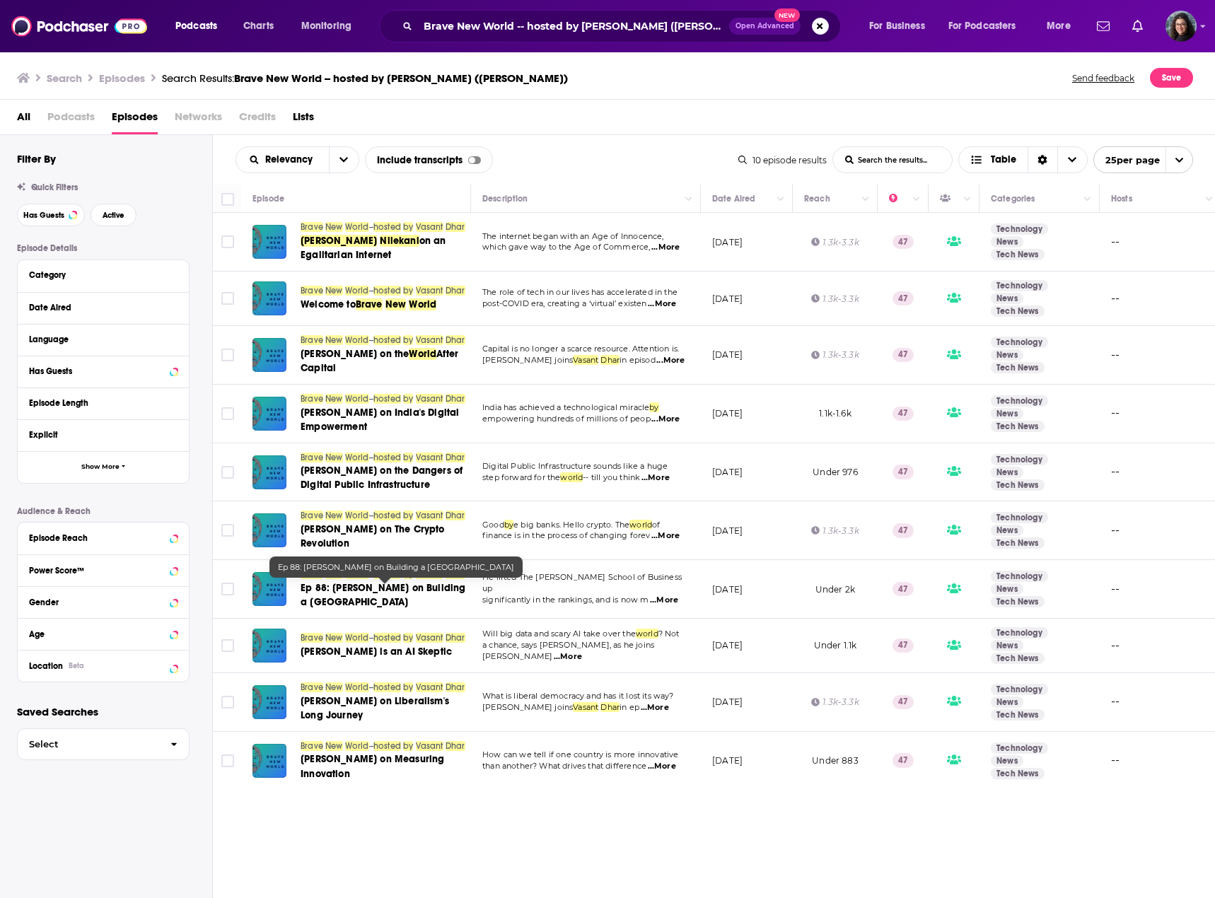
click at [426, 587] on span "Ep 88: Raghu Sundaram on Building a Great University" at bounding box center [382, 595] width 165 height 26
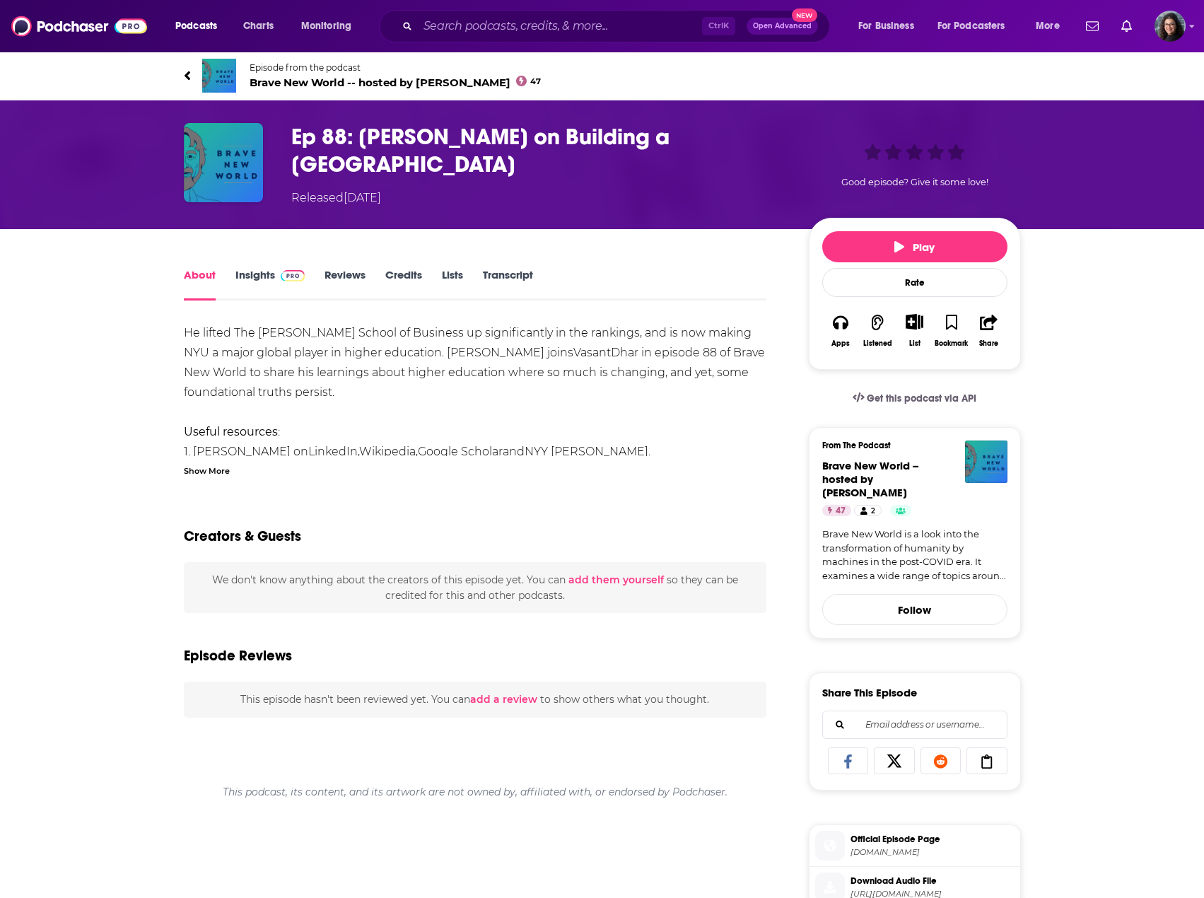
click at [206, 471] on div "Show More" at bounding box center [207, 469] width 46 height 13
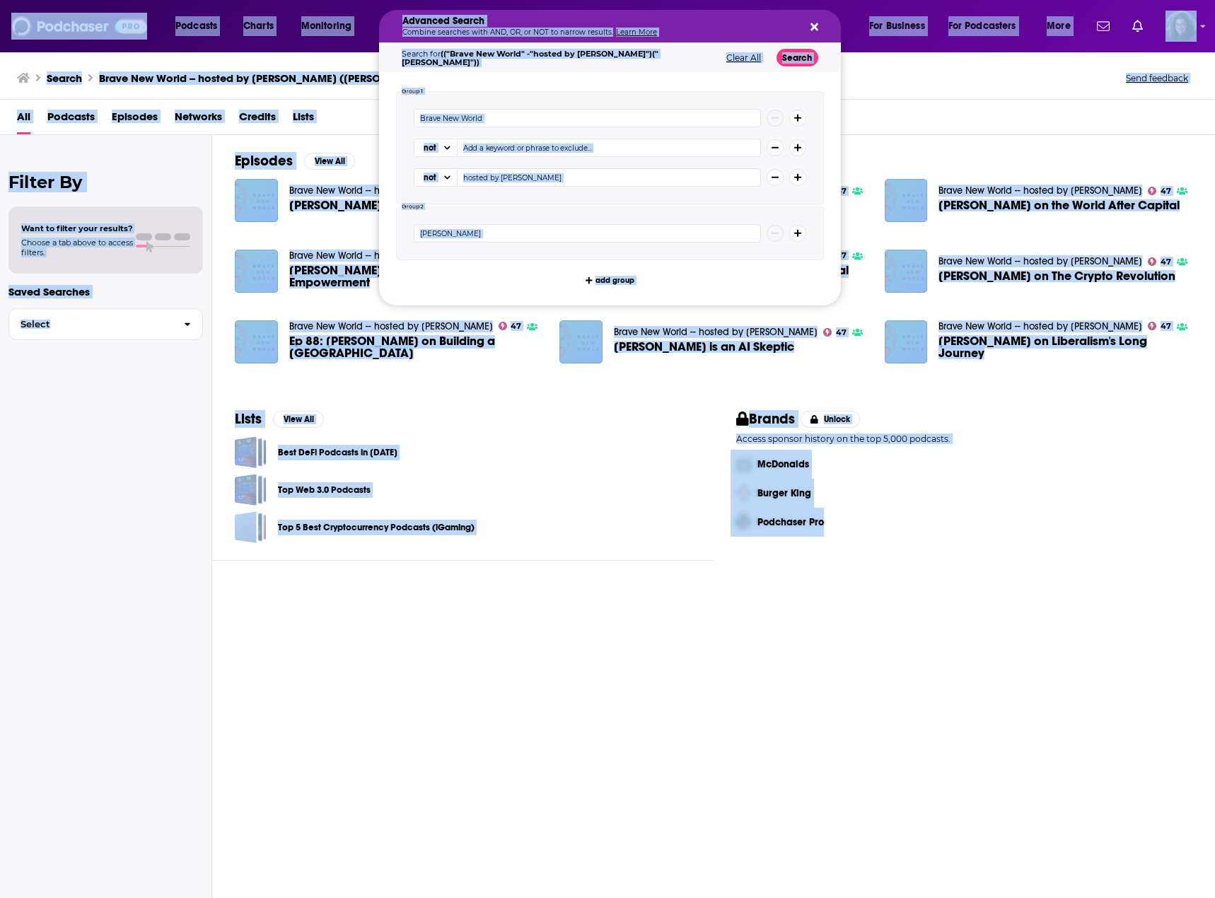
click at [903, 79] on div "Search Brave New World -- hosted by [PERSON_NAME] ([PERSON_NAME]) Send feedback" at bounding box center [604, 78] width 1175 height 20
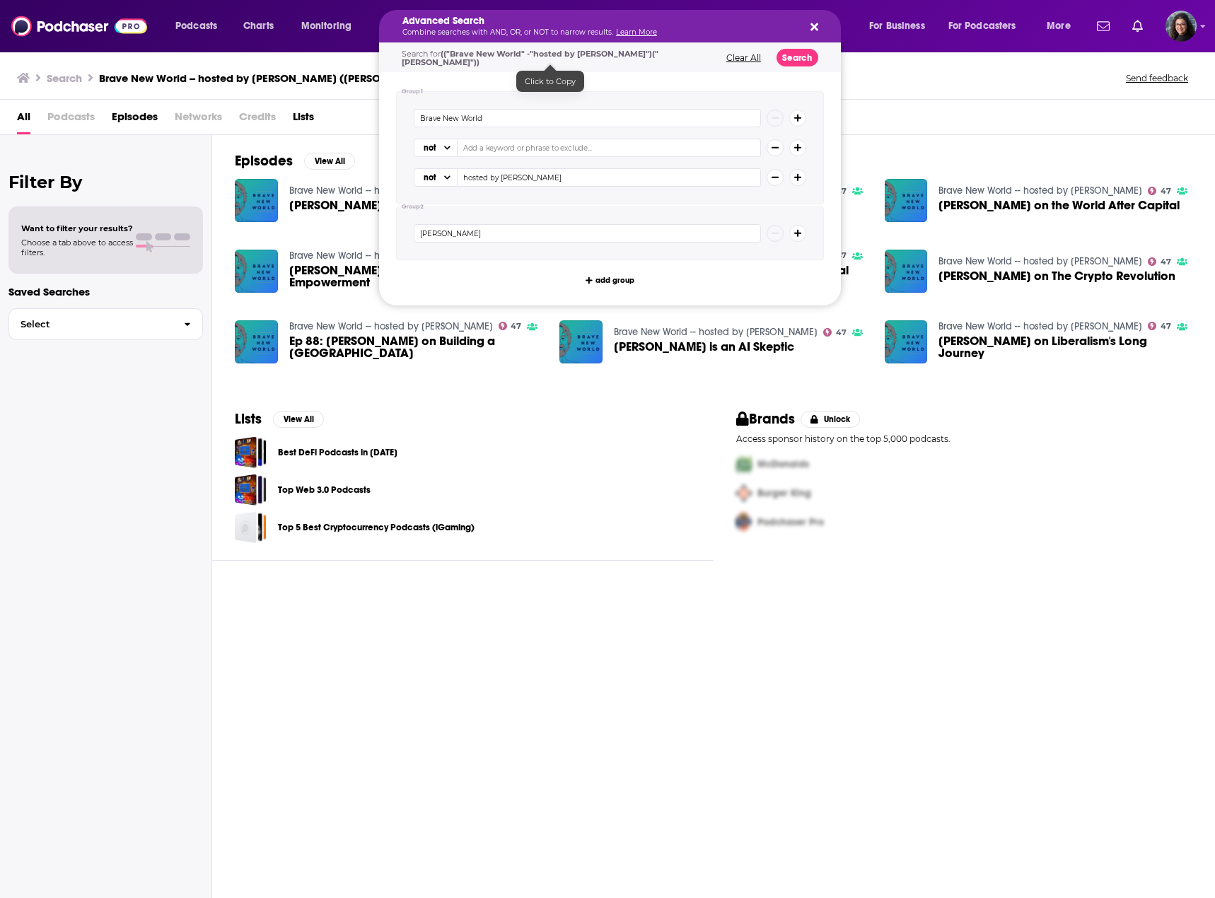
click at [739, 59] on button "Clear All" at bounding box center [743, 58] width 43 height 10
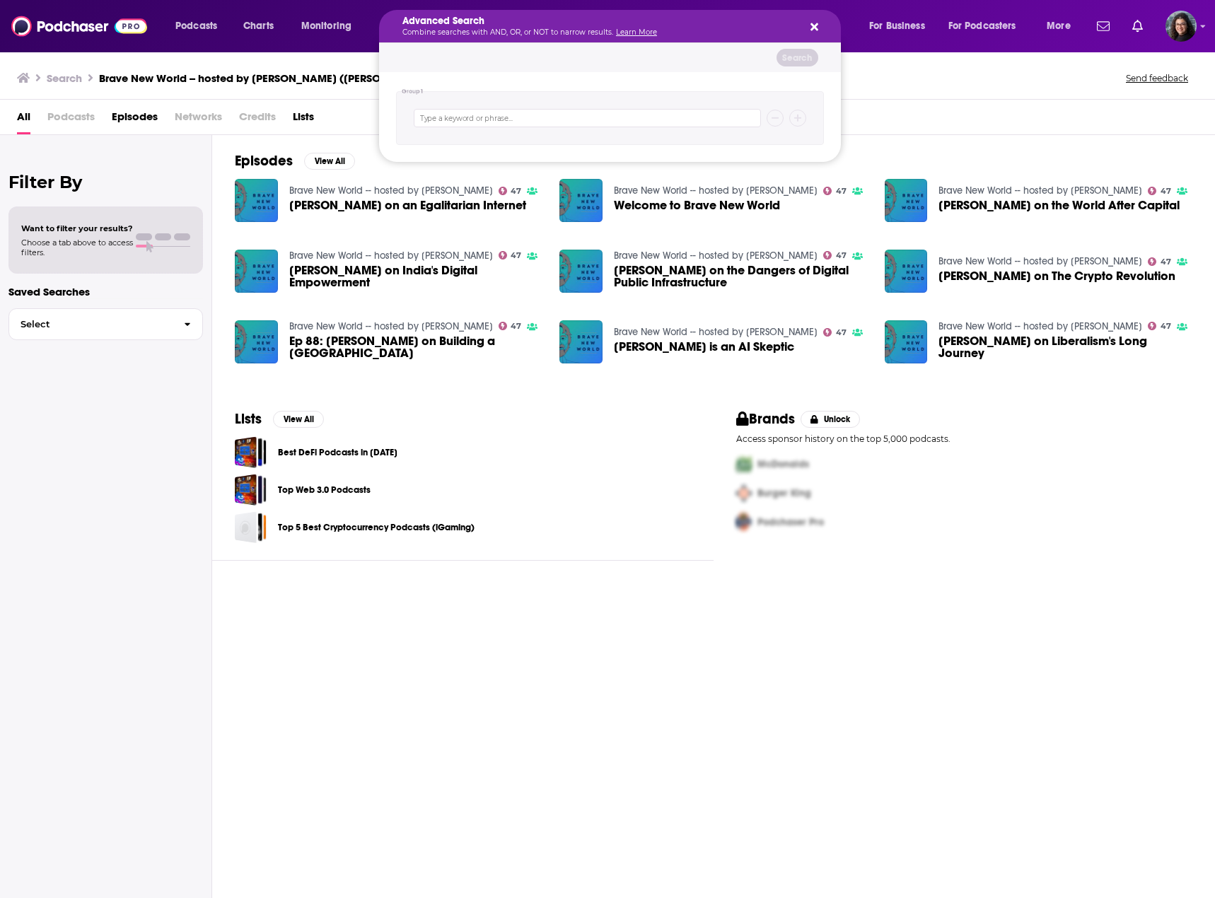
drag, startPoint x: 952, startPoint y: 87, endPoint x: 944, endPoint y: 85, distance: 7.4
click at [949, 86] on div "Search Brave New World -- hosted by Vasant Dhar (Nandan Nilekani) Send feedback" at bounding box center [604, 78] width 1175 height 20
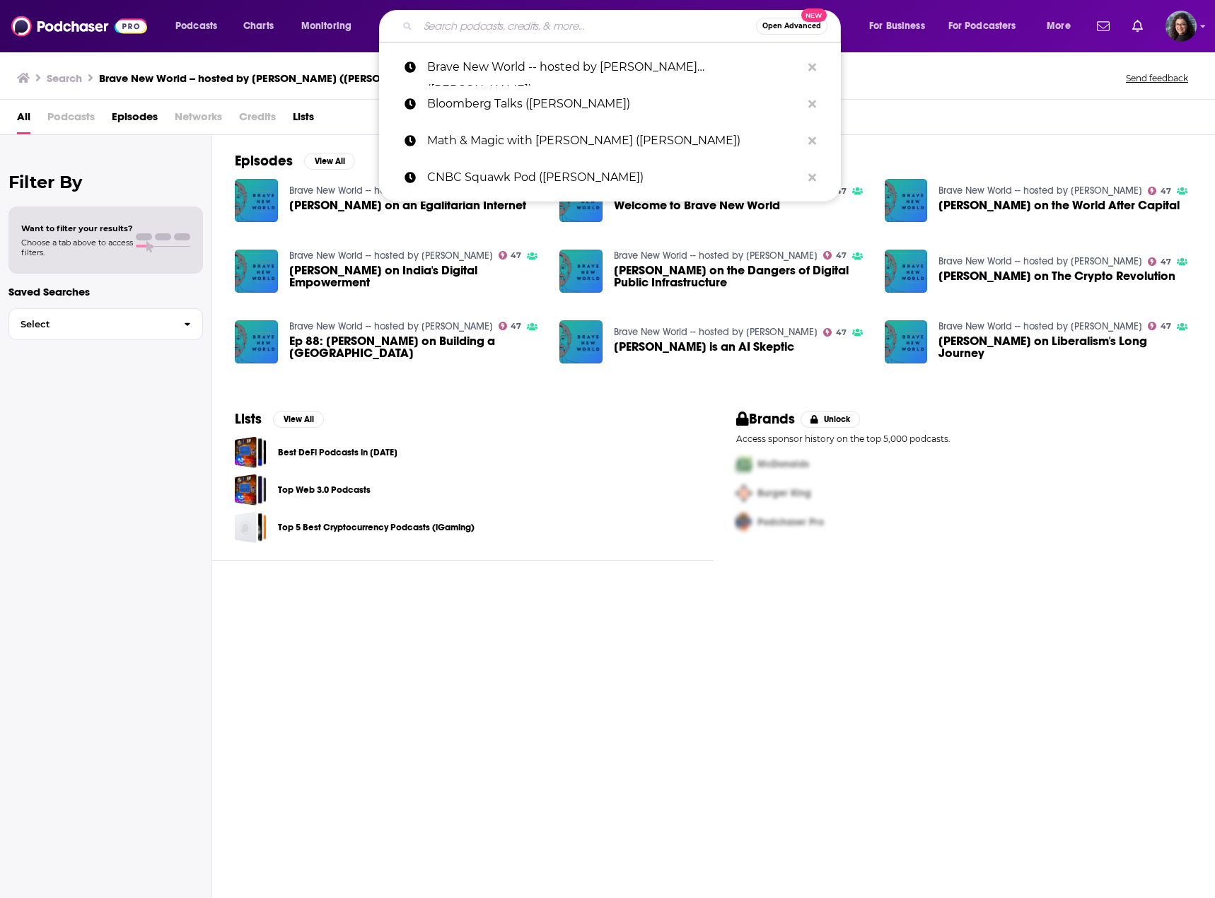
click at [516, 8] on div "Podcasts Charts Monitoring Open Advanced New Brave New World -- hosted by Vasan…" at bounding box center [607, 26] width 1215 height 52
click at [516, 17] on input "Search podcasts, credits, & more..." at bounding box center [587, 26] width 338 height 23
paste input "People by WTF ([PERSON_NAME])"
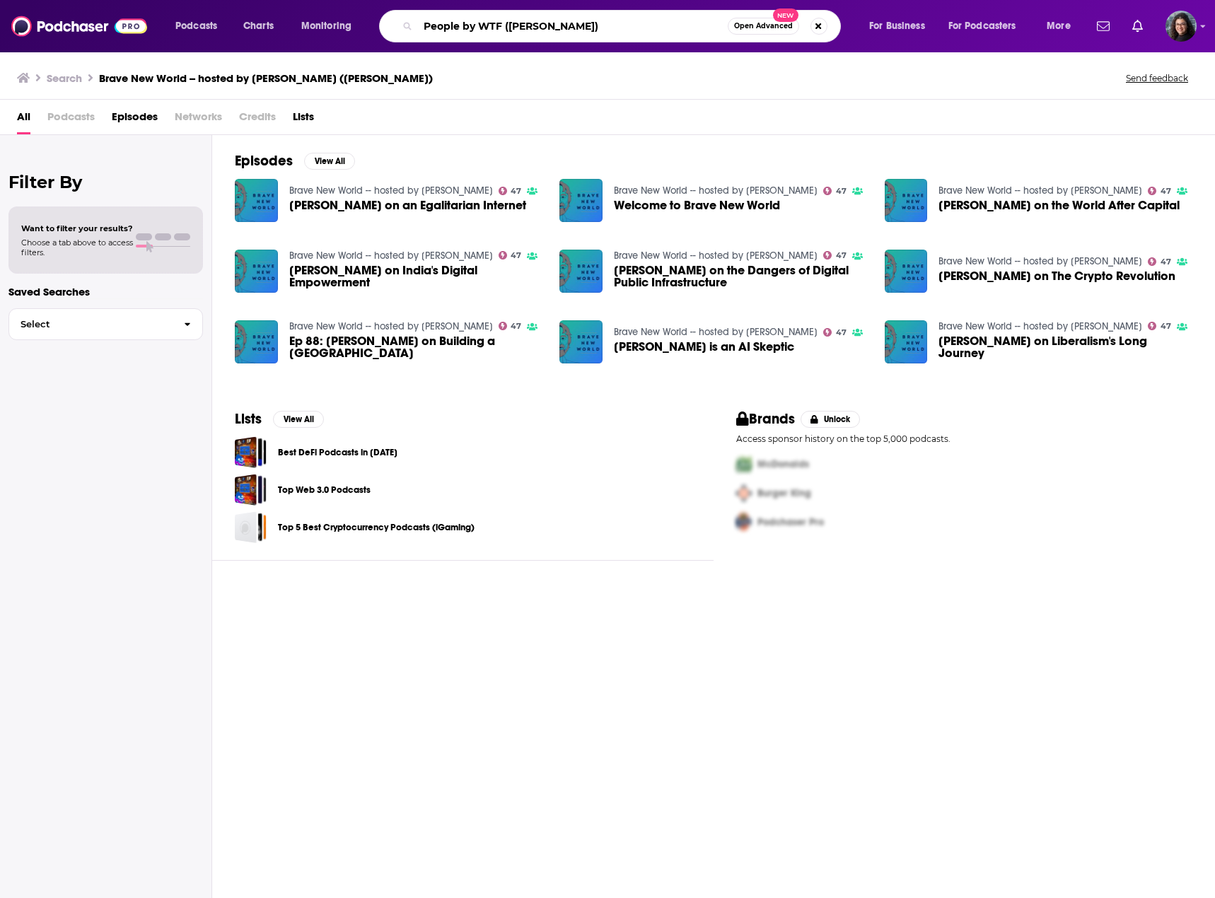
type input "People by WTF ([PERSON_NAME])"
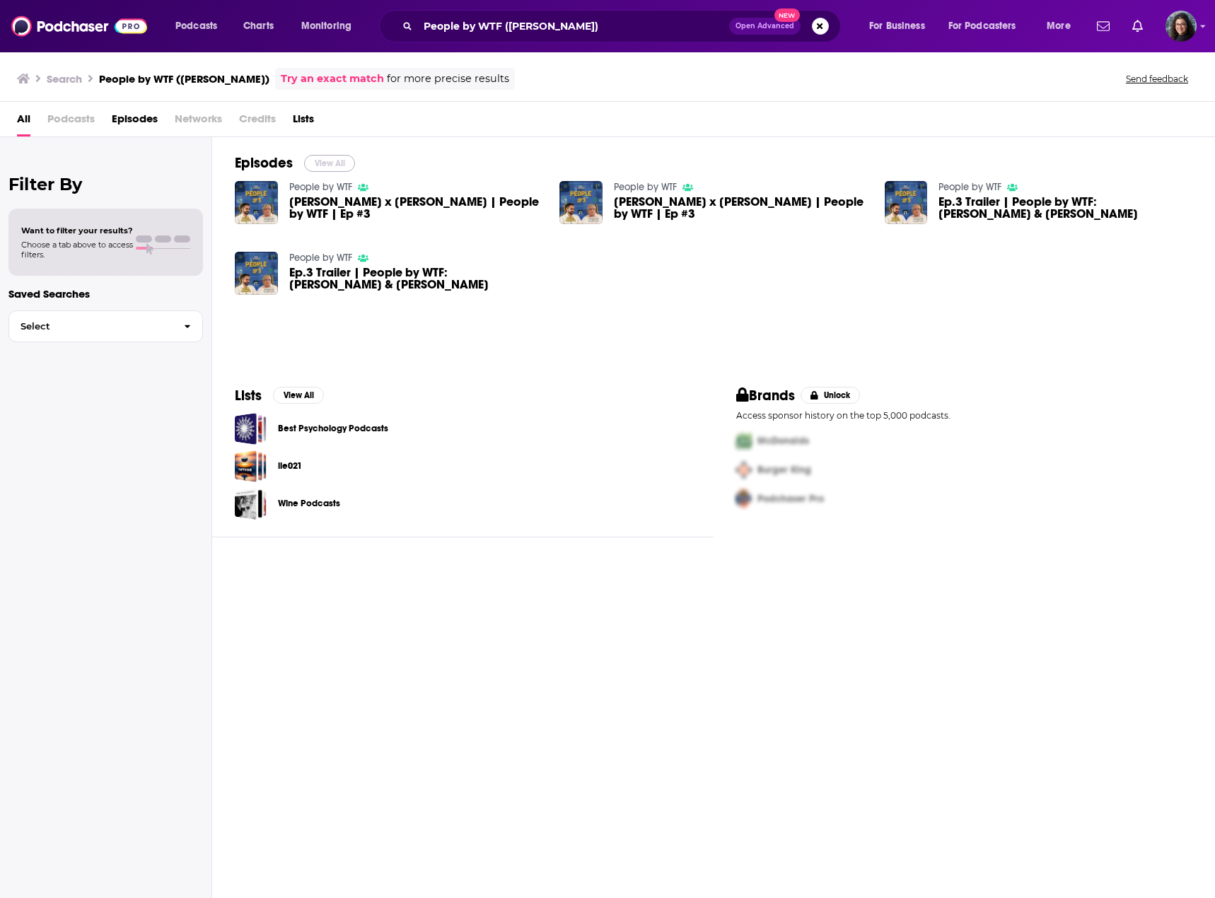
drag, startPoint x: 332, startPoint y: 164, endPoint x: 643, endPoint y: 11, distance: 346.2
click at [332, 164] on button "View All" at bounding box center [329, 163] width 51 height 17
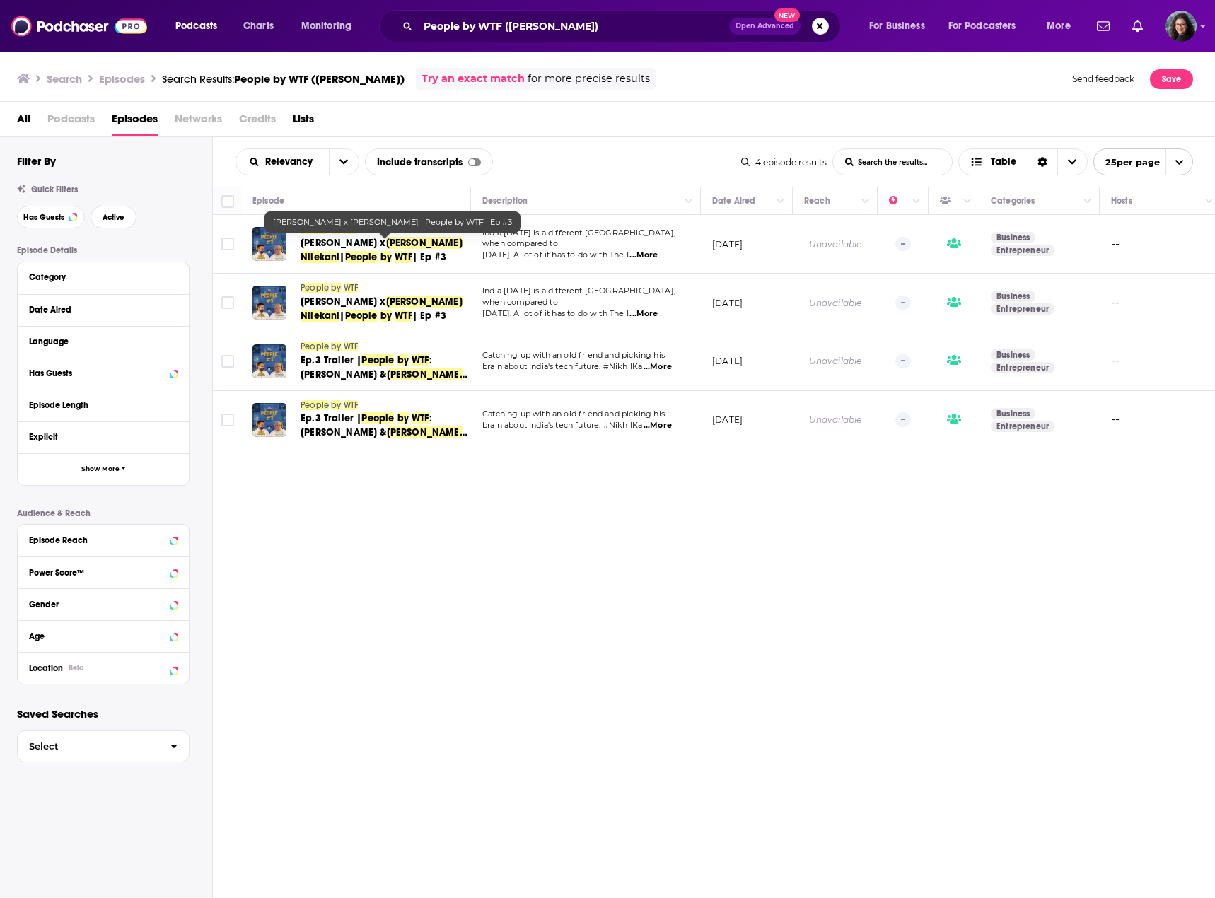
click at [348, 249] on span "Nikhil Kamath x" at bounding box center [343, 243] width 86 height 12
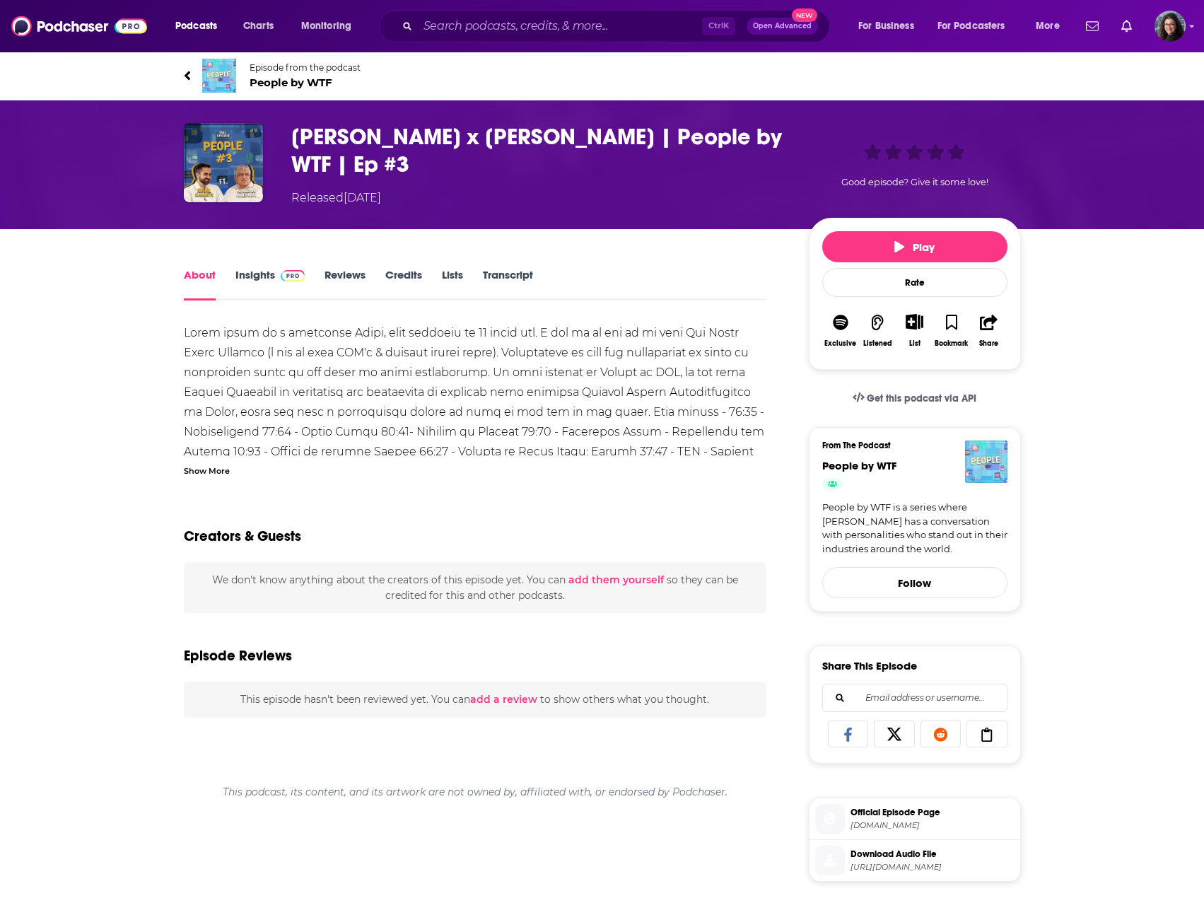
drag, startPoint x: 195, startPoint y: 471, endPoint x: 230, endPoint y: 465, distance: 35.8
click at [195, 471] on div "Show More" at bounding box center [207, 469] width 46 height 13
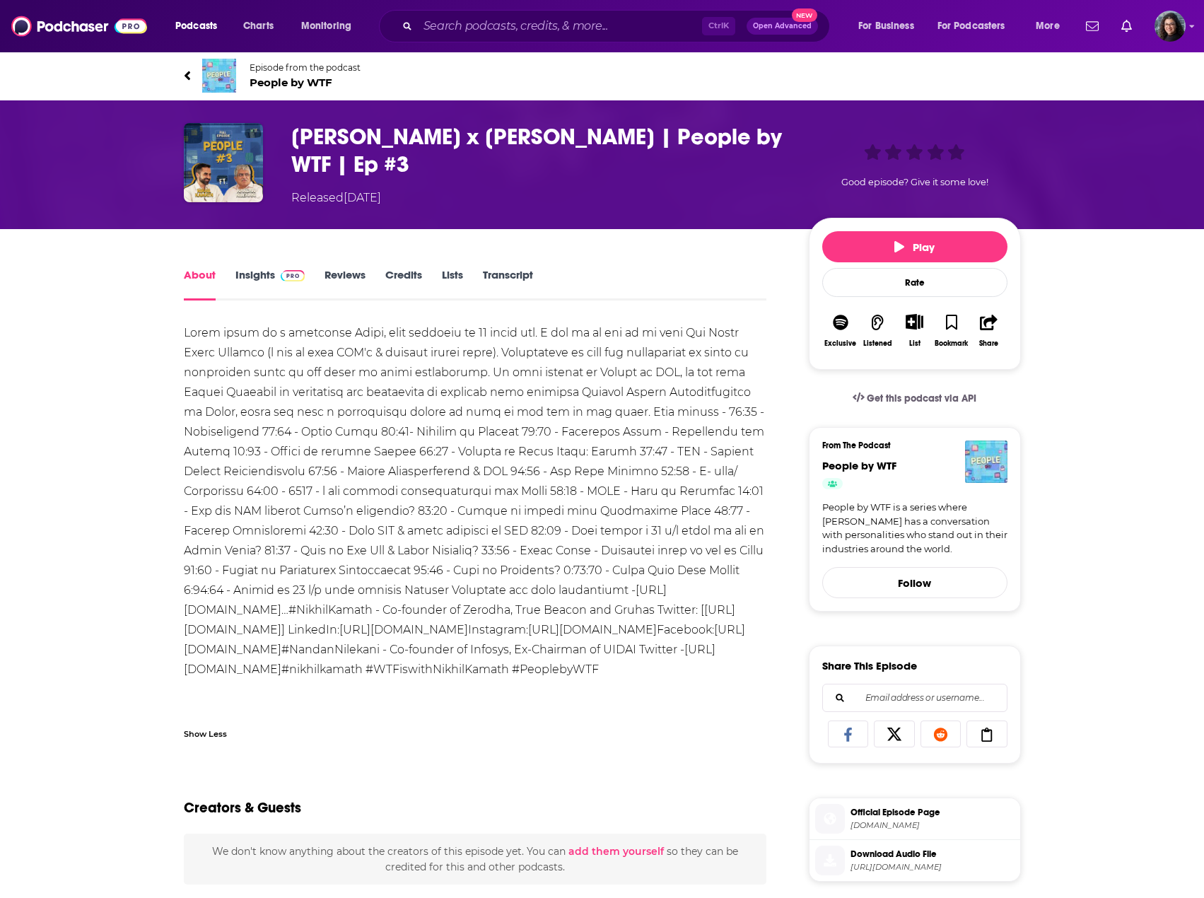
scroll to position [0, 316]
click at [253, 274] on link "Insights" at bounding box center [270, 284] width 70 height 33
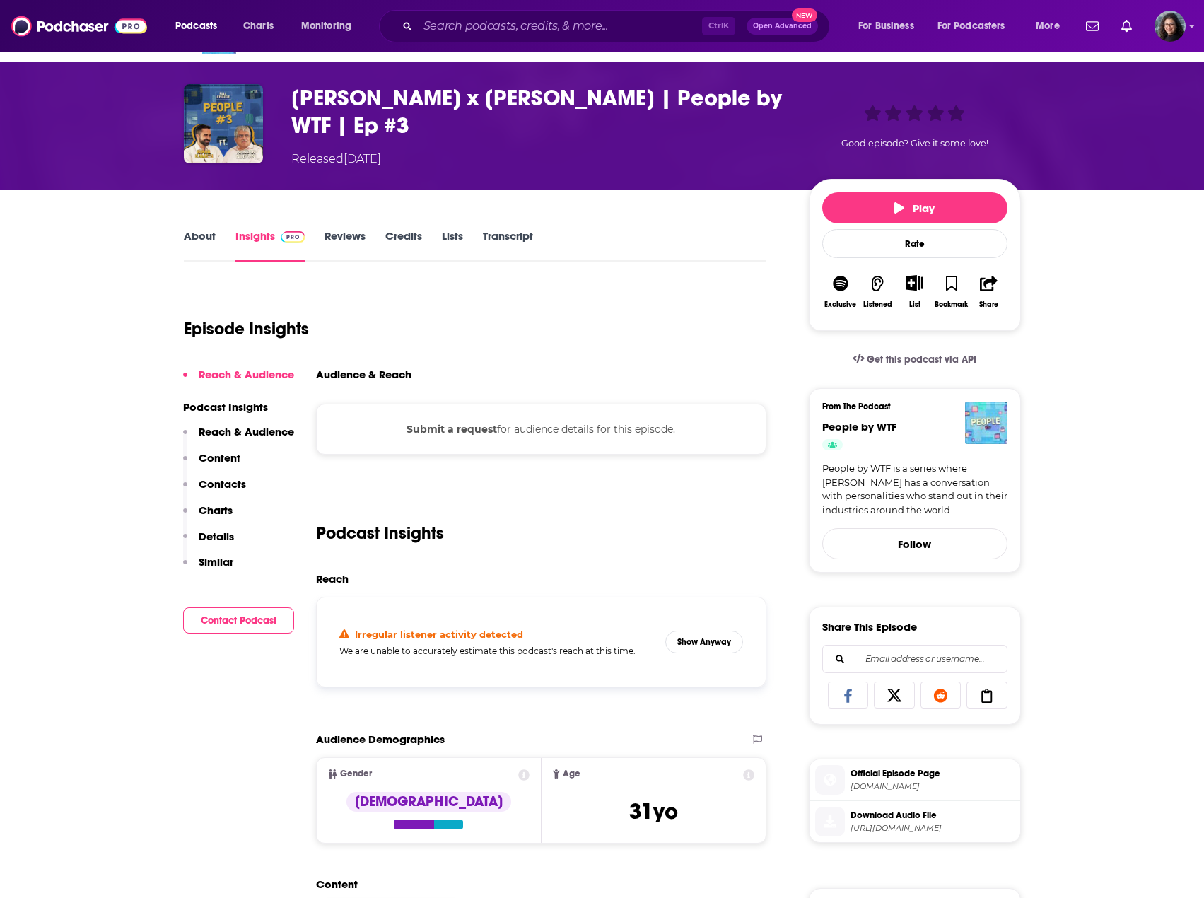
scroll to position [71, 0]
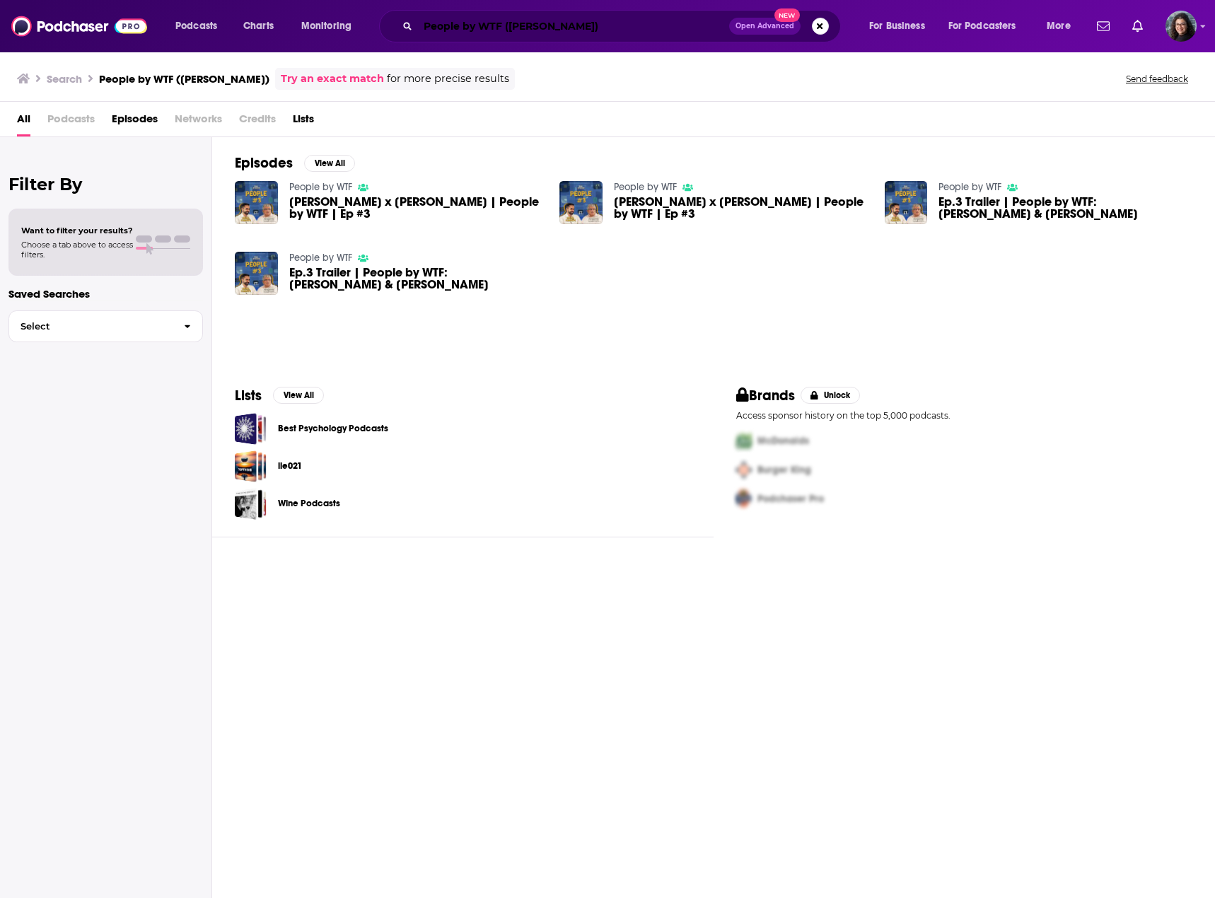
click at [484, 26] on input "People by WTF ([PERSON_NAME])" at bounding box center [573, 26] width 311 height 23
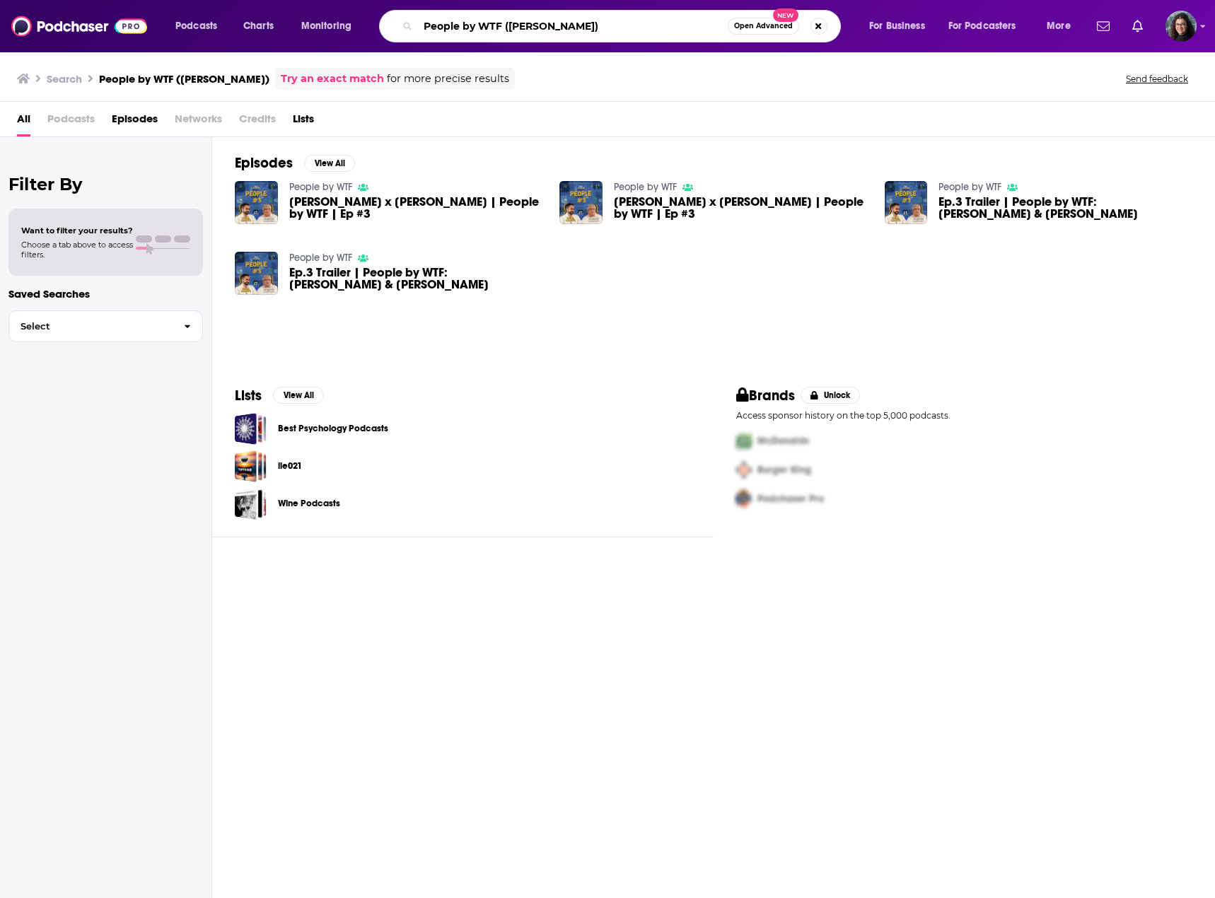
paste input "BIC Talks"
type input "BIC Talks ([PERSON_NAME])"
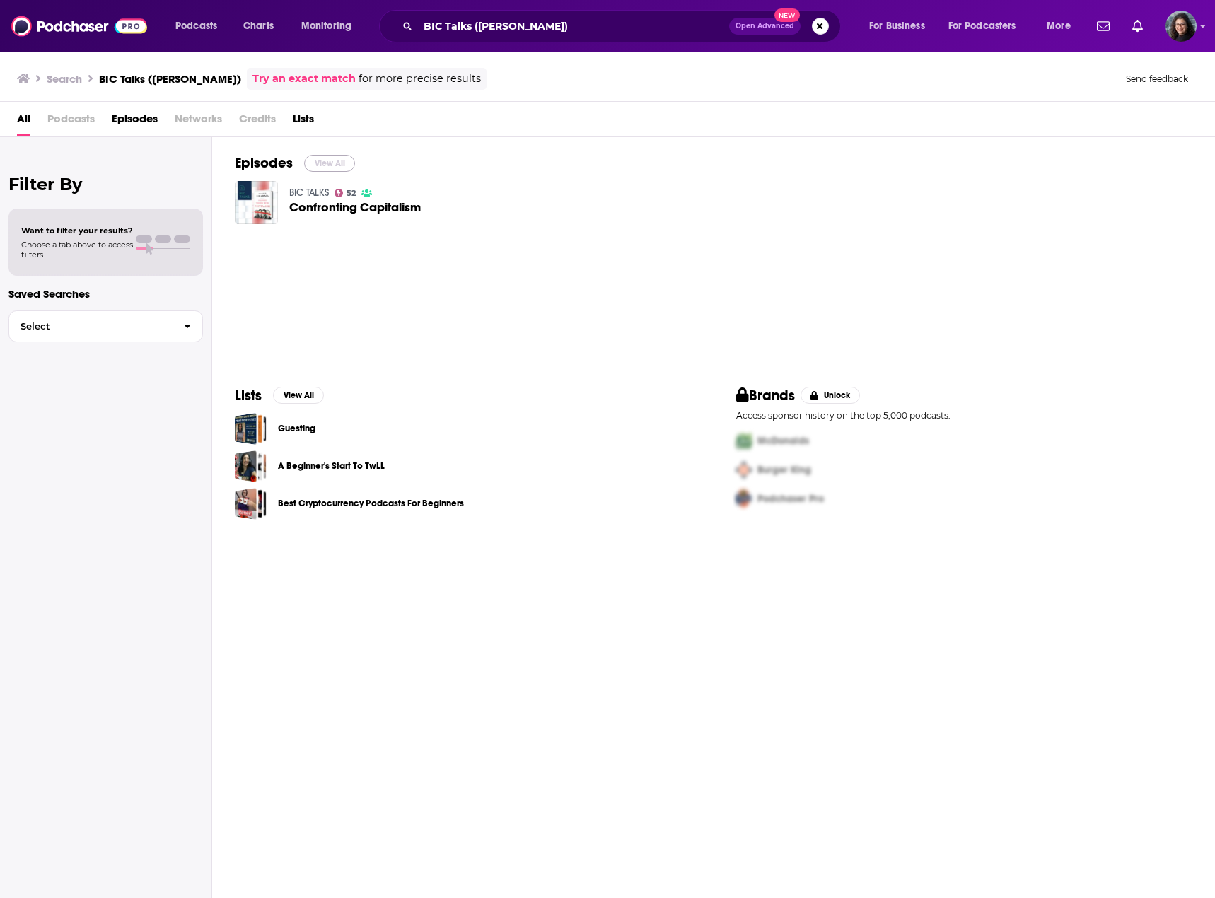
click at [330, 163] on button "View All" at bounding box center [329, 163] width 51 height 17
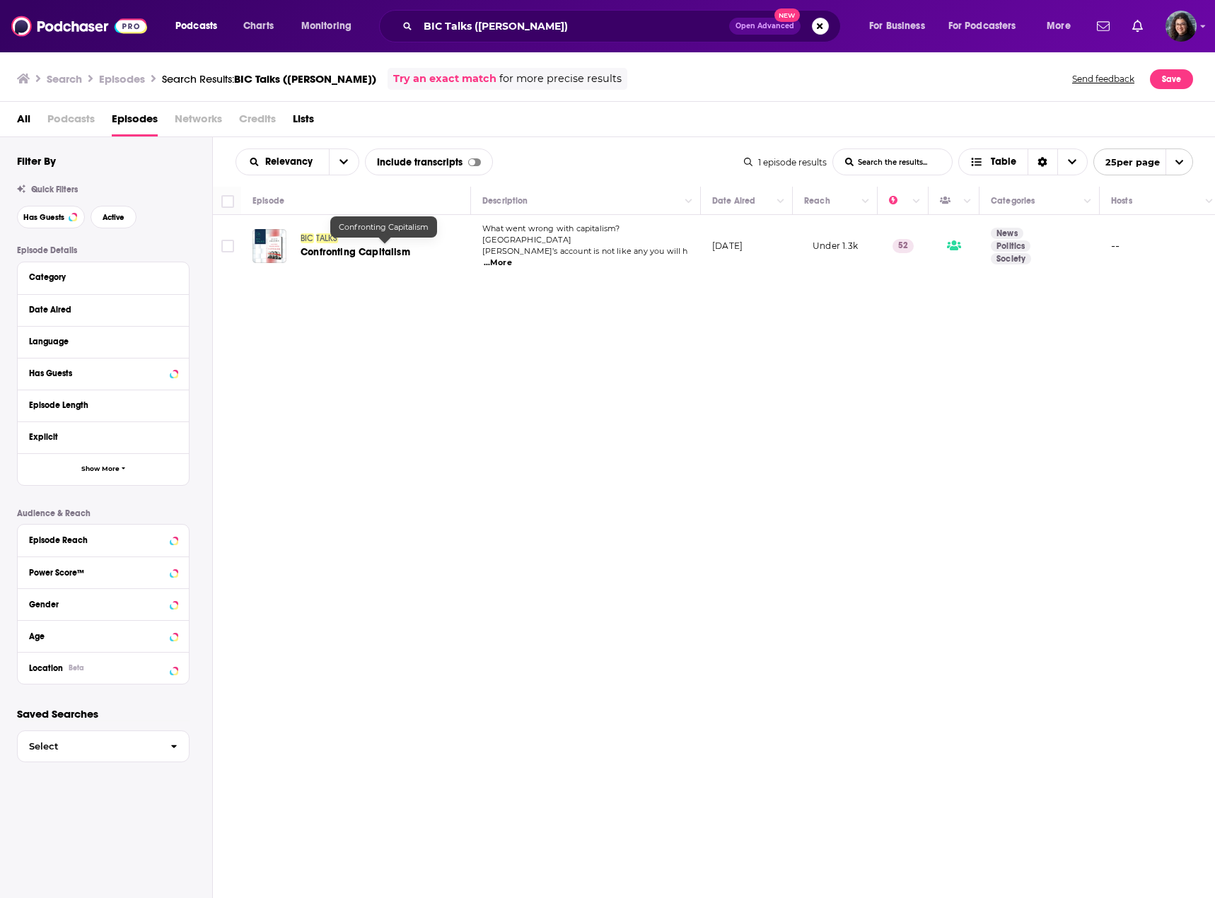
click at [314, 247] on span "Confronting Capitalism" at bounding box center [355, 252] width 110 height 12
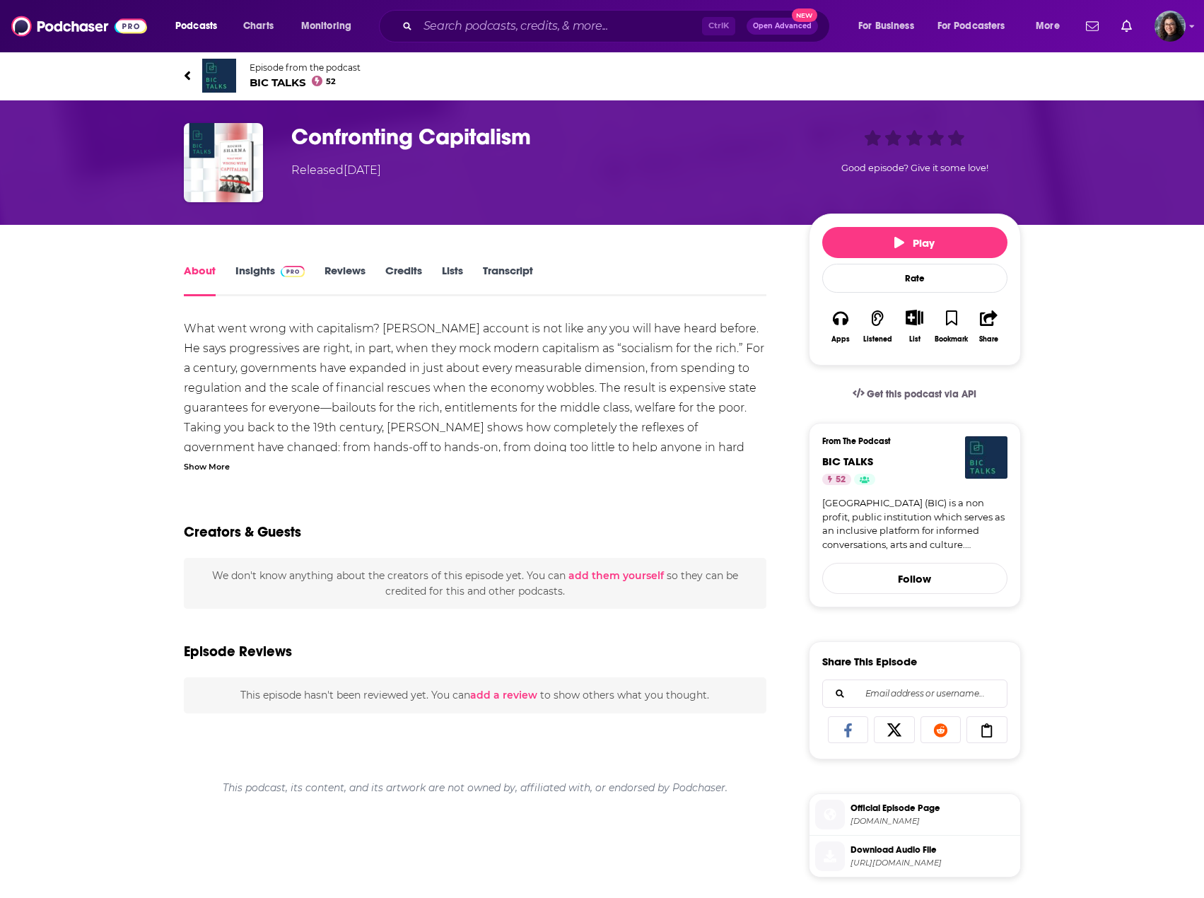
click at [248, 269] on link "Insights" at bounding box center [270, 280] width 70 height 33
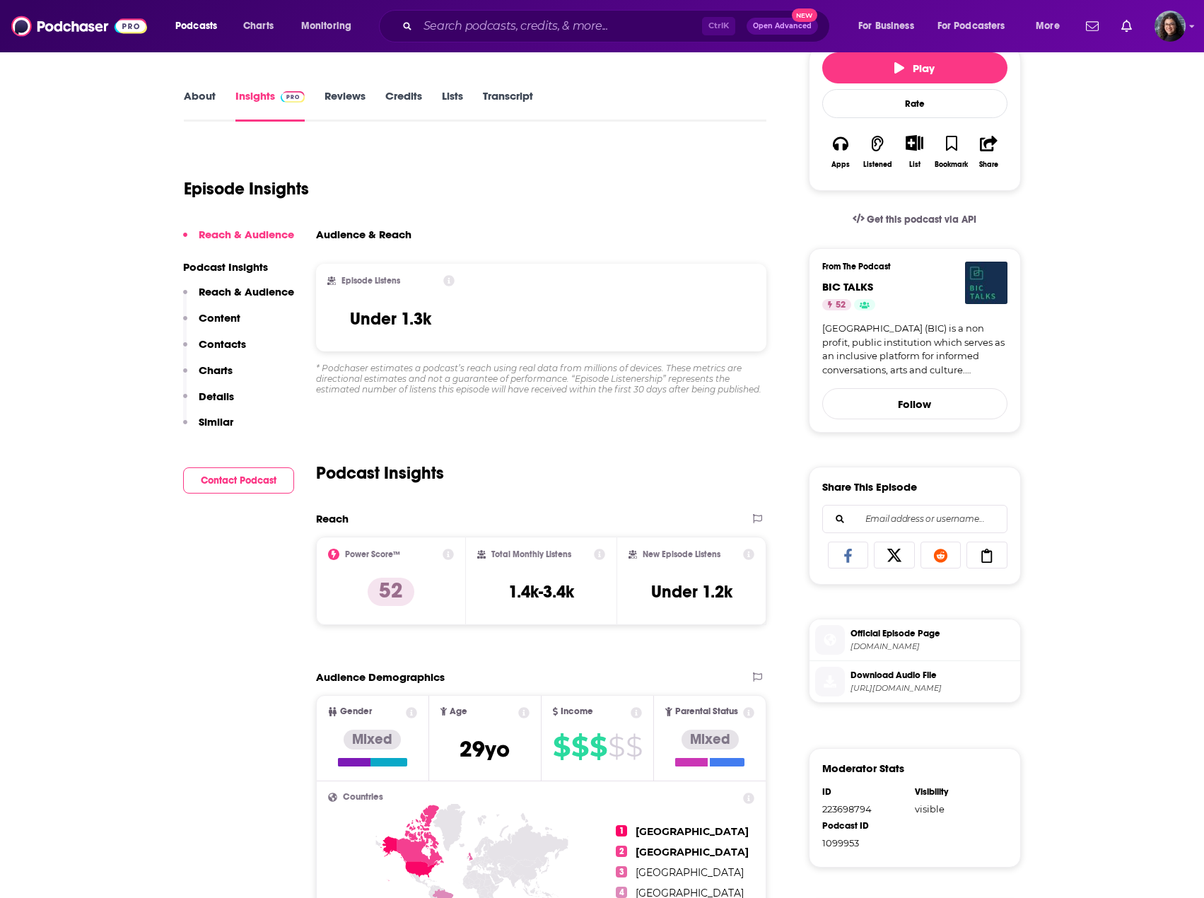
scroll to position [212, 0]
